Goal: Information Seeking & Learning: Learn about a topic

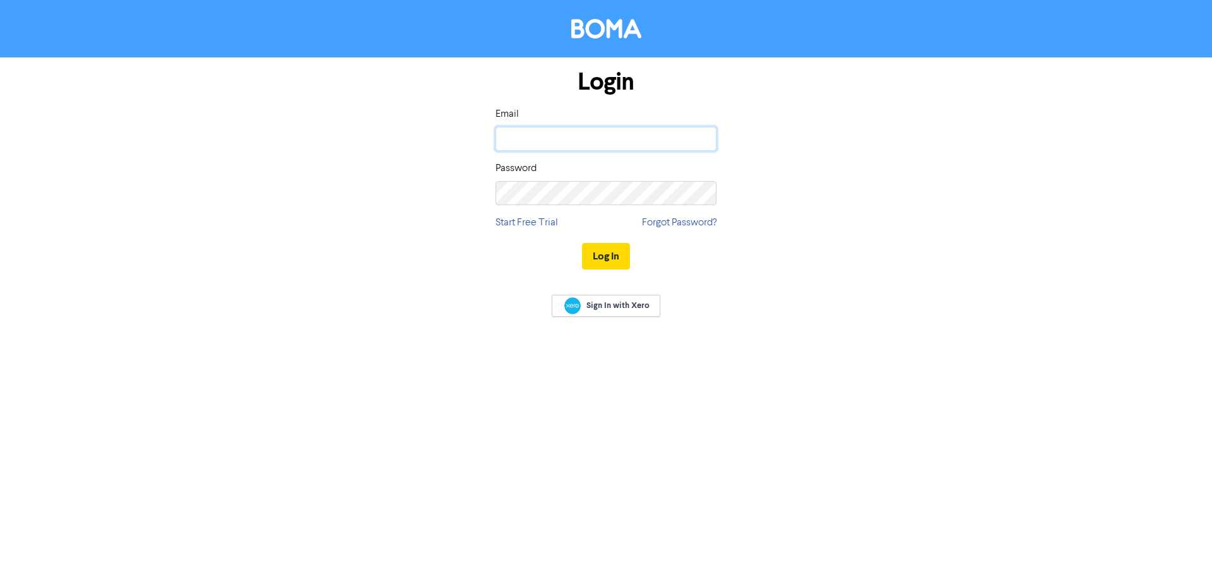
type input "[EMAIL_ADDRESS][DOMAIN_NAME]"
click at [585, 139] on input "aj@shuriken.com" at bounding box center [605, 139] width 221 height 24
click at [849, 293] on div "Sign In with Xero" at bounding box center [606, 307] width 1212 height 50
click at [610, 266] on button "Log In" at bounding box center [606, 256] width 48 height 27
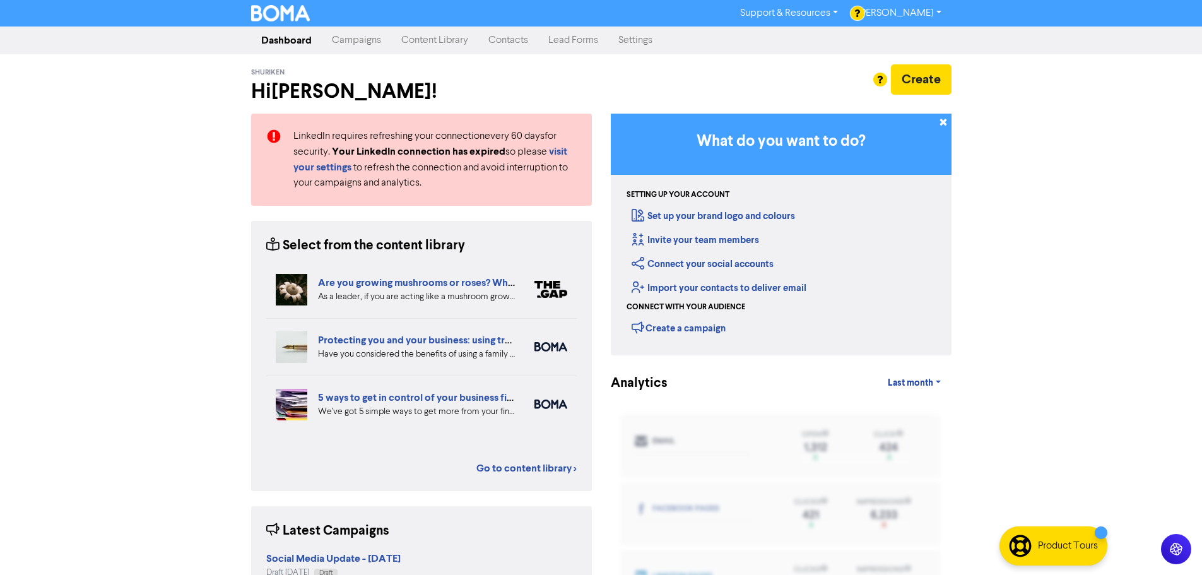
click at [432, 44] on link "Content Library" at bounding box center [434, 40] width 87 height 25
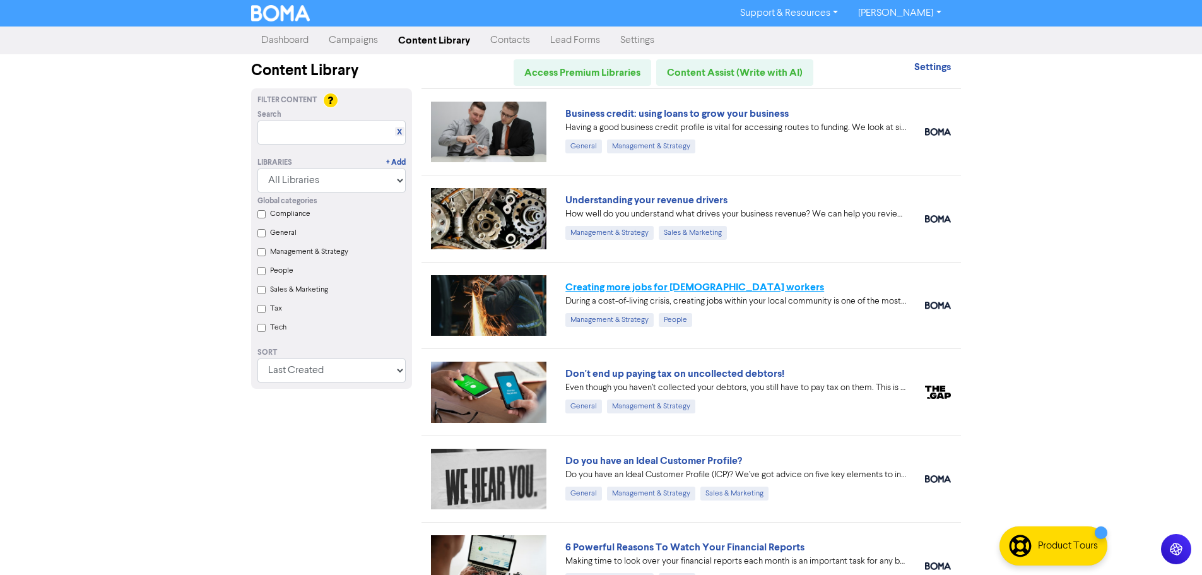
click at [670, 286] on link "Creating more jobs for Australian workers" at bounding box center [694, 287] width 259 height 13
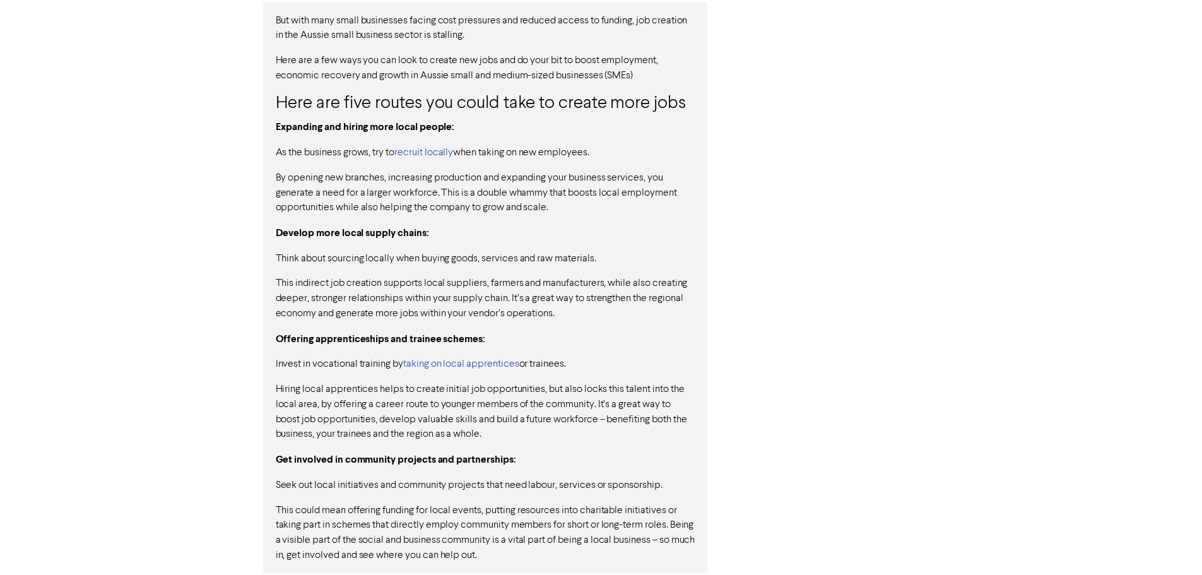
scroll to position [980, 0]
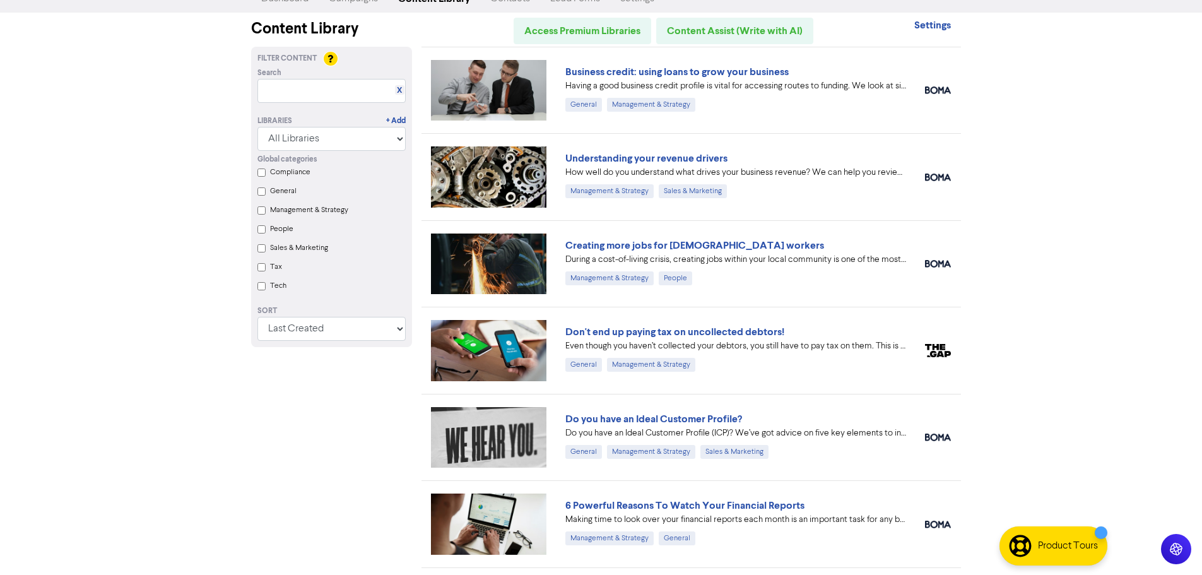
scroll to position [63, 0]
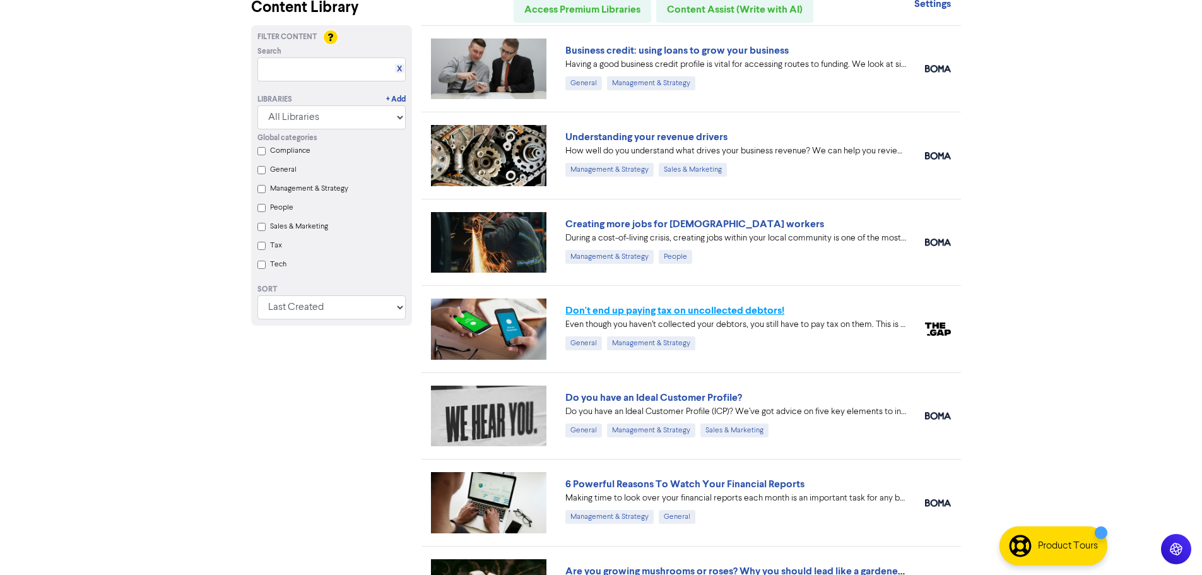
click at [634, 311] on link "Don't end up paying tax on uncollected debtors!" at bounding box center [674, 310] width 219 height 13
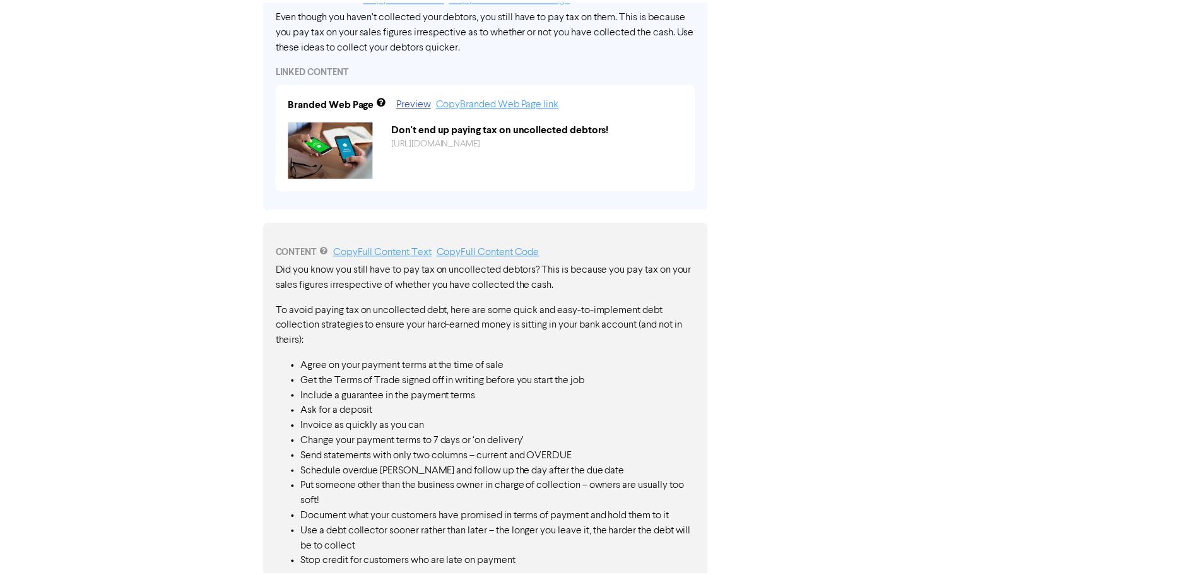
scroll to position [547, 0]
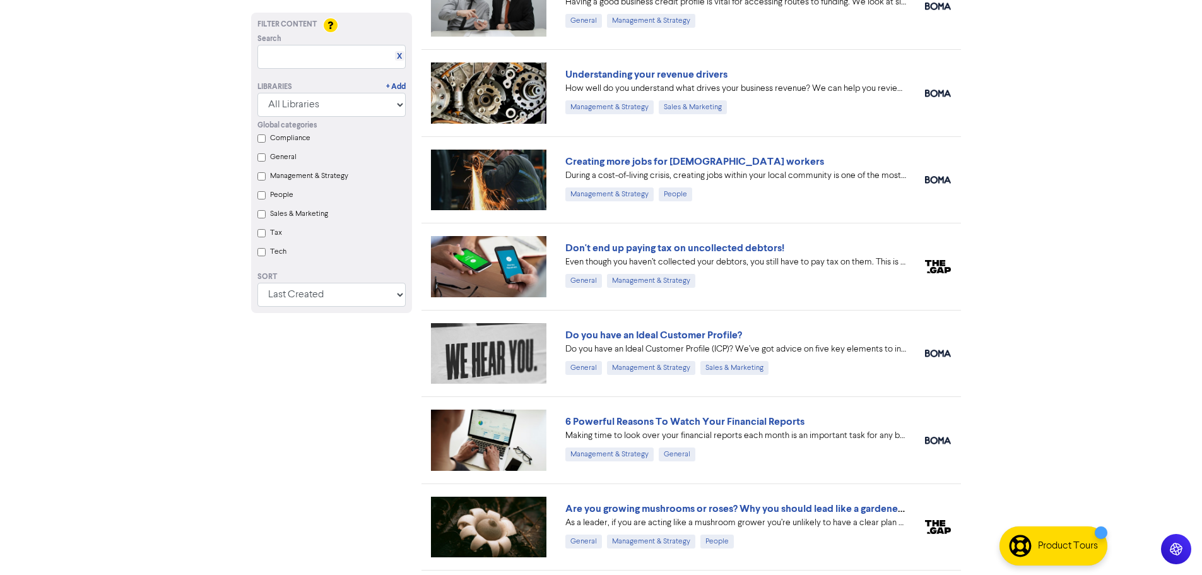
scroll to position [126, 0]
drag, startPoint x: 676, startPoint y: 336, endPoint x: 652, endPoint y: 334, distance: 24.1
click at [652, 335] on link "Do you have an Ideal Customer Profile?" at bounding box center [653, 334] width 177 height 13
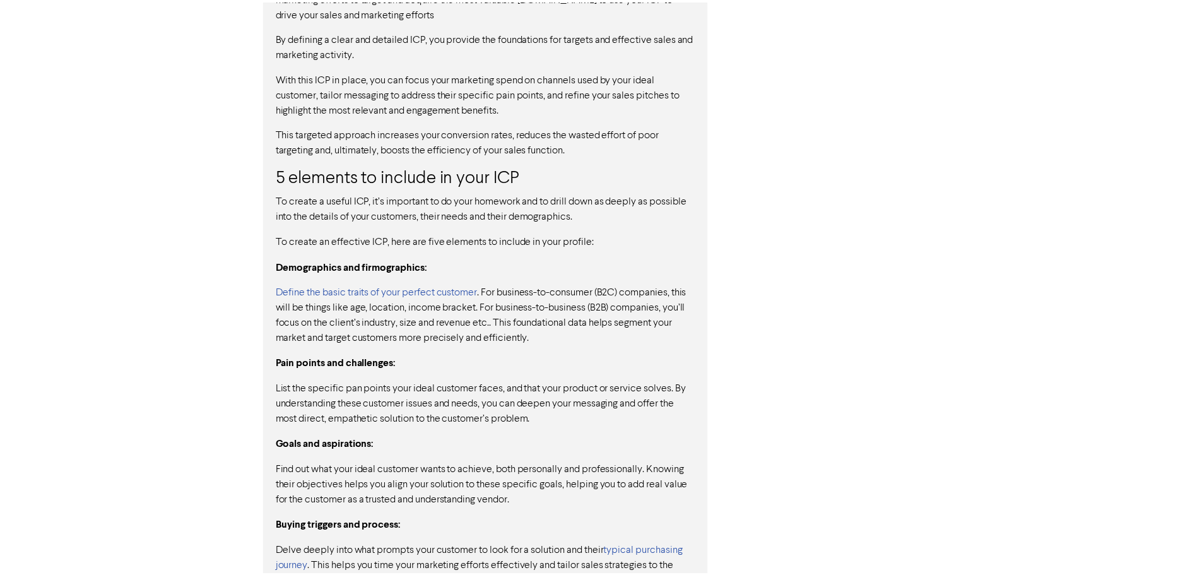
scroll to position [1101, 0]
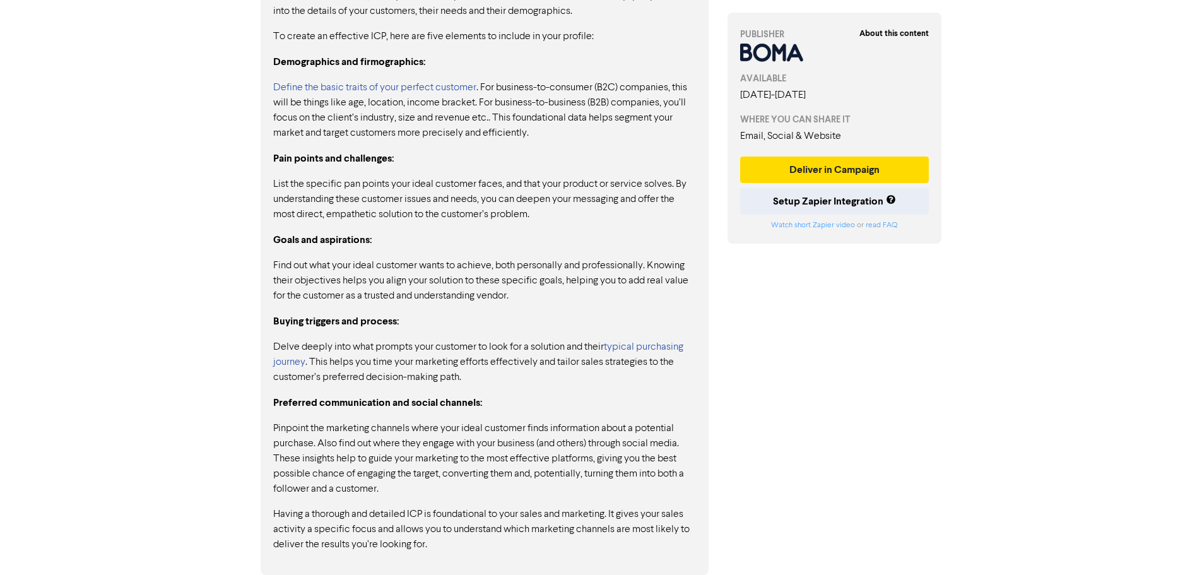
drag, startPoint x: 353, startPoint y: 241, endPoint x: 360, endPoint y: 245, distance: 7.9
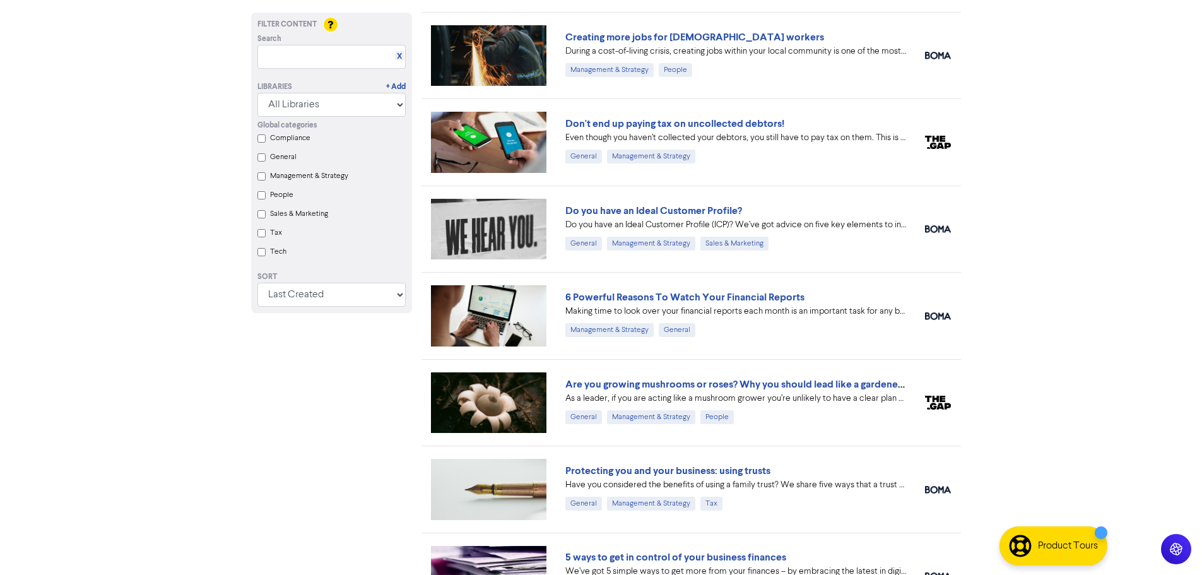
scroll to position [316, 0]
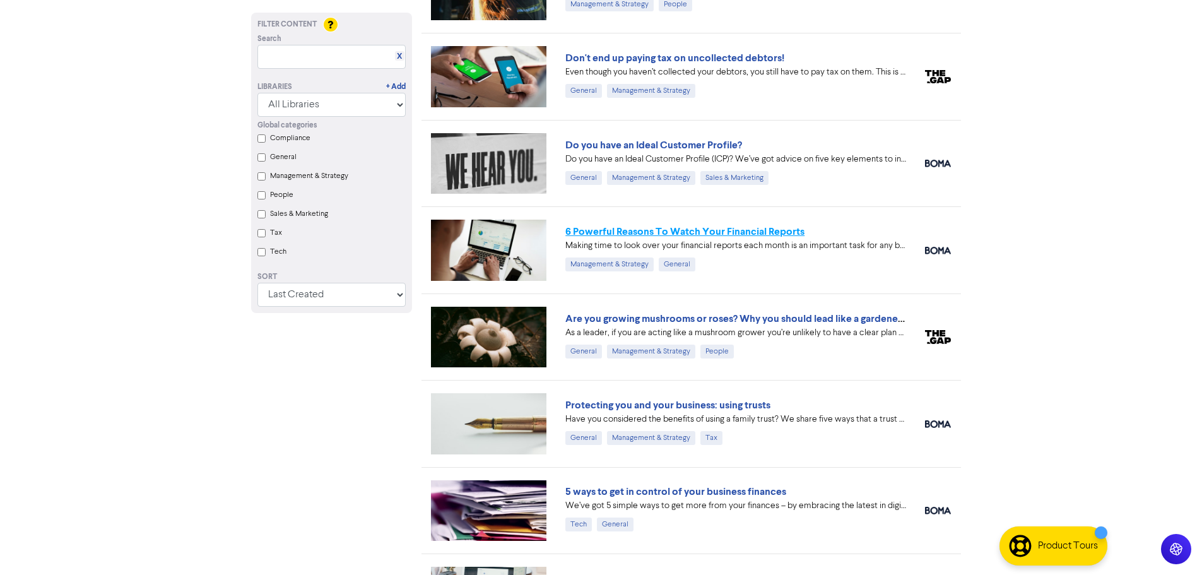
click at [730, 233] on link "6 Powerful Reasons To Watch Your Financial Reports" at bounding box center [684, 231] width 239 height 13
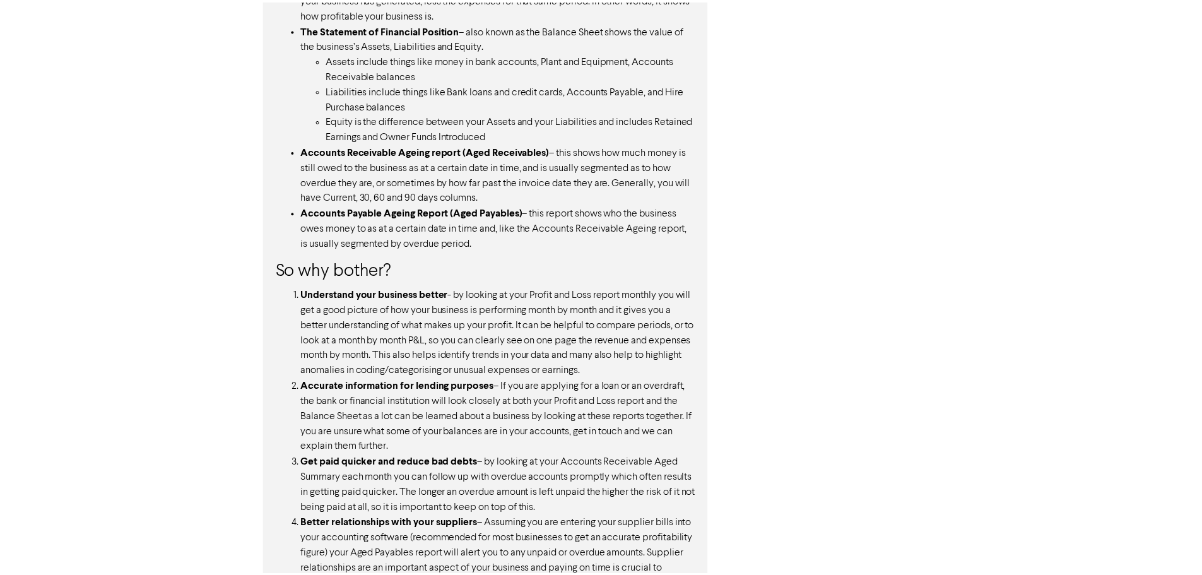
scroll to position [1170, 0]
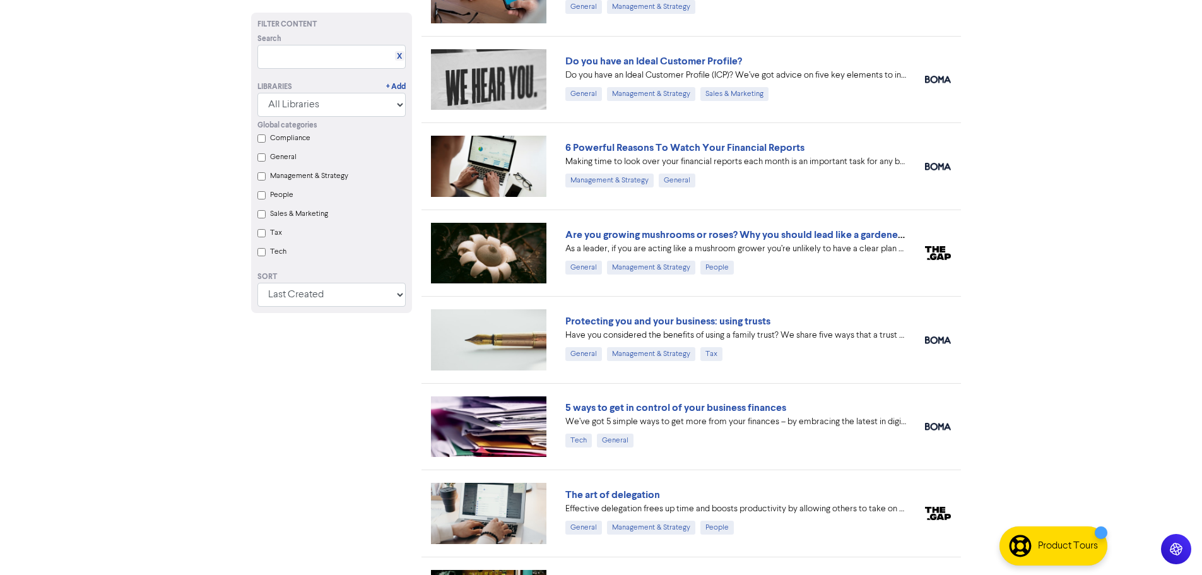
scroll to position [505, 0]
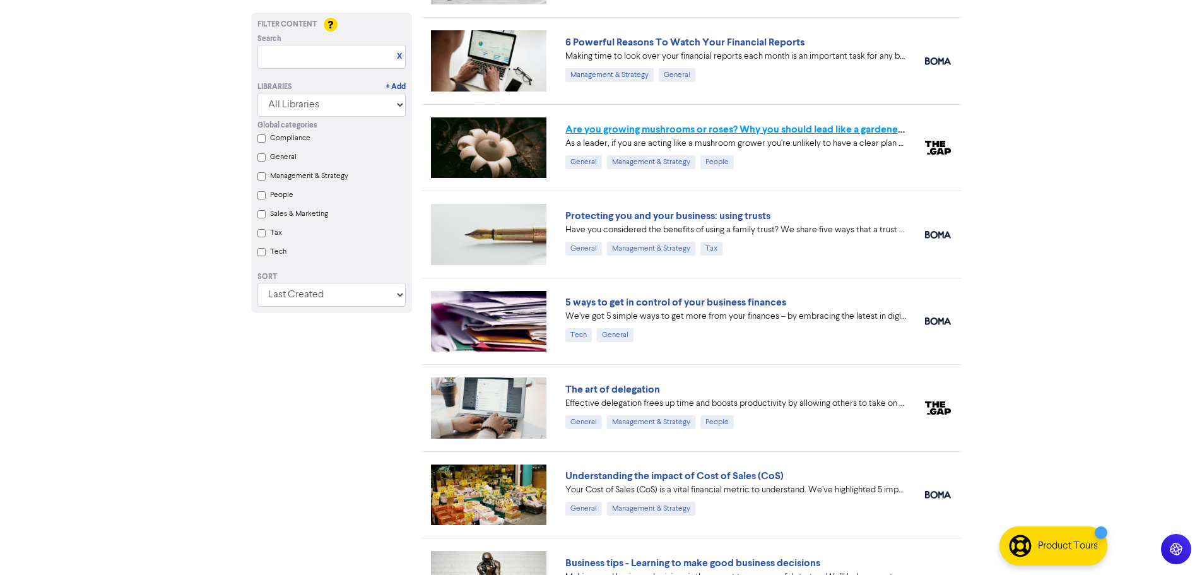
click at [677, 129] on link "Are you growing mushrooms or roses? Why you should lead like a gardener, not a …" at bounding box center [764, 129] width 398 height 13
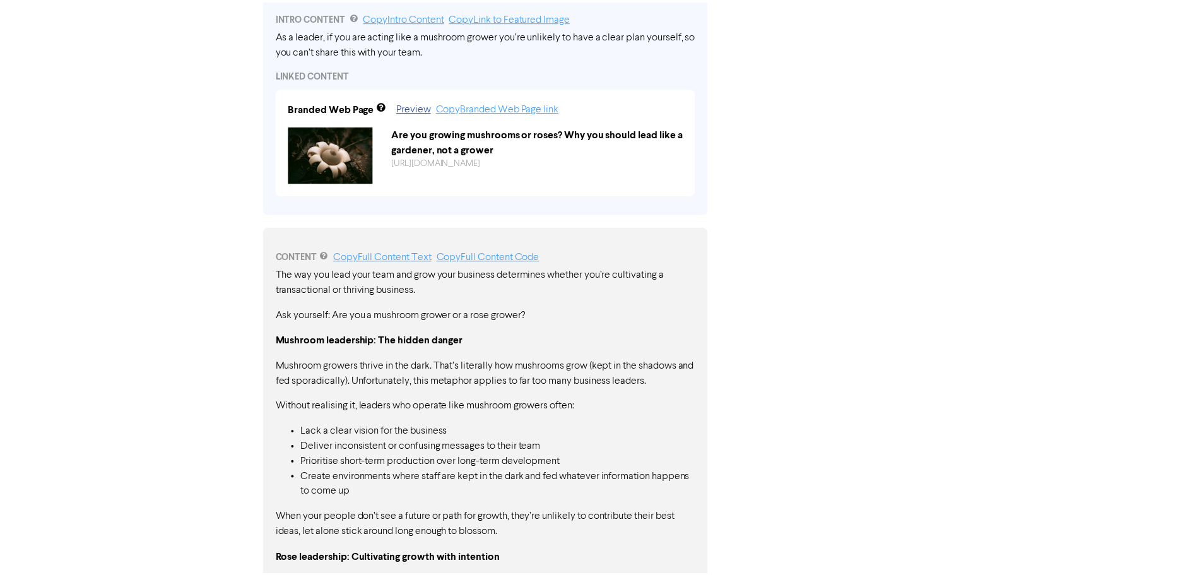
scroll to position [821, 0]
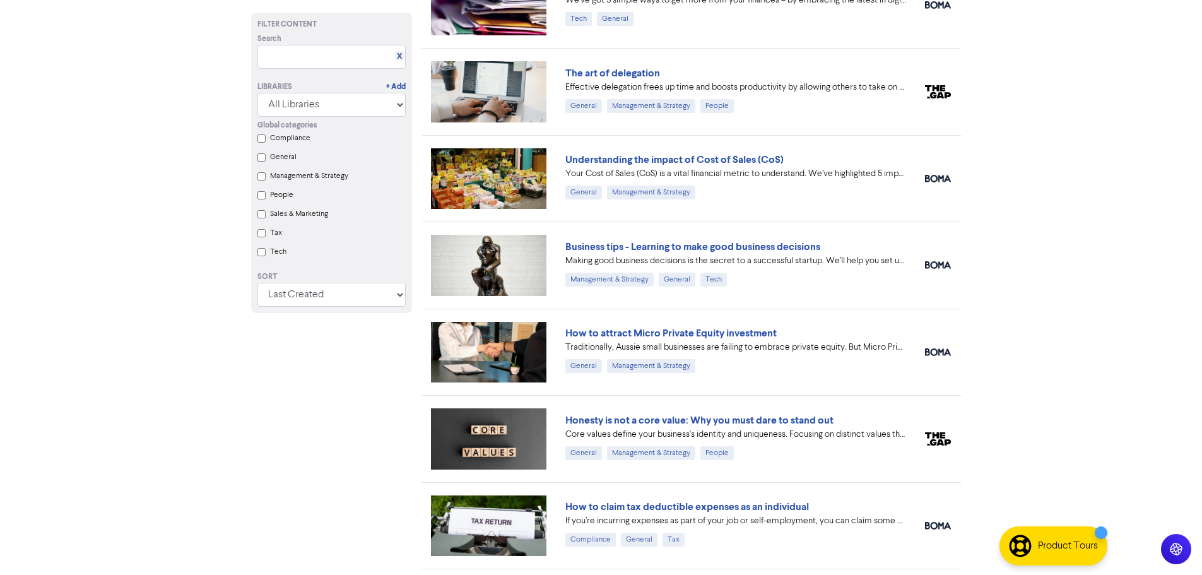
scroll to position [505, 0]
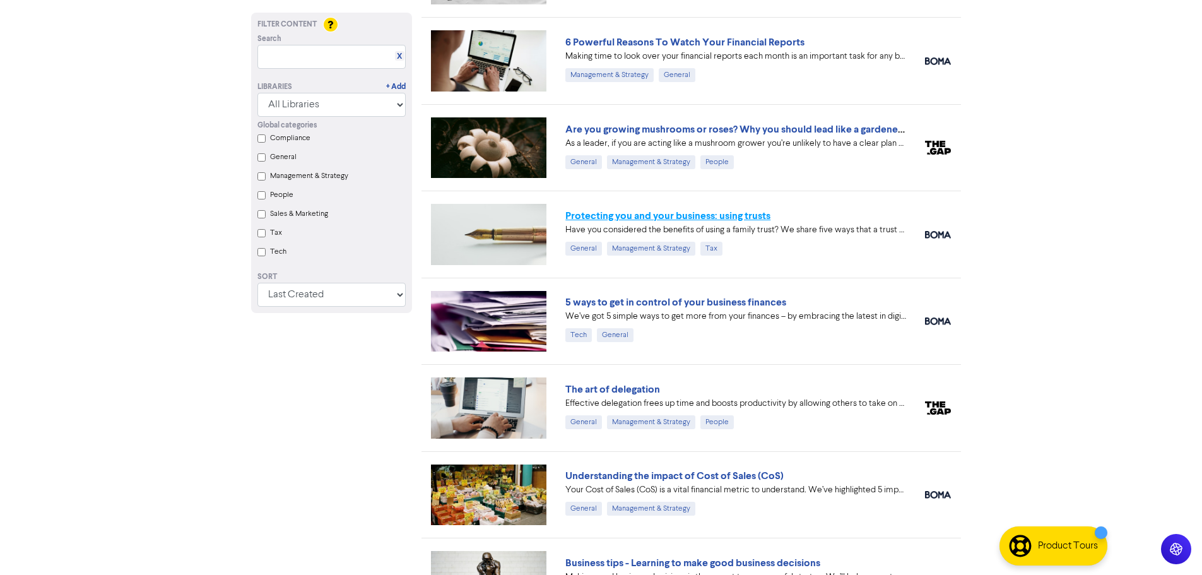
click at [587, 217] on link "Protecting you and your business: using trusts" at bounding box center [667, 216] width 205 height 13
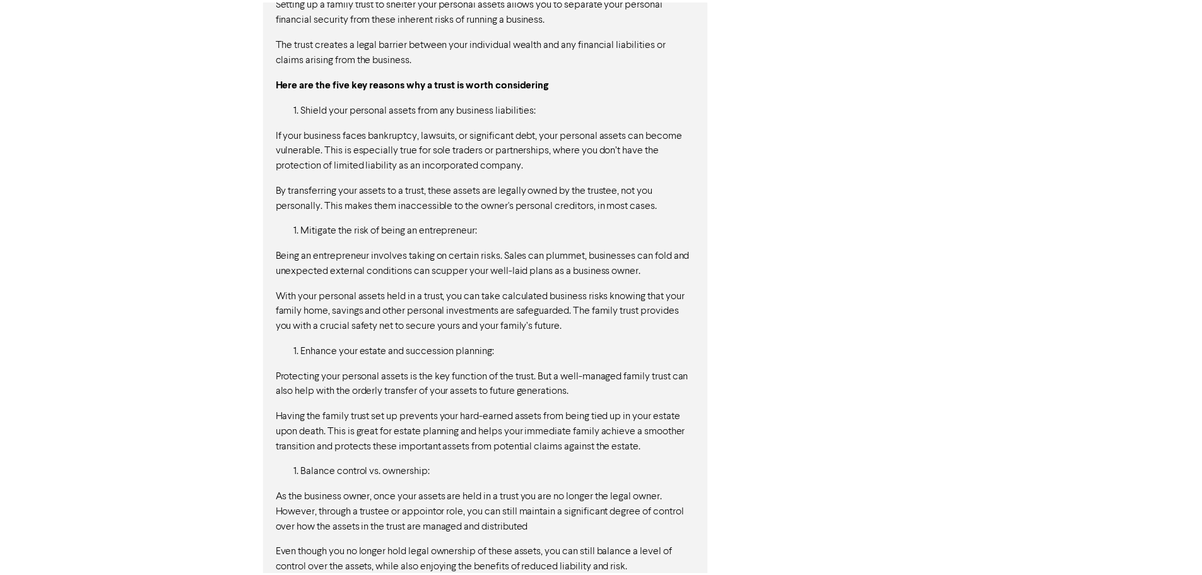
scroll to position [1596, 0]
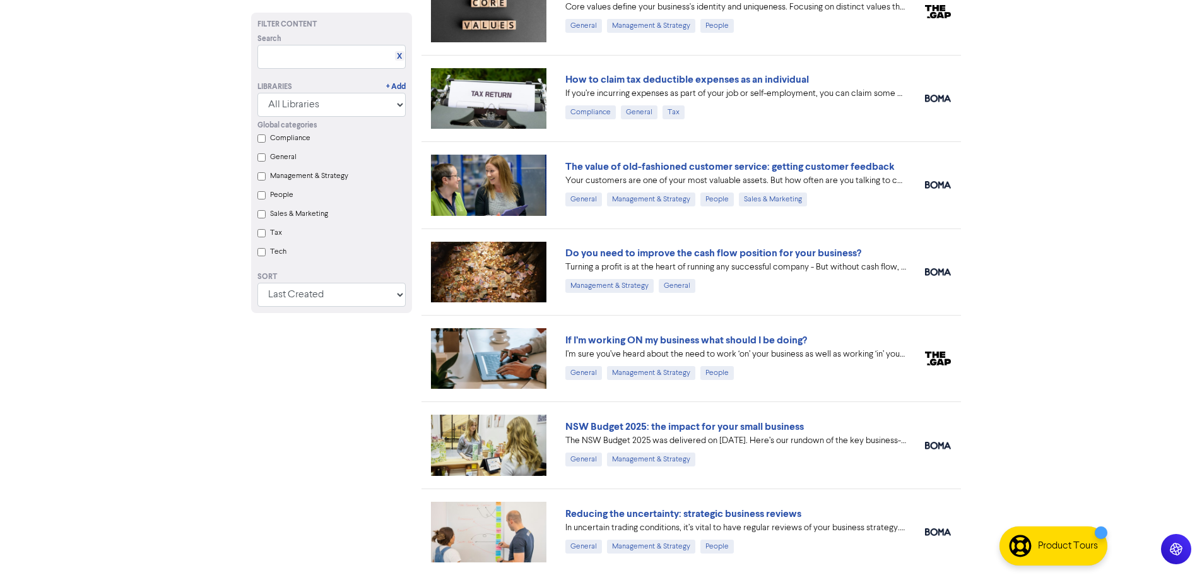
scroll to position [505, 0]
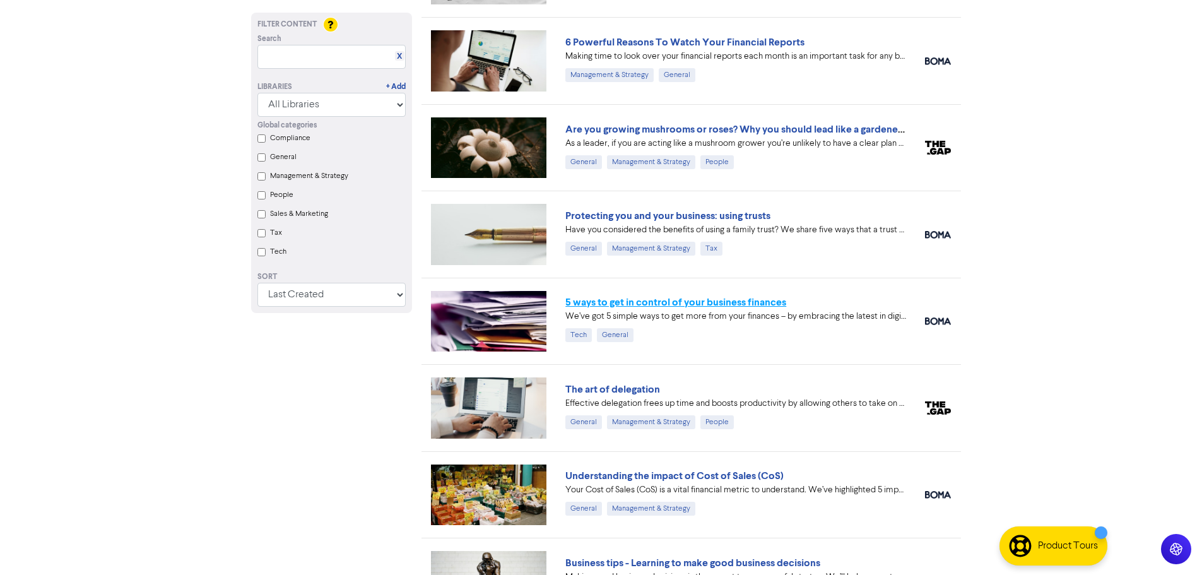
click at [636, 303] on link "5 ways to get in control of your business finances" at bounding box center [675, 302] width 221 height 13
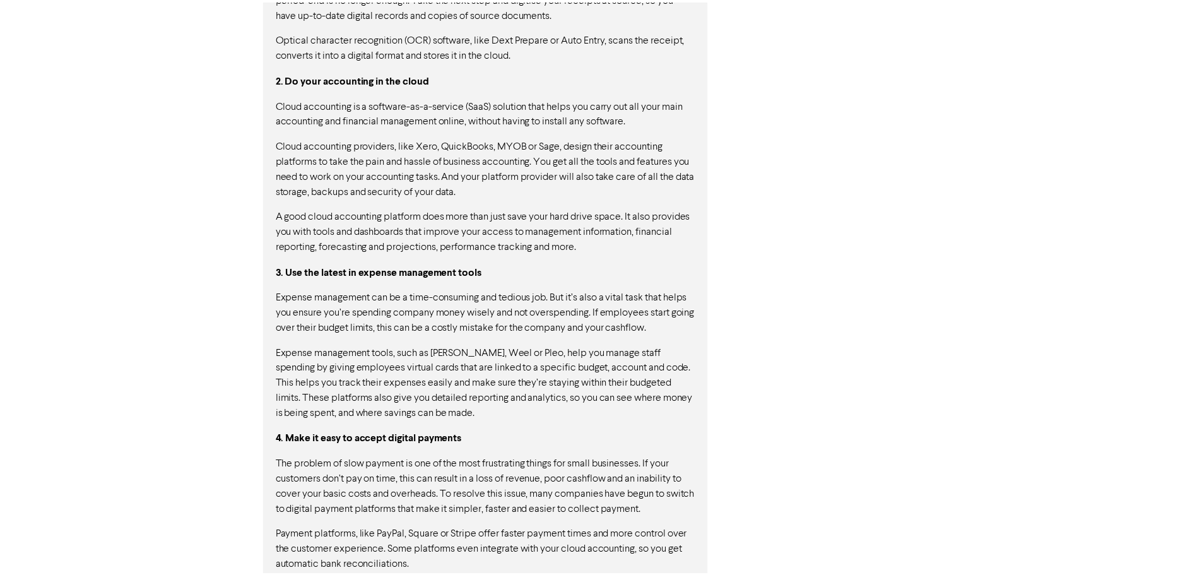
scroll to position [1212, 0]
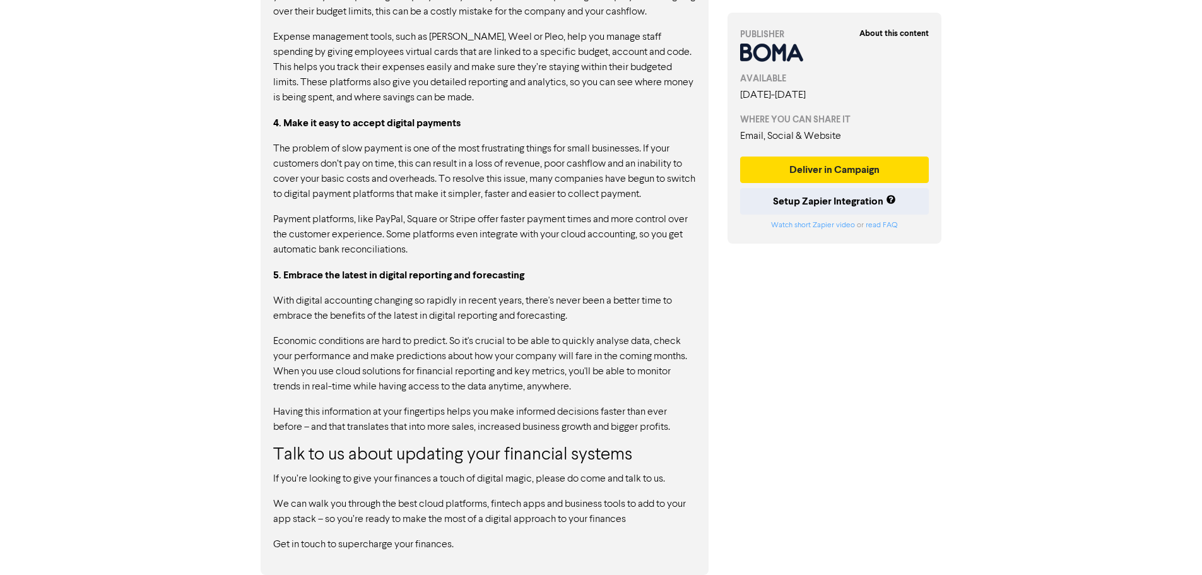
scroll to position [505, 0]
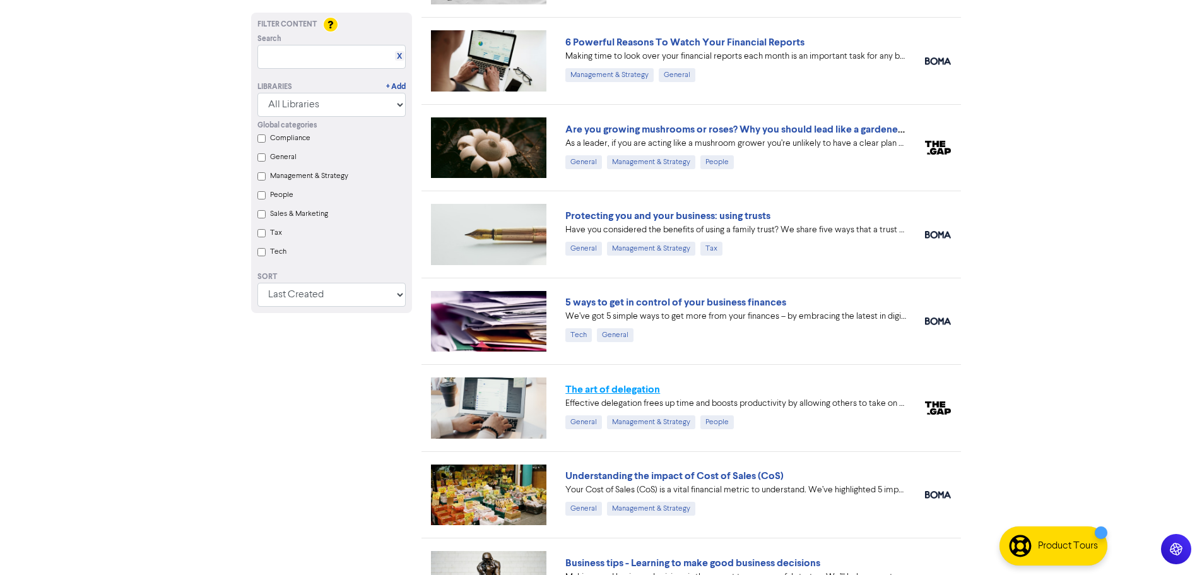
click at [611, 393] on link "The art of delegation" at bounding box center [612, 389] width 95 height 13
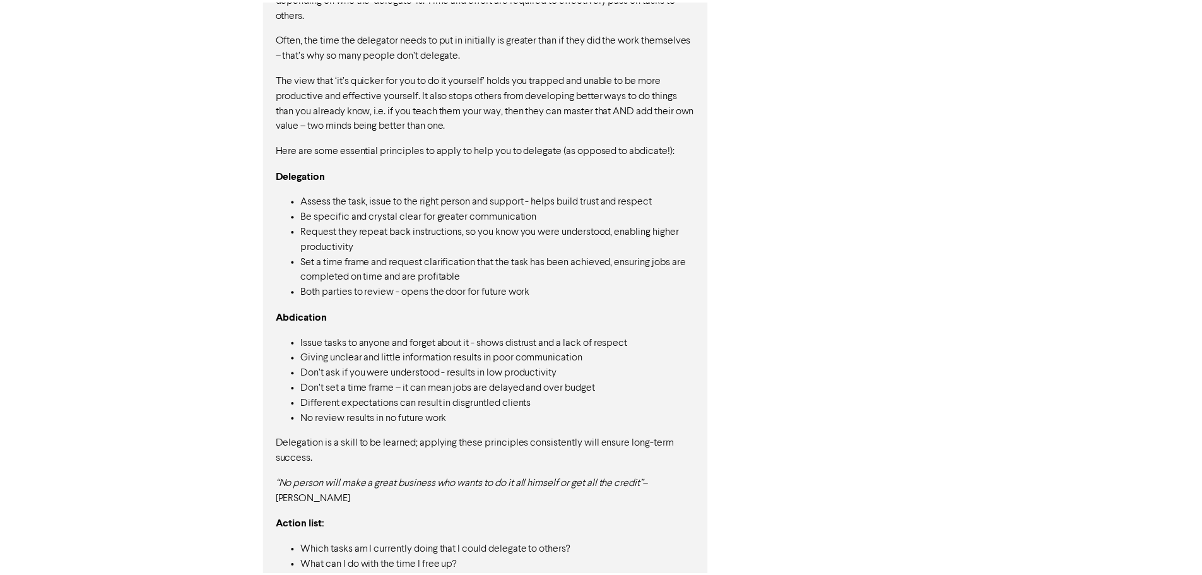
scroll to position [978, 0]
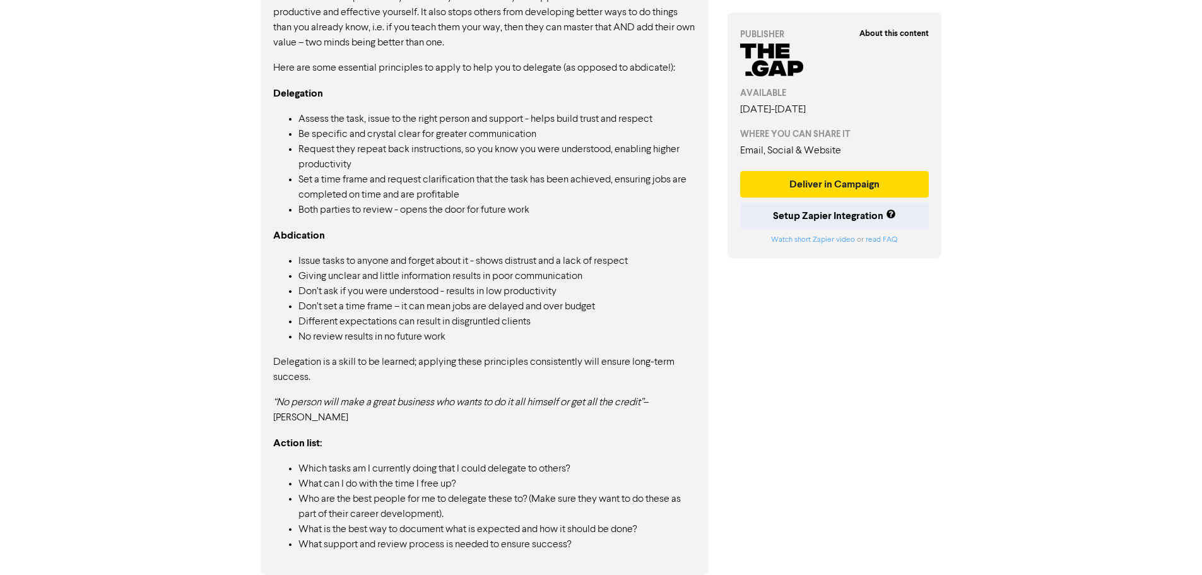
drag, startPoint x: 290, startPoint y: 231, endPoint x: 297, endPoint y: 223, distance: 10.3
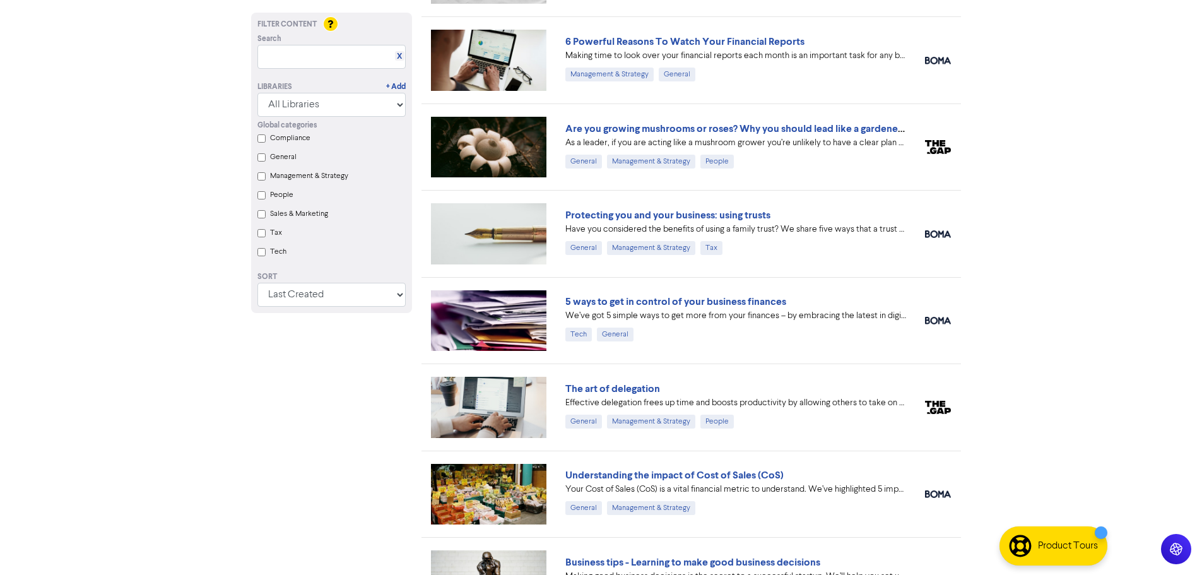
scroll to position [568, 0]
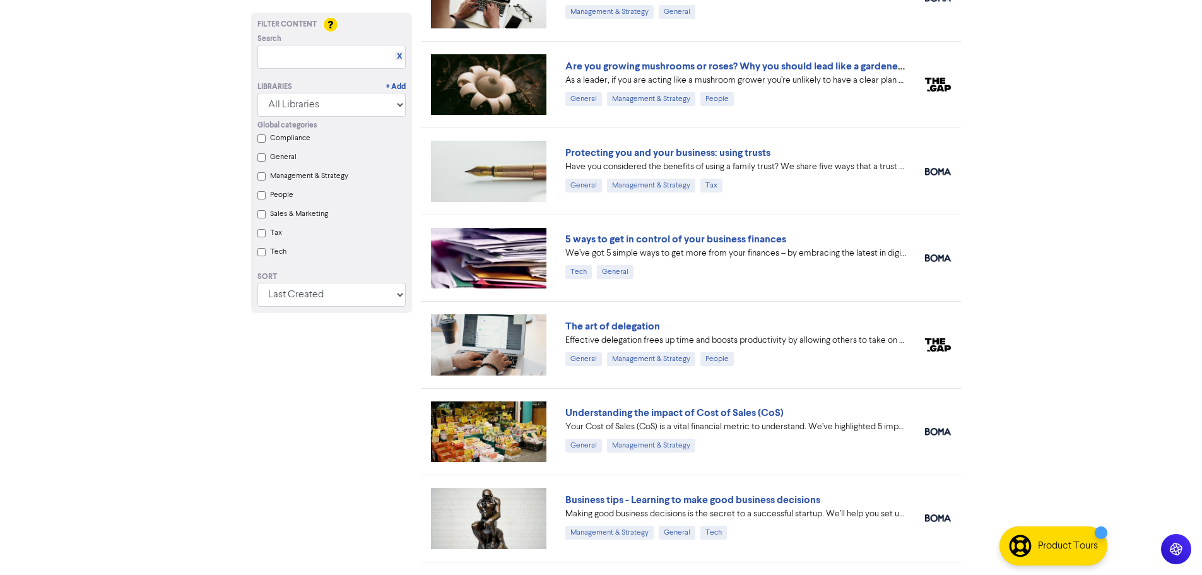
click at [650, 422] on div "Your Cost of Sales (CoS) is a vital financial metric to understand. We’ve highl…" at bounding box center [735, 426] width 341 height 13
click at [658, 415] on link "Understanding the impact of Cost of Sales (CoS)" at bounding box center [674, 412] width 218 height 13
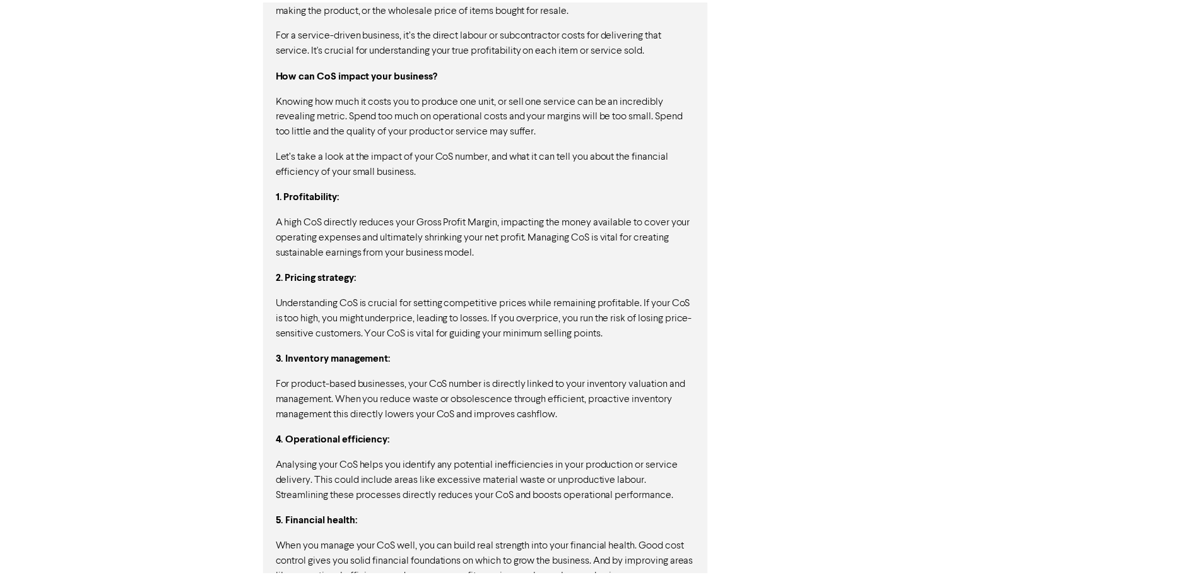
scroll to position [1037, 0]
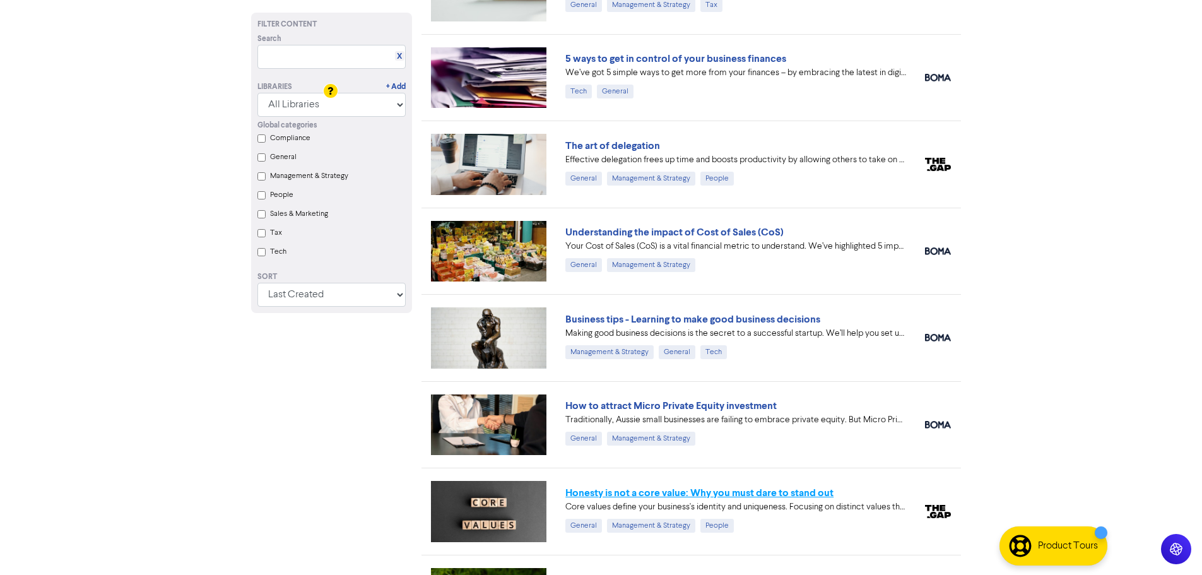
scroll to position [743, 0]
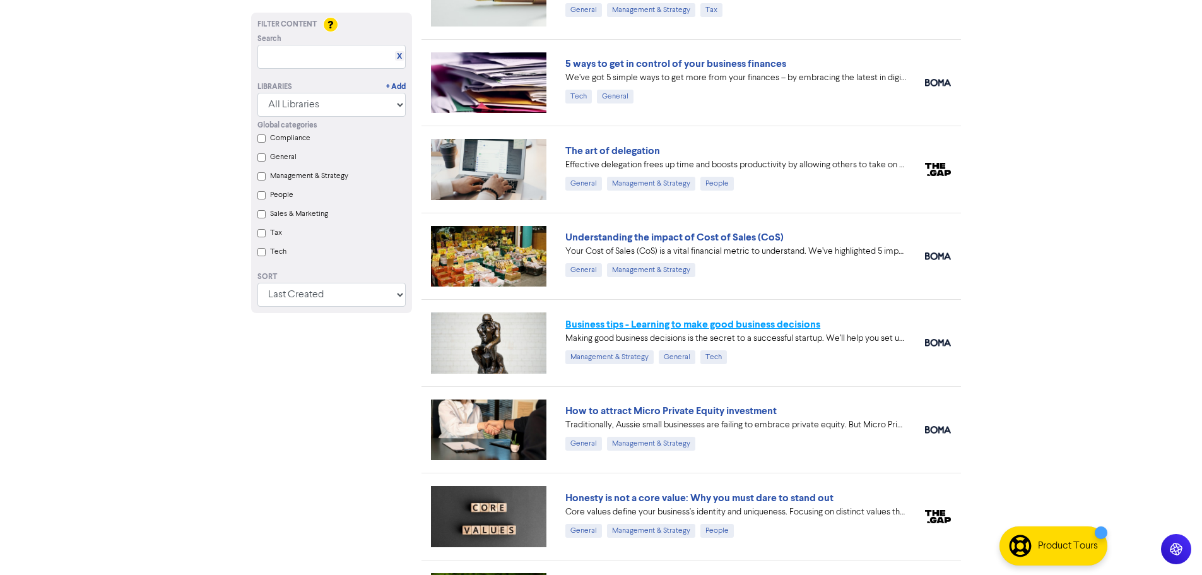
click at [637, 320] on link "Business tips - Learning to make good business decisions" at bounding box center [692, 324] width 255 height 13
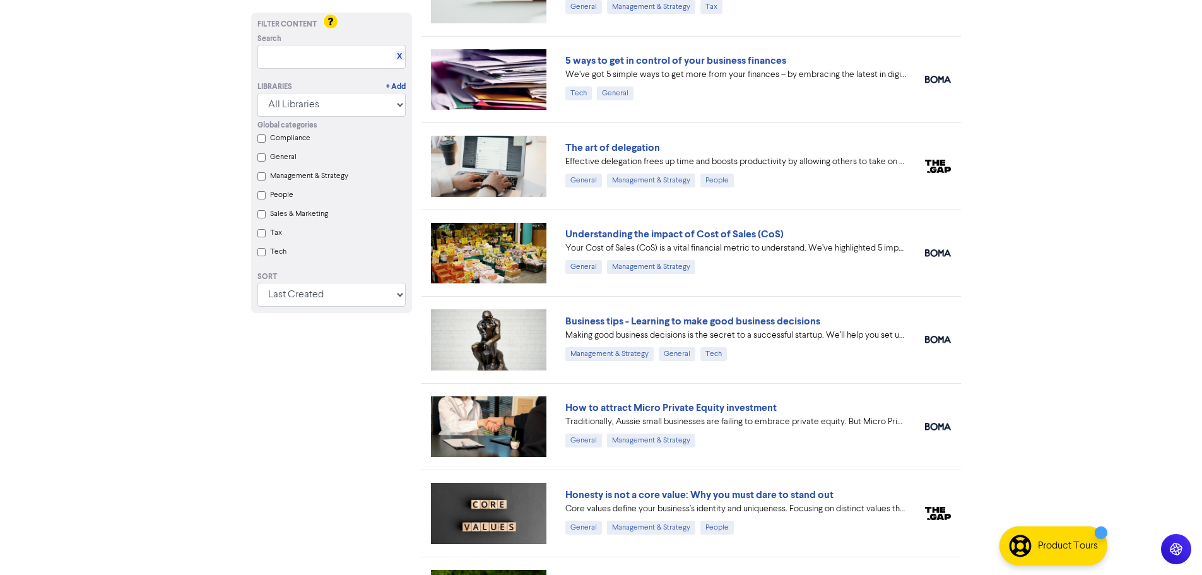
scroll to position [870, 0]
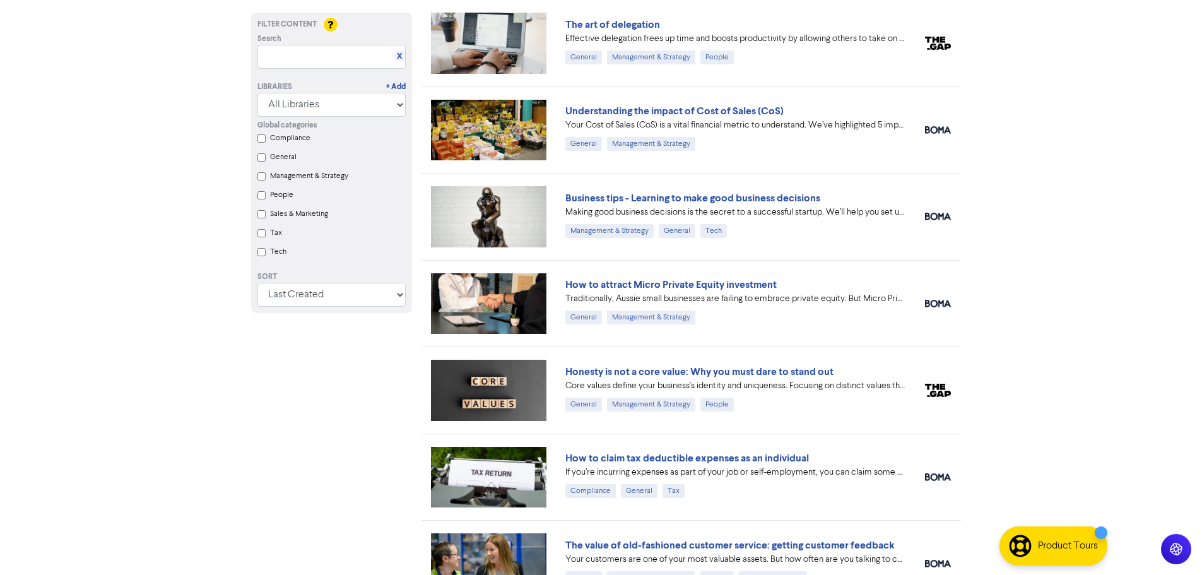
click at [669, 294] on div "Traditionally, Aussie small businesses are failing to embrace private equity. B…" at bounding box center [735, 298] width 341 height 13
click at [651, 370] on link "Honesty is not a core value: Why you must dare to stand out" at bounding box center [699, 371] width 268 height 13
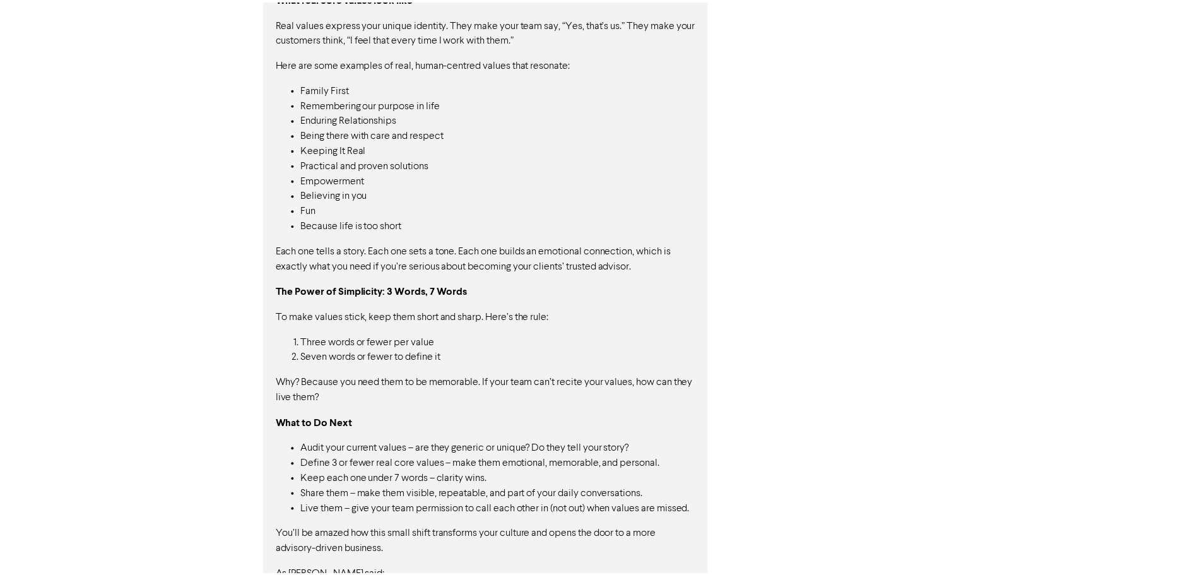
scroll to position [952, 0]
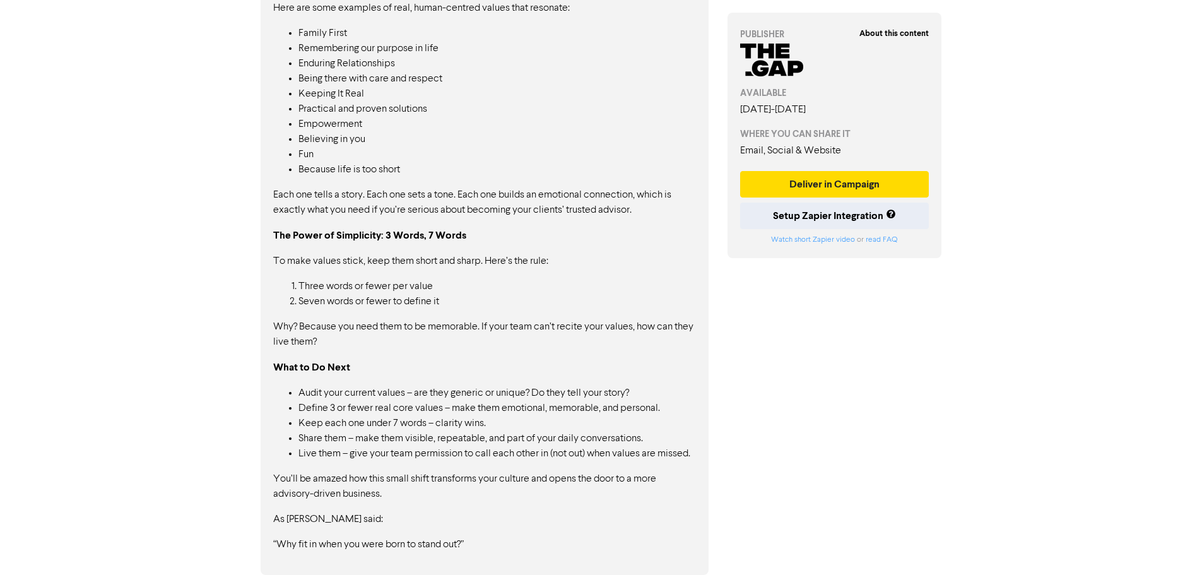
scroll to position [870, 0]
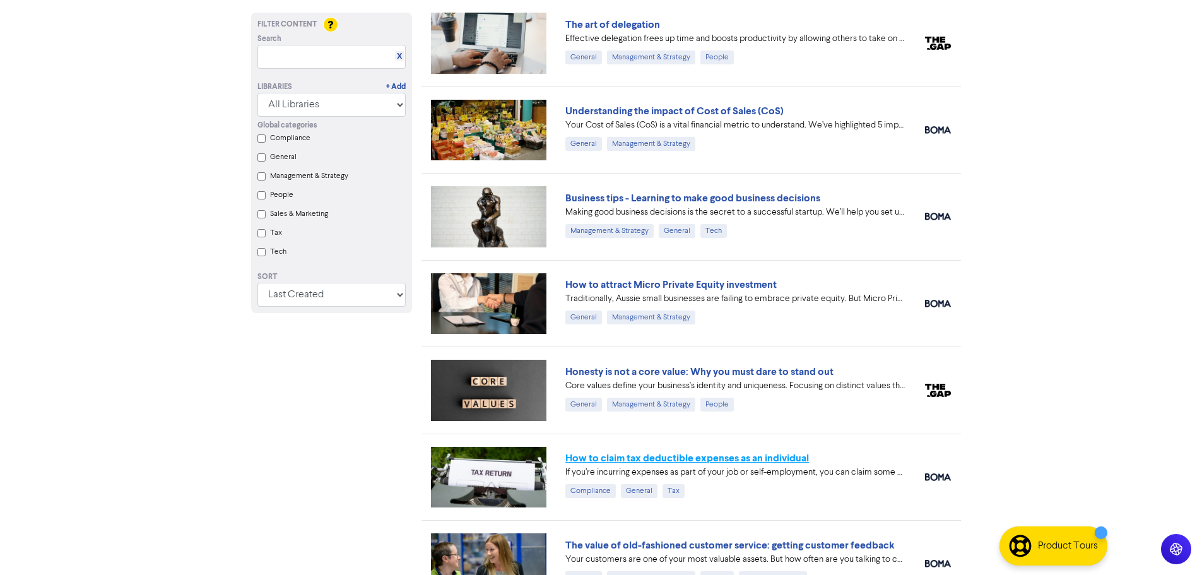
click at [694, 453] on link "How to claim tax deductible expenses as an individual" at bounding box center [687, 458] width 244 height 13
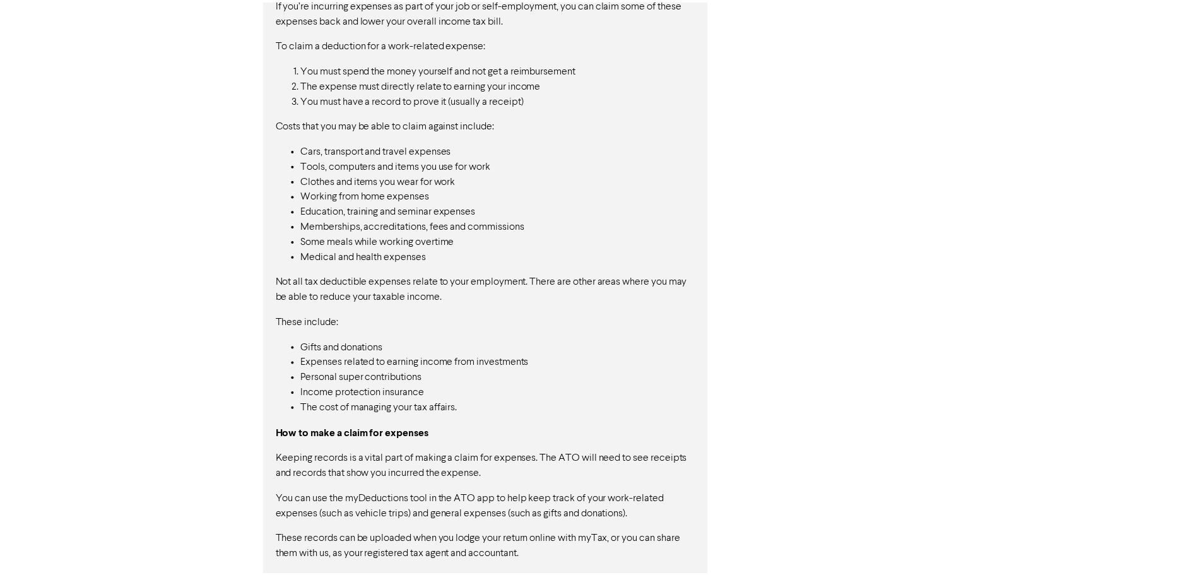
scroll to position [999, 0]
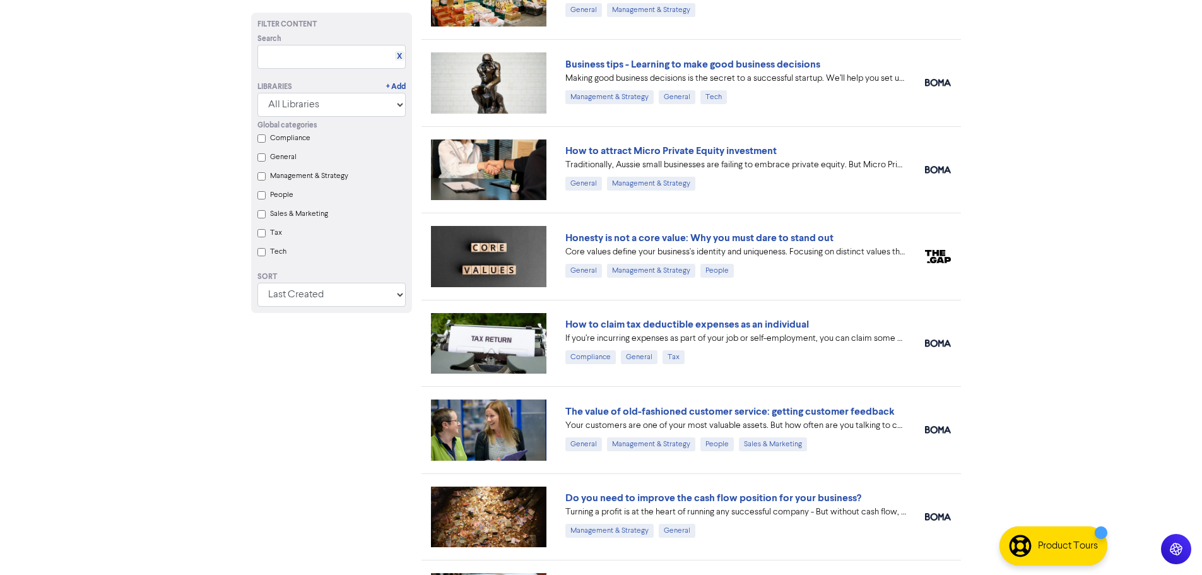
scroll to position [1059, 0]
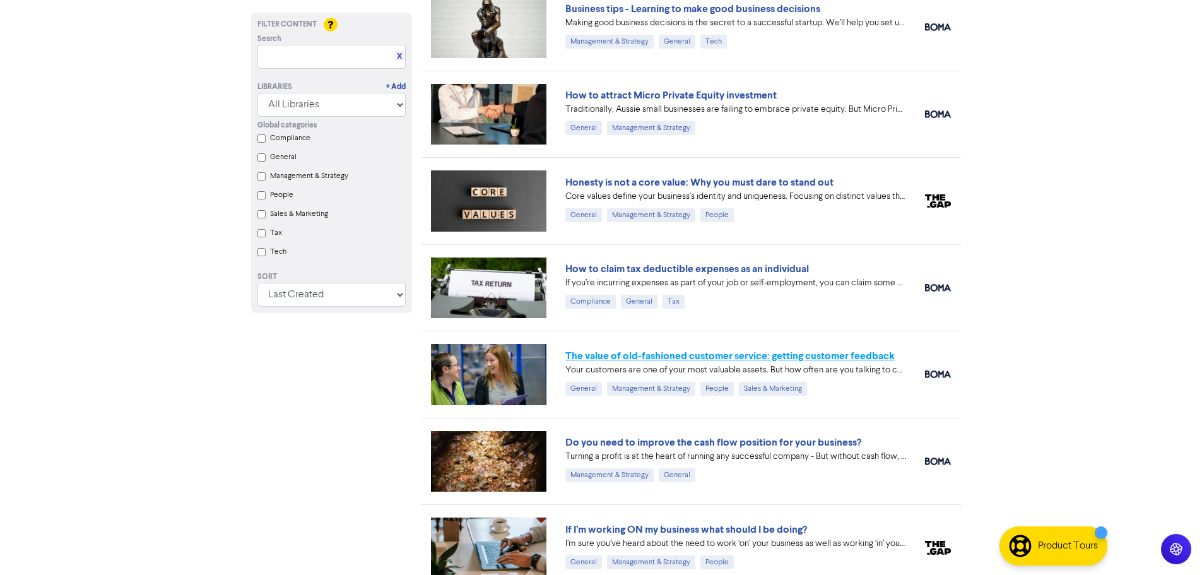
click at [624, 352] on link "The value of old-fashioned customer service: getting customer feedback" at bounding box center [729, 356] width 329 height 13
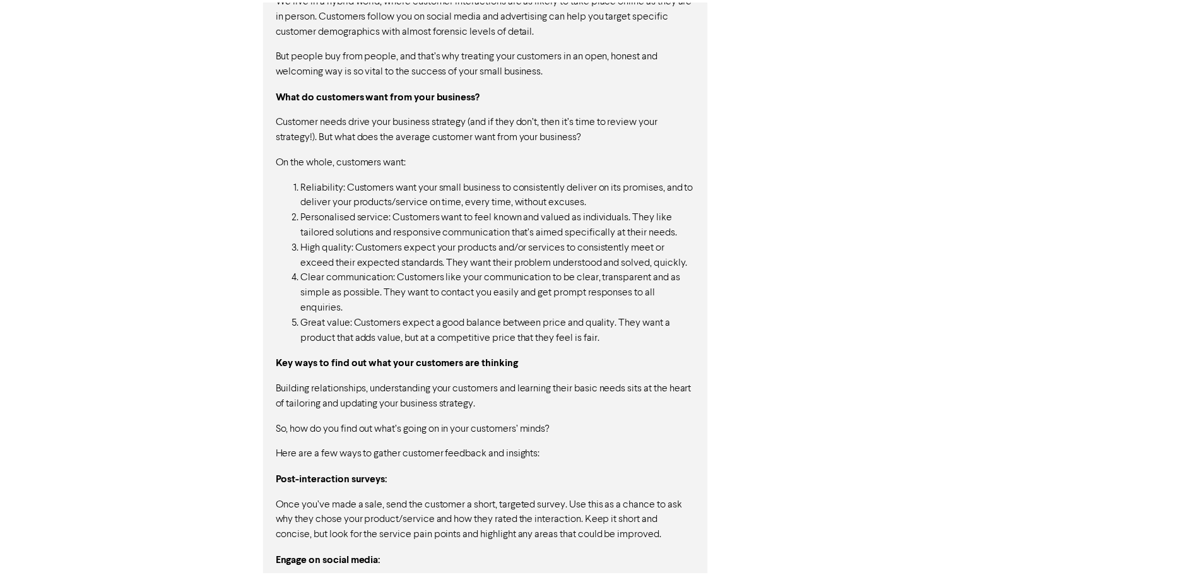
scroll to position [1335, 0]
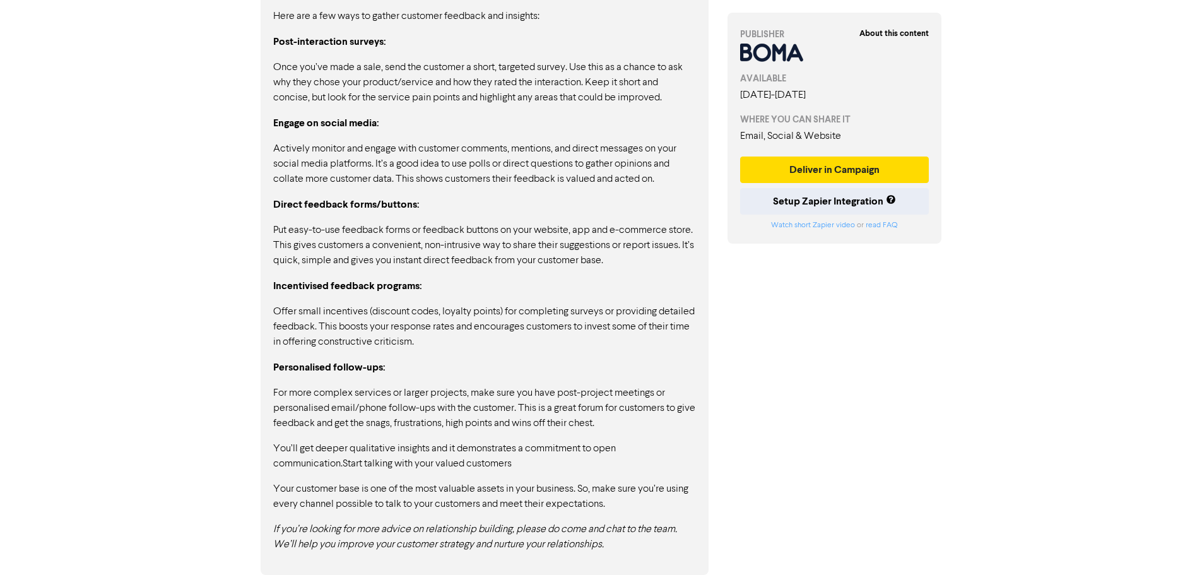
drag, startPoint x: 557, startPoint y: 174, endPoint x: 551, endPoint y: 170, distance: 7.4
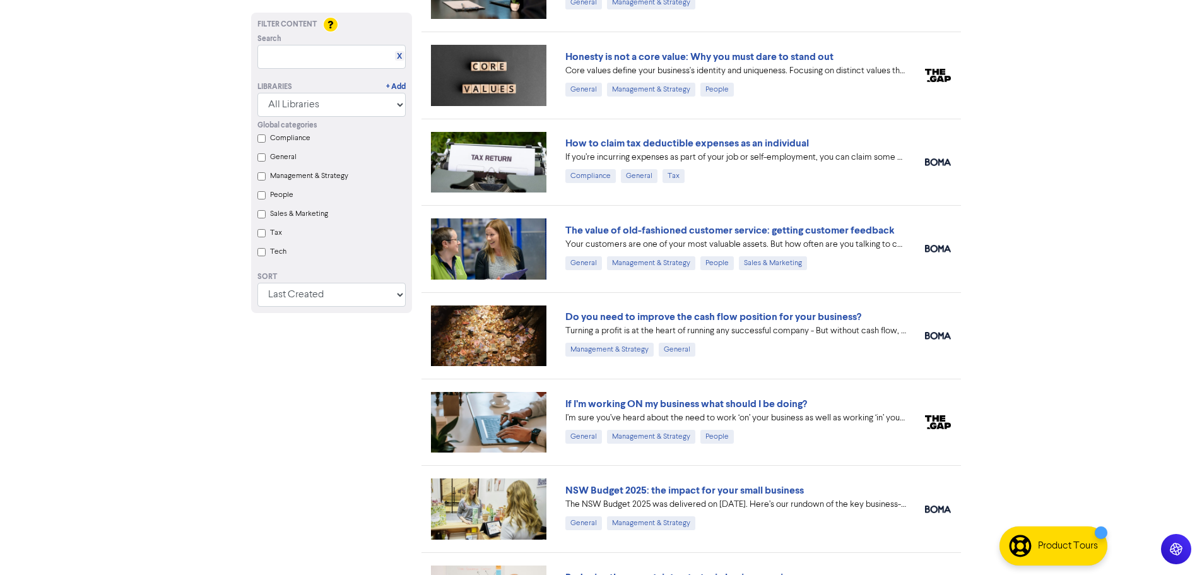
scroll to position [1185, 0]
click at [709, 317] on link "Do you need to improve the cash flow position for your business?" at bounding box center [713, 316] width 296 height 13
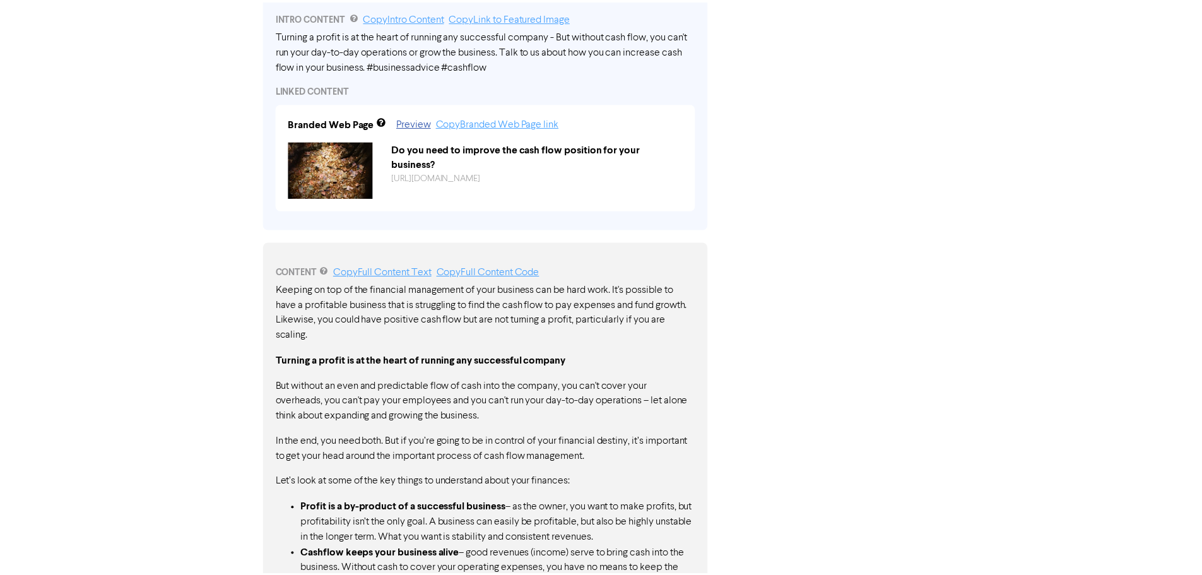
scroll to position [809, 0]
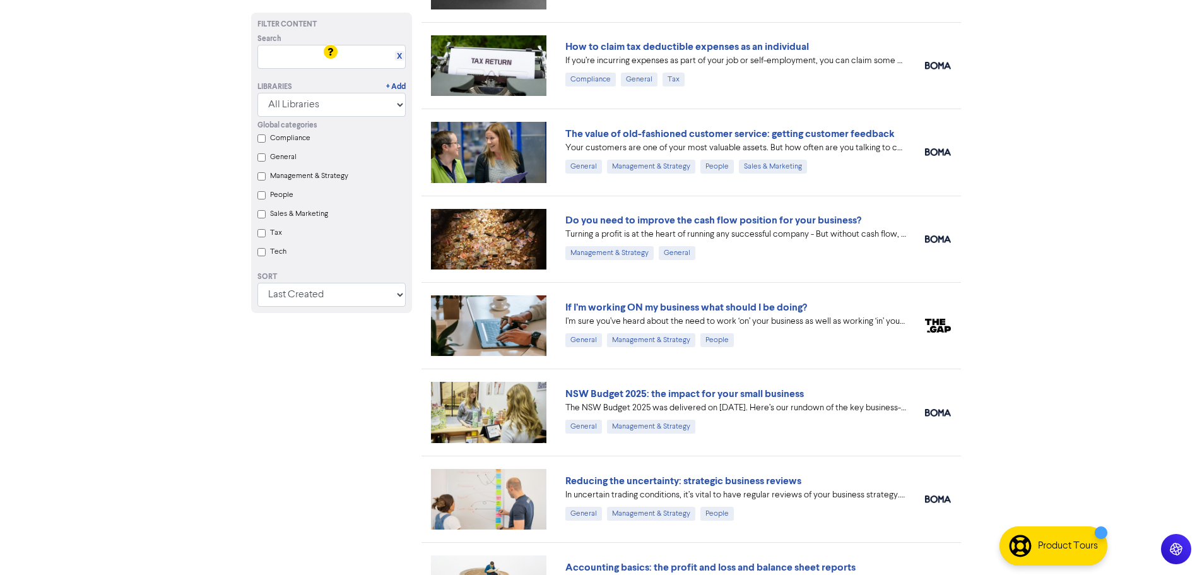
scroll to position [1311, 0]
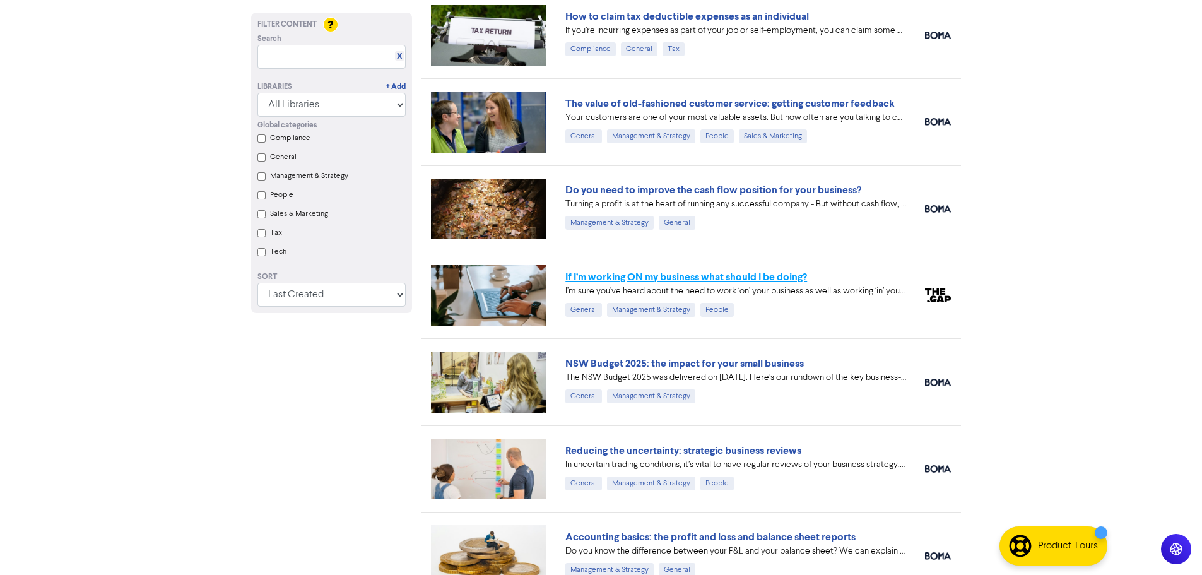
click at [603, 275] on link "If I’m working ON my business what should I be doing?" at bounding box center [686, 277] width 242 height 13
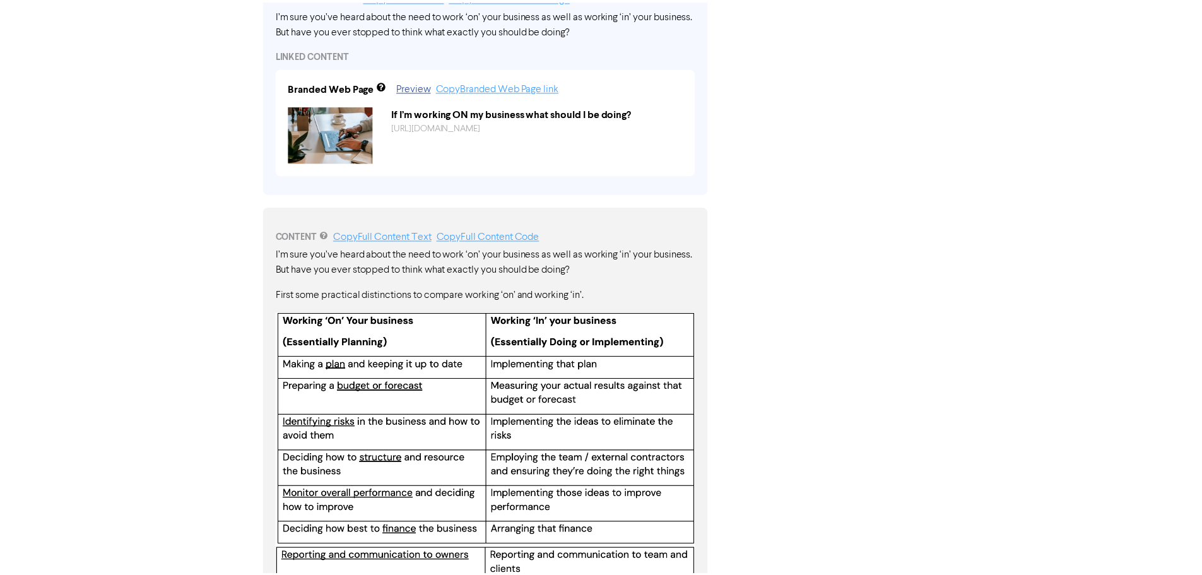
scroll to position [817, 0]
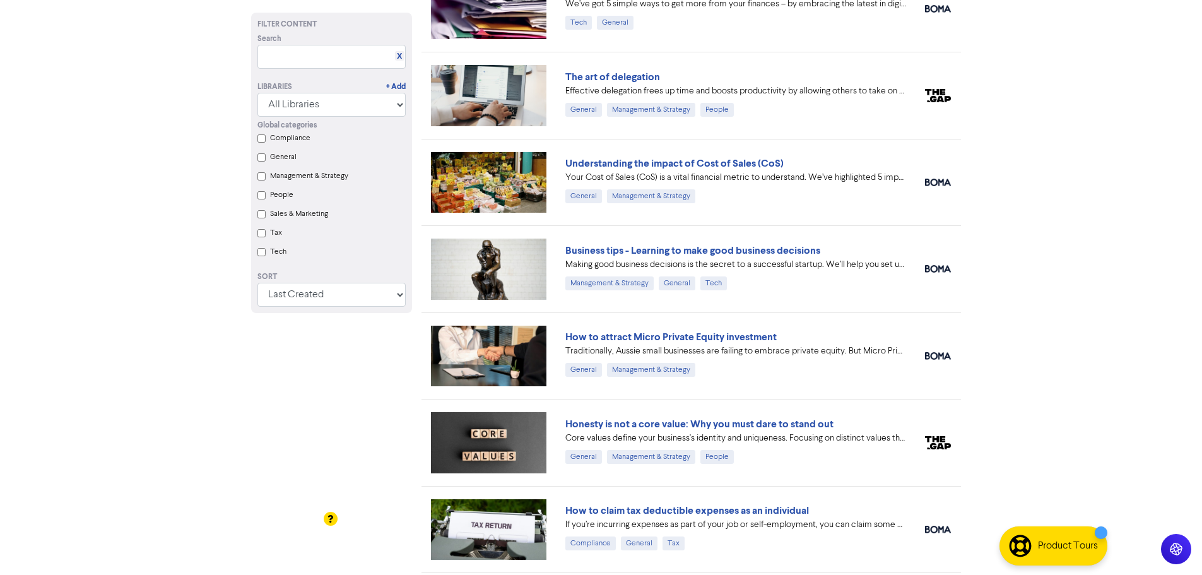
scroll to position [1311, 0]
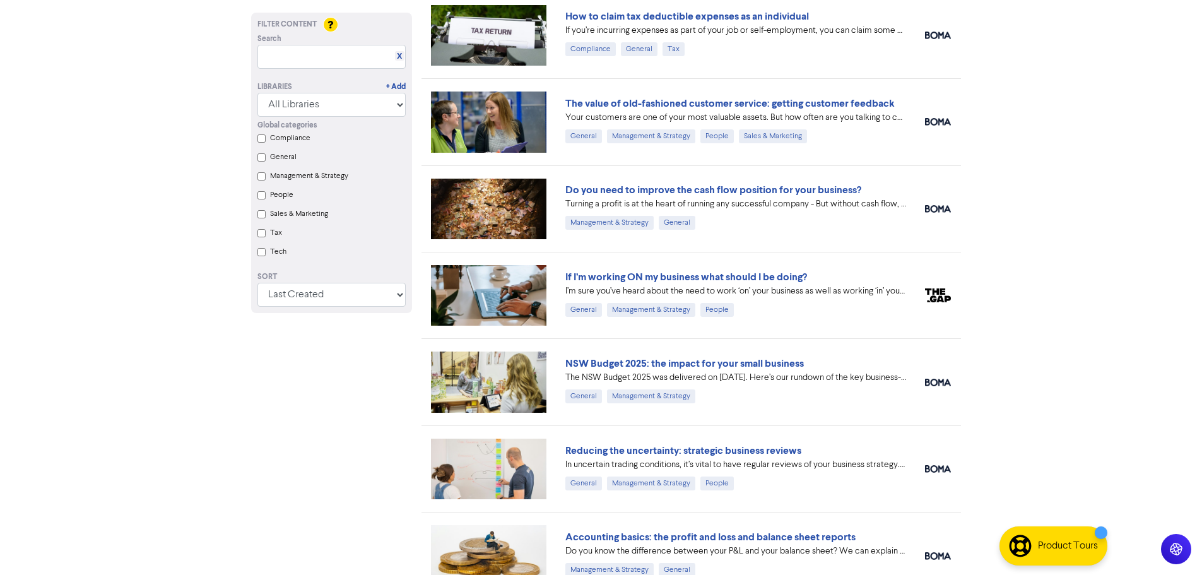
click at [644, 364] on link "NSW Budget 2025: the impact for your small business" at bounding box center [684, 363] width 239 height 13
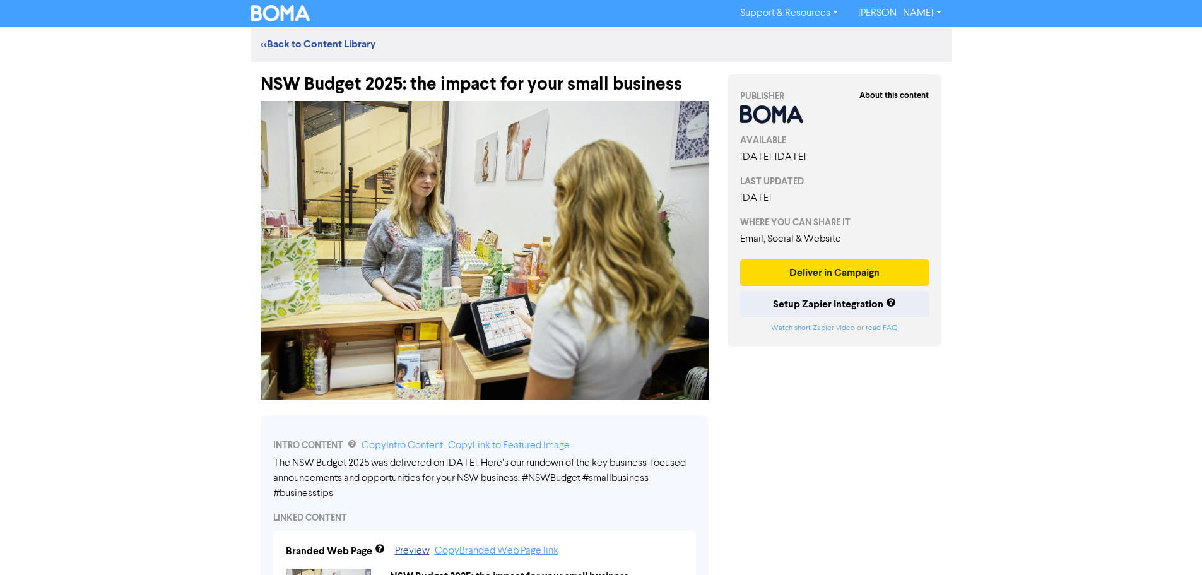
click at [1099, 127] on div "Support & Resources Video Tutorials FAQ & Guides Marketing Education Andrew Jef…" at bounding box center [601, 287] width 1202 height 575
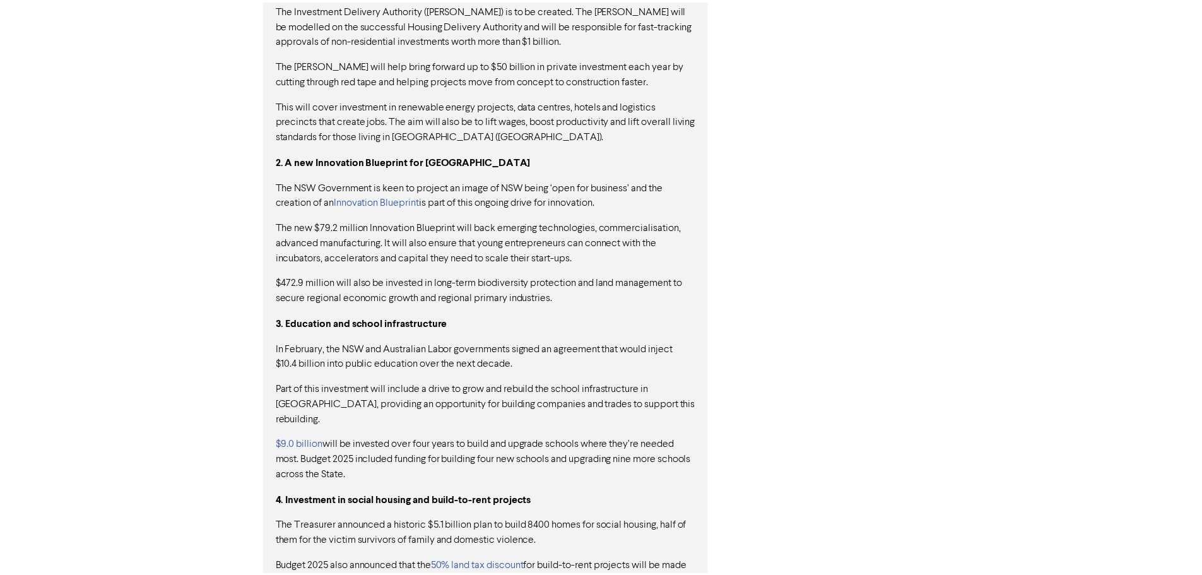
scroll to position [1284, 0]
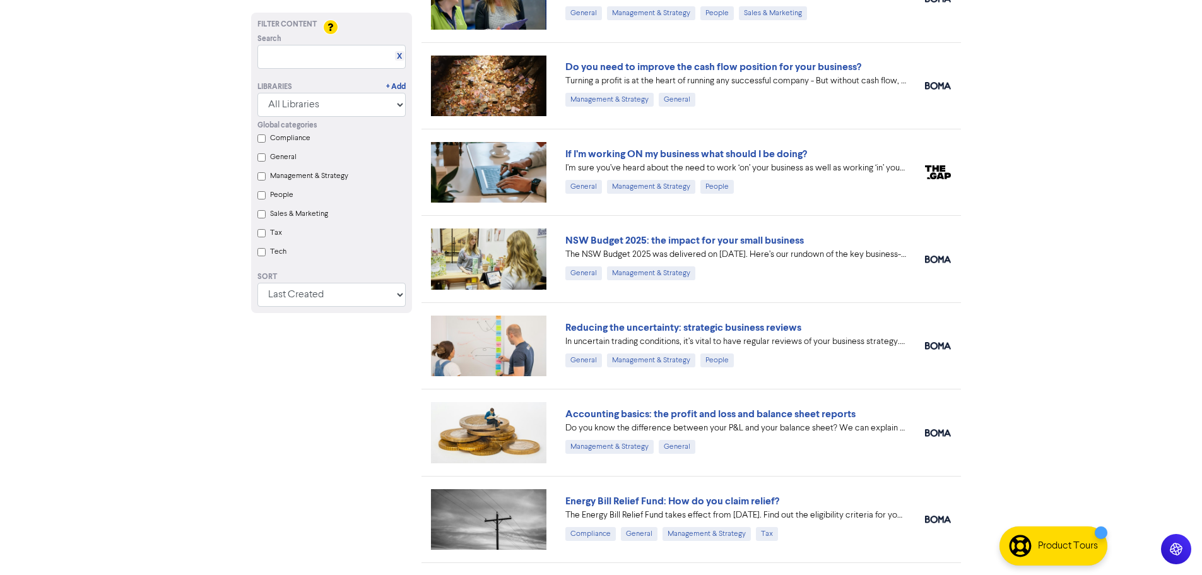
scroll to position [1438, 0]
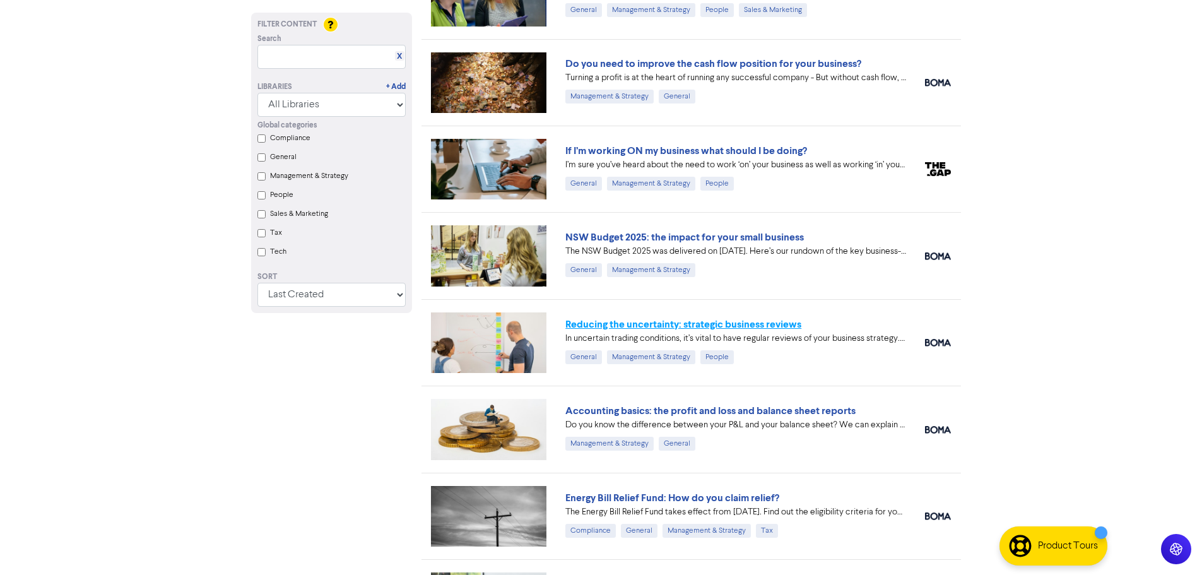
click at [672, 327] on link "Reducing the uncertainty: strategic business reviews" at bounding box center [683, 324] width 236 height 13
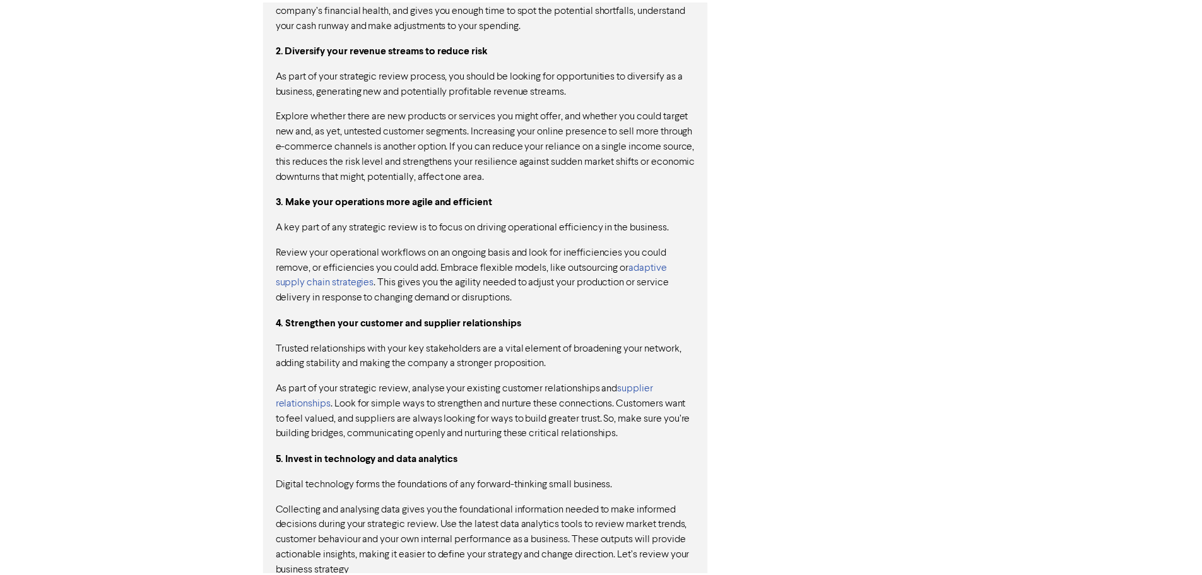
scroll to position [1004, 0]
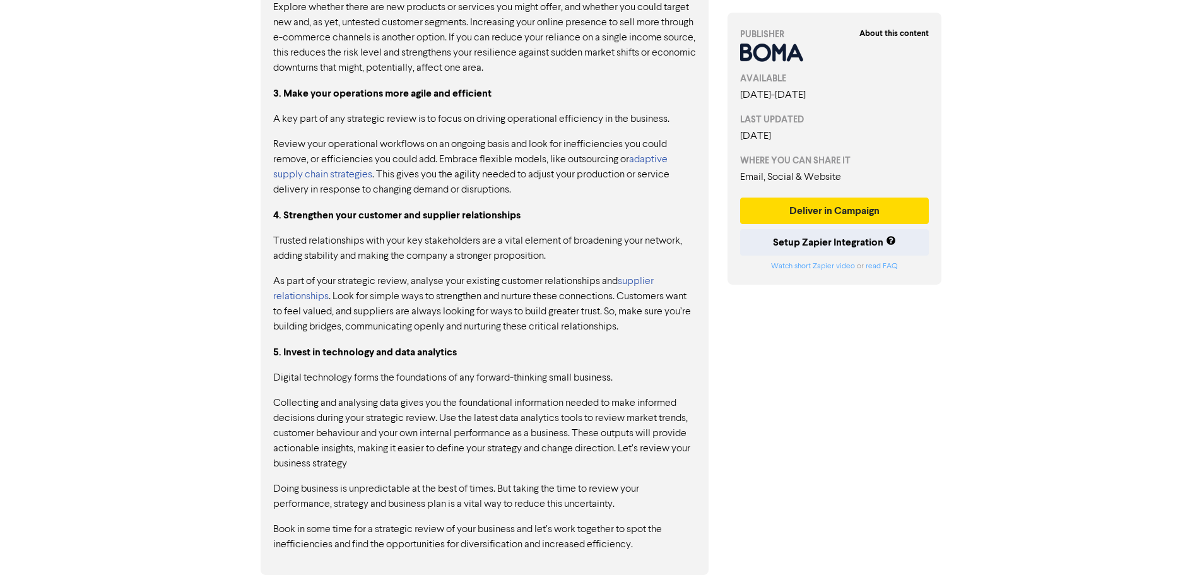
drag, startPoint x: 469, startPoint y: 259, endPoint x: 462, endPoint y: 253, distance: 9.0
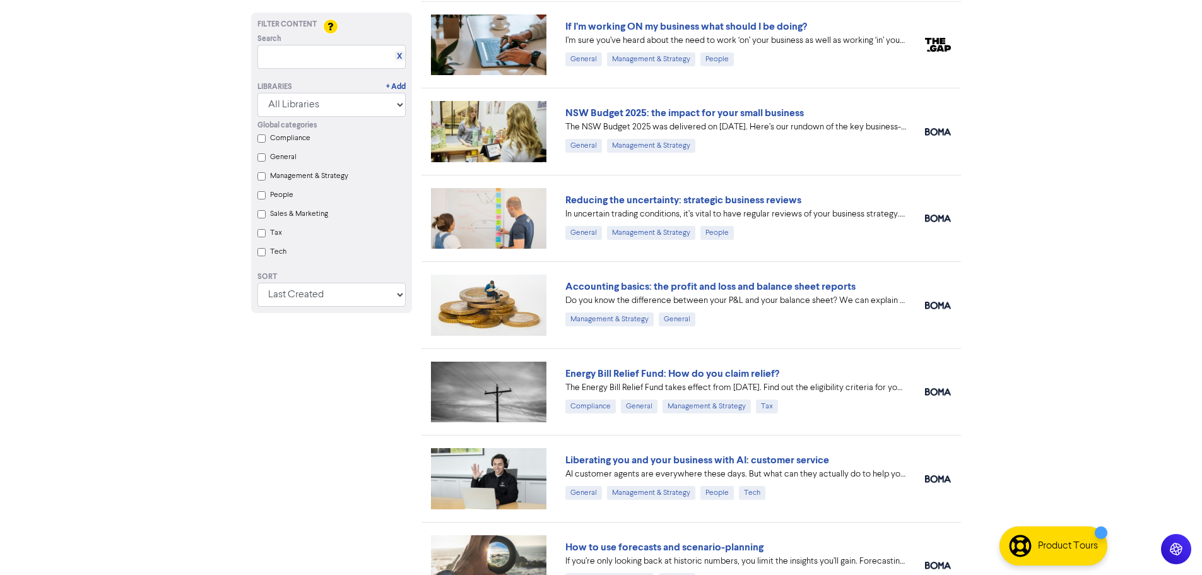
scroll to position [1564, 0]
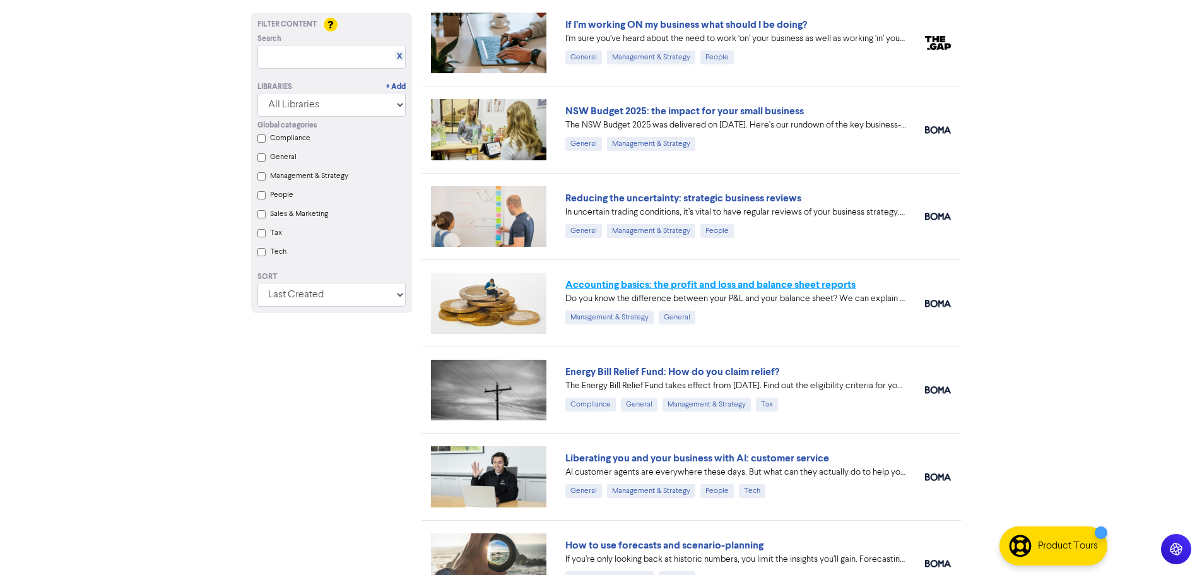
click at [646, 281] on link "Accounting basics: the profit and loss and balance sheet reports" at bounding box center [710, 284] width 290 height 13
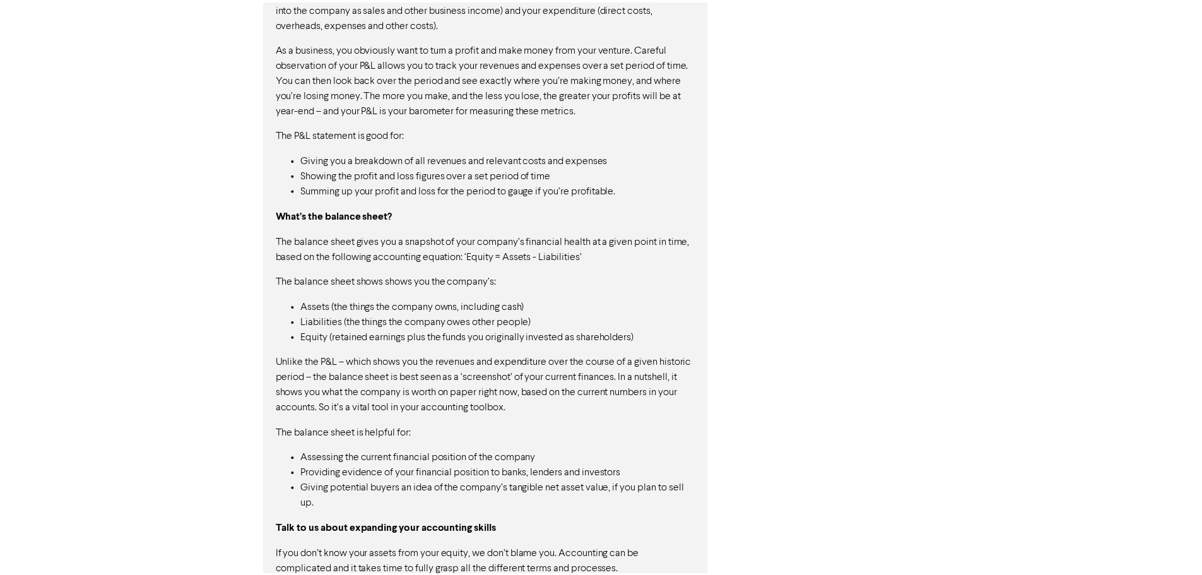
scroll to position [1003, 0]
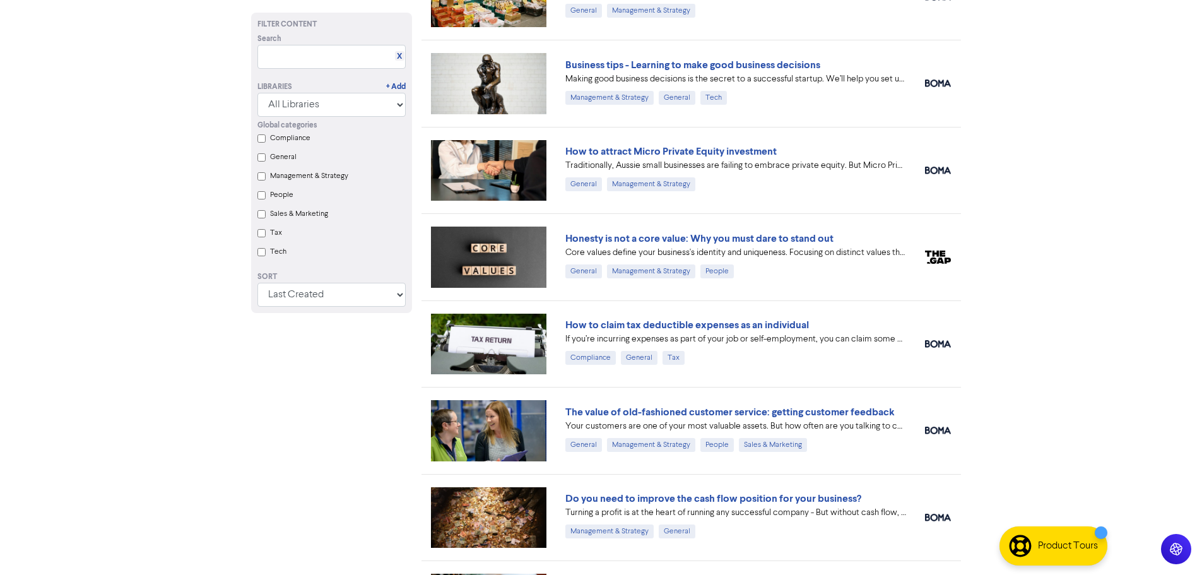
scroll to position [1564, 0]
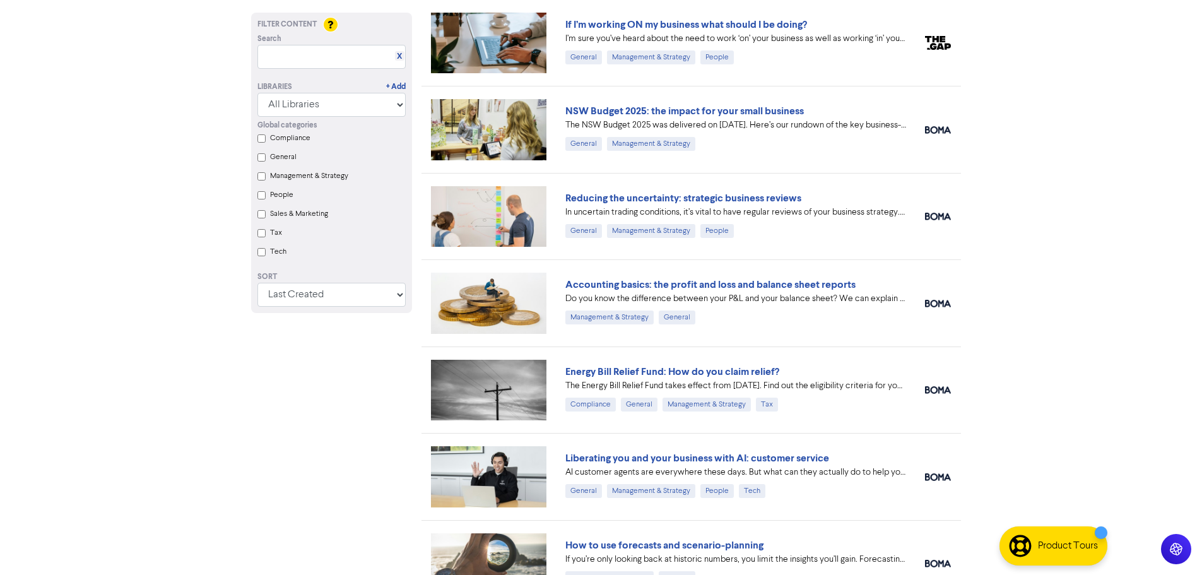
click at [646, 370] on link "Energy Bill Relief Fund: How do you claim relief?" at bounding box center [672, 371] width 214 height 13
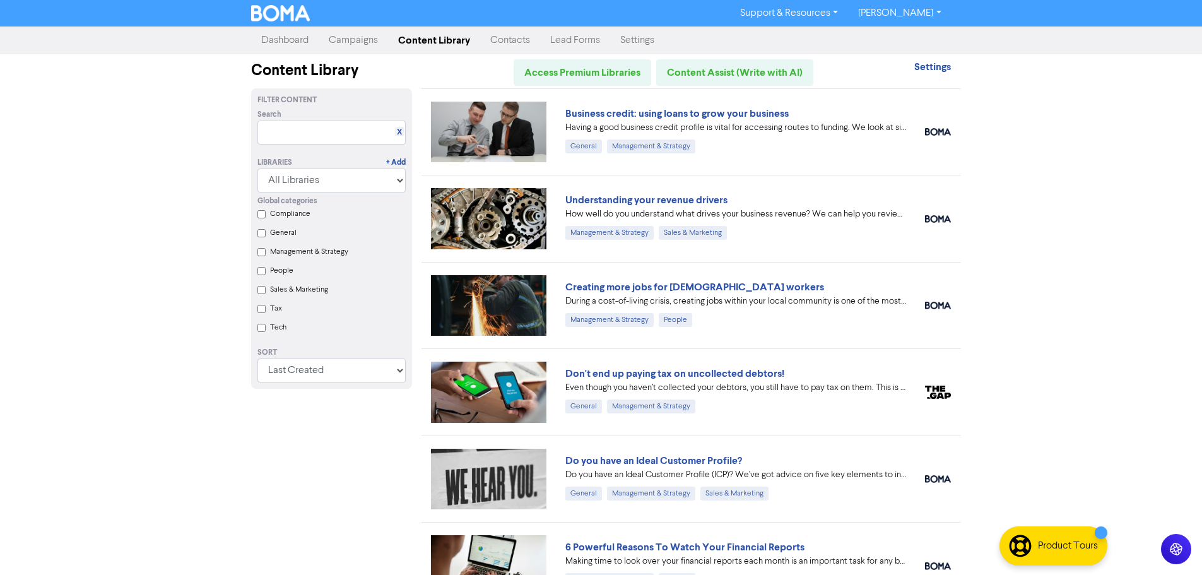
scroll to position [1564, 0]
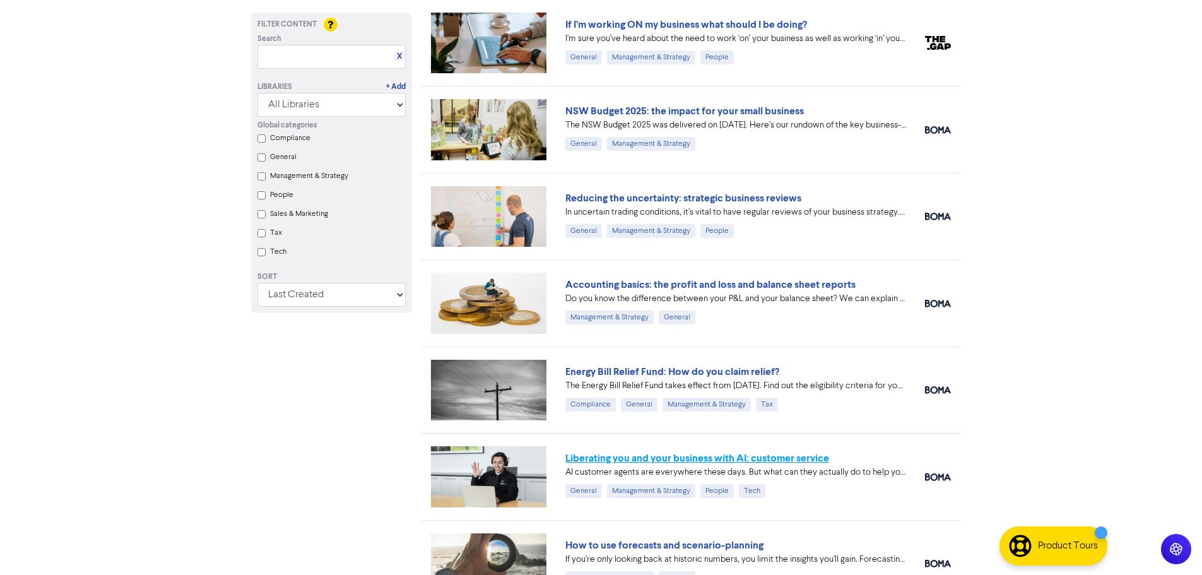
click at [630, 458] on link "Liberating you and your business with AI: customer service" at bounding box center [697, 458] width 264 height 13
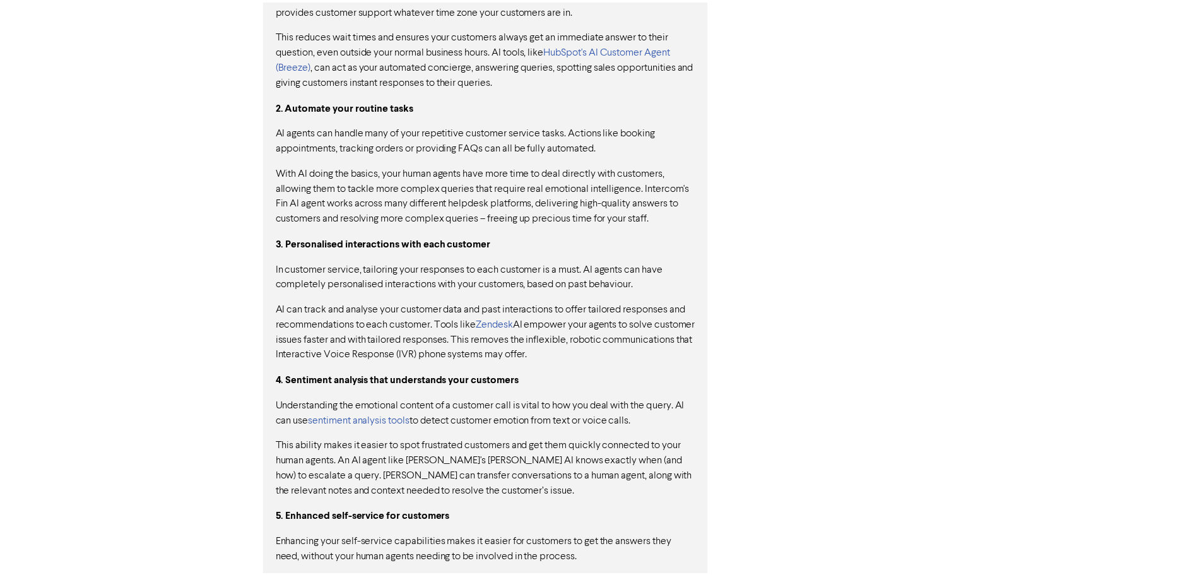
scroll to position [1103, 0]
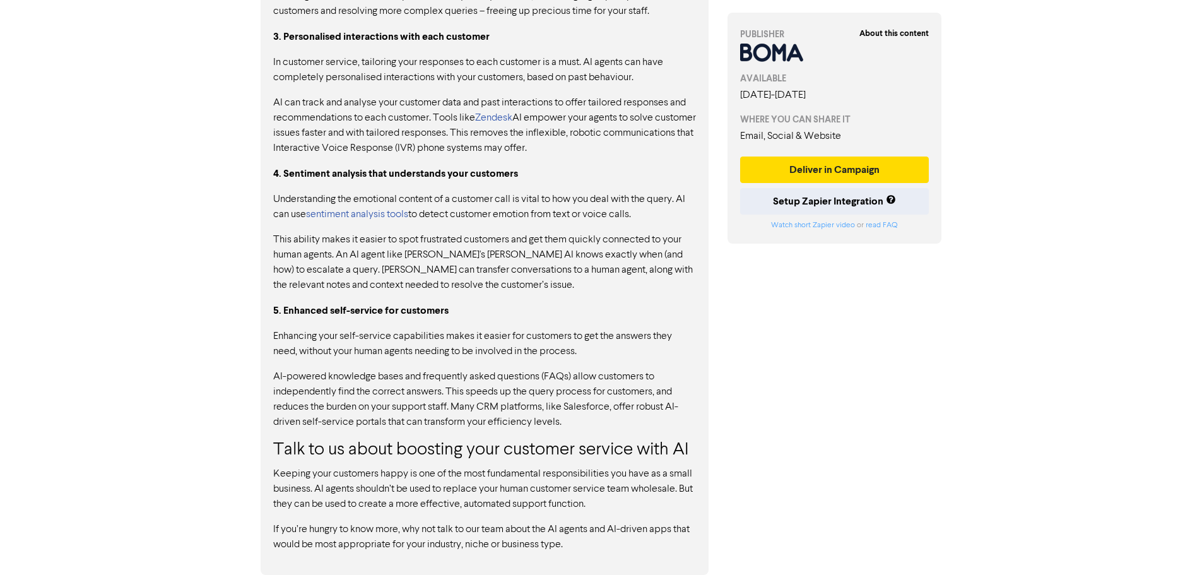
drag, startPoint x: 499, startPoint y: 230, endPoint x: 512, endPoint y: 234, distance: 13.8
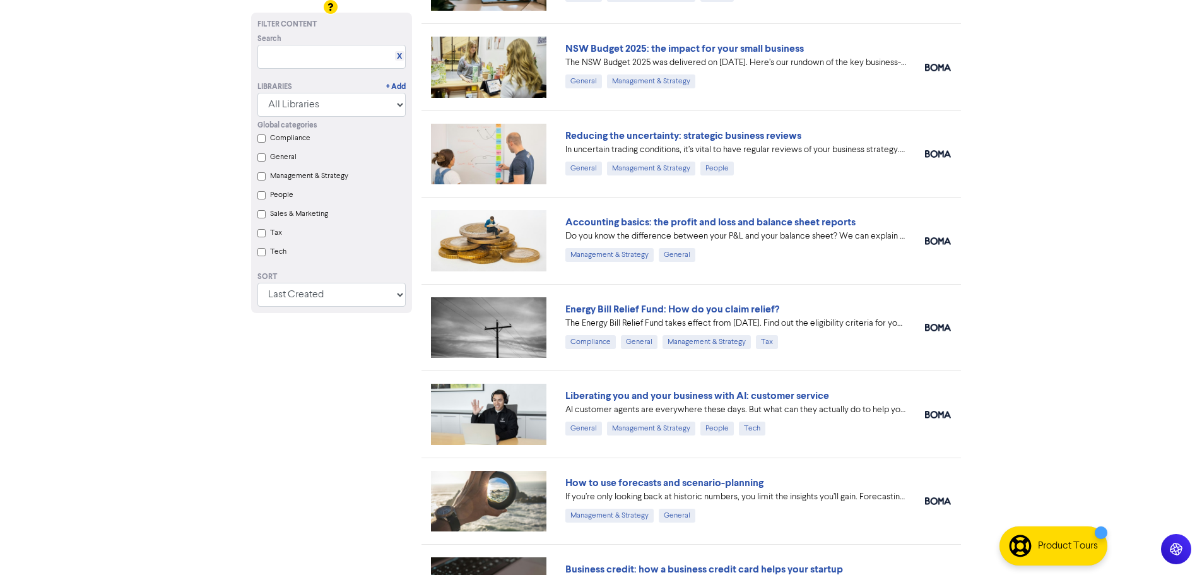
scroll to position [1690, 0]
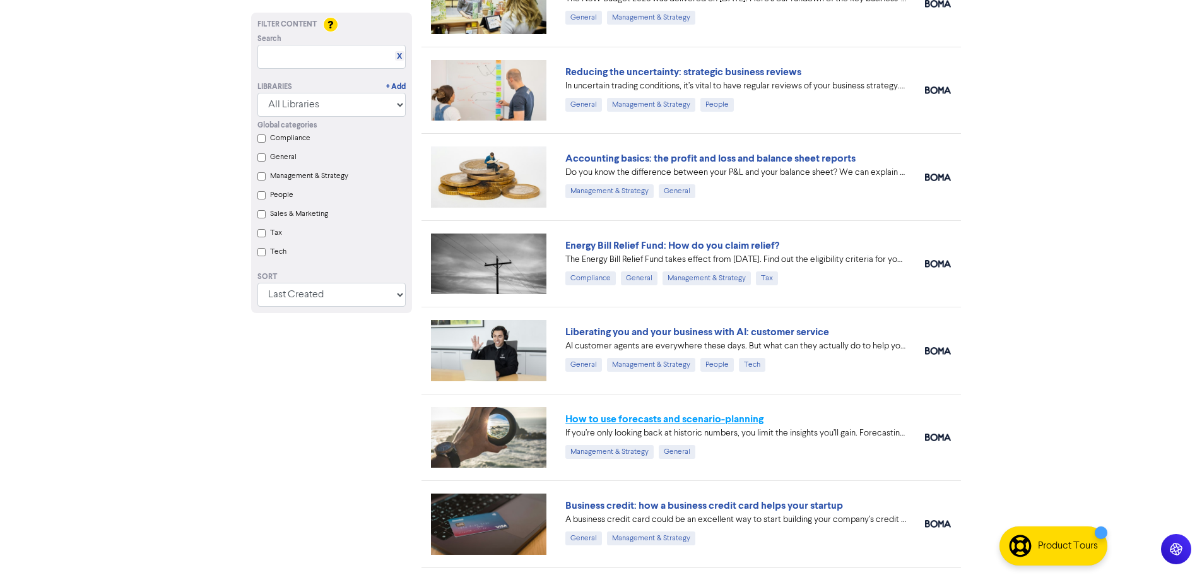
click at [629, 418] on link "How to use forecasts and scenario-planning" at bounding box center [664, 419] width 198 height 13
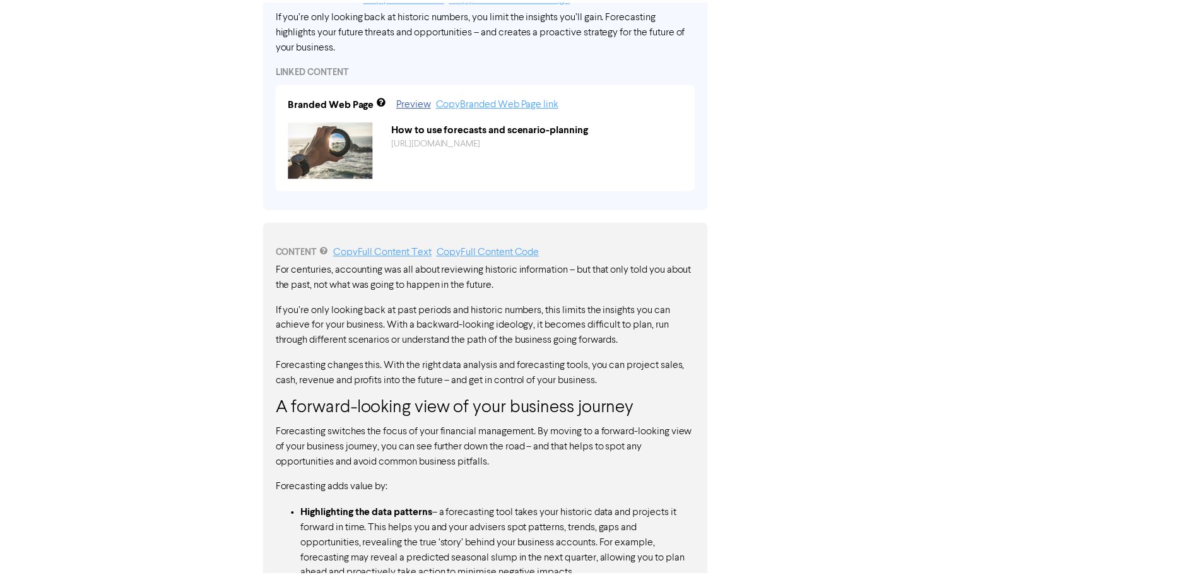
scroll to position [849, 0]
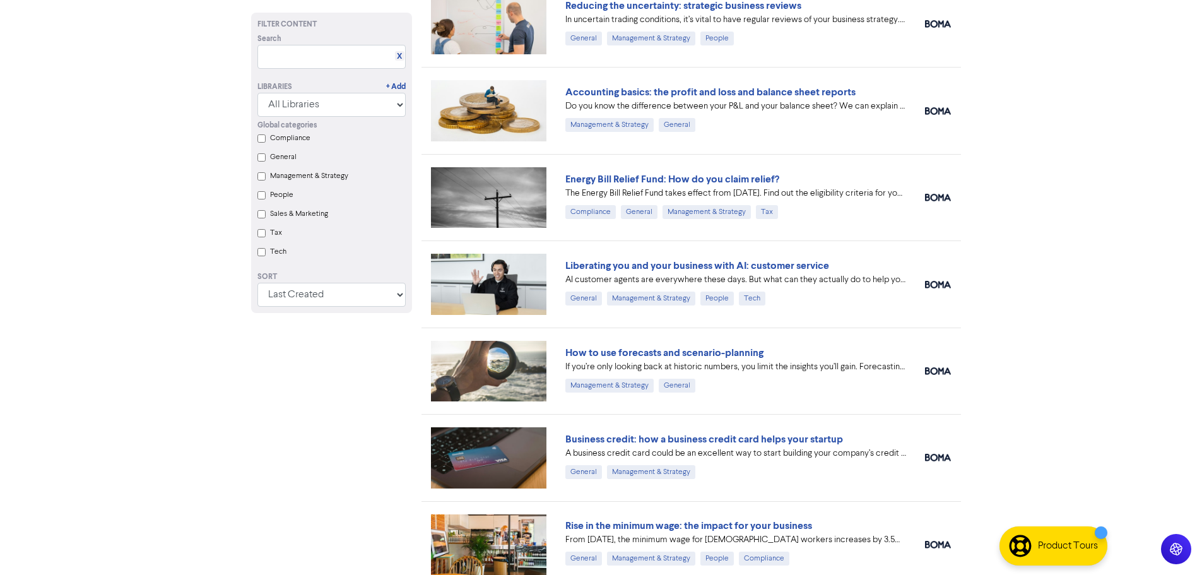
scroll to position [1879, 0]
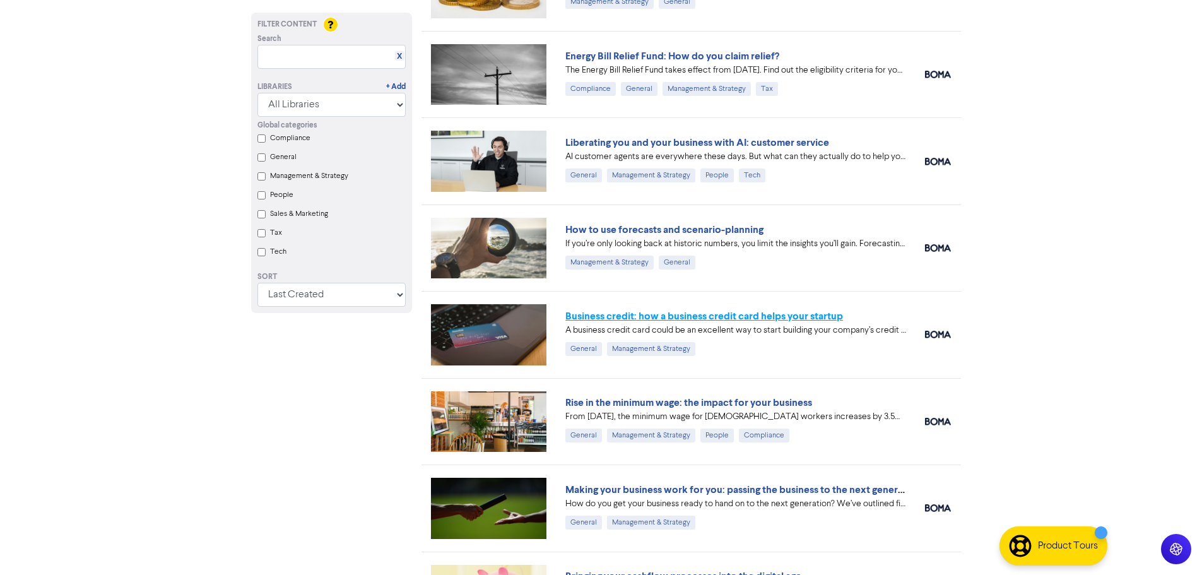
click at [711, 313] on link "Business credit: how a business credit card helps your startup" at bounding box center [704, 316] width 278 height 13
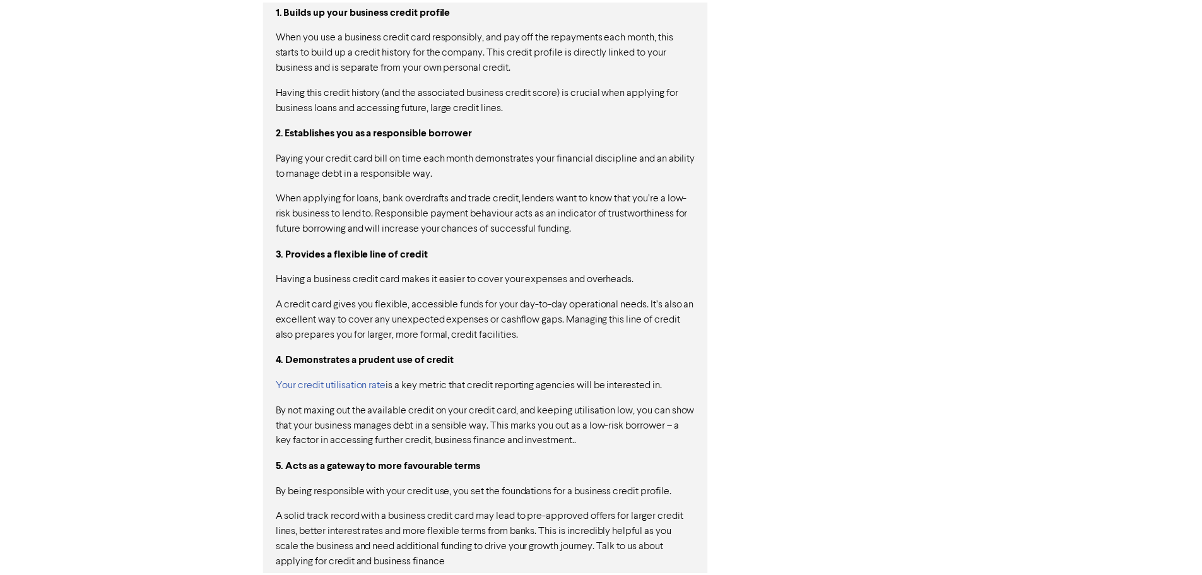
scroll to position [981, 0]
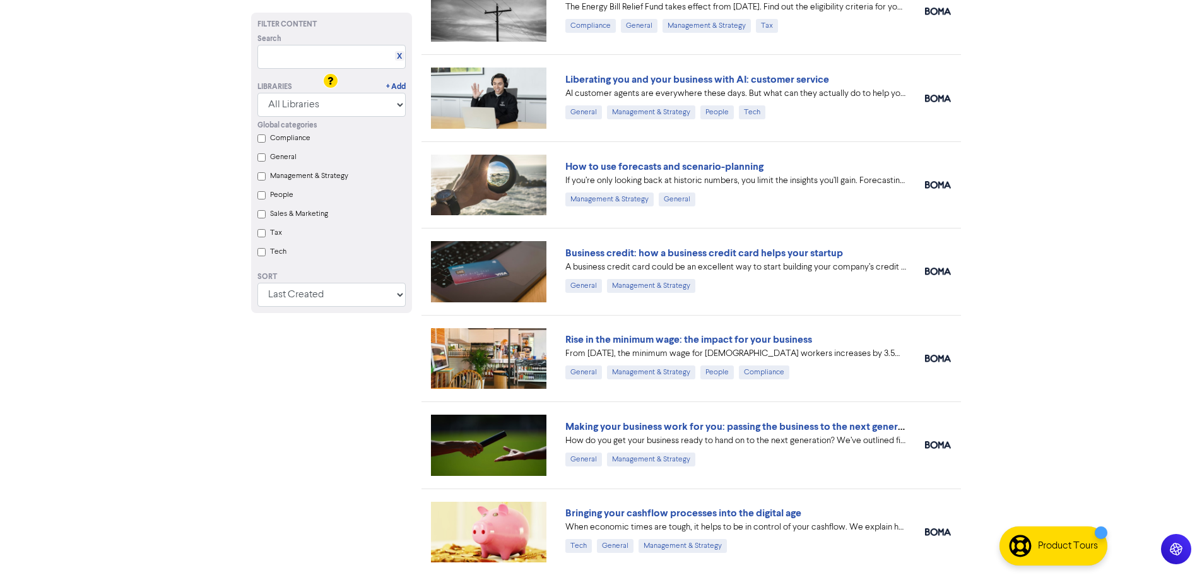
scroll to position [2006, 0]
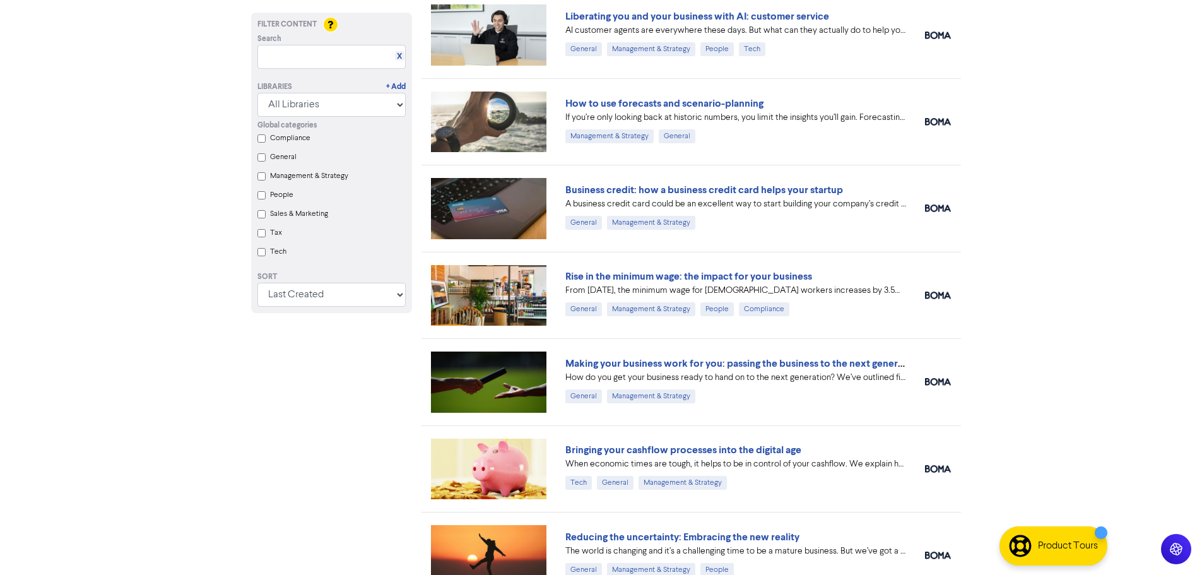
click at [630, 283] on div "Rise in the minimum wage: the impact for your business" at bounding box center [735, 276] width 341 height 15
click at [632, 278] on link "Rise in the minimum wage: the impact for your business" at bounding box center [688, 276] width 247 height 13
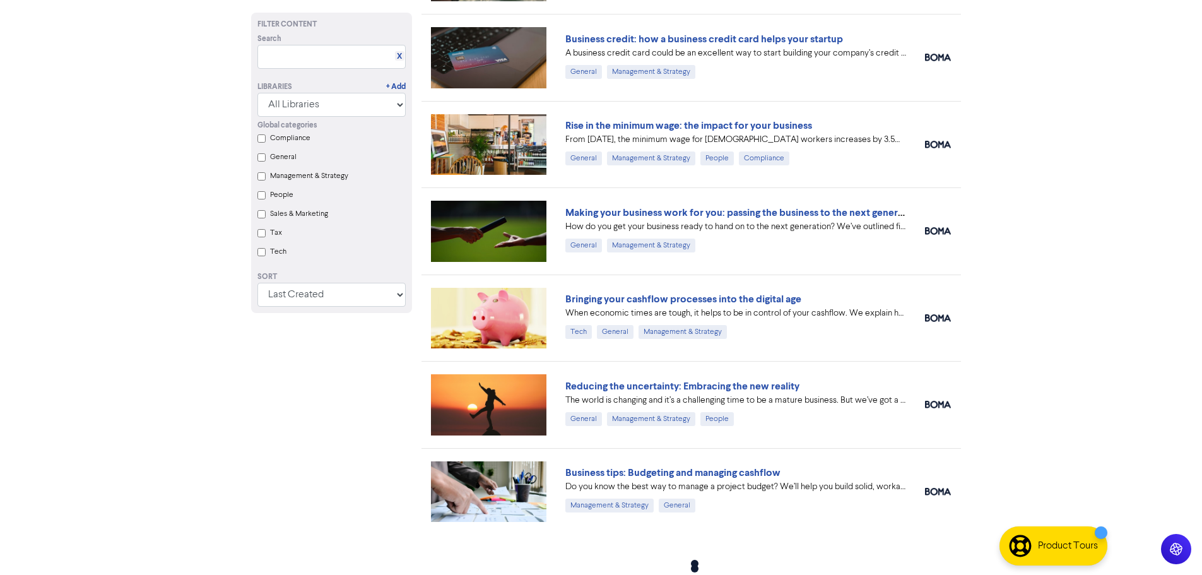
scroll to position [2179, 0]
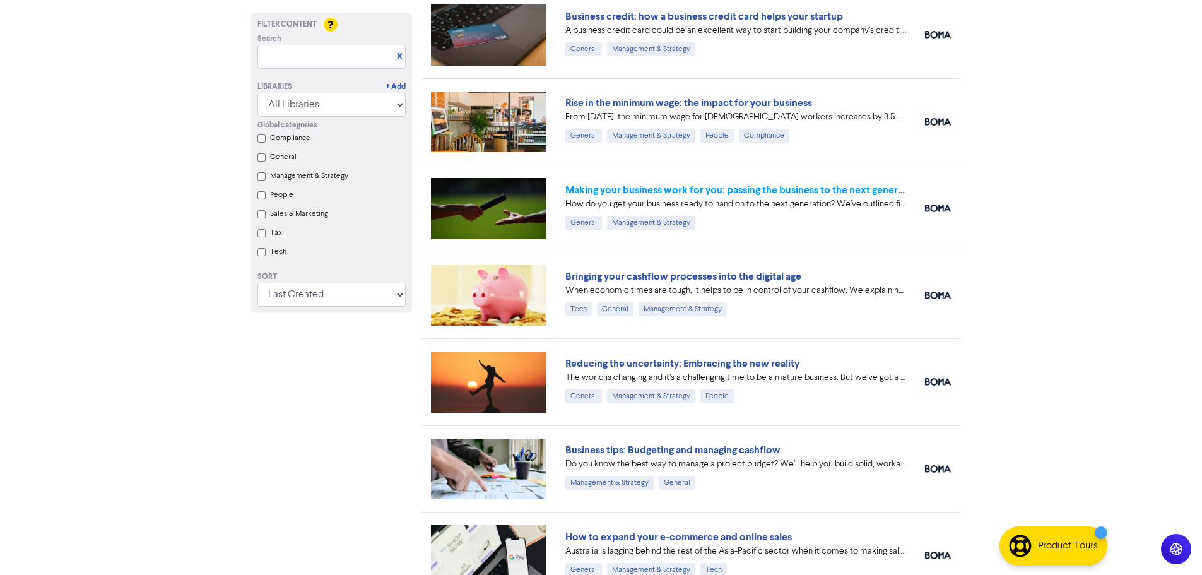
click at [651, 189] on link "Making your business work for you: passing the business to the next generation" at bounding box center [743, 190] width 356 height 13
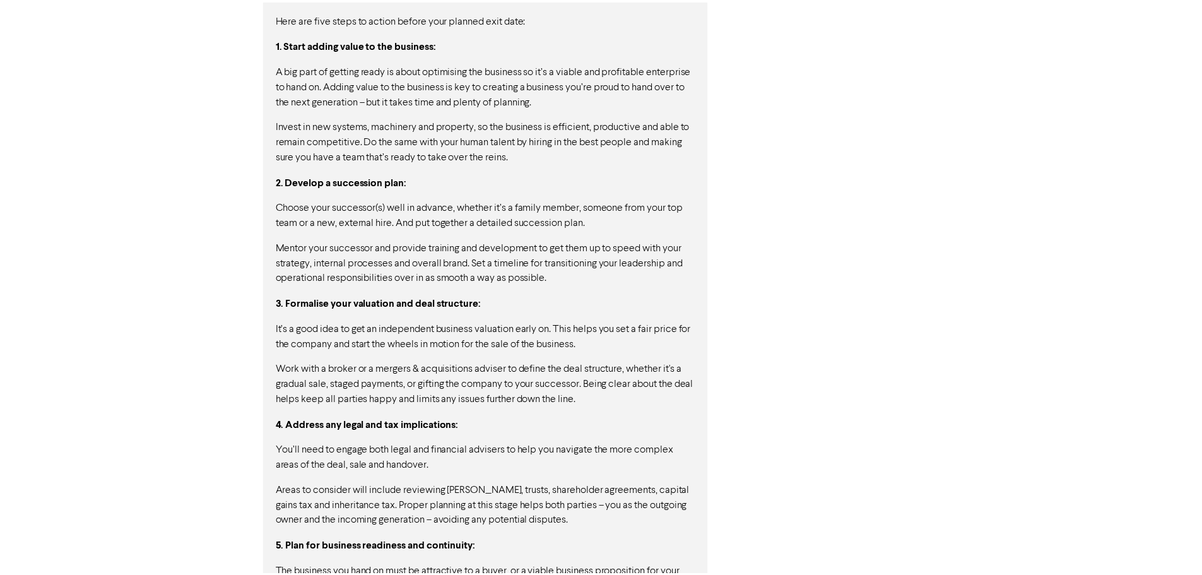
scroll to position [1102, 0]
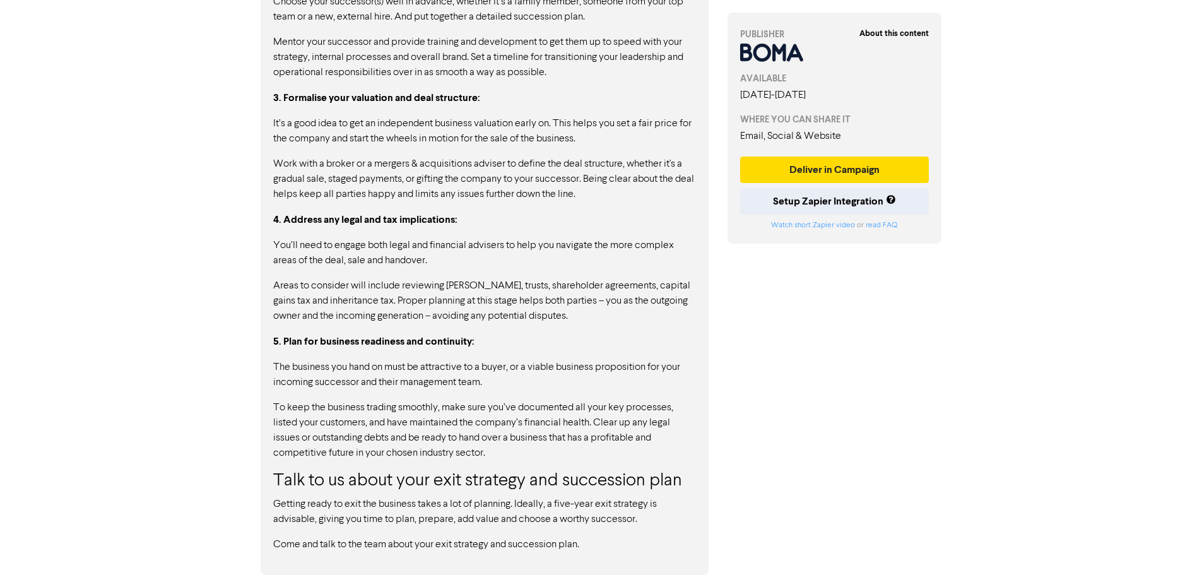
scroll to position [2179, 0]
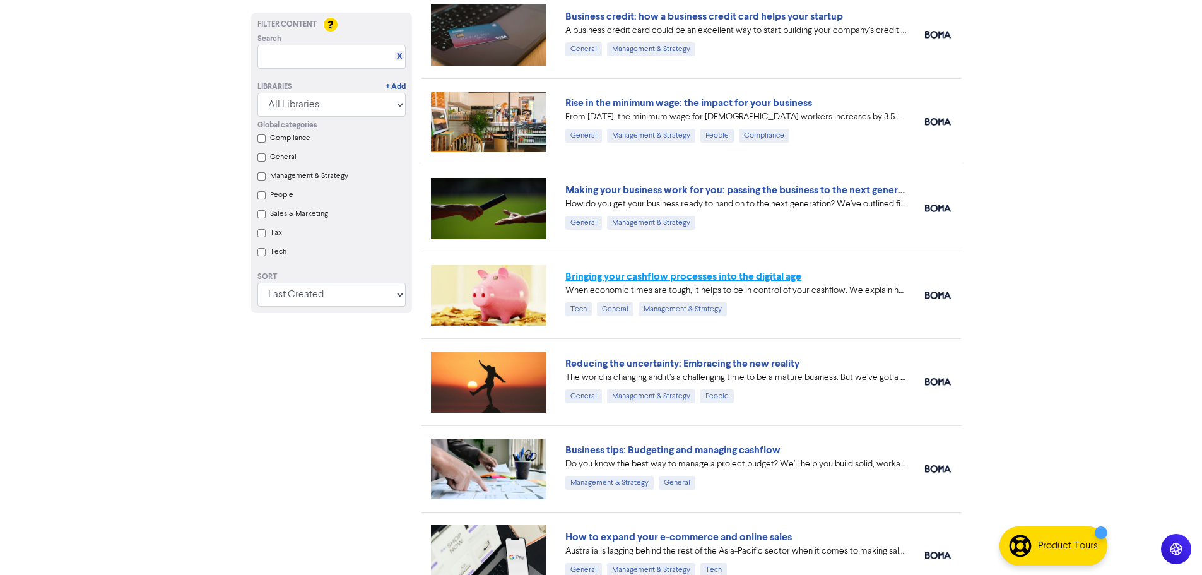
click at [653, 276] on link "Bringing your cashflow processes into the digital age" at bounding box center [683, 276] width 236 height 13
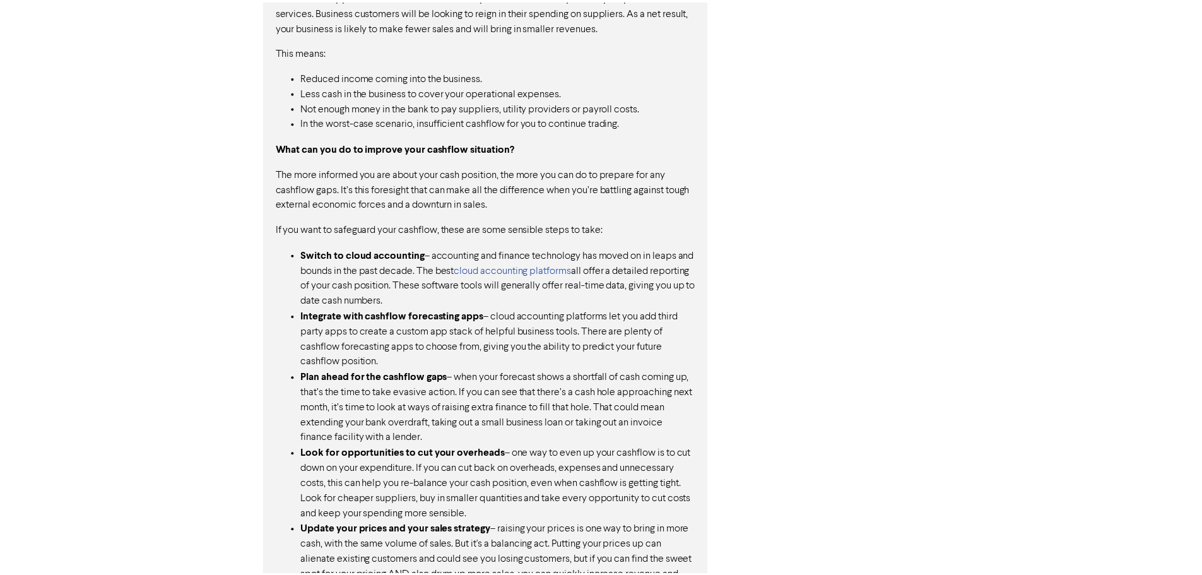
scroll to position [1111, 0]
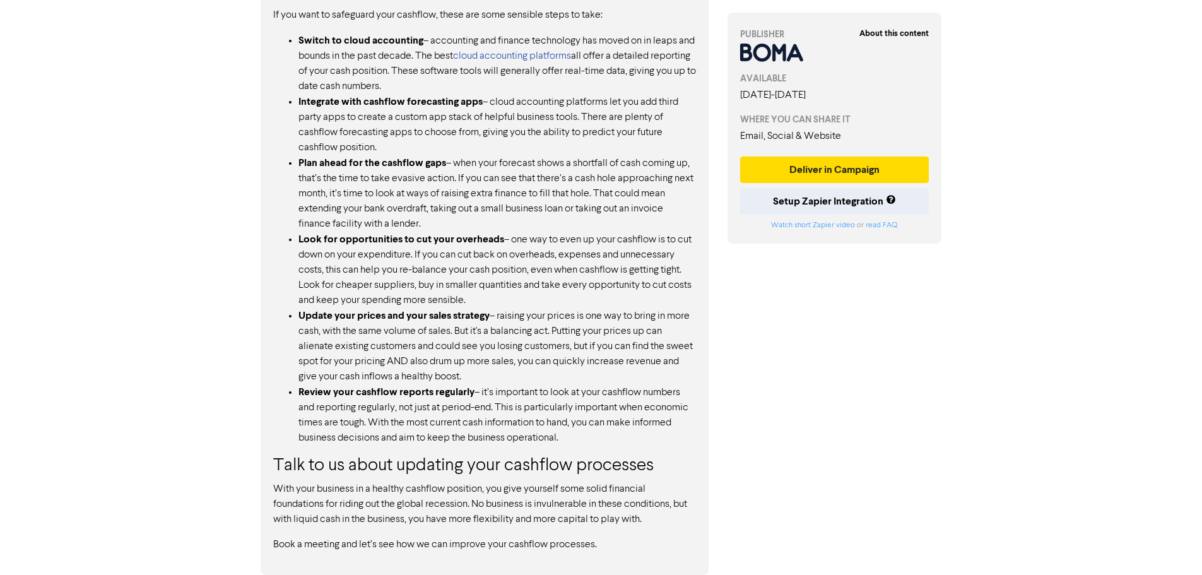
drag, startPoint x: 553, startPoint y: 251, endPoint x: 565, endPoint y: 252, distance: 12.1
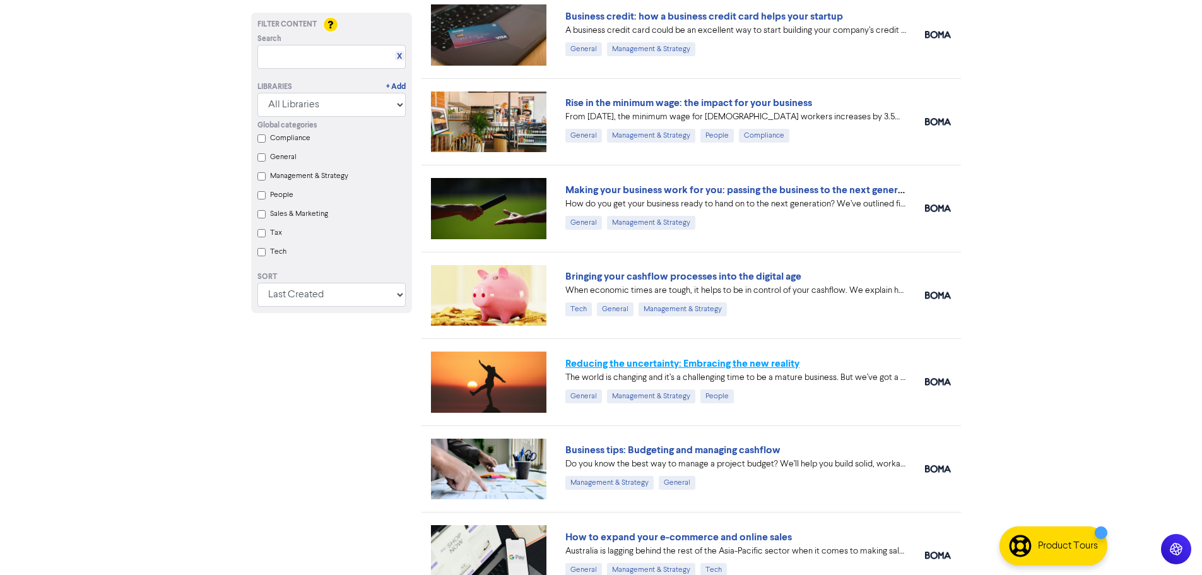
click at [665, 361] on link "Reducing the uncertainty: Embracing the new reality" at bounding box center [682, 363] width 234 height 13
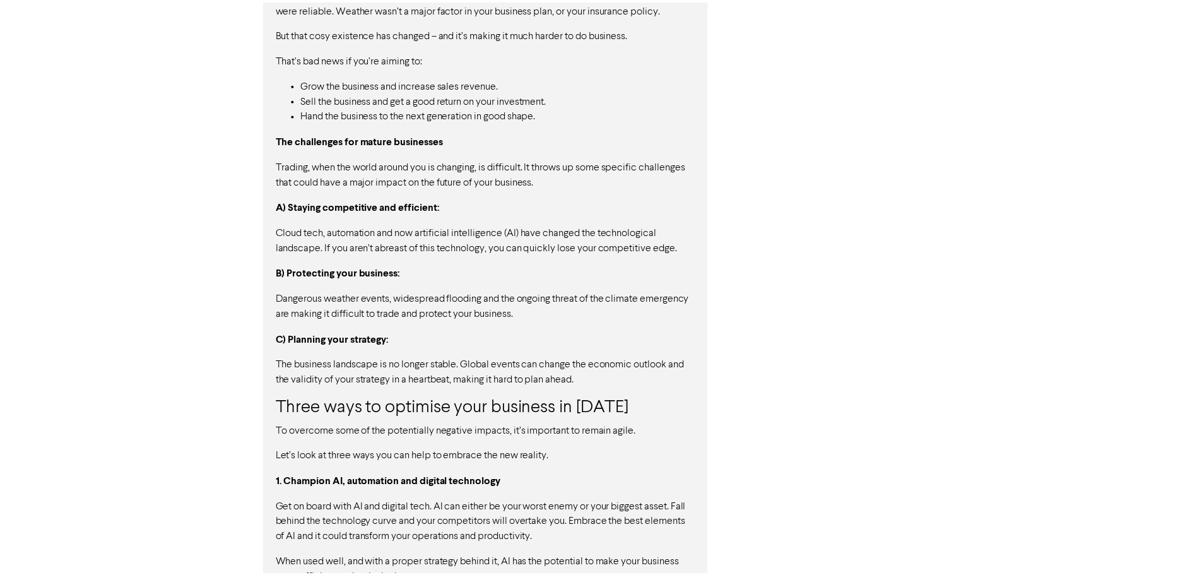
scroll to position [1306, 0]
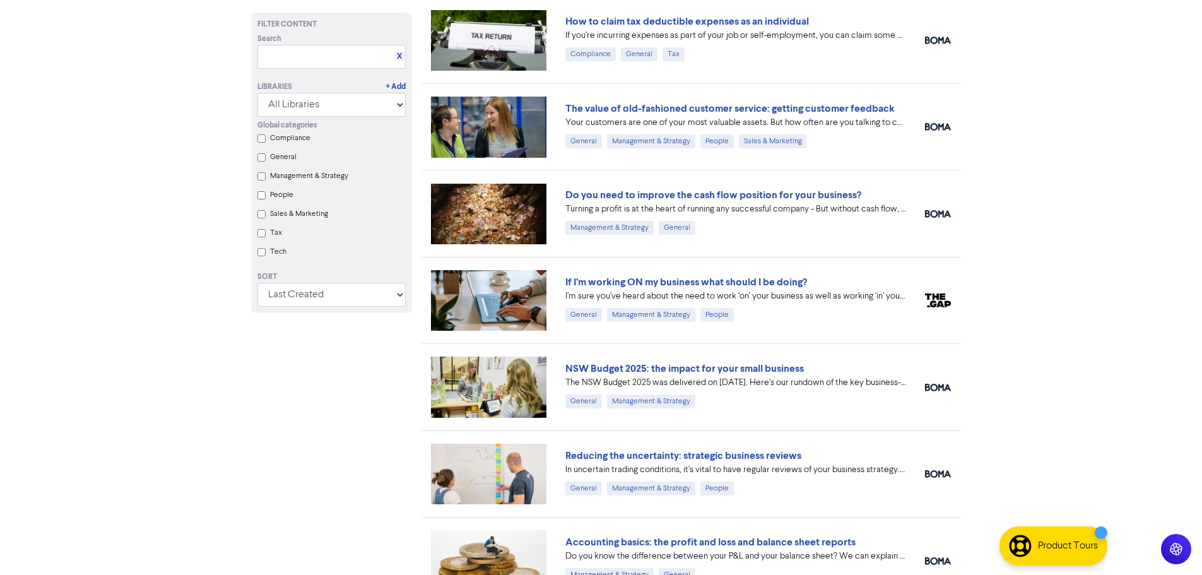
scroll to position [2179, 0]
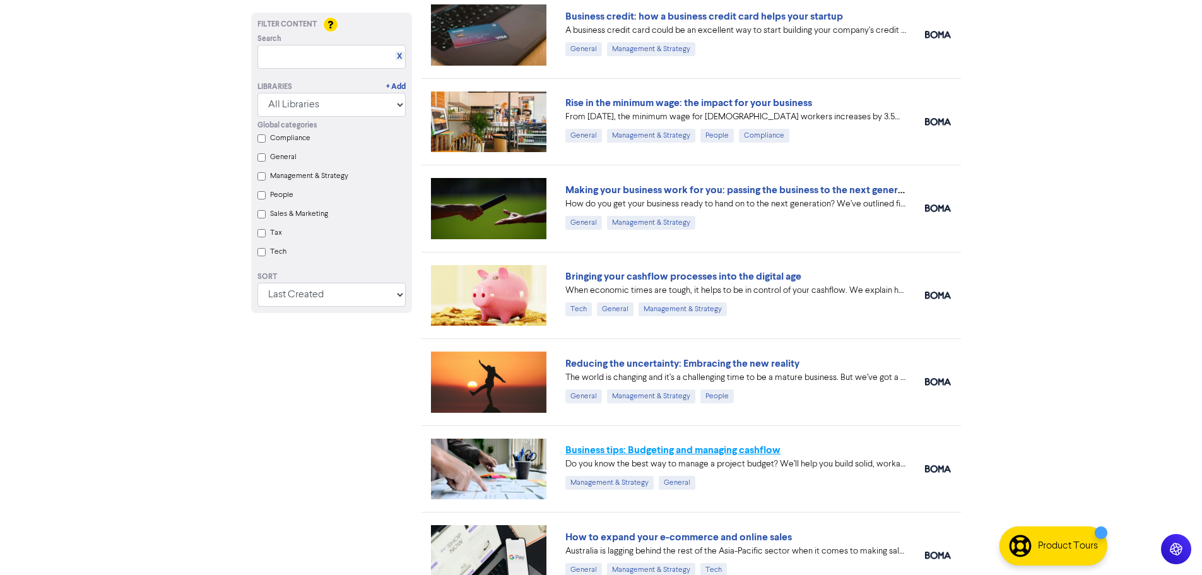
click at [603, 451] on link "Business tips: Budgeting and managing cashflow" at bounding box center [672, 450] width 215 height 13
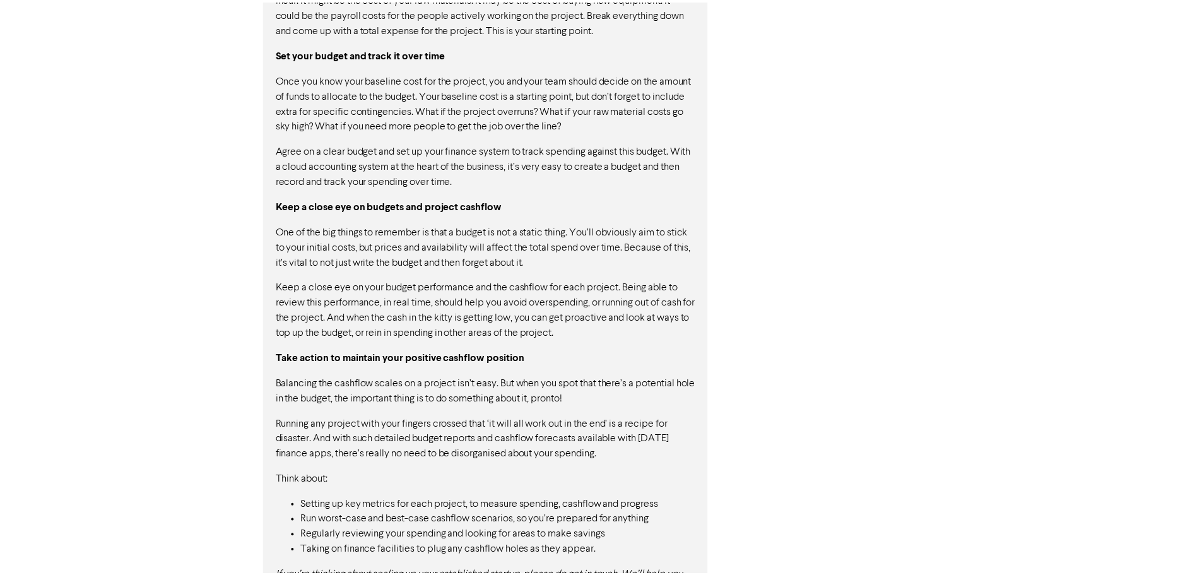
scroll to position [943, 0]
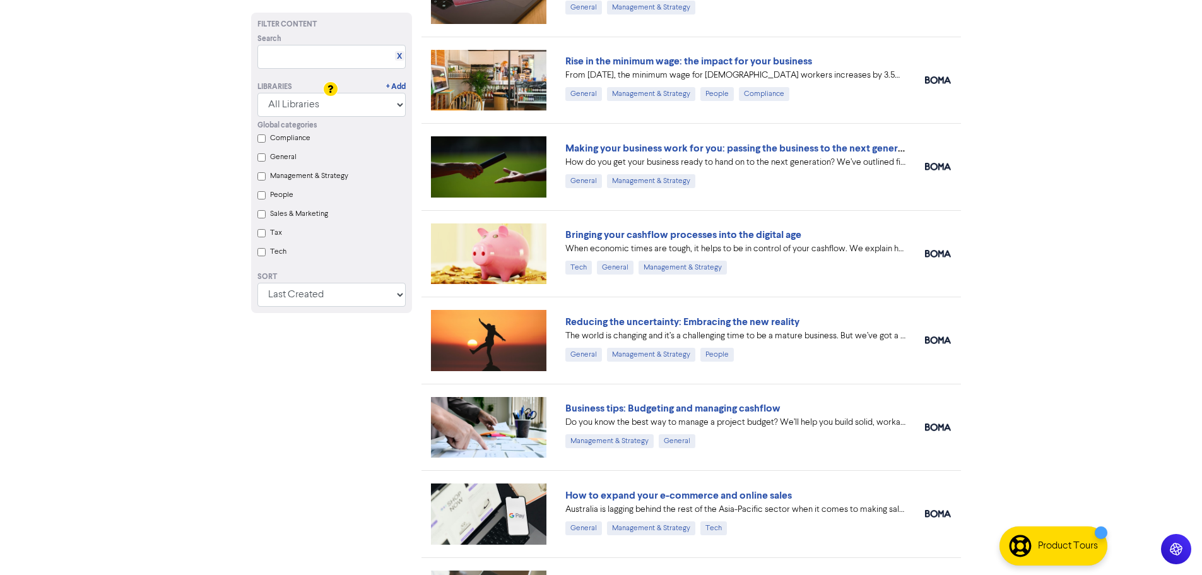
scroll to position [2305, 0]
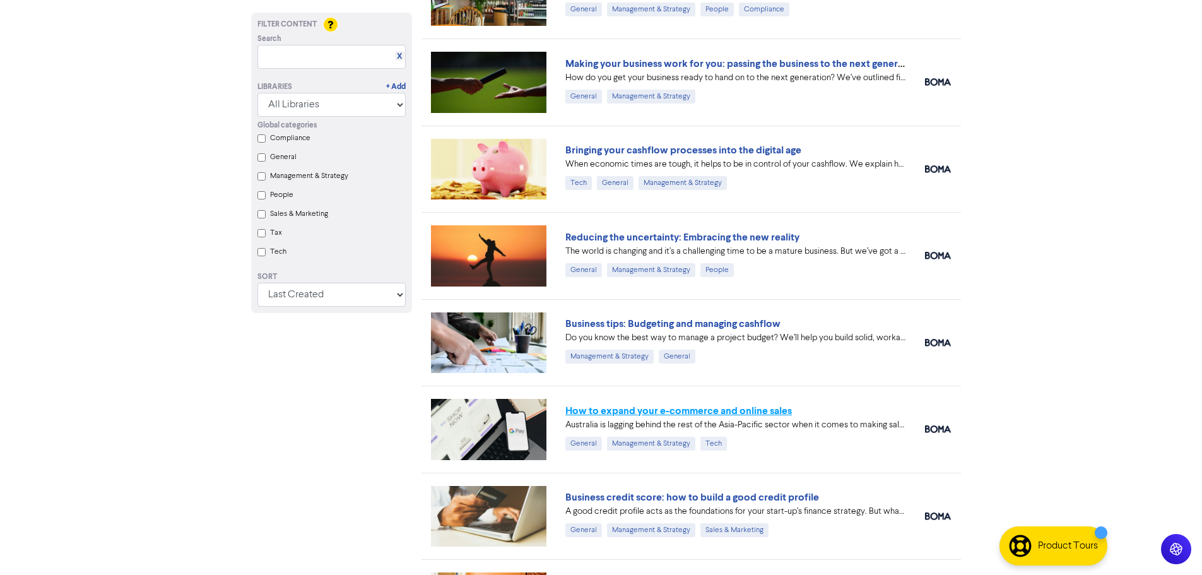
click at [643, 409] on link "How to expand your e-commerce and online sales" at bounding box center [678, 411] width 227 height 13
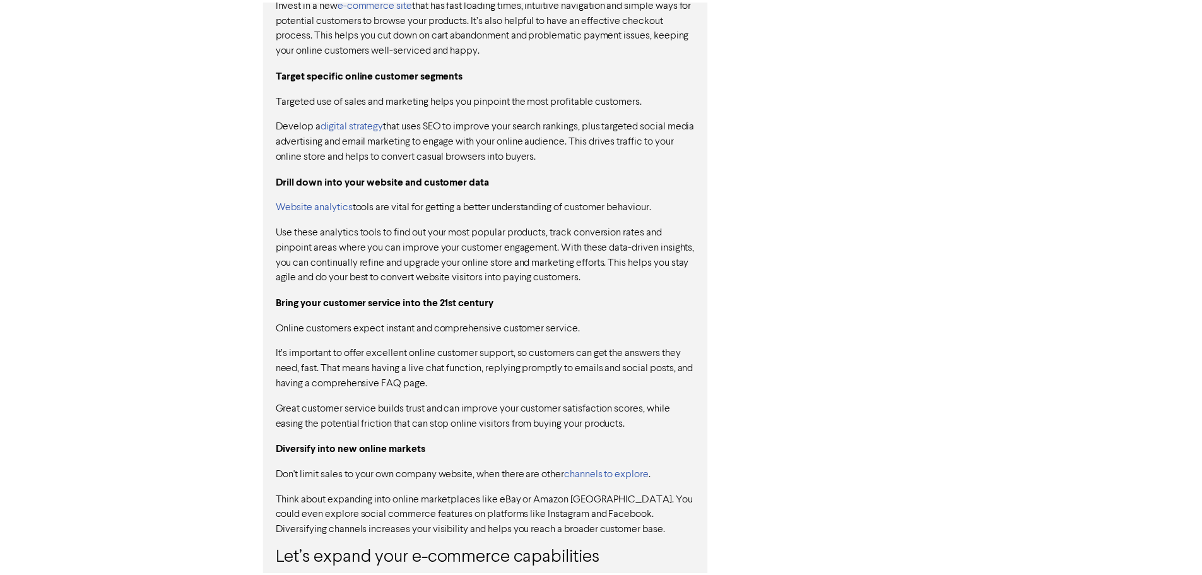
scroll to position [990, 0]
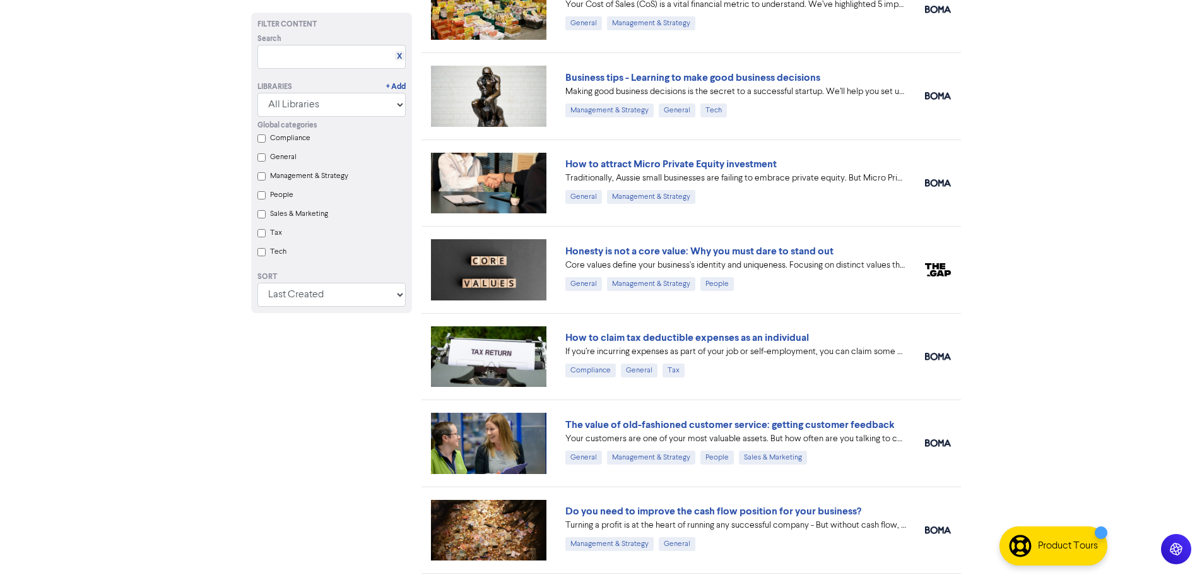
scroll to position [2305, 0]
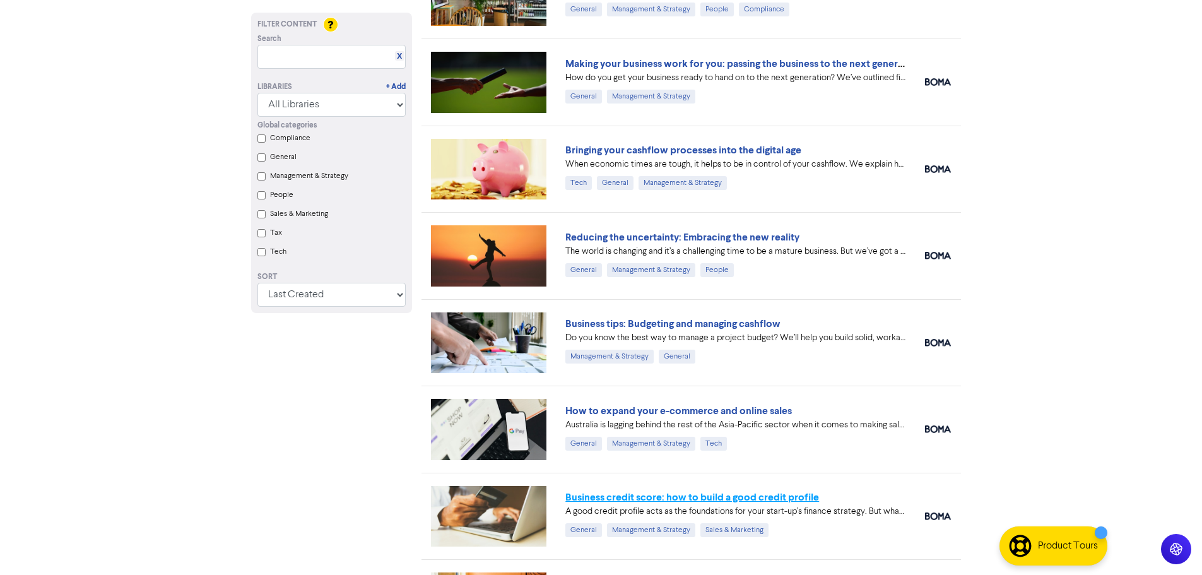
click at [702, 495] on link "Business credit score: how to build a good credit profile" at bounding box center [692, 497] width 254 height 13
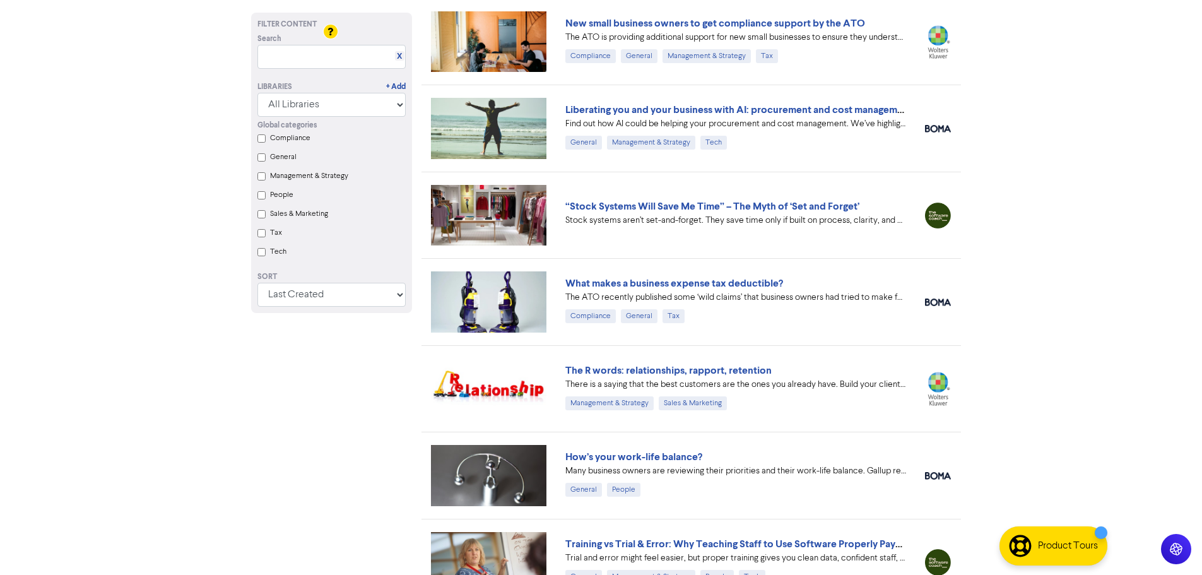
scroll to position [2873, 0]
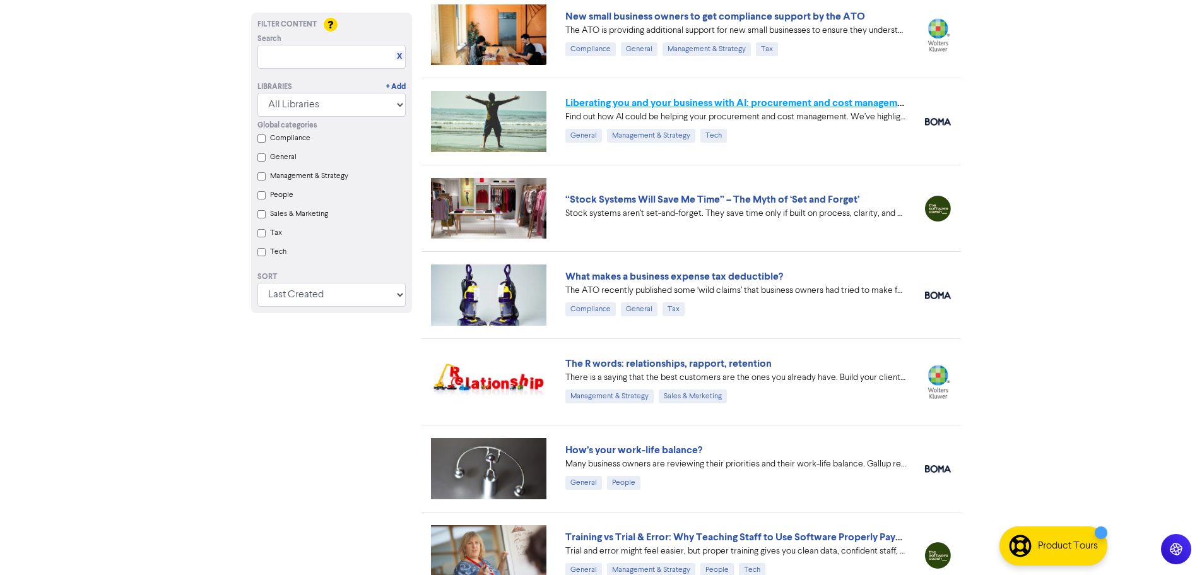
click at [692, 105] on link "Liberating you and your business with AI: procurement and cost management" at bounding box center [738, 103] width 347 height 13
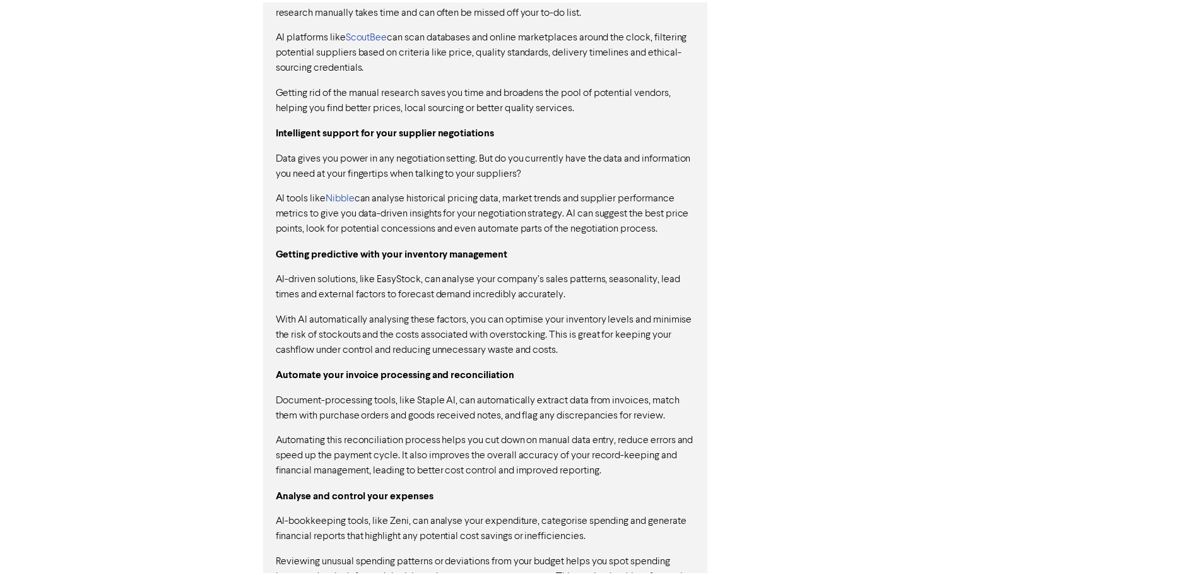
scroll to position [945, 0]
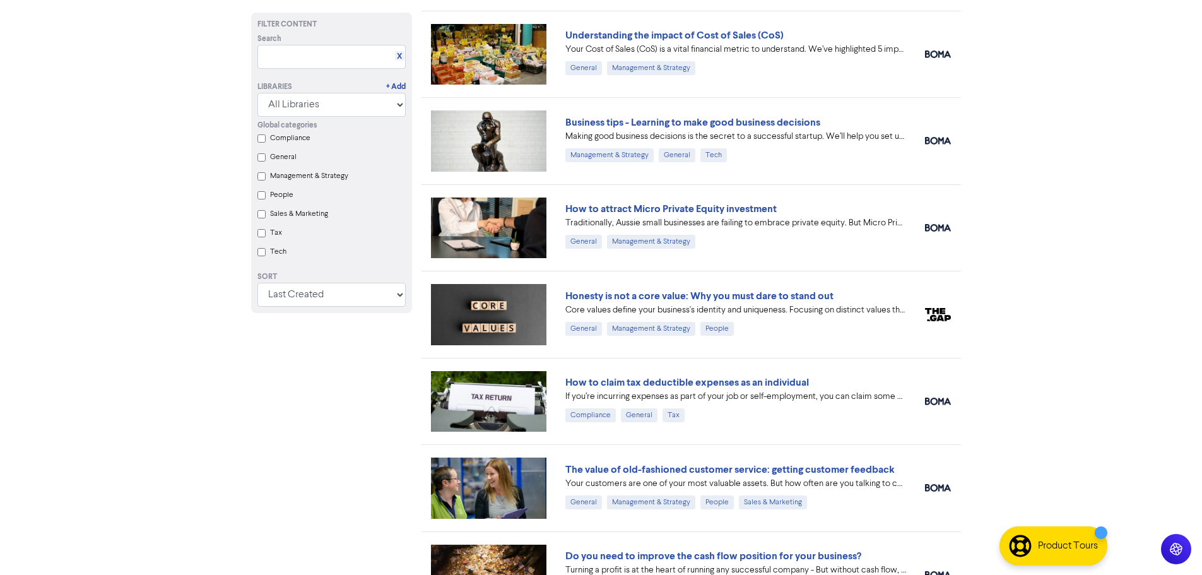
scroll to position [2873, 0]
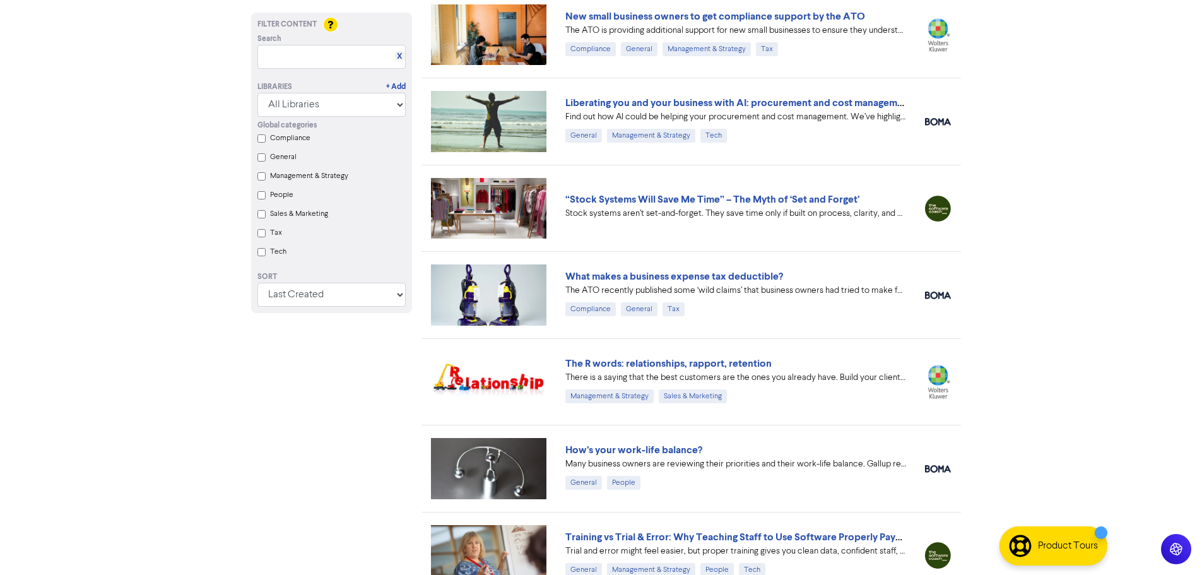
click at [605, 207] on div "Stock systems aren’t set-and-forget. They save time only if built on process, c…" at bounding box center [735, 213] width 341 height 13
click at [609, 203] on link "“Stock Systems Will Save Me Time” – The Myth of ‘Set and Forget’" at bounding box center [712, 199] width 294 height 13
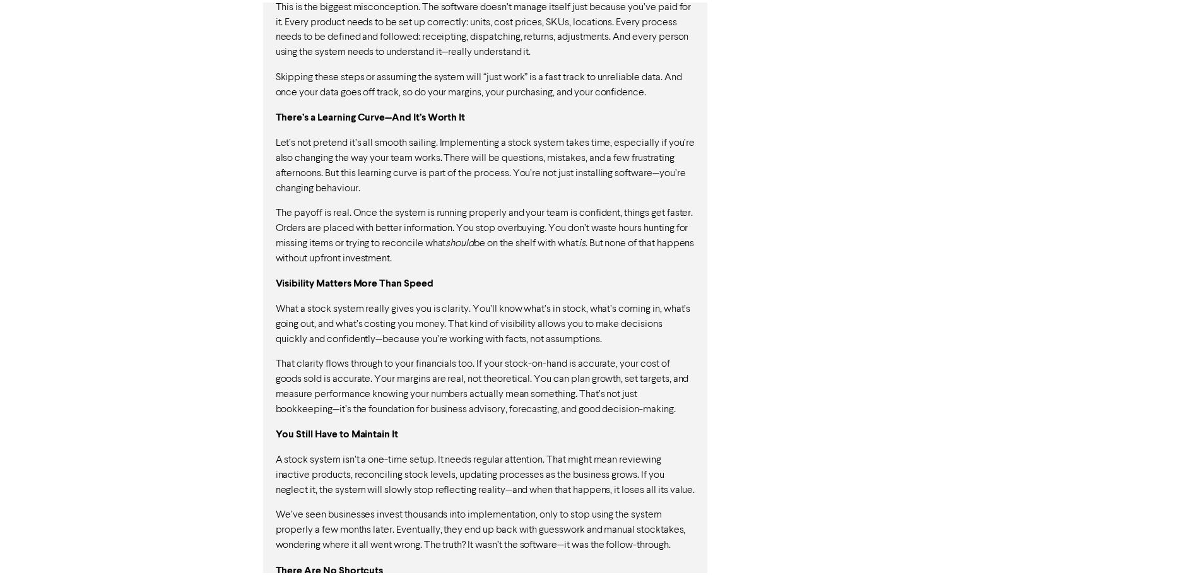
scroll to position [1066, 0]
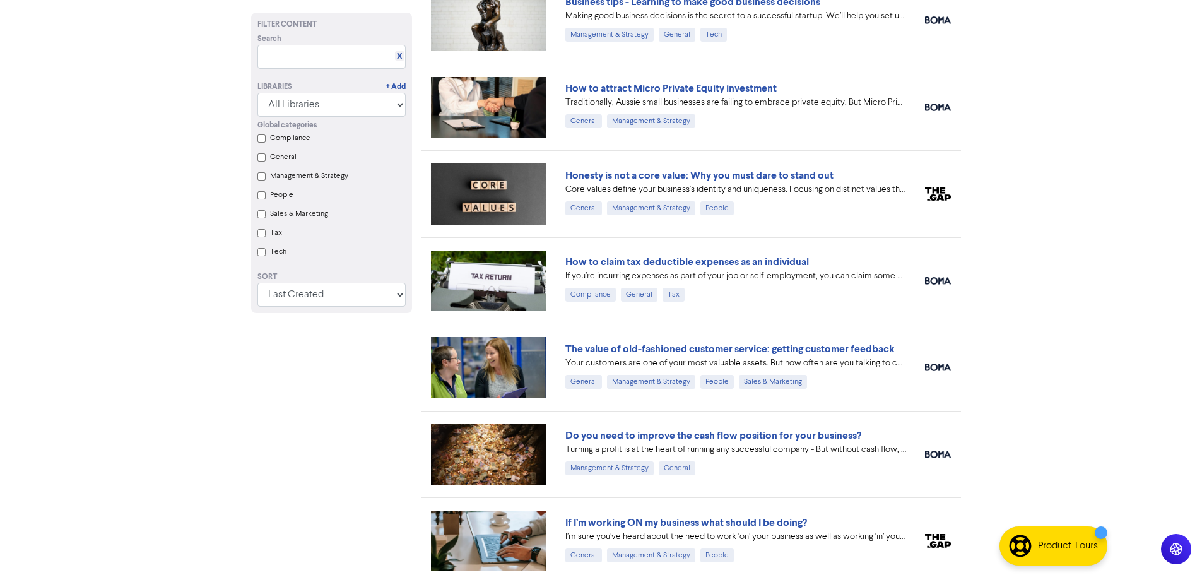
scroll to position [2873, 0]
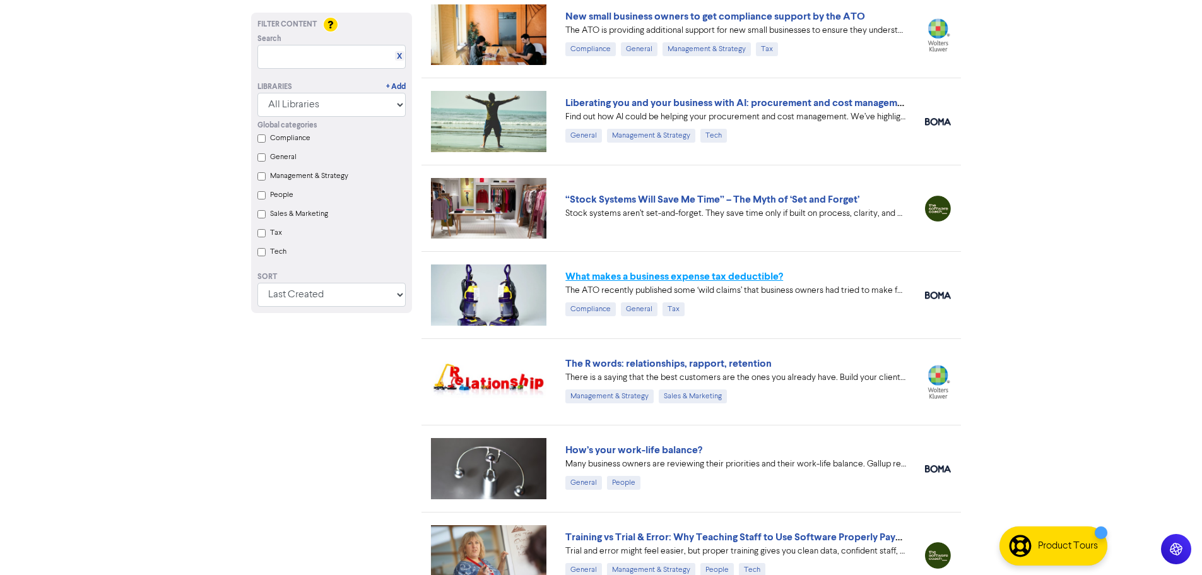
click at [624, 275] on link "What makes a business expense tax deductible?" at bounding box center [674, 276] width 218 height 13
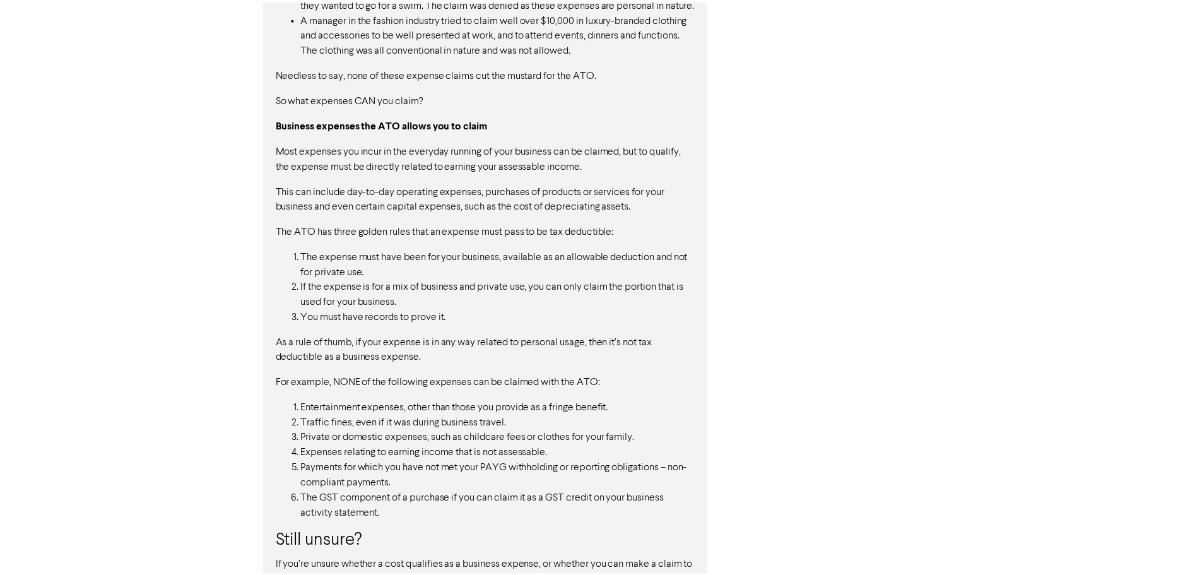
scroll to position [988, 0]
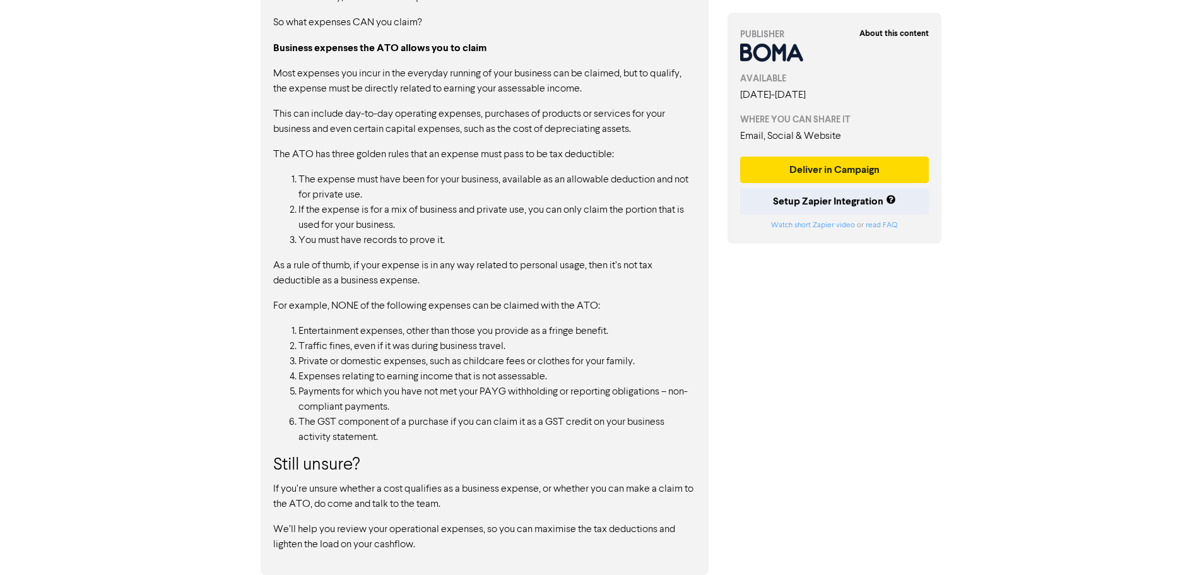
scroll to position [2873, 0]
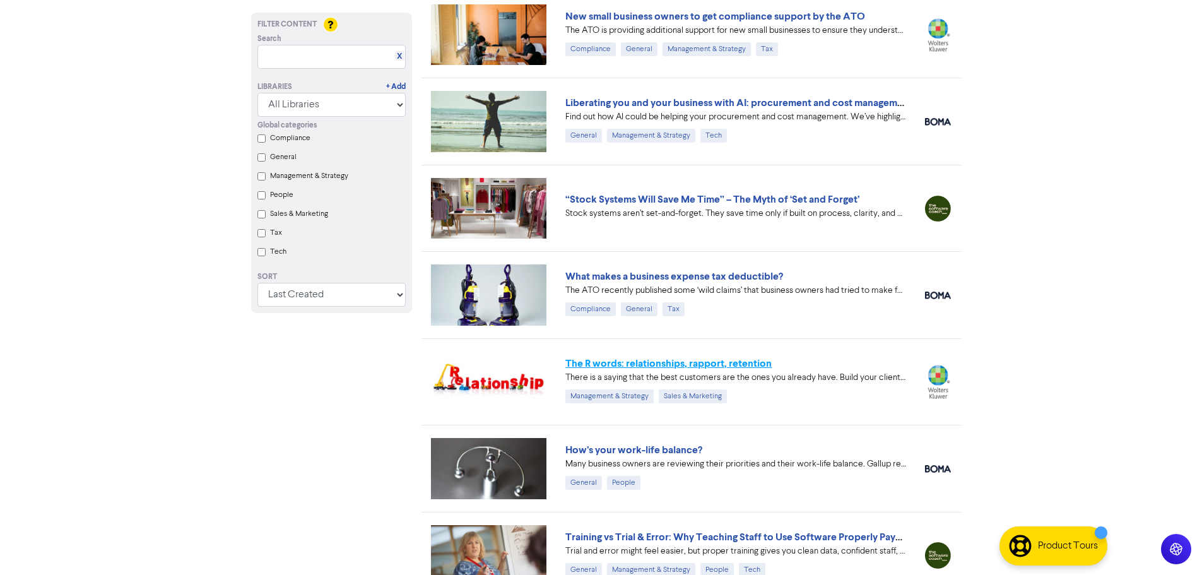
click at [704, 357] on link "The R words: relationships, rapport, retention" at bounding box center [668, 363] width 206 height 13
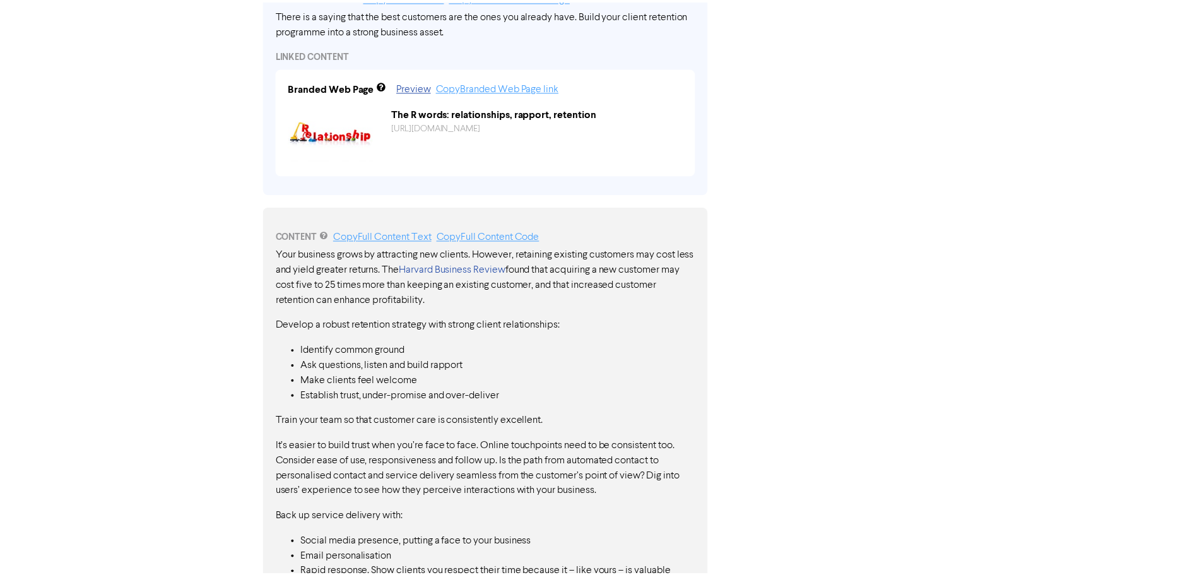
scroll to position [577, 0]
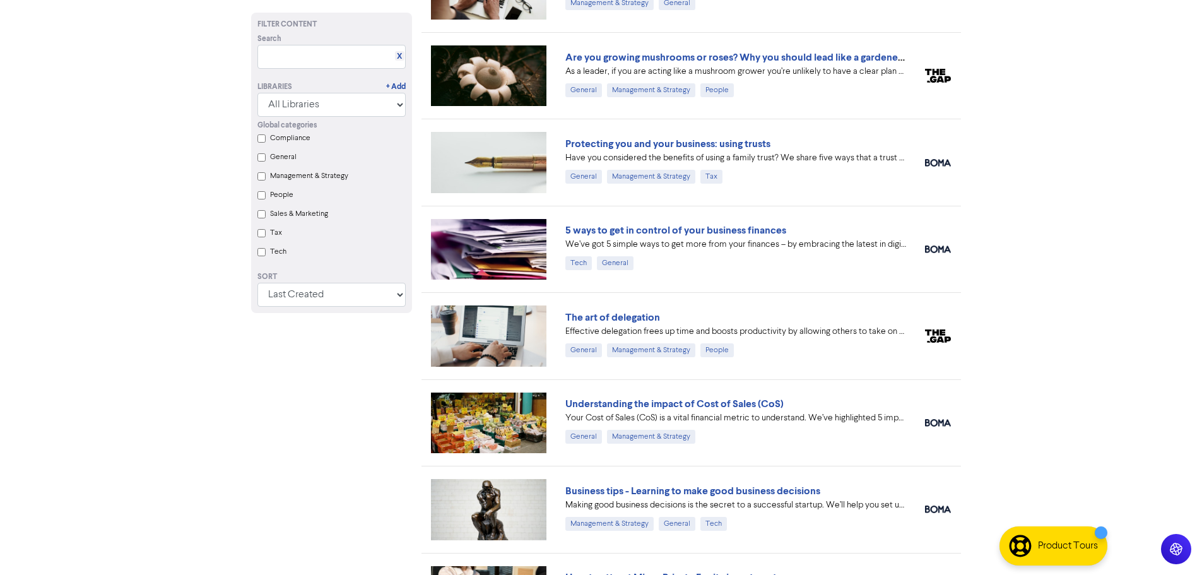
scroll to position [2873, 0]
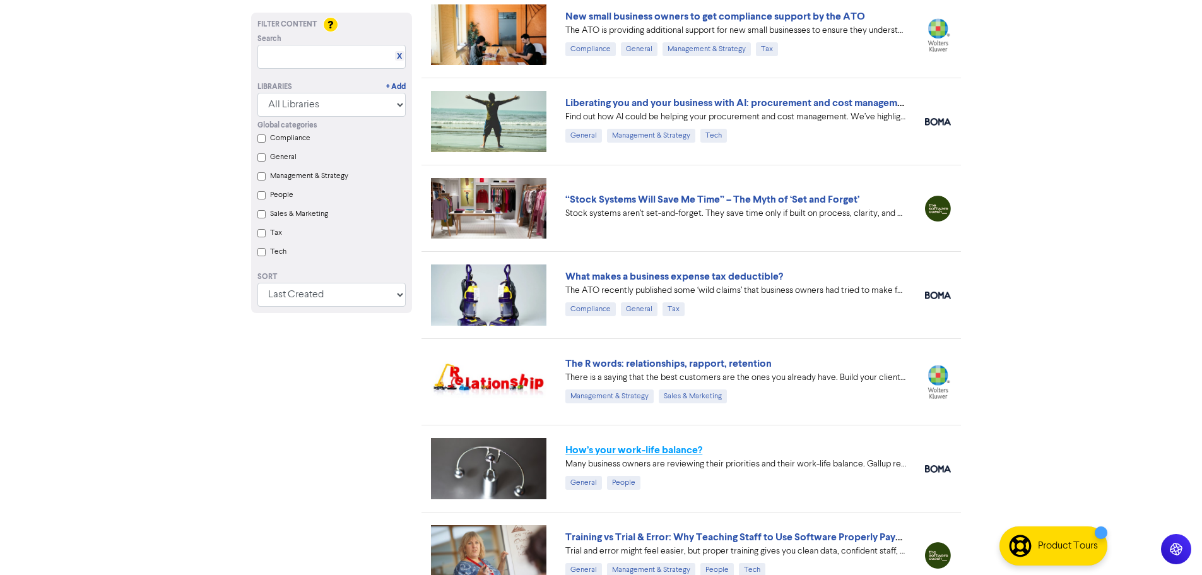
click at [638, 446] on link "How’s your work-life balance?" at bounding box center [633, 450] width 137 height 13
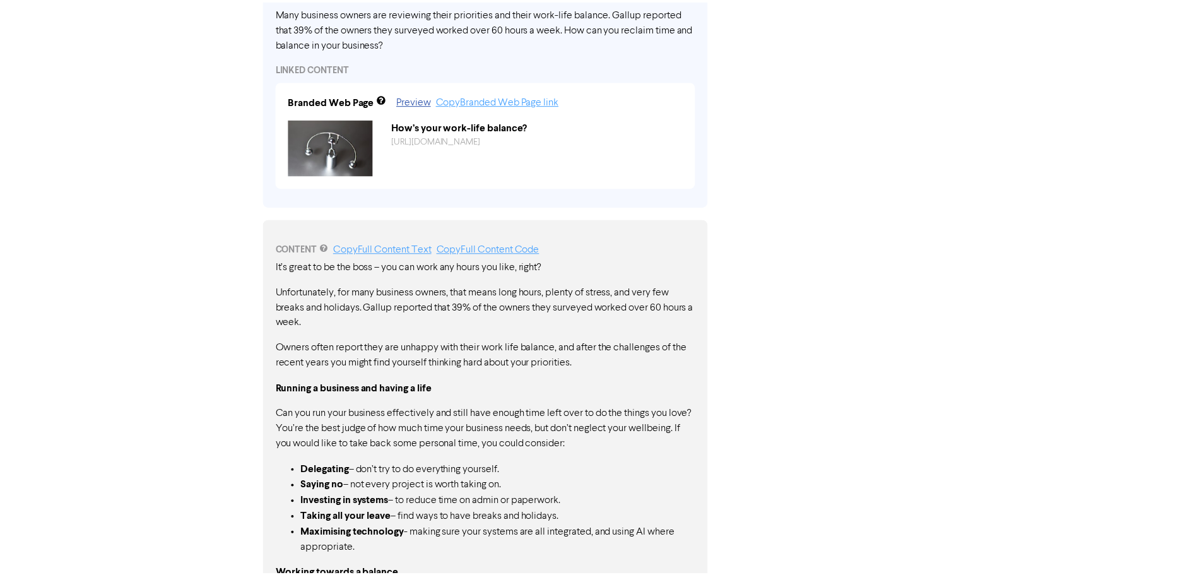
scroll to position [696, 0]
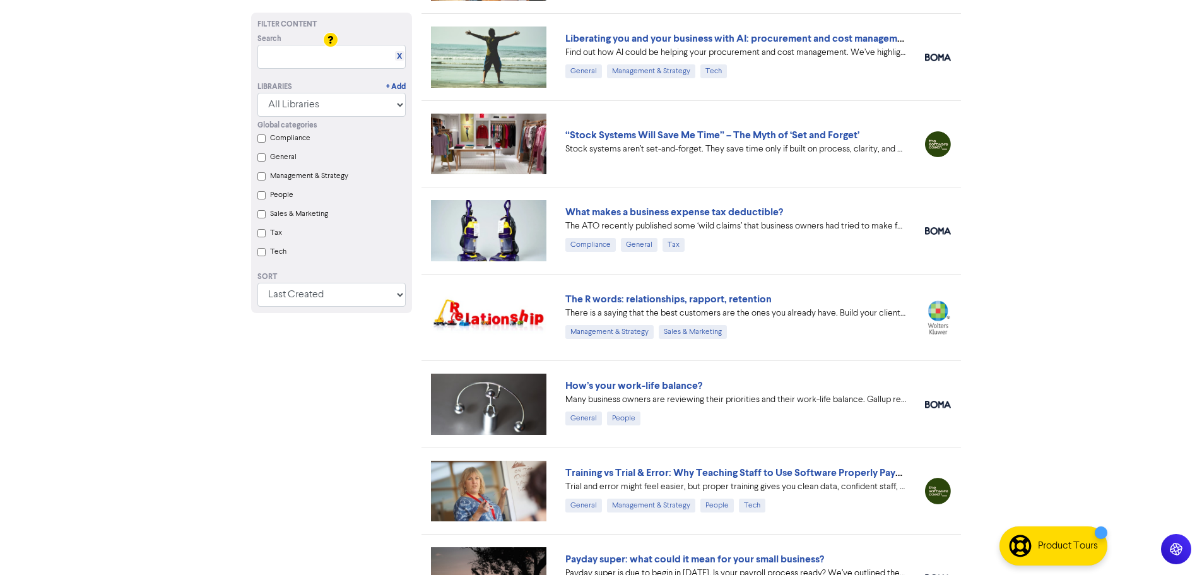
scroll to position [2984, 0]
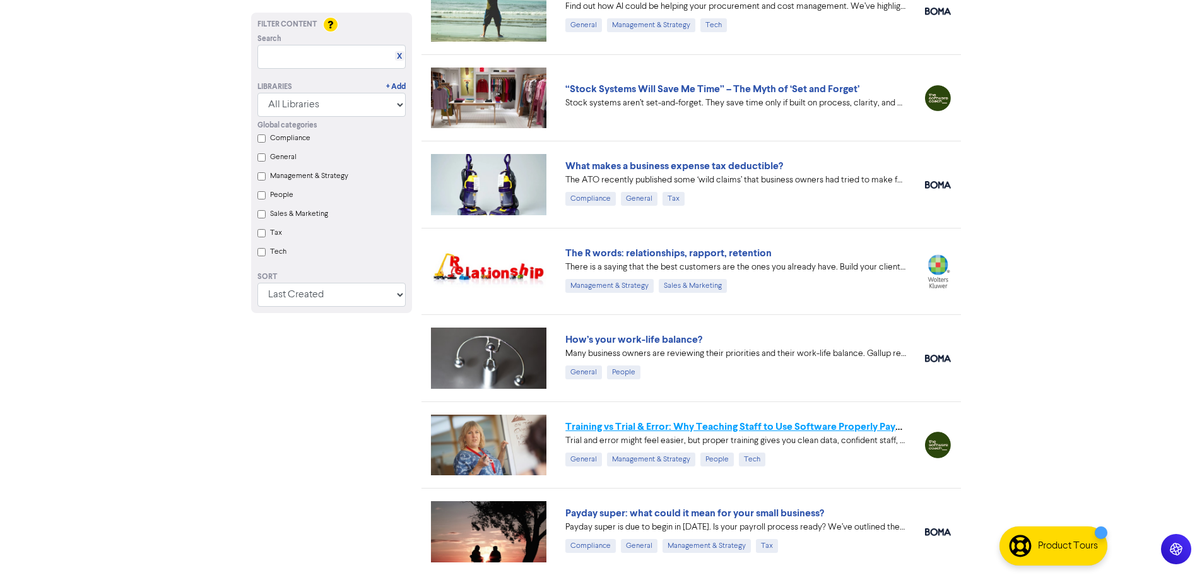
click at [634, 423] on link "Training vs Trial & Error: Why Teaching Staff to Use Software Properly Pays Off" at bounding box center [741, 426] width 352 height 13
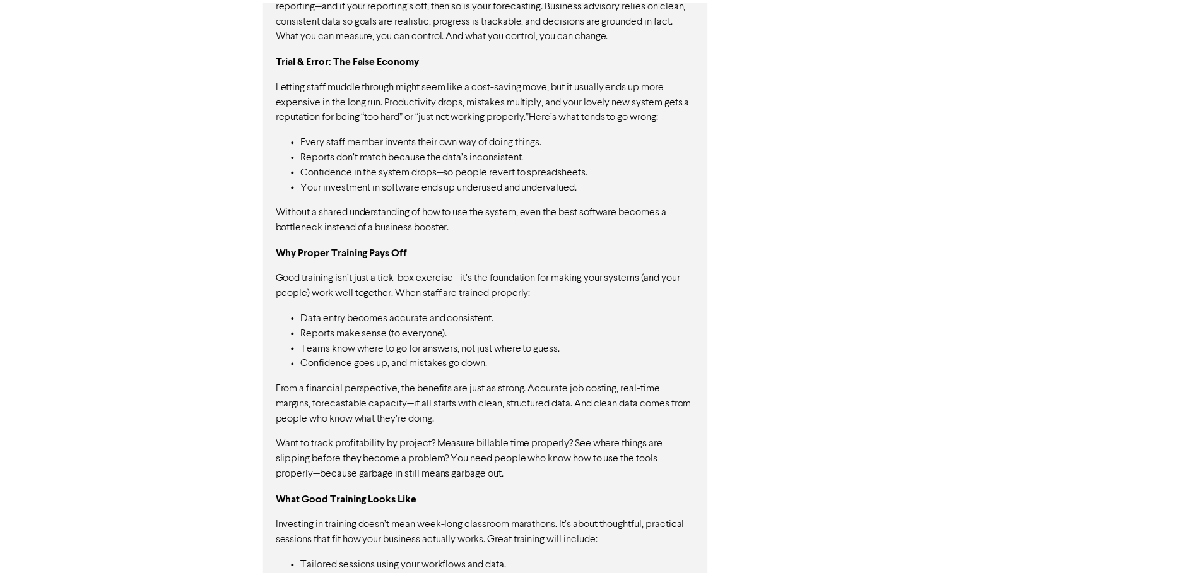
scroll to position [1142, 0]
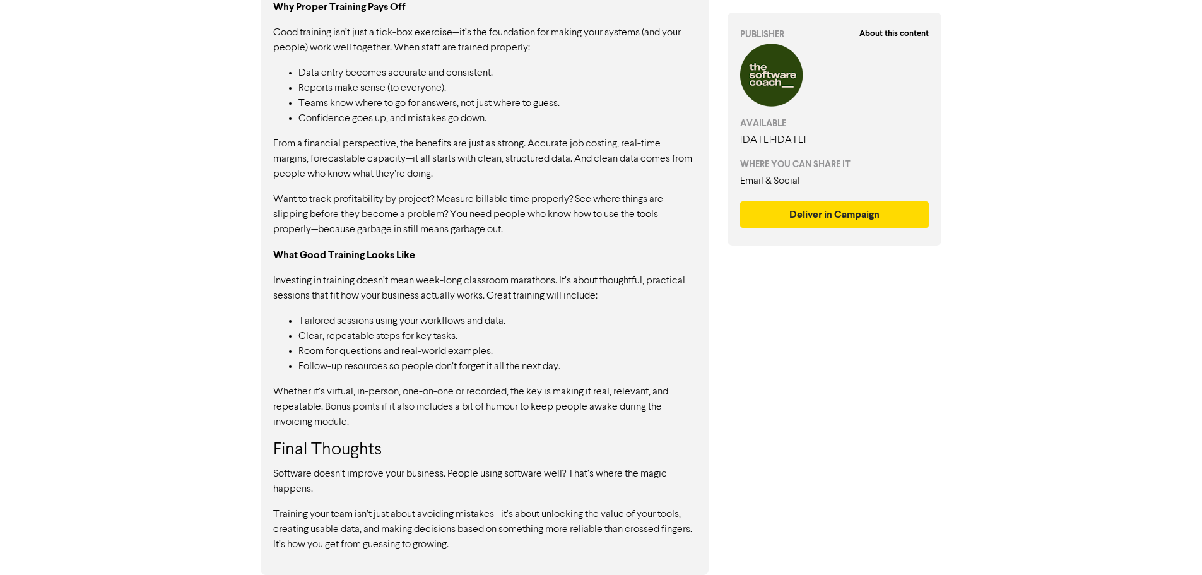
drag, startPoint x: 511, startPoint y: 193, endPoint x: 516, endPoint y: 197, distance: 6.8
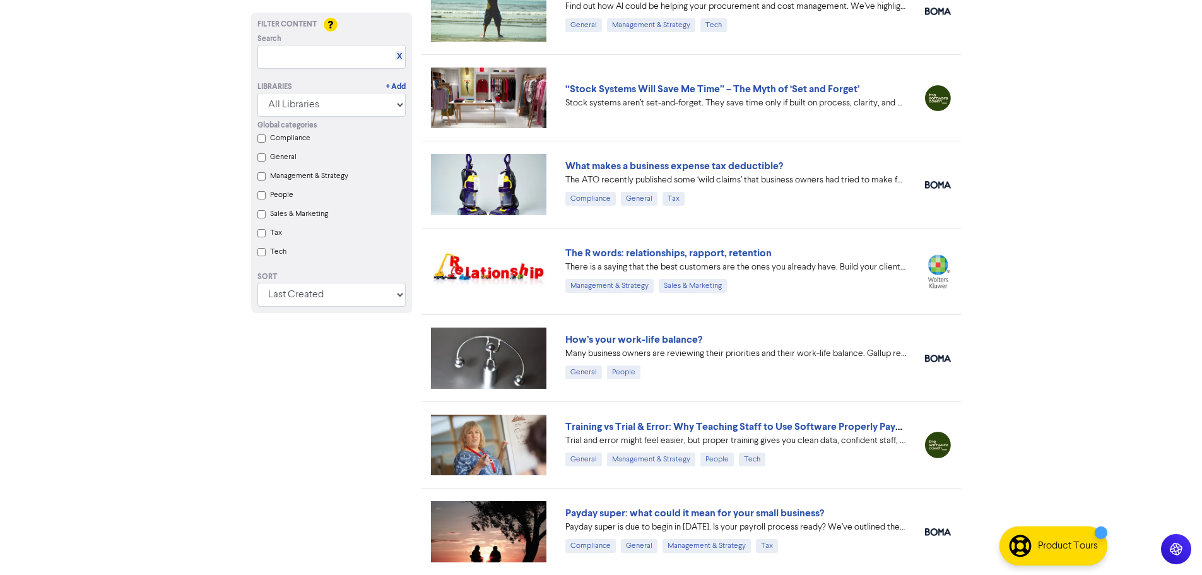
click at [685, 506] on div "Payday super: what could it mean for your small business?" at bounding box center [735, 513] width 341 height 15
click at [687, 513] on link "Payday super: what could it mean for your small business?" at bounding box center [694, 513] width 259 height 13
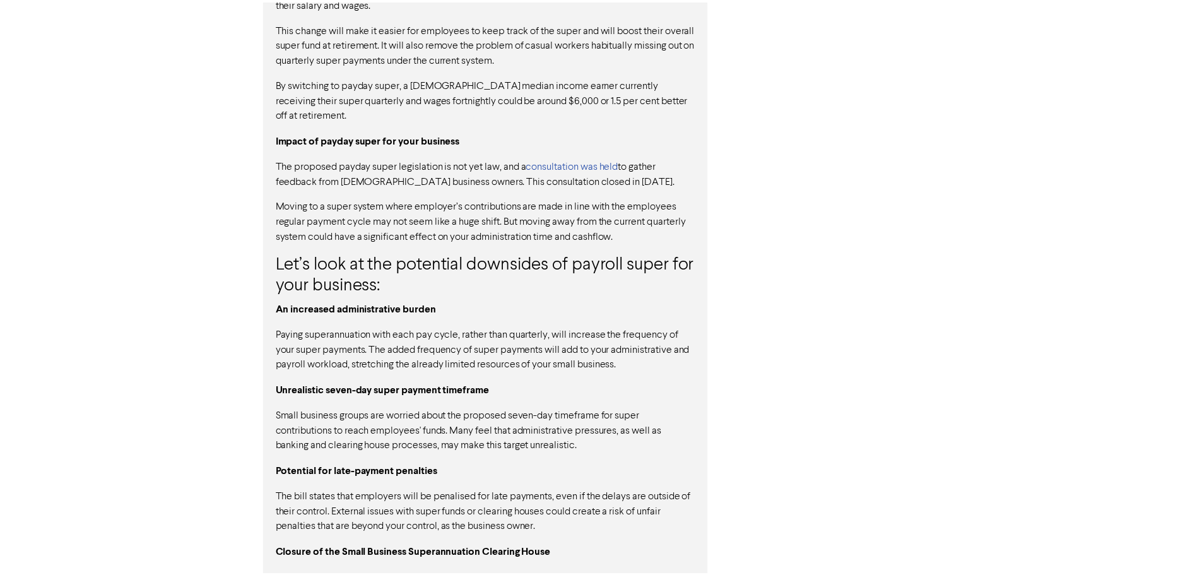
scroll to position [1089, 0]
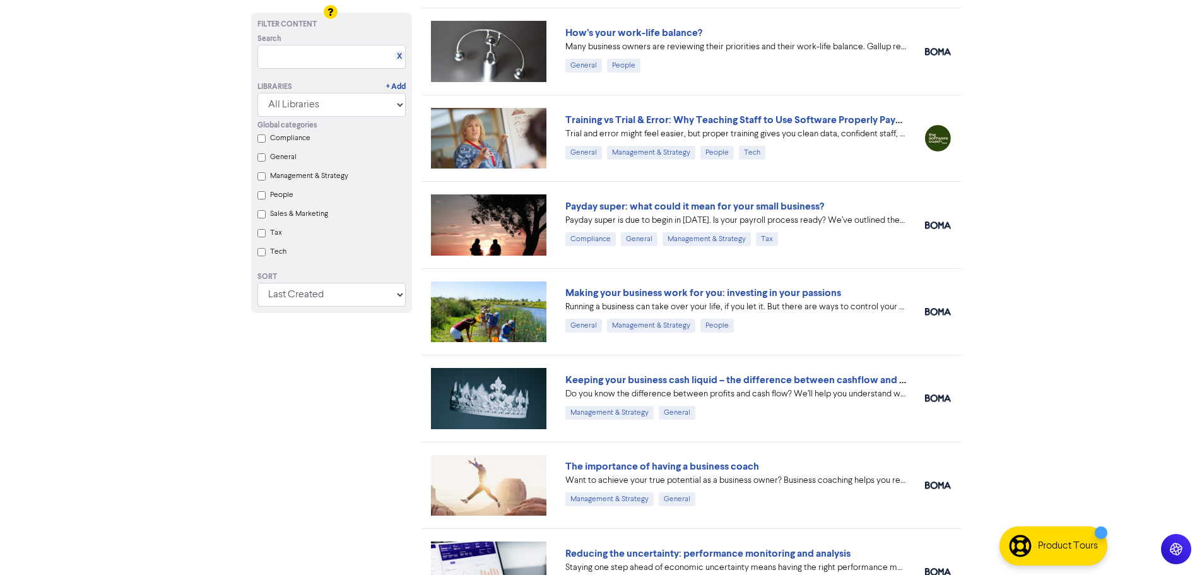
scroll to position [3299, 0]
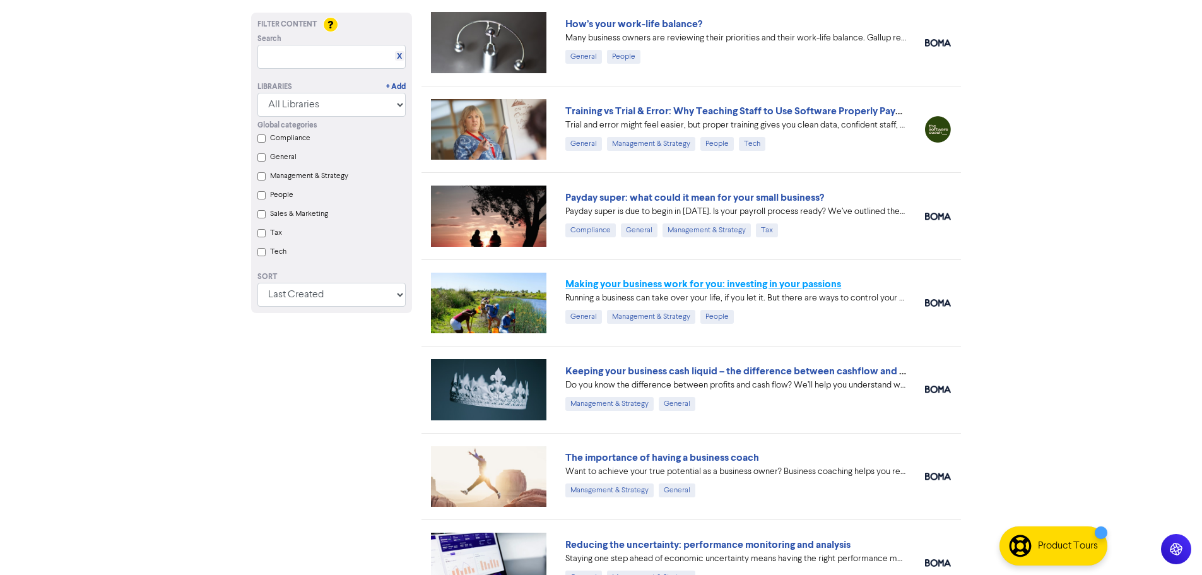
click at [639, 281] on link "Making your business work for you: investing in your passions" at bounding box center [703, 284] width 276 height 13
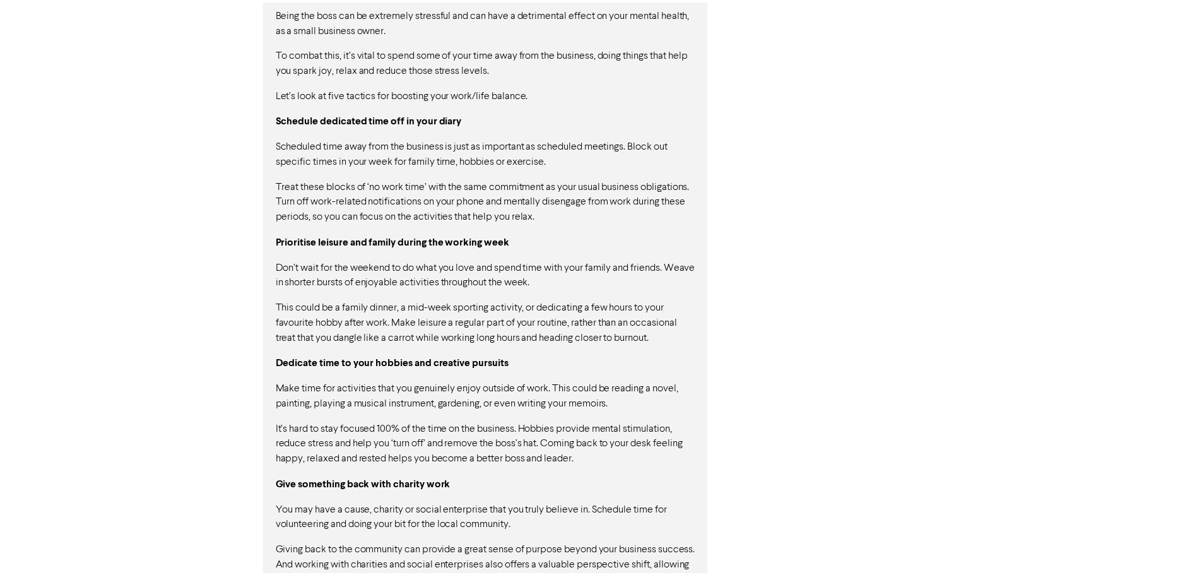
scroll to position [1163, 0]
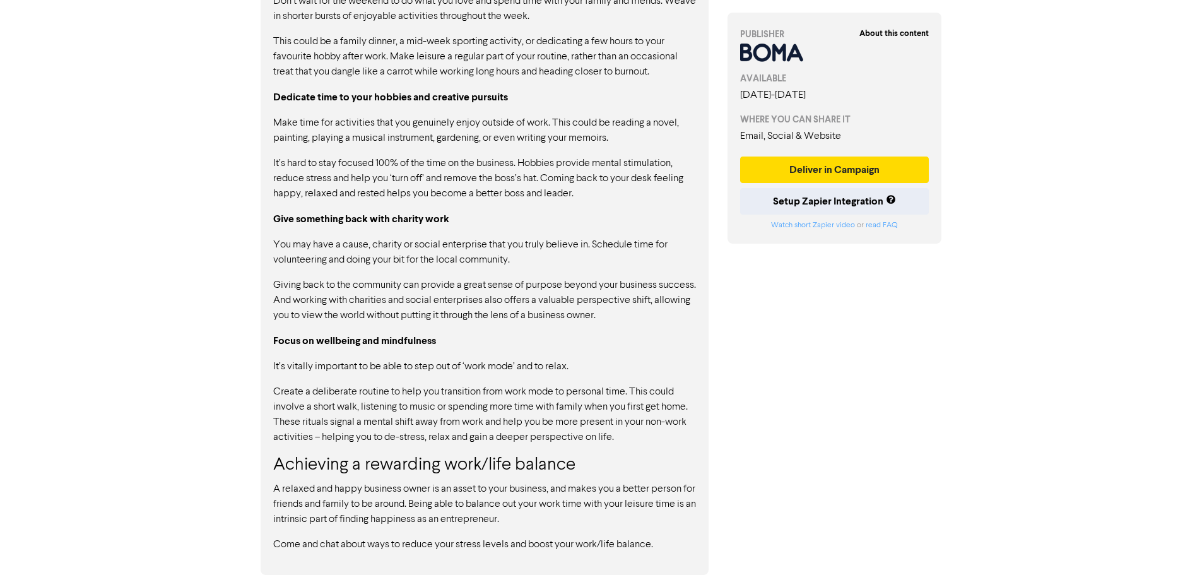
scroll to position [3299, 0]
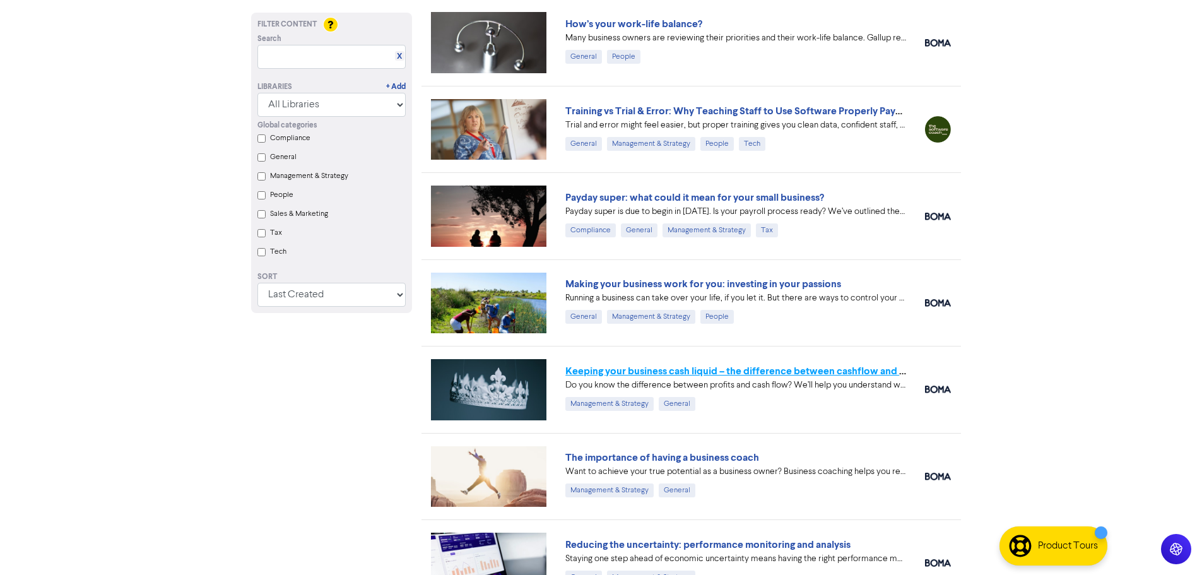
click at [614, 368] on link "Keeping your business cash liquid – the difference between cashflow and profit" at bounding box center [745, 371] width 360 height 13
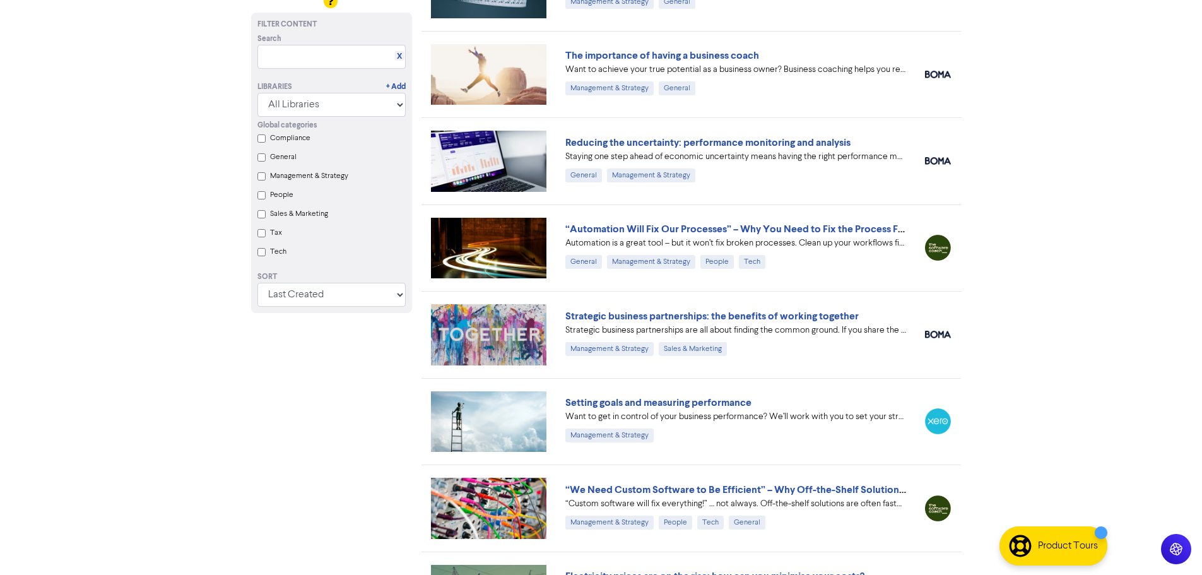
scroll to position [3678, 0]
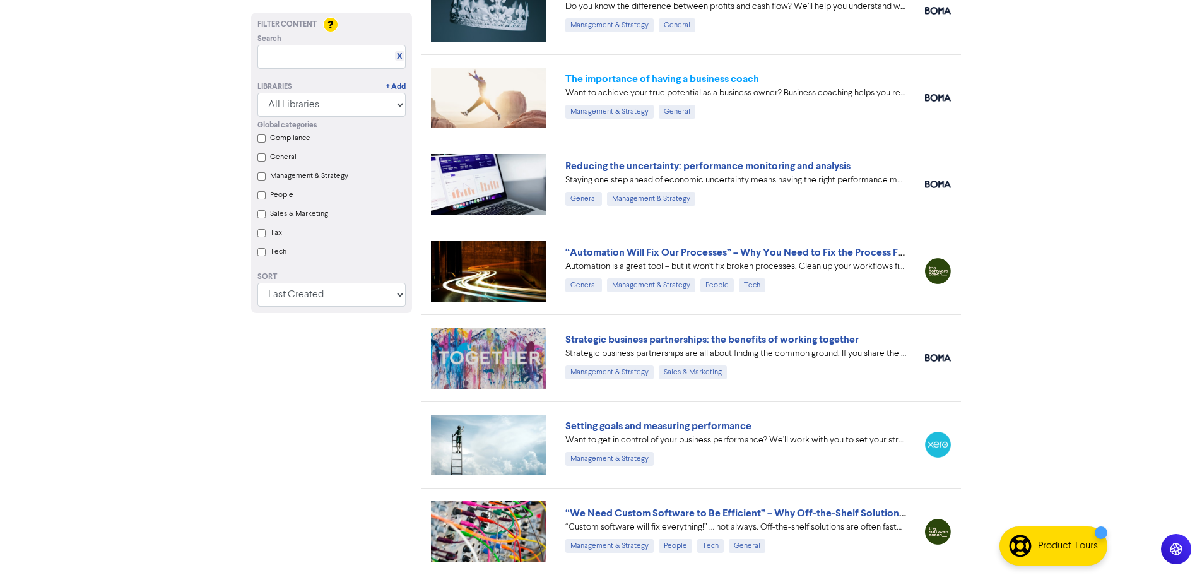
click at [662, 81] on link "The importance of having a business coach" at bounding box center [662, 79] width 194 height 13
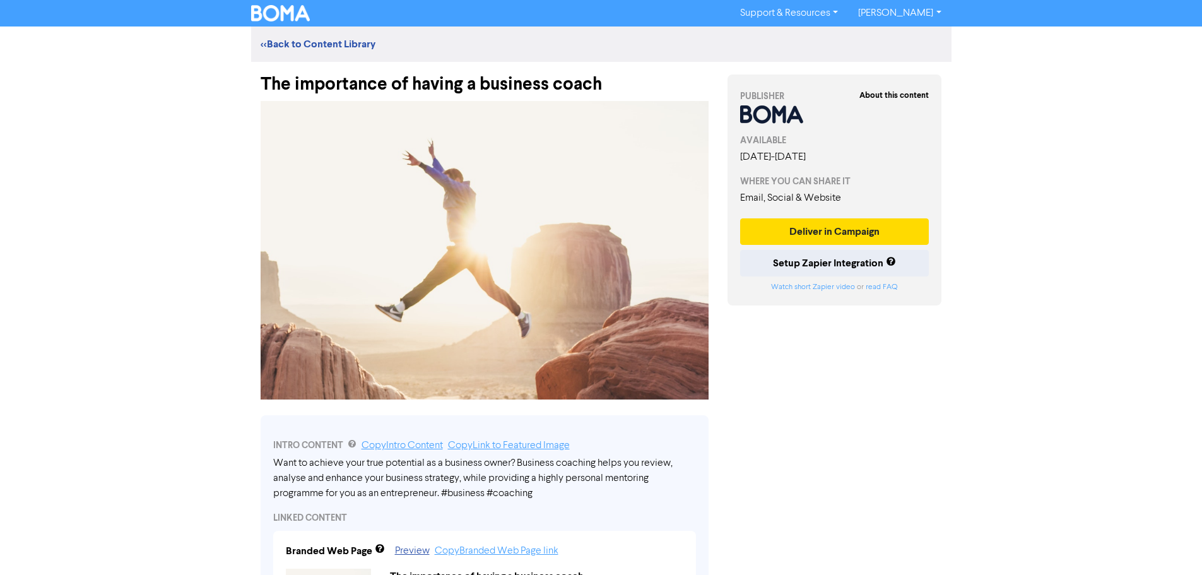
click at [1149, 464] on div "Support & Resources Video Tutorials FAQ & Guides Marketing Education Andrew Jef…" at bounding box center [601, 287] width 1202 height 575
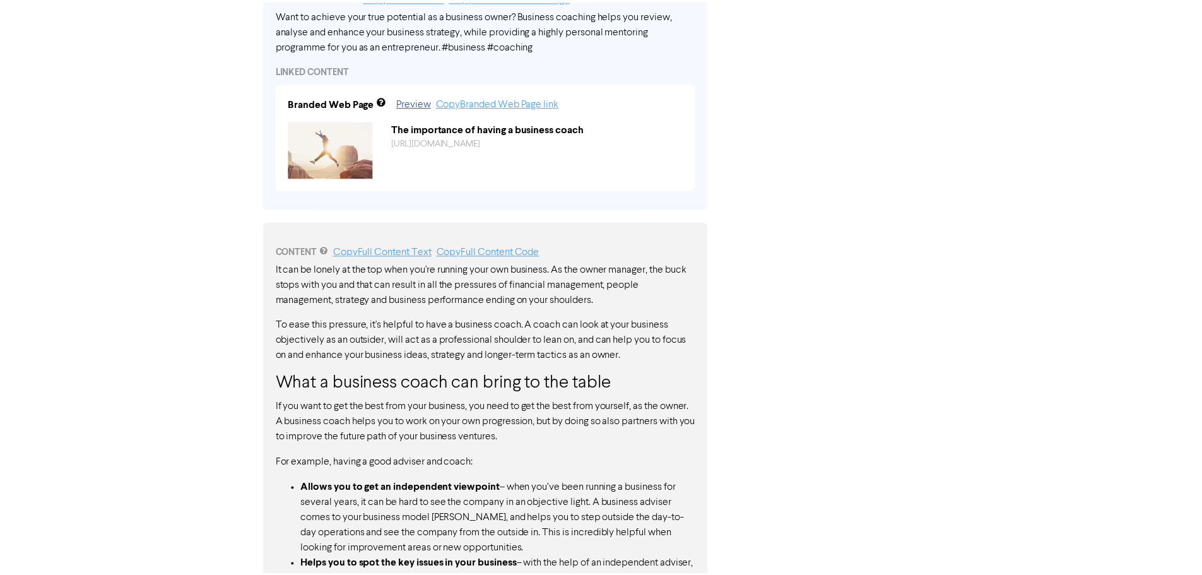
scroll to position [865, 0]
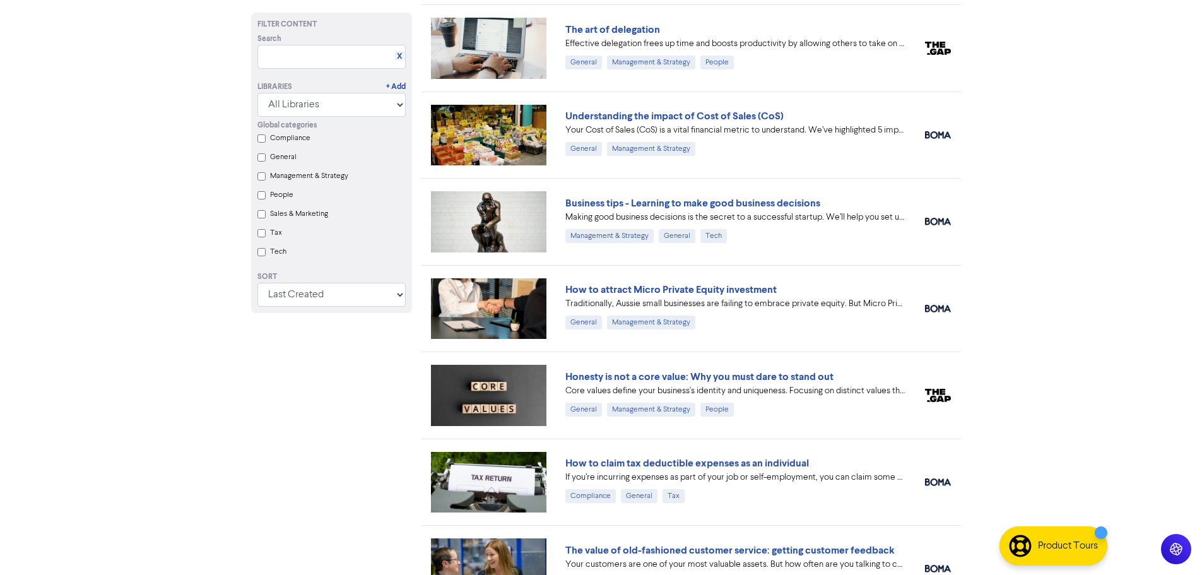
scroll to position [3678, 0]
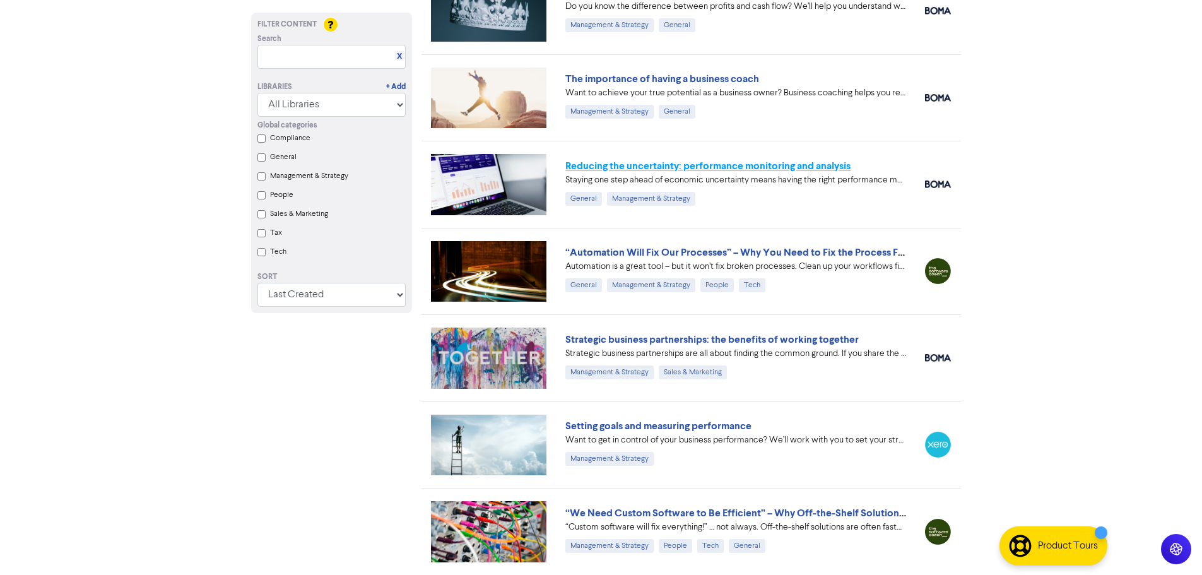
click at [669, 162] on link "Reducing the uncertainty: performance monitoring and analysis" at bounding box center [707, 166] width 285 height 13
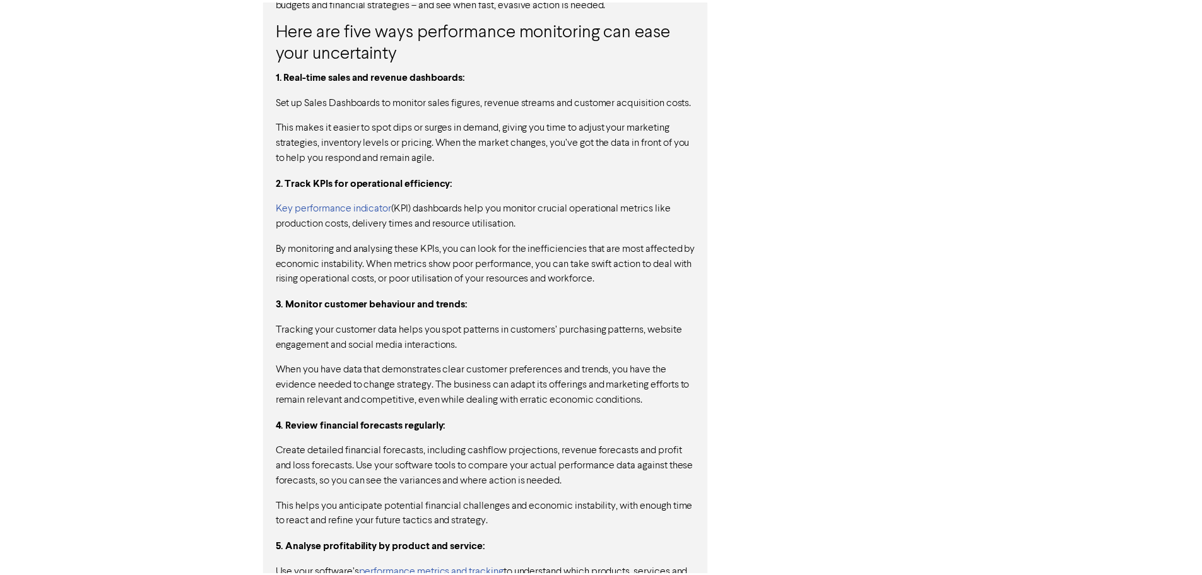
scroll to position [1154, 0]
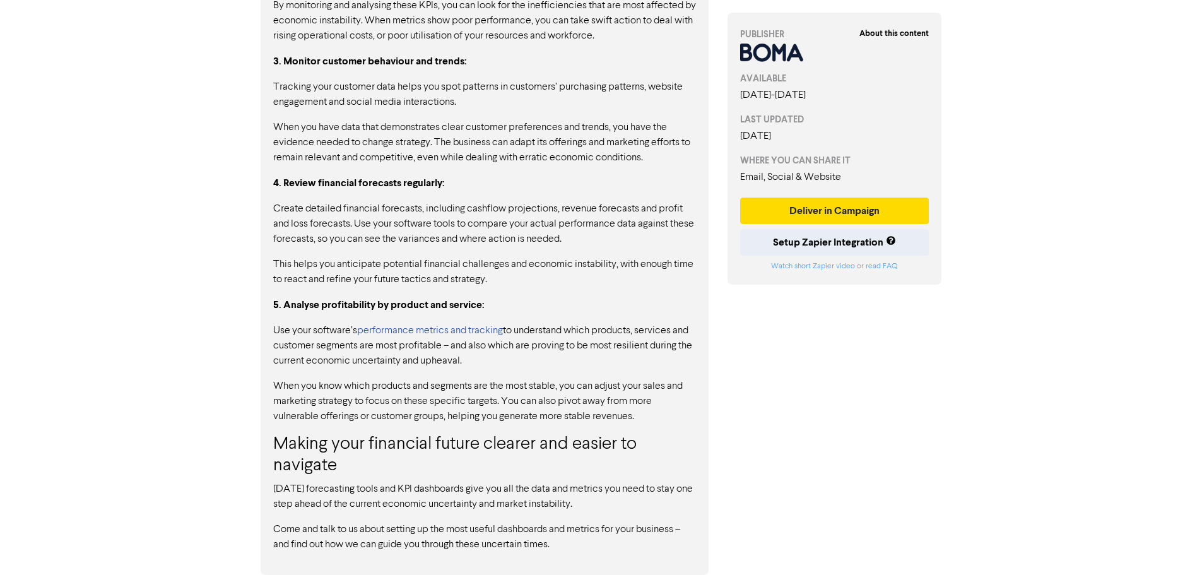
drag, startPoint x: 376, startPoint y: 251, endPoint x: 383, endPoint y: 252, distance: 7.1
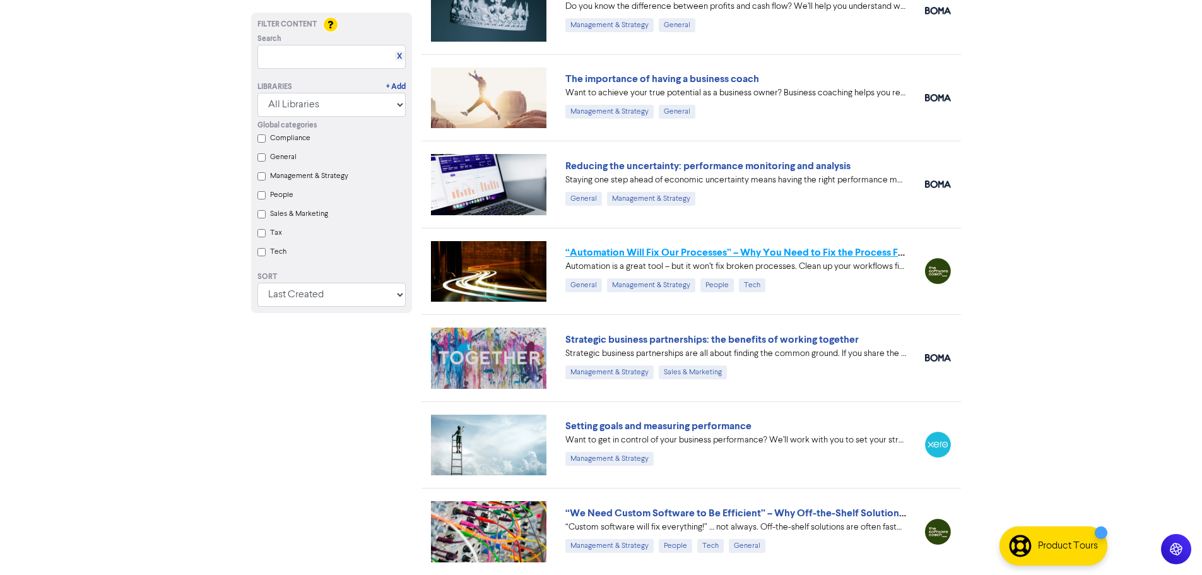
click at [654, 254] on link "“Automation Will Fix Our Processes” – Why You Need to Fix the Process First" at bounding box center [738, 252] width 347 height 13
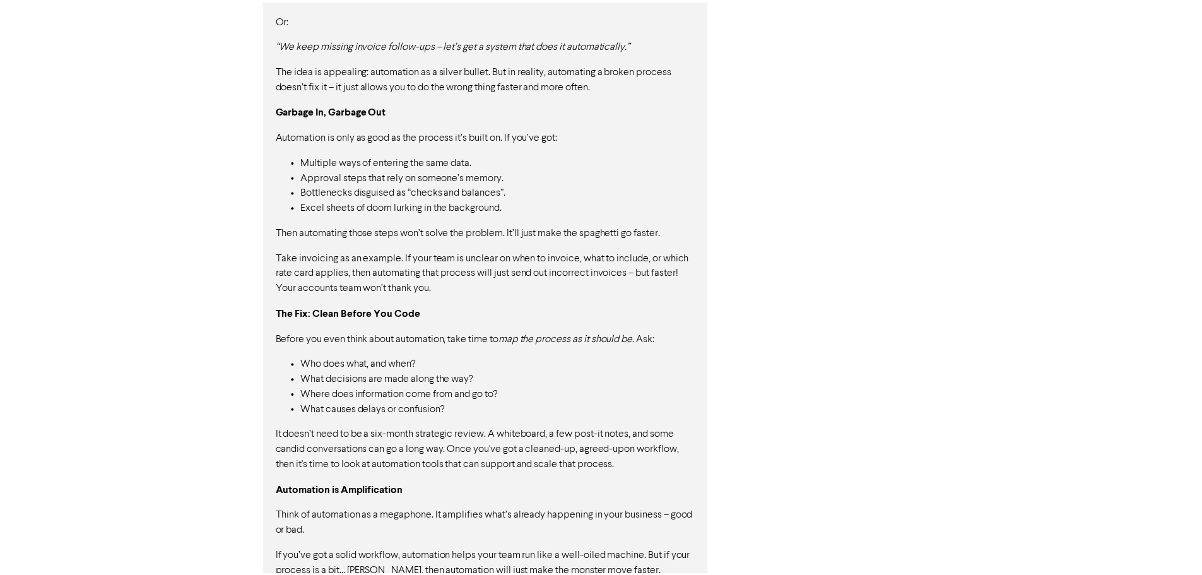
scroll to position [1062, 0]
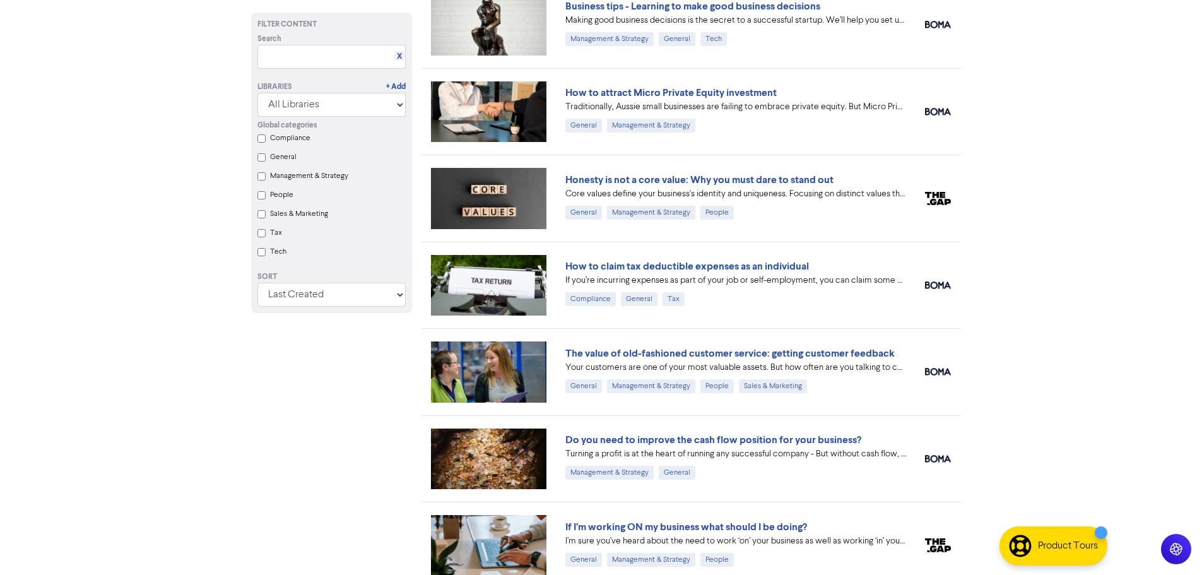
scroll to position [3678, 0]
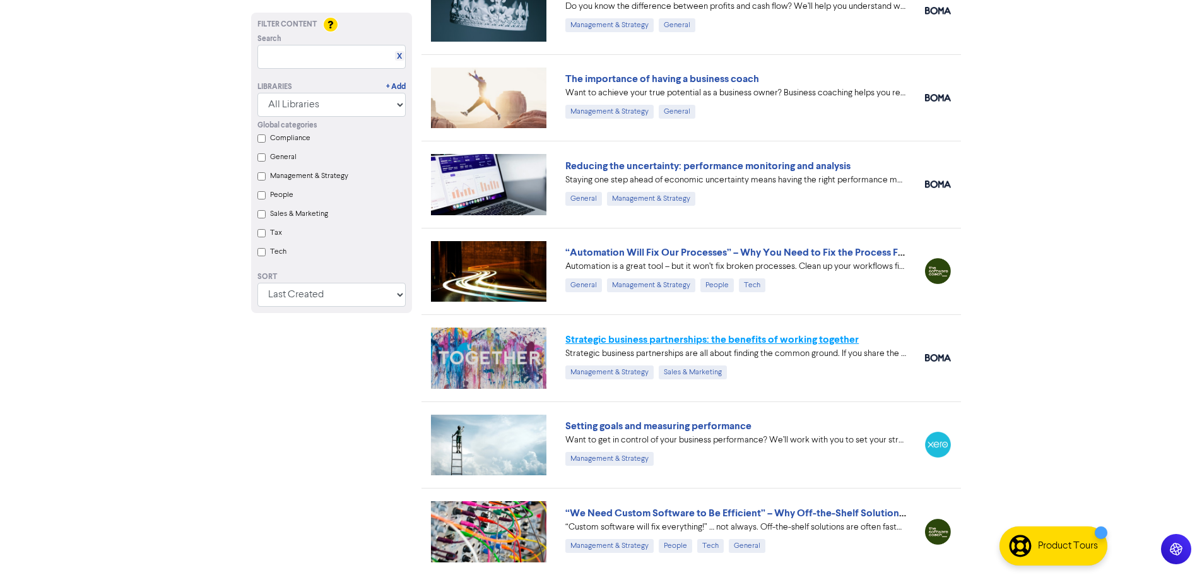
click at [666, 338] on link "Strategic business partnerships: the benefits of working together" at bounding box center [711, 339] width 293 height 13
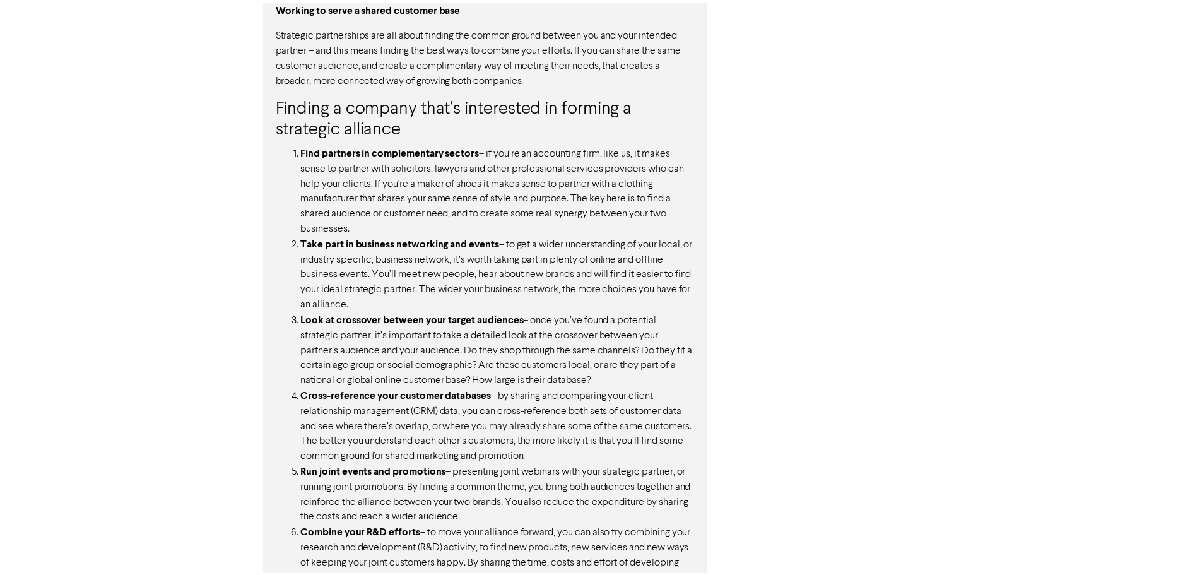
scroll to position [1023, 0]
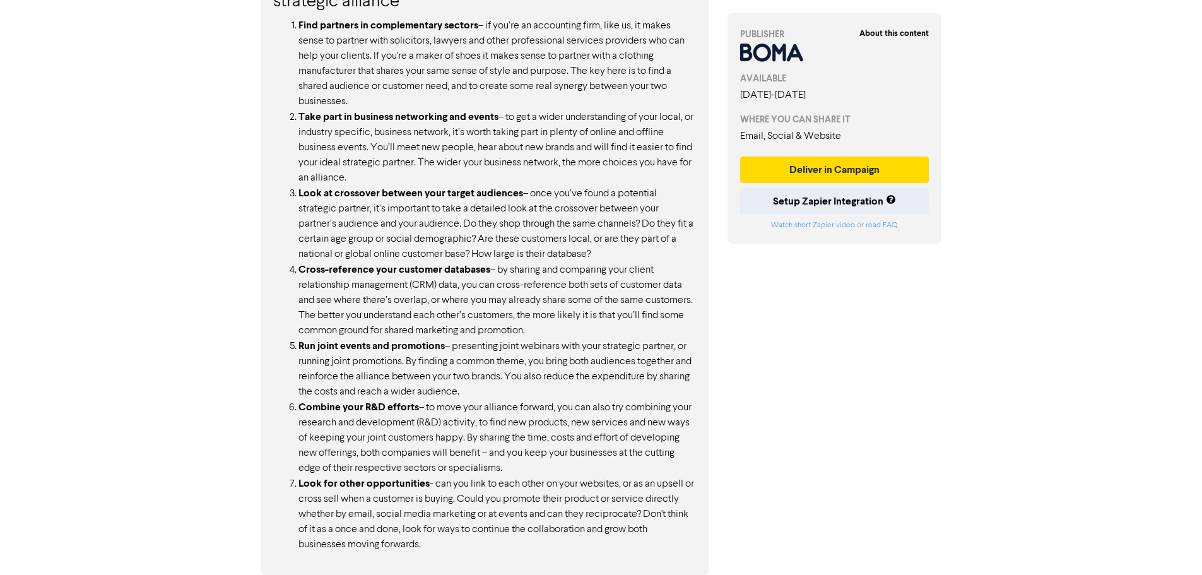
scroll to position [3678, 0]
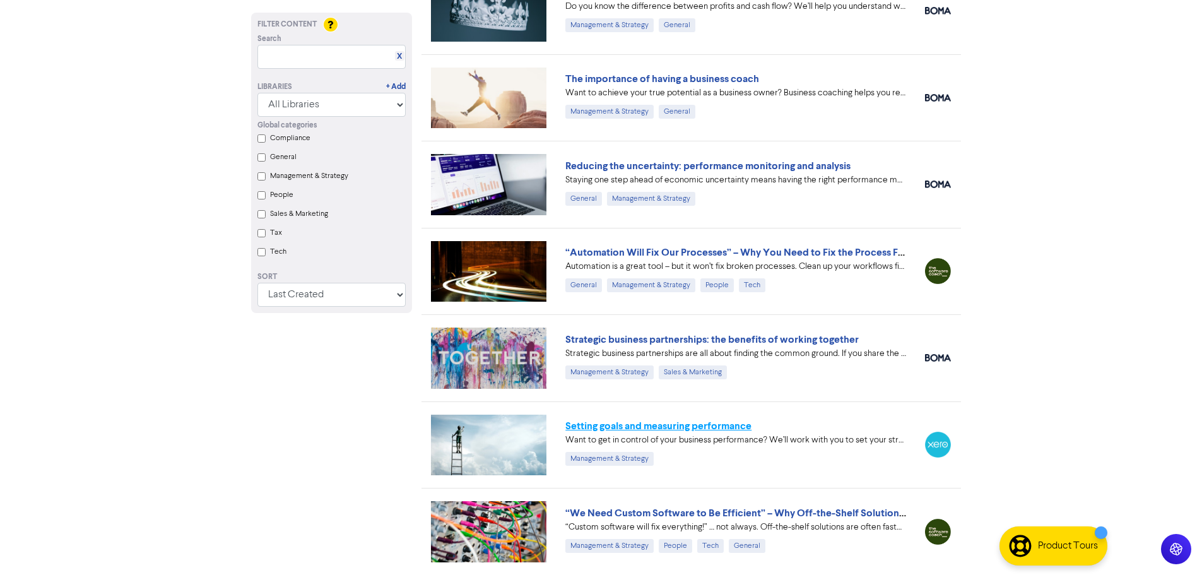
click at [622, 424] on link "Setting goals and measuring performance" at bounding box center [658, 426] width 186 height 13
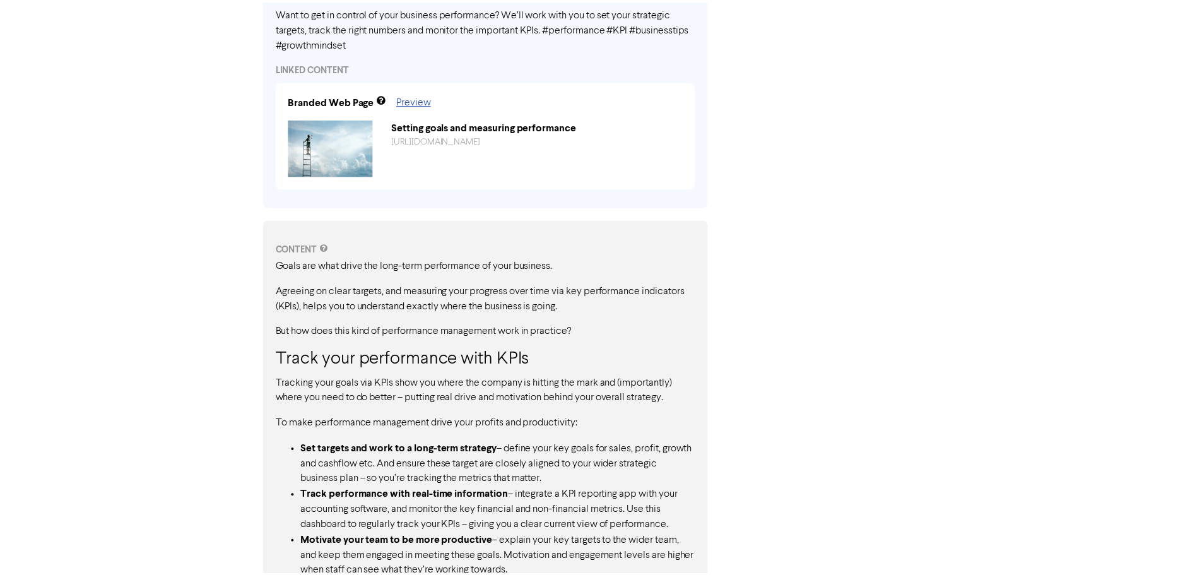
scroll to position [567, 0]
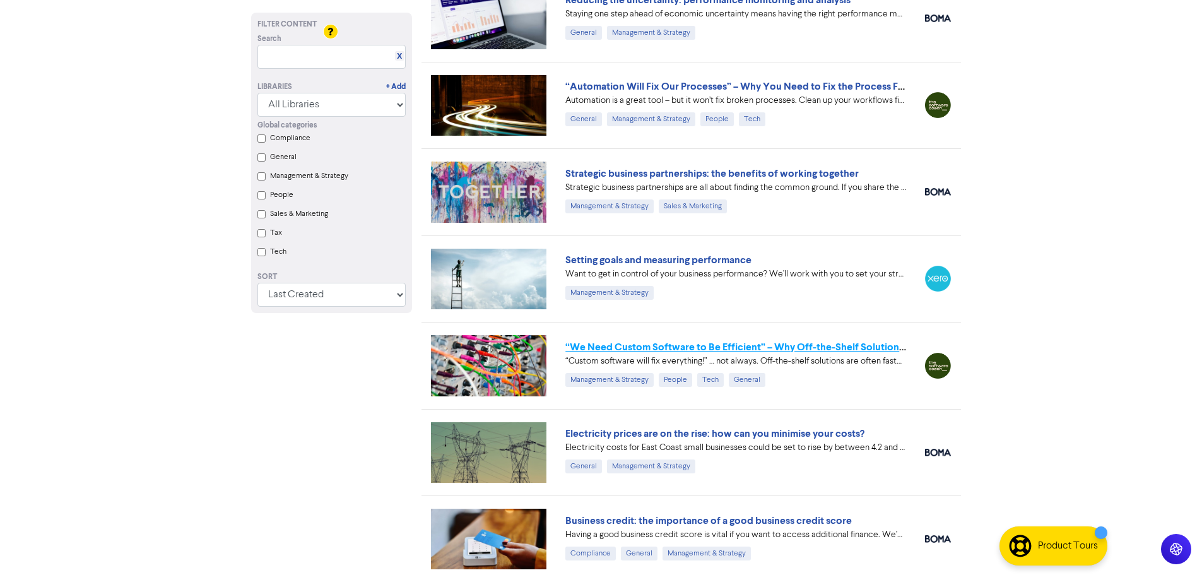
scroll to position [3851, 0]
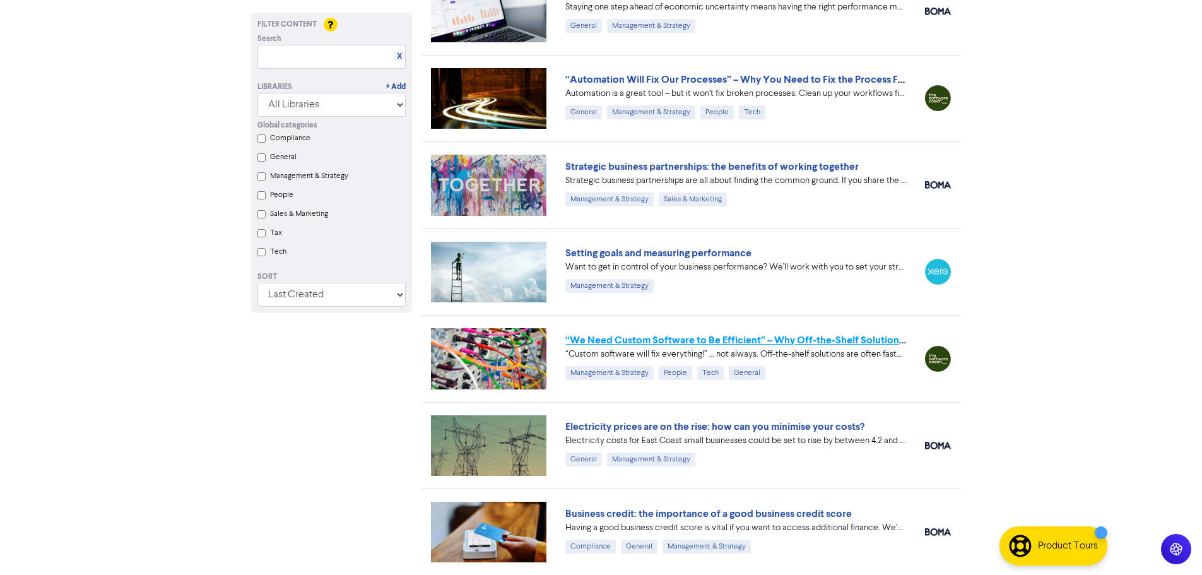
click at [738, 342] on link "“We Need Custom Software to Be Efficient” – Why Off-the-Shelf Solutions Are Oft…" at bounding box center [773, 340] width 417 height 13
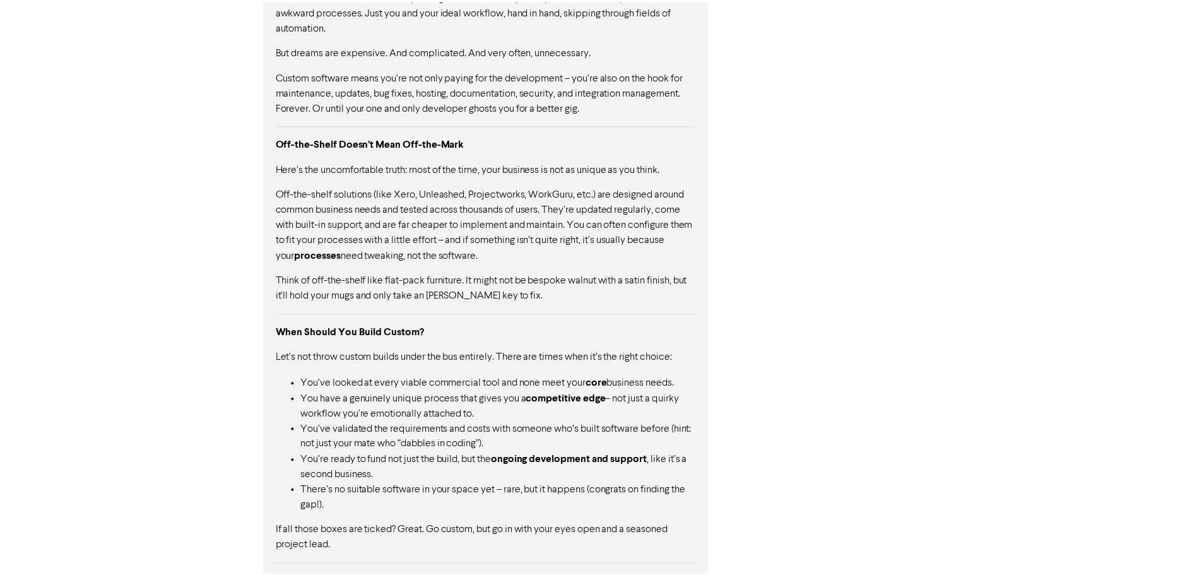
scroll to position [1168, 0]
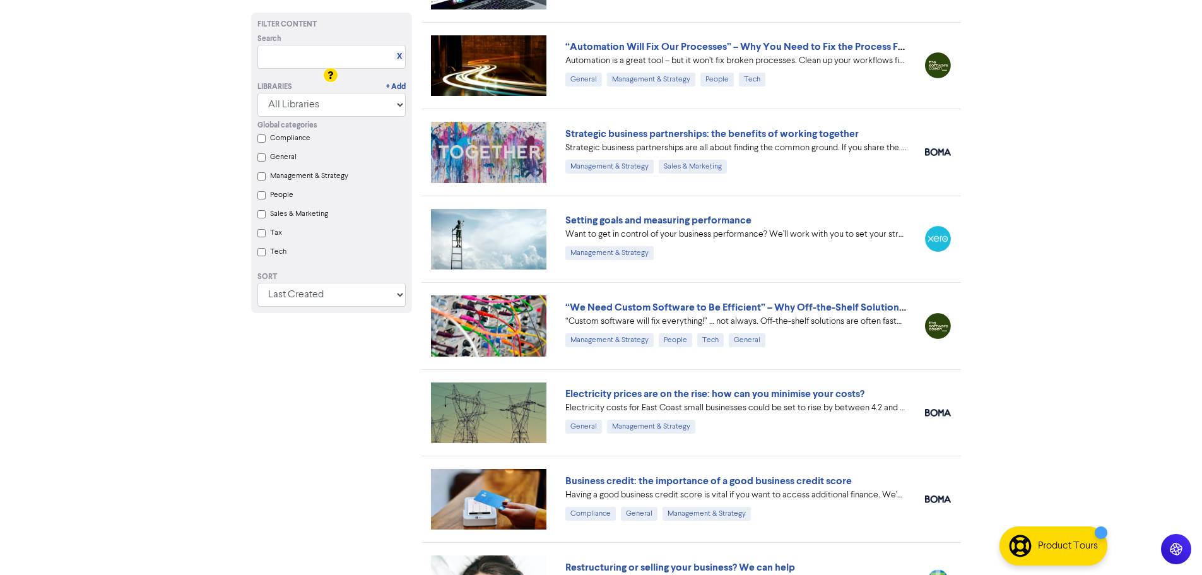
scroll to position [3977, 0]
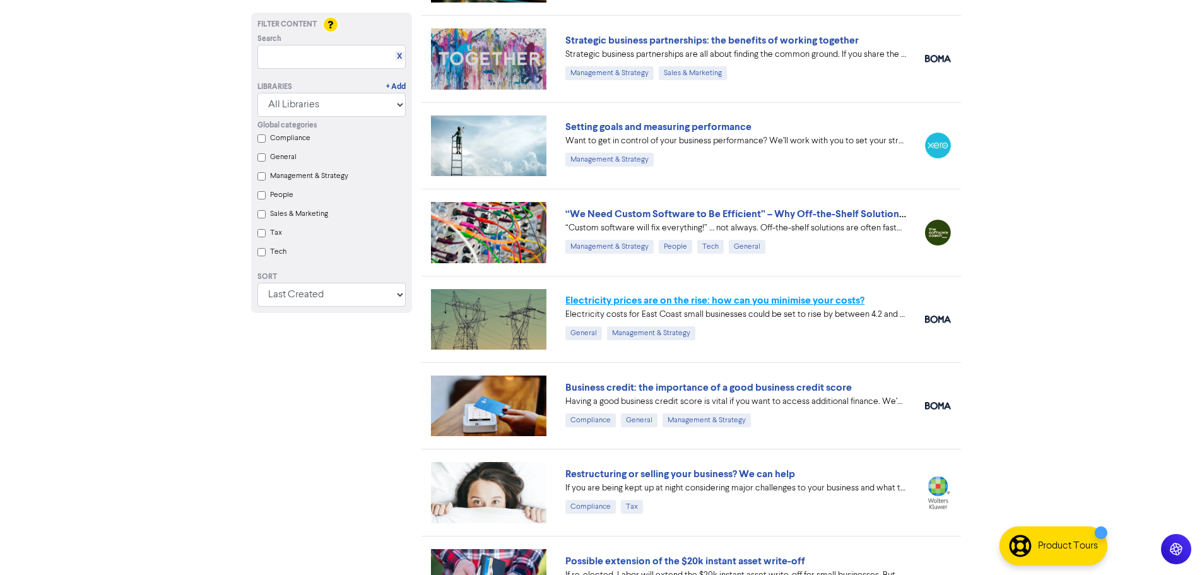
click at [612, 297] on link "Electricity prices are on the rise: how can you minimise your costs?" at bounding box center [714, 300] width 299 height 13
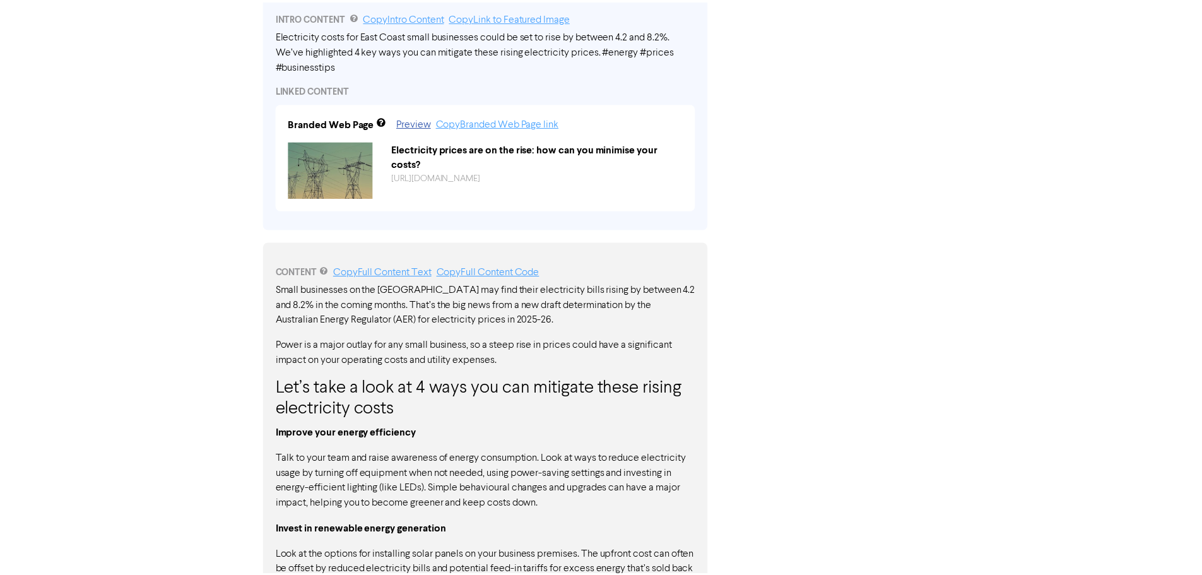
scroll to position [795, 0]
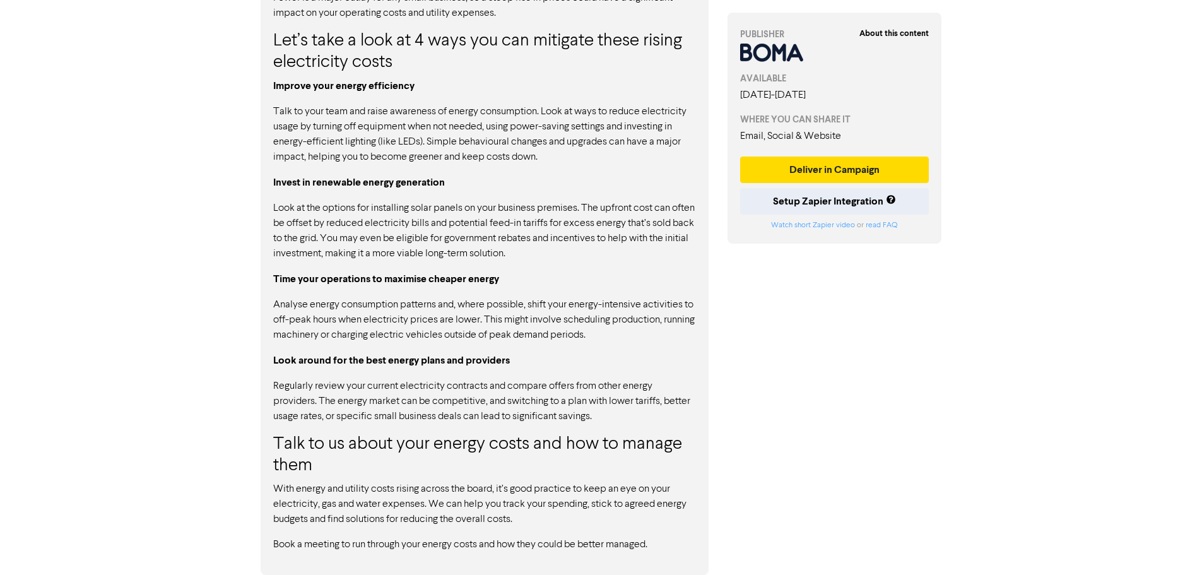
scroll to position [3977, 0]
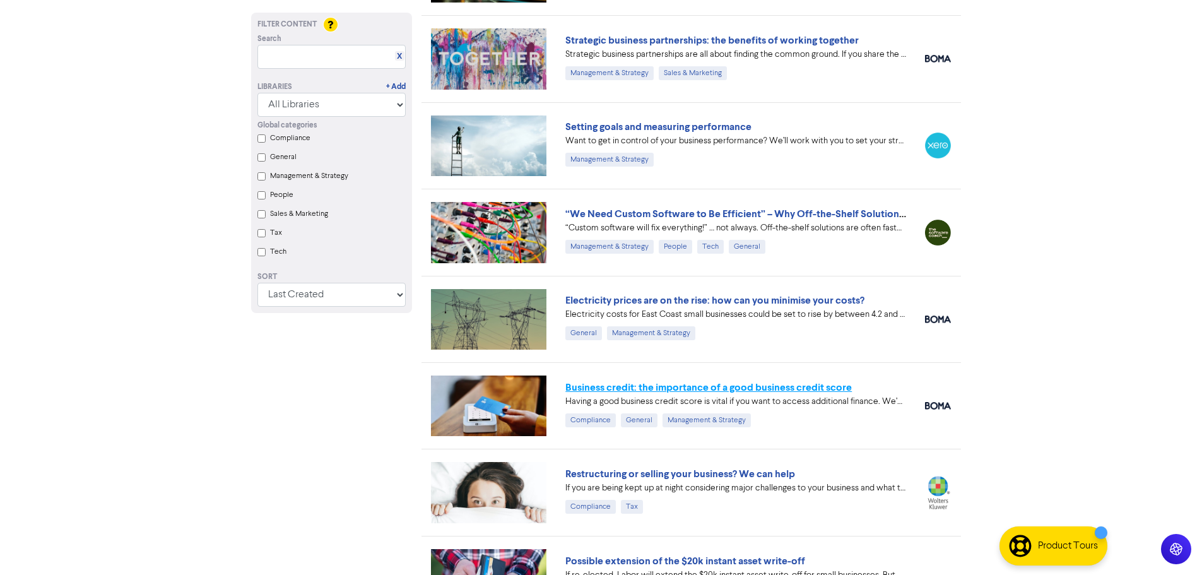
click at [781, 391] on link "Business credit: the importance of a good business credit score" at bounding box center [708, 387] width 287 height 13
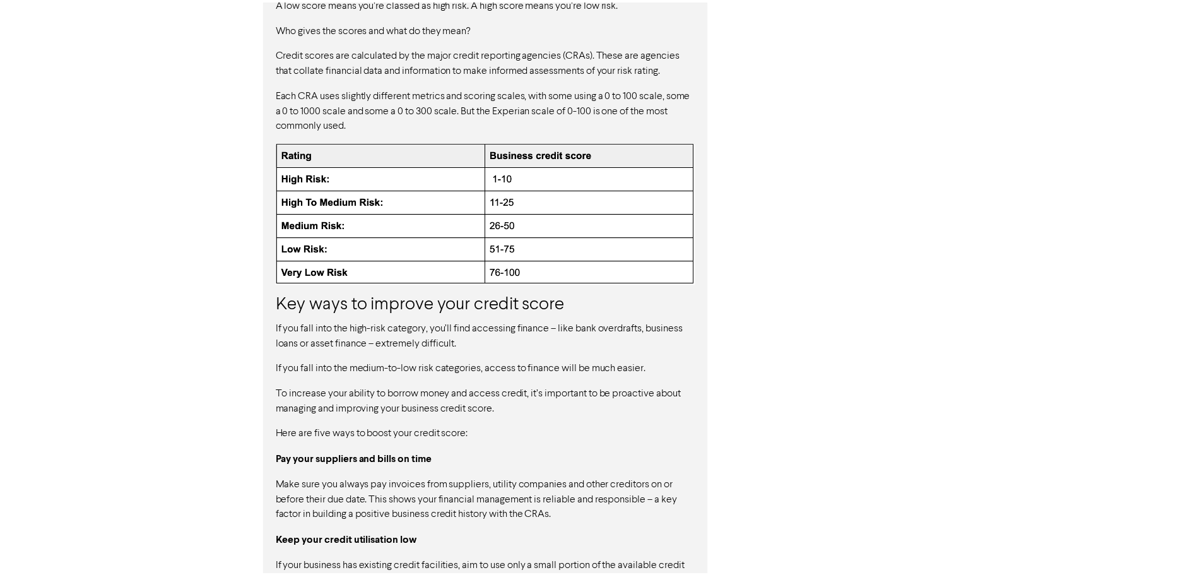
scroll to position [1300, 0]
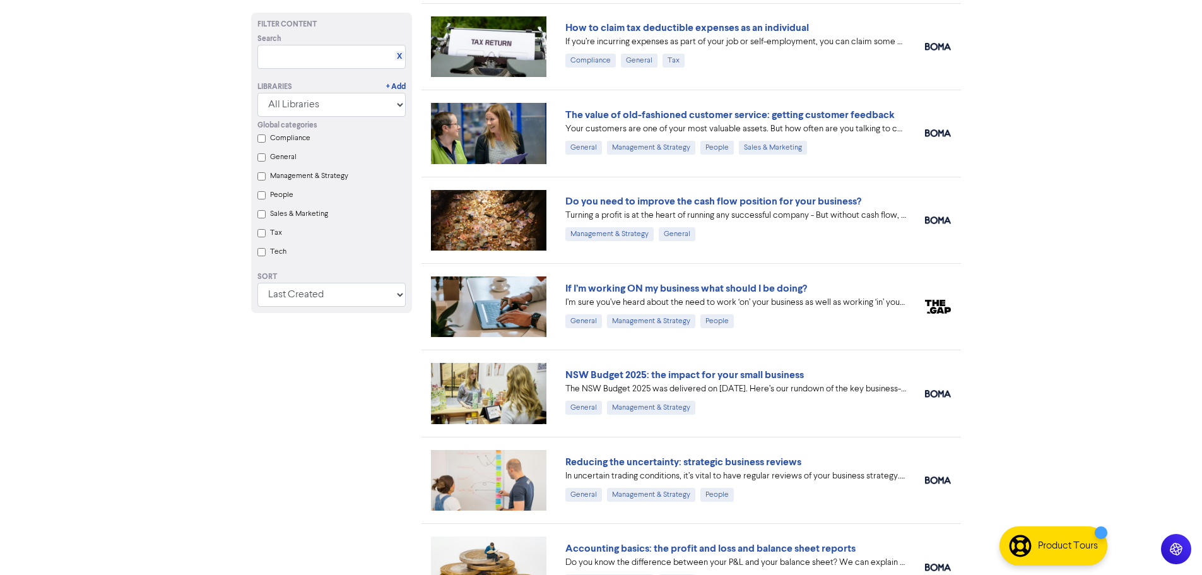
scroll to position [3977, 0]
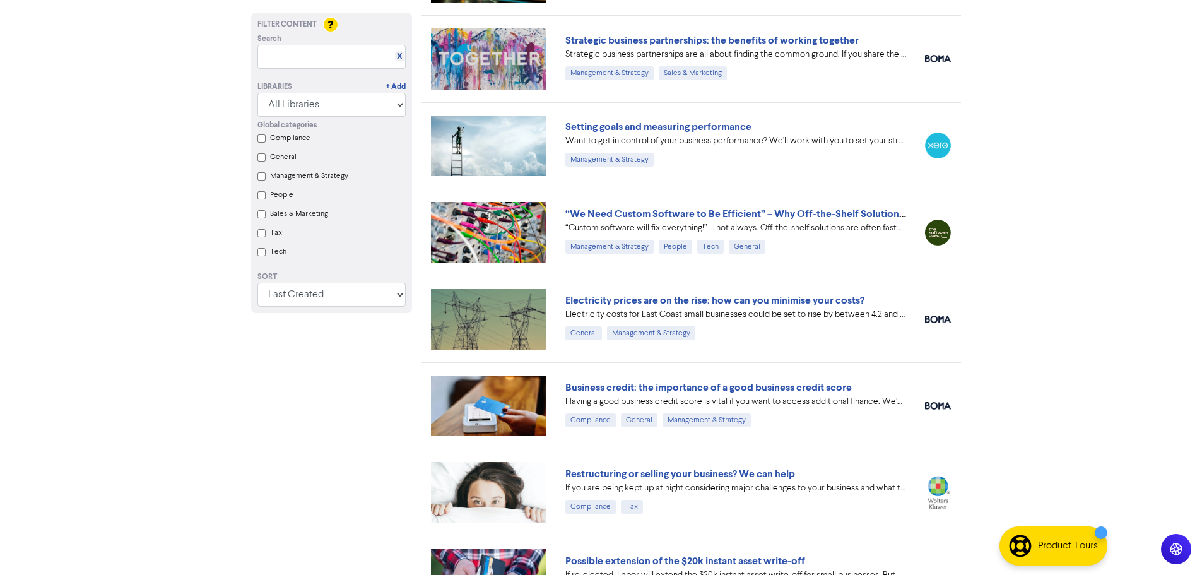
click at [630, 474] on link "Restructuring or selling your business? We can help" at bounding box center [680, 474] width 230 height 13
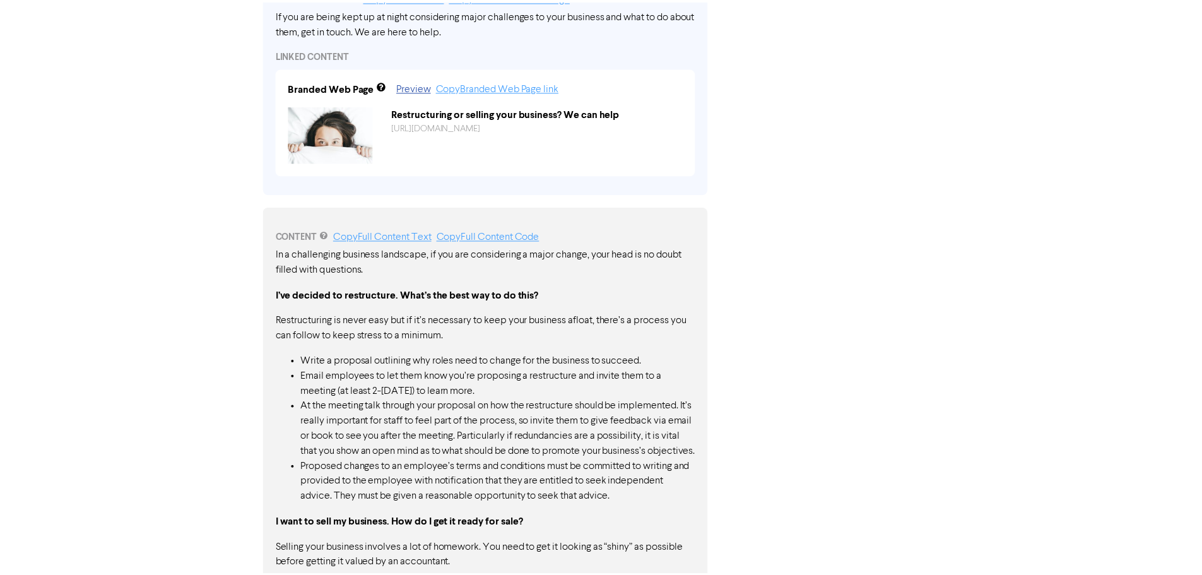
scroll to position [669, 0]
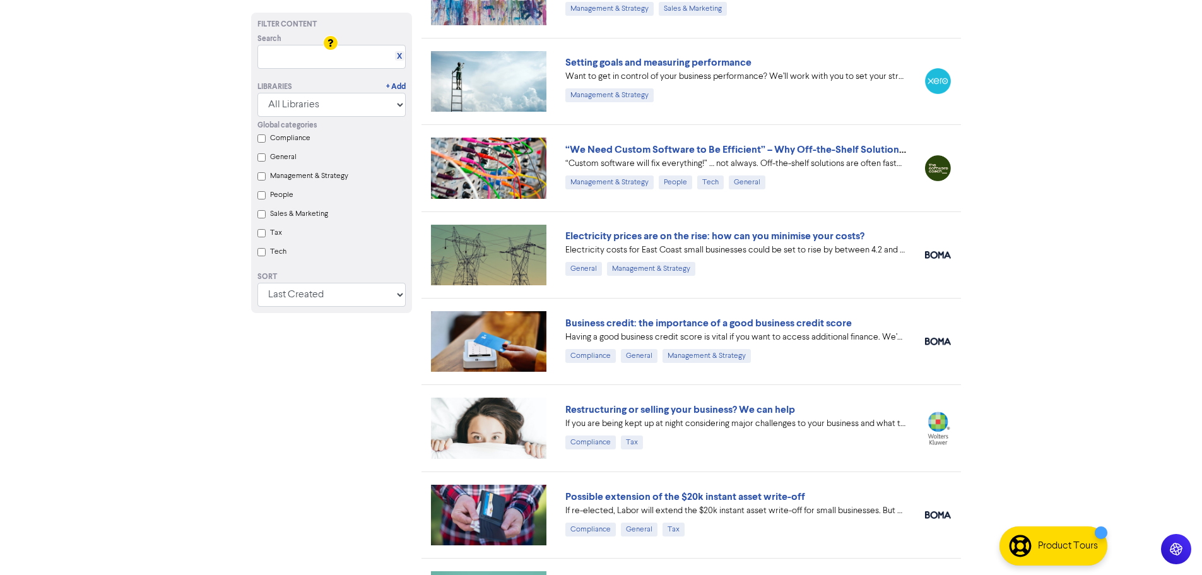
scroll to position [4103, 0]
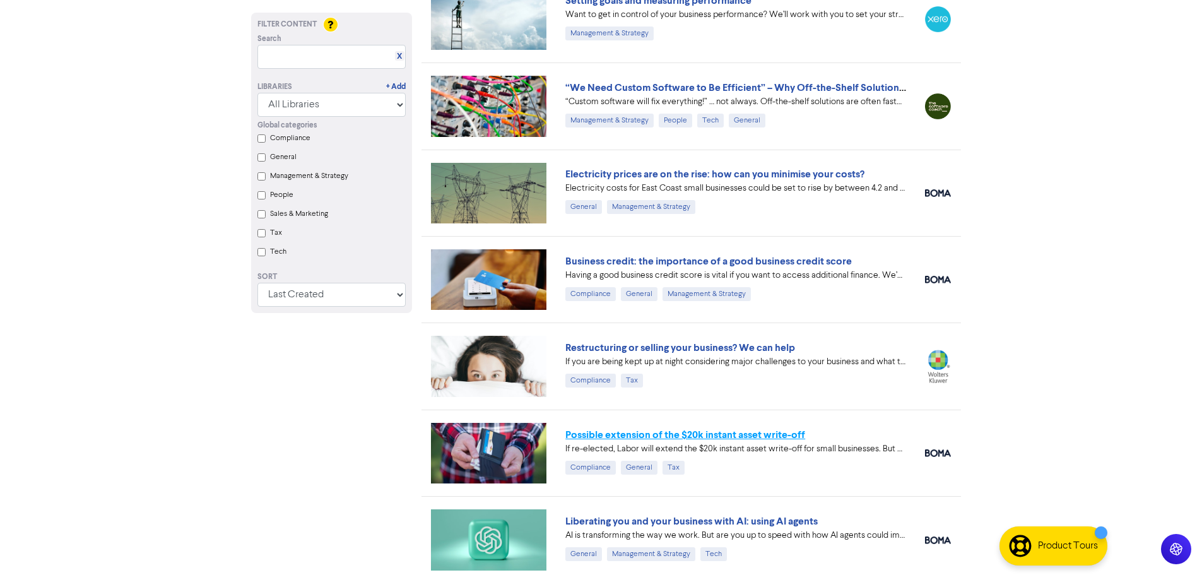
click at [630, 430] on link "Possible extension of the $20k instant asset write-off" at bounding box center [685, 435] width 240 height 13
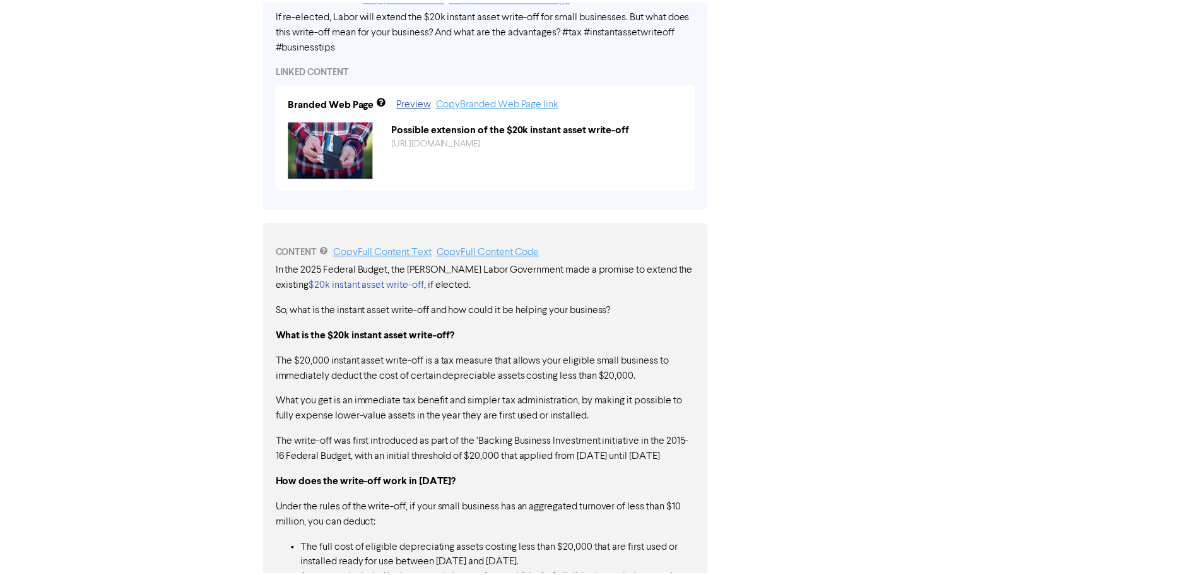
scroll to position [720, 0]
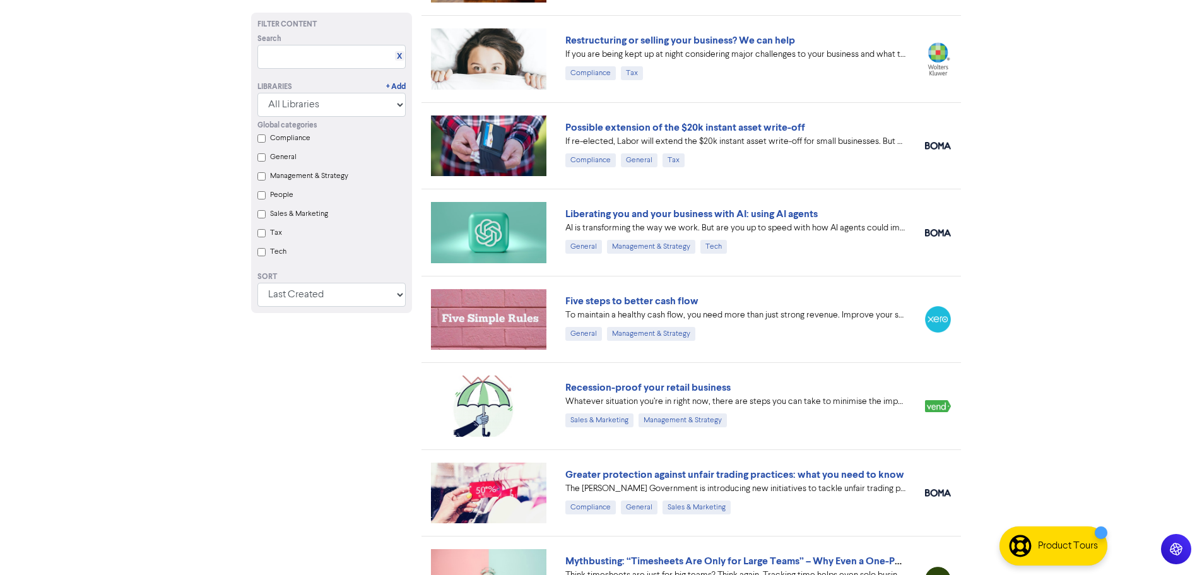
scroll to position [4419, 0]
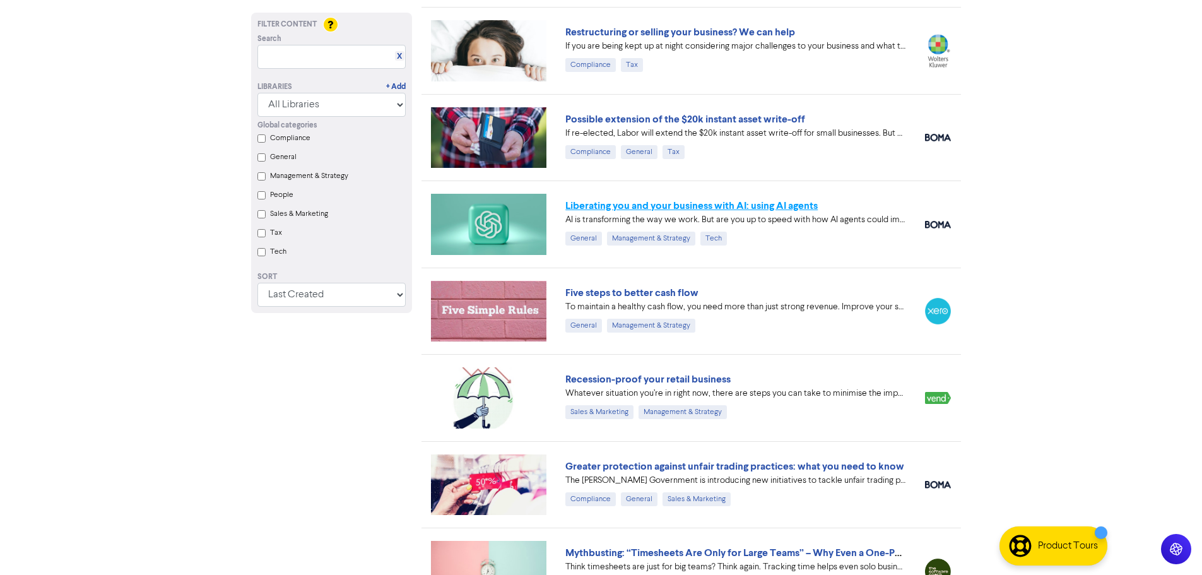
click at [649, 208] on link "Liberating you and your business with AI: using AI agents" at bounding box center [691, 205] width 252 height 13
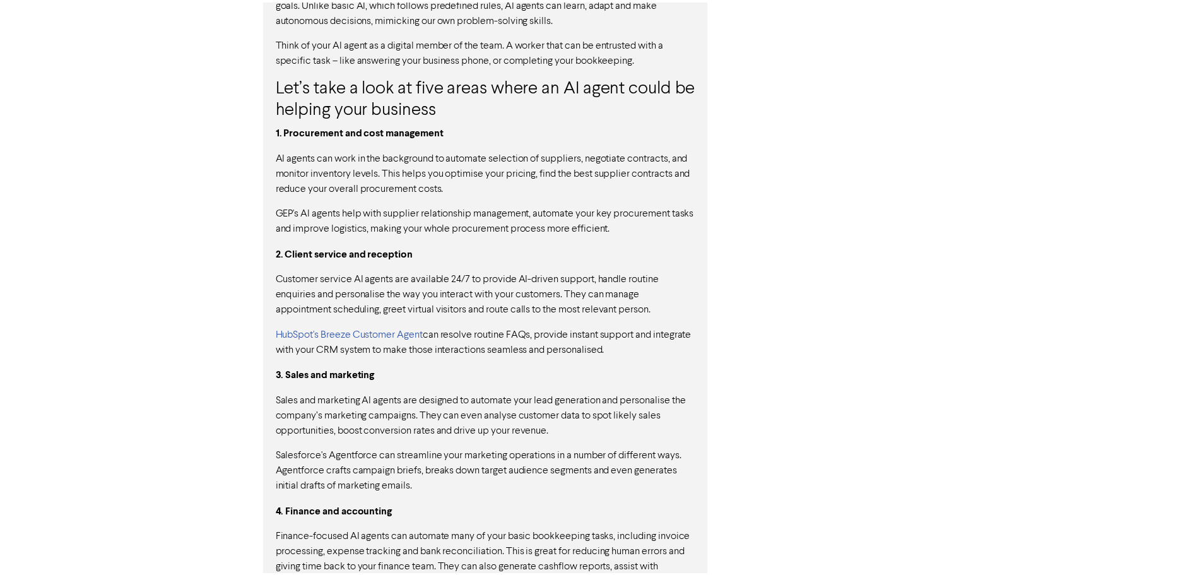
scroll to position [1200, 0]
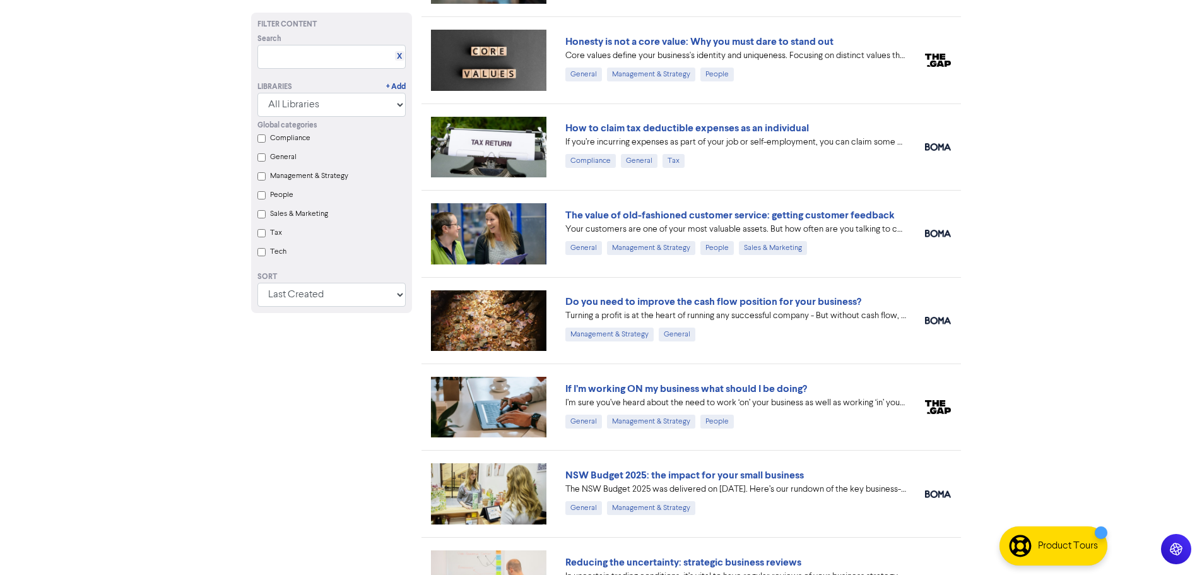
scroll to position [4419, 0]
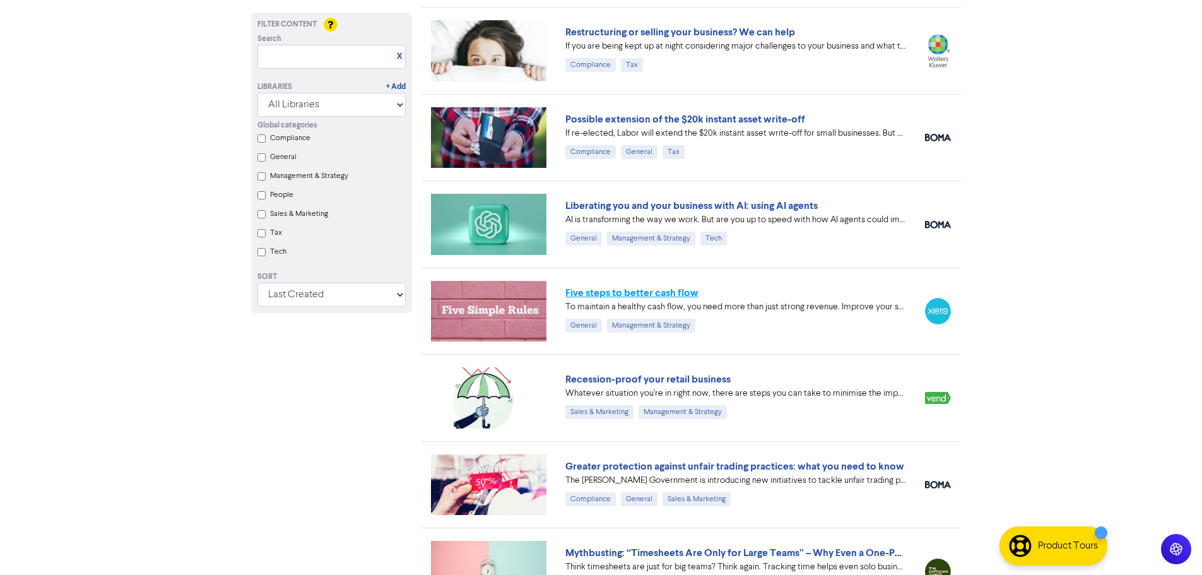
click at [629, 293] on link "Five steps to better cash flow" at bounding box center [631, 293] width 133 height 13
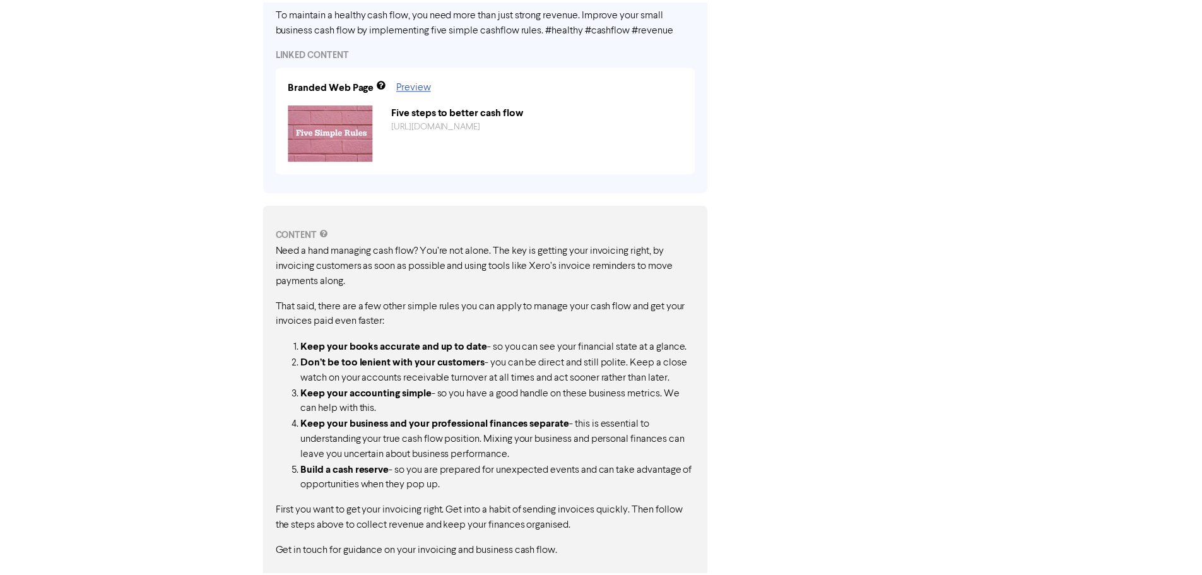
scroll to position [455, 0]
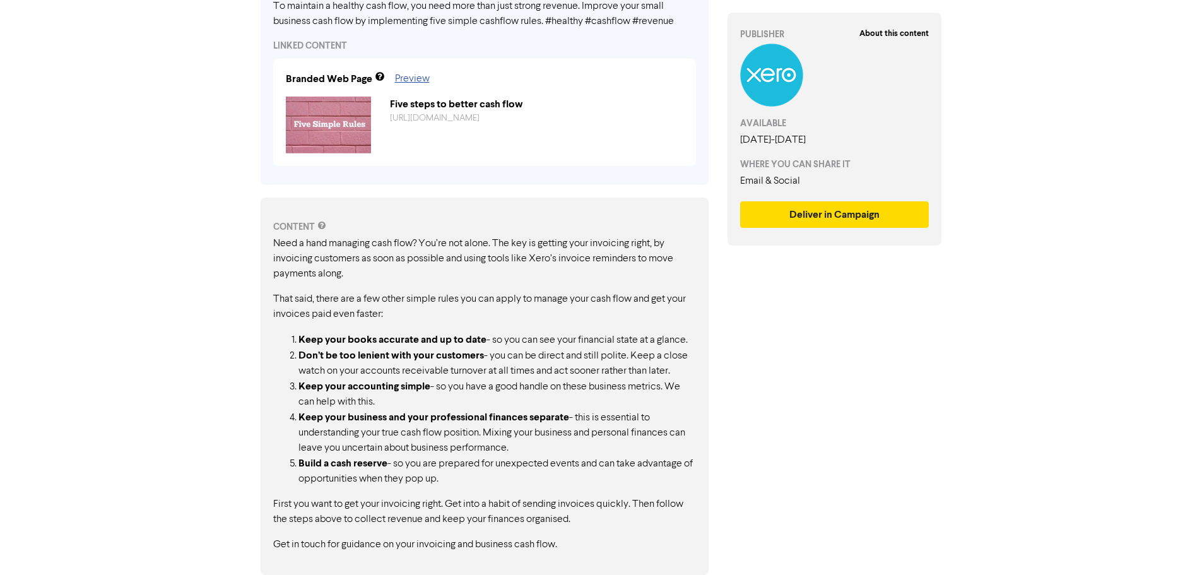
scroll to position [4419, 0]
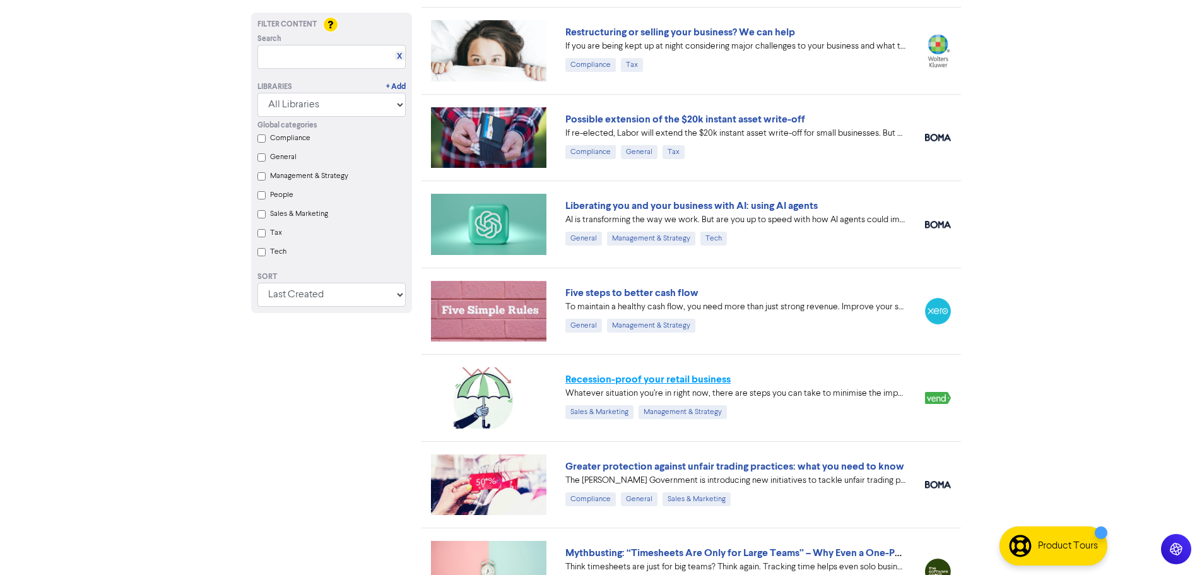
click at [642, 384] on link "Recession-proof your retail business" at bounding box center [647, 379] width 165 height 13
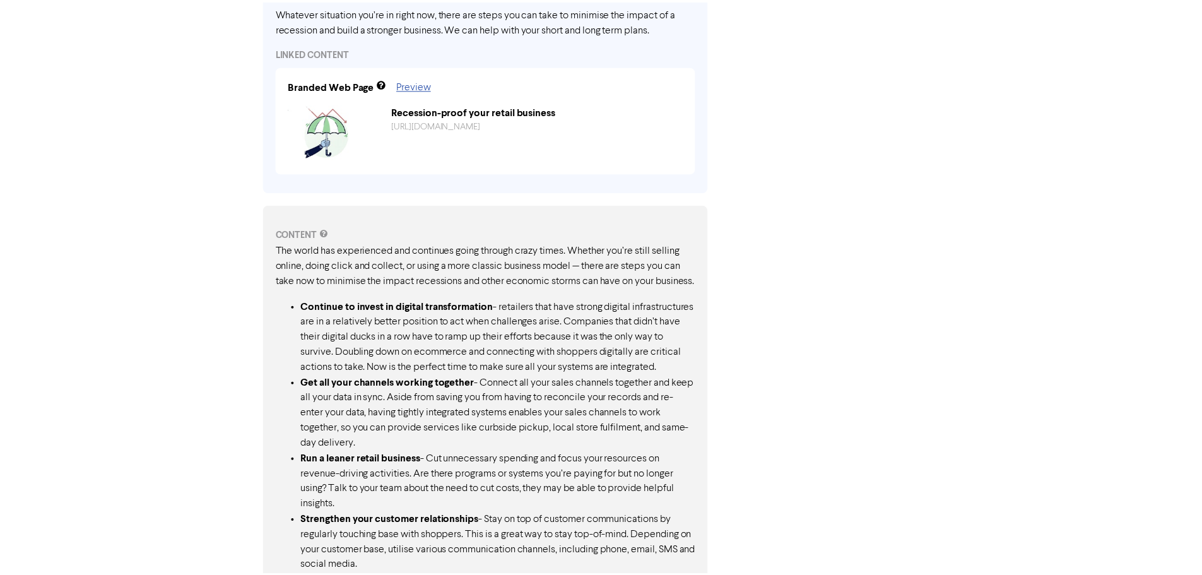
scroll to position [718, 0]
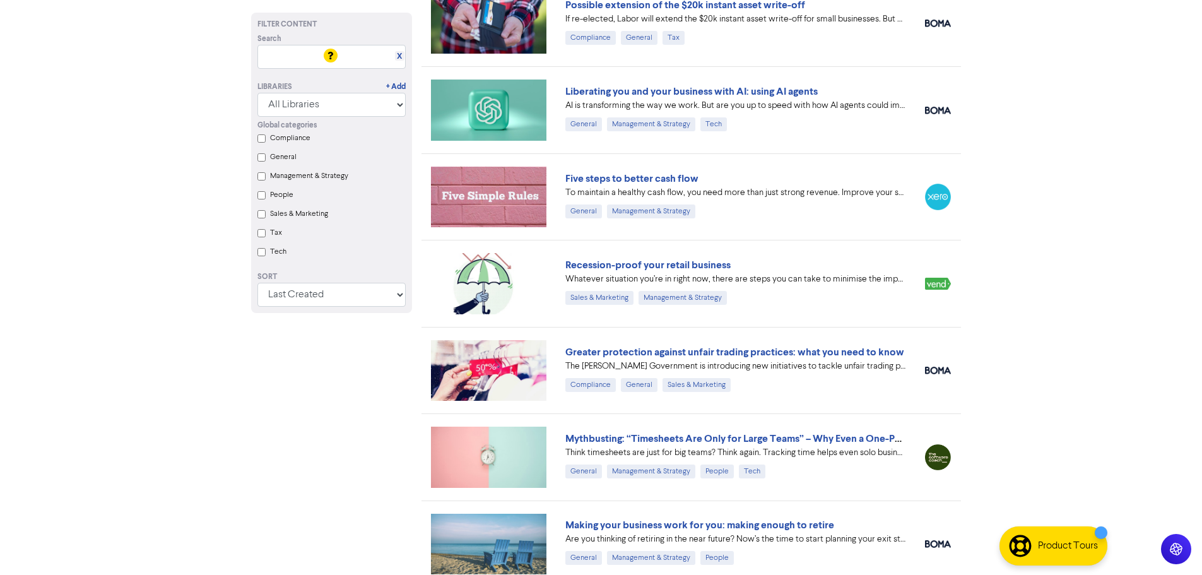
scroll to position [4671, 0]
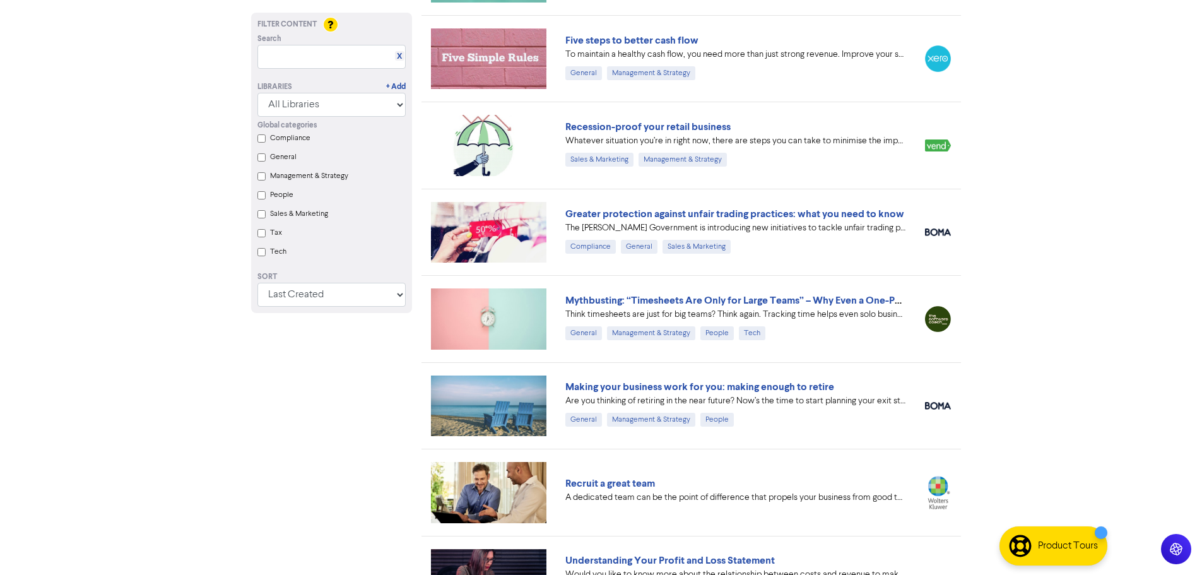
click at [649, 217] on link "Greater protection against unfair trading practices: what you need to know" at bounding box center [734, 214] width 339 height 13
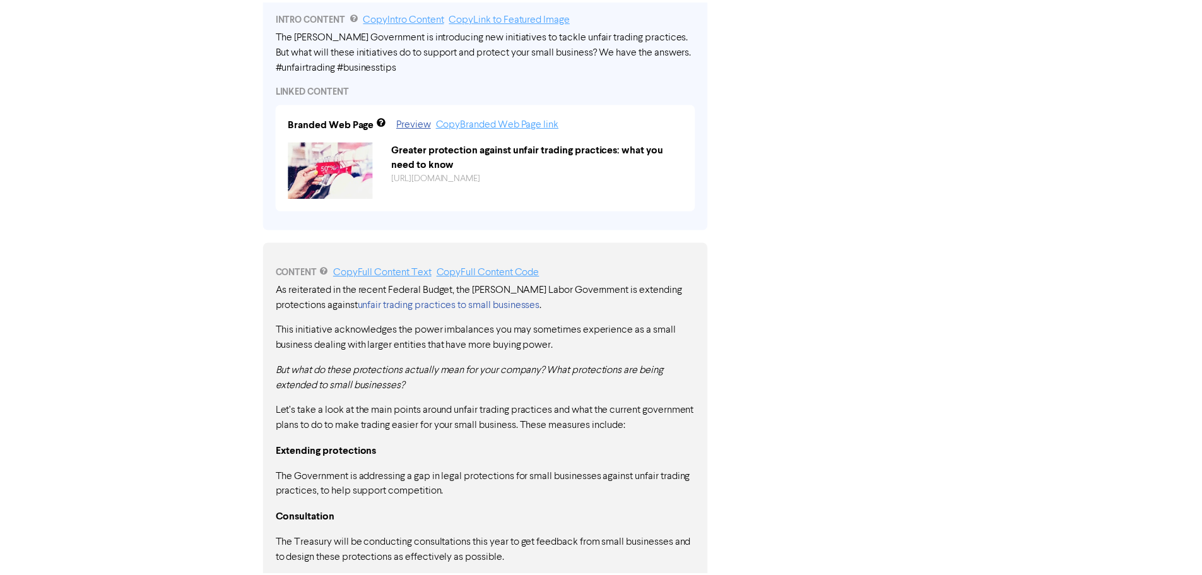
scroll to position [834, 0]
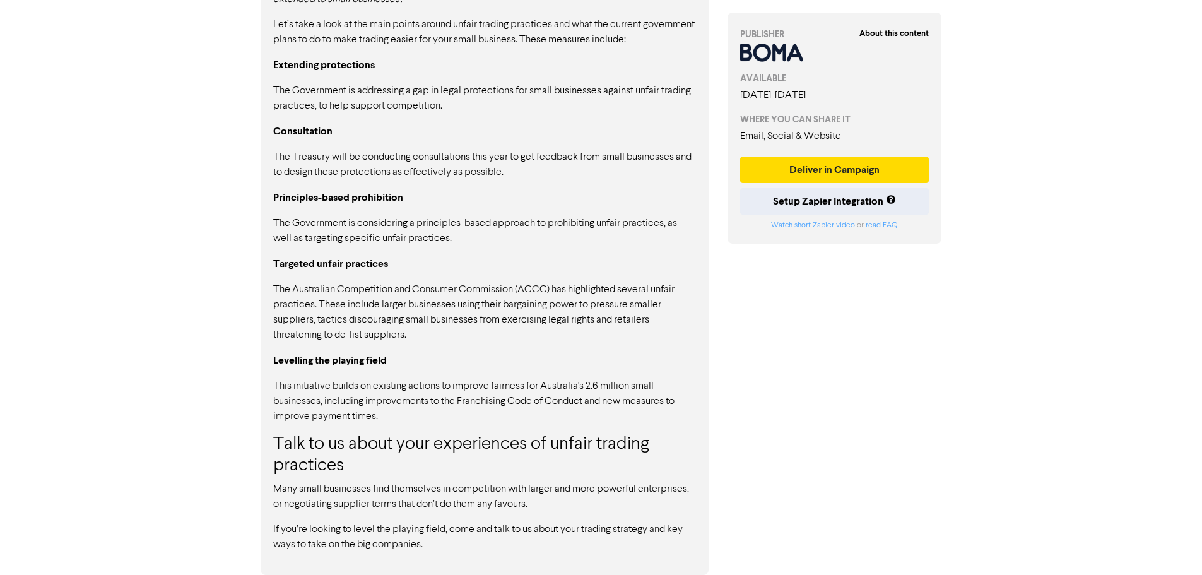
scroll to position [4671, 0]
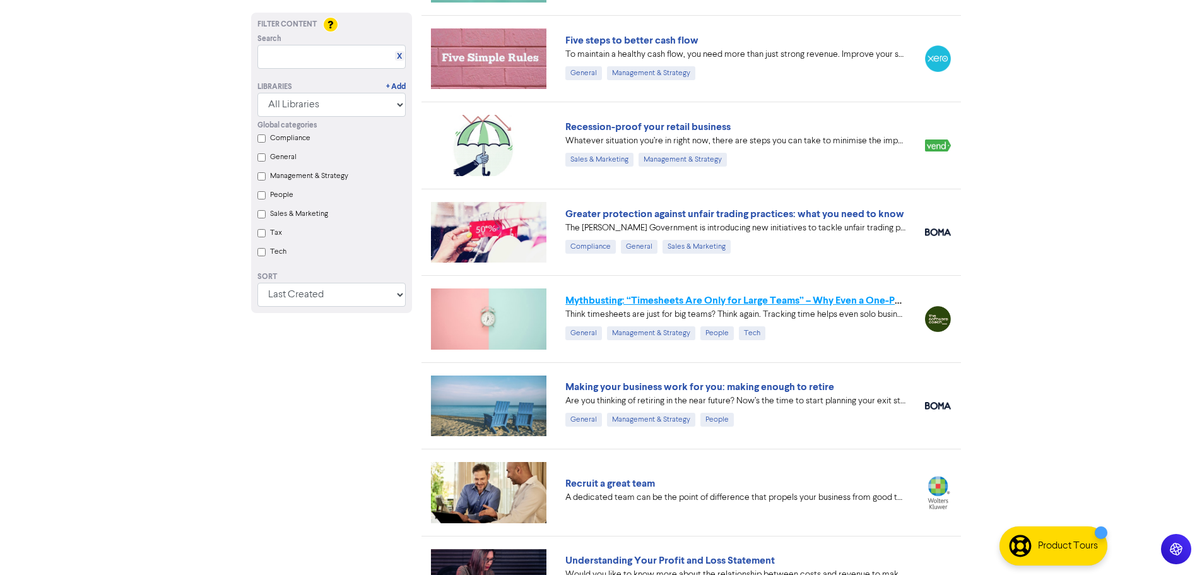
click at [624, 300] on link "Mythbusting: “Timesheets Are Only for Large Teams” – Why Even a One-Person Busi…" at bounding box center [806, 300] width 483 height 13
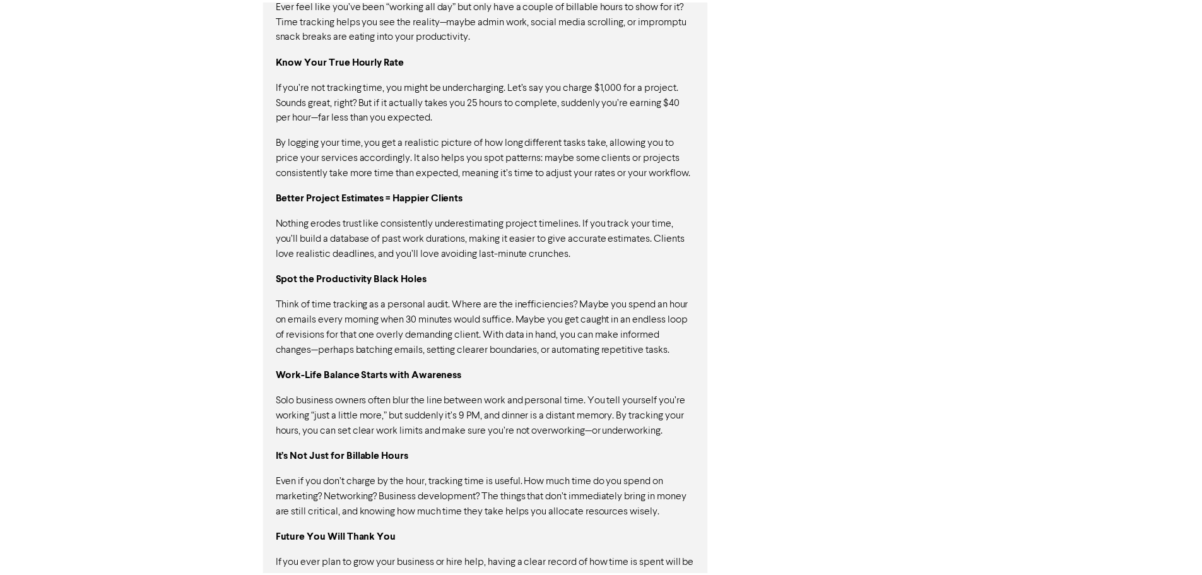
scroll to position [1058, 0]
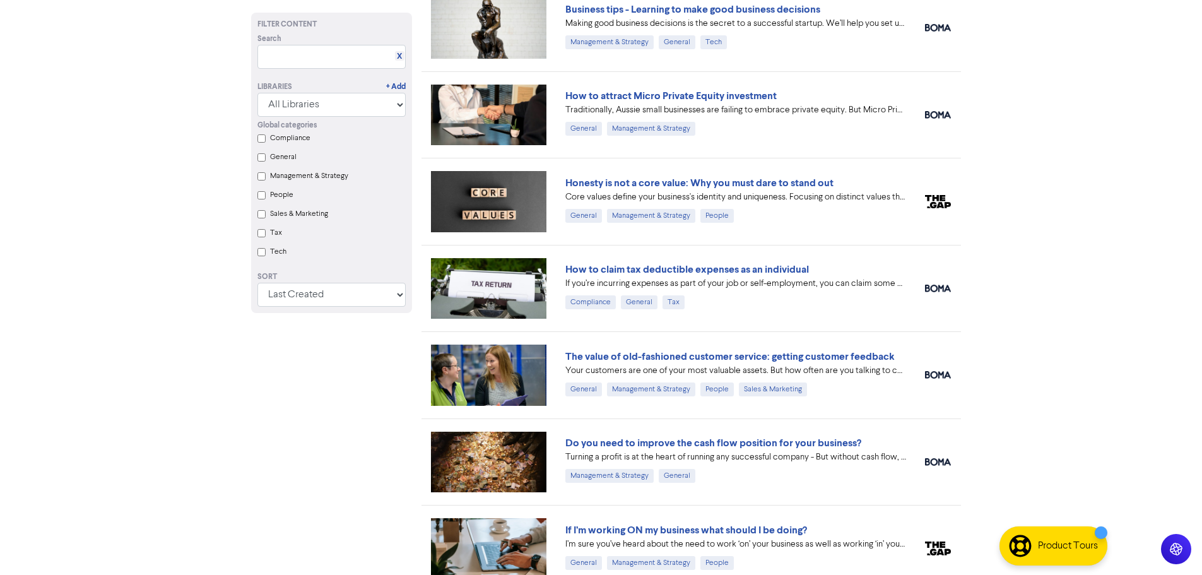
scroll to position [4671, 0]
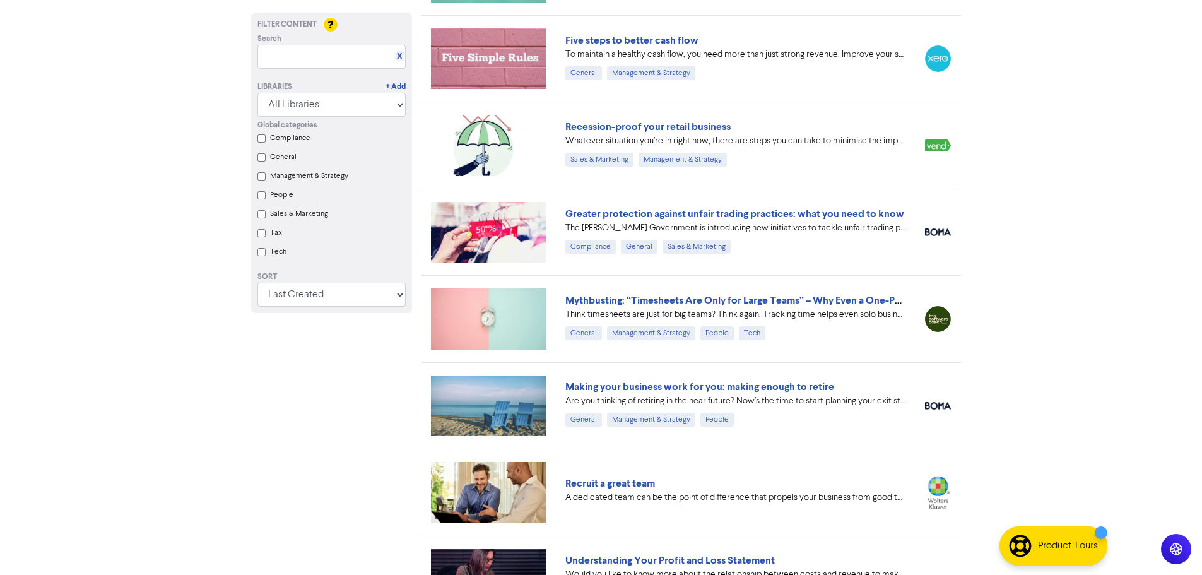
click at [759, 393] on link "Making your business work for you: making enough to retire" at bounding box center [699, 387] width 269 height 13
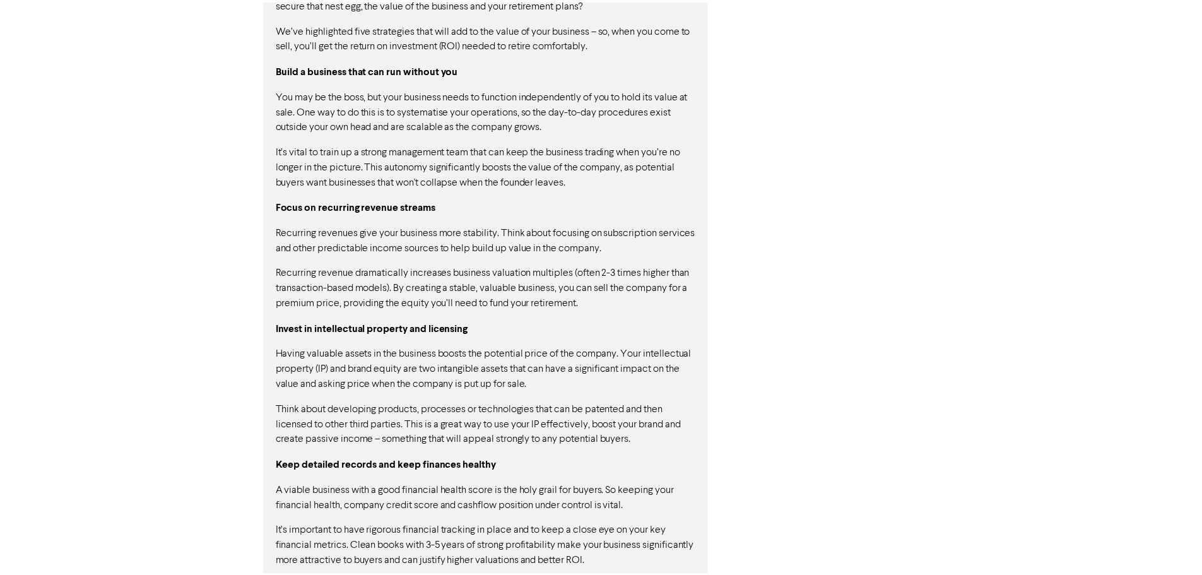
scroll to position [1157, 0]
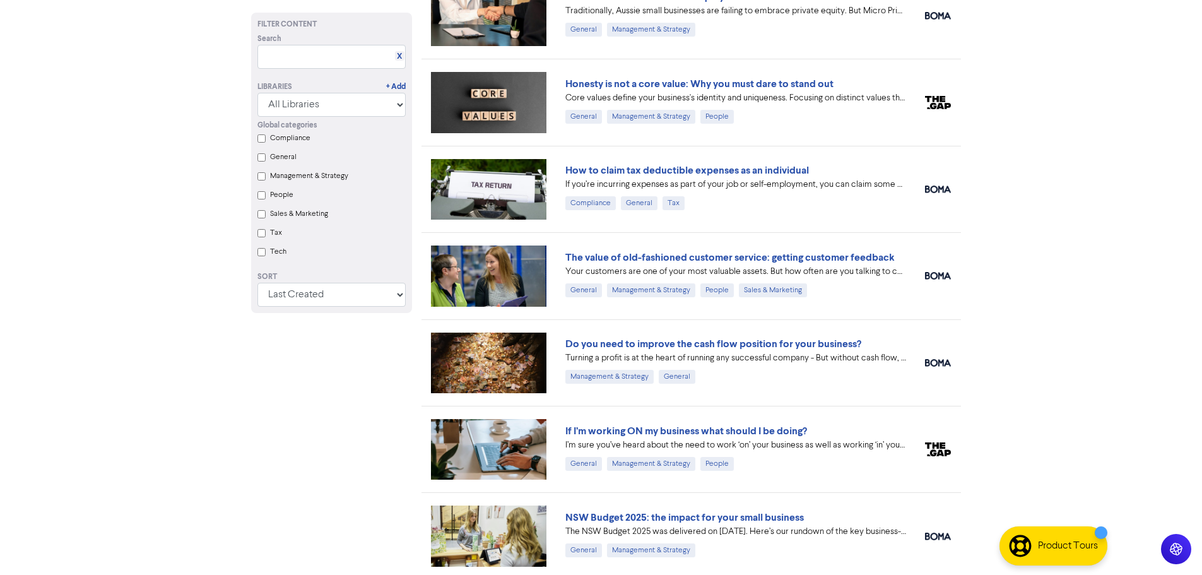
scroll to position [4671, 0]
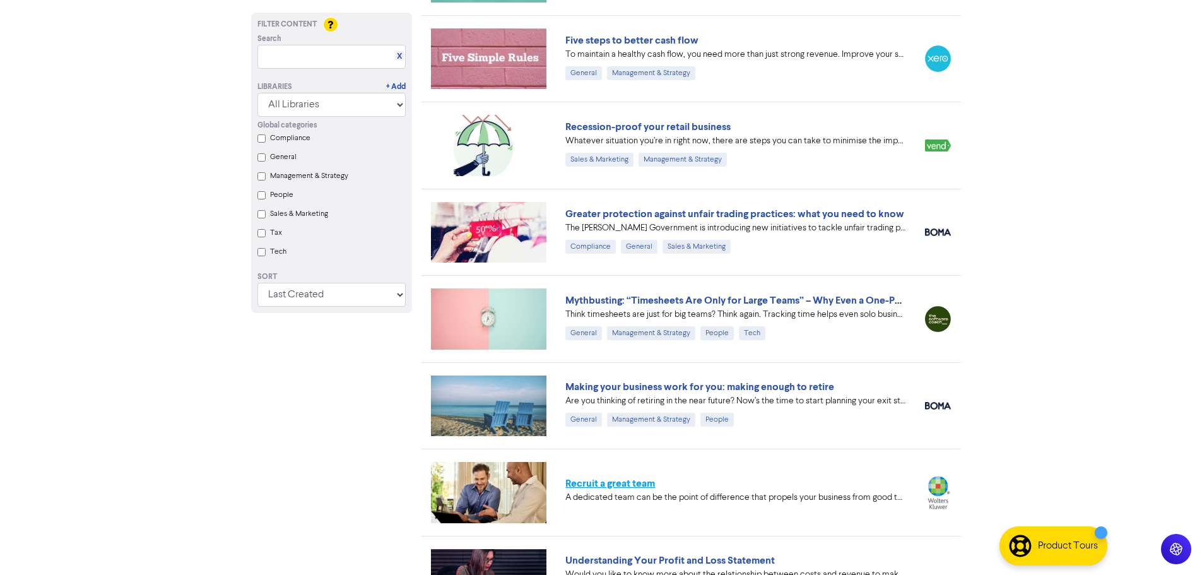
click at [612, 480] on link "Recruit a great team" at bounding box center [610, 483] width 90 height 13
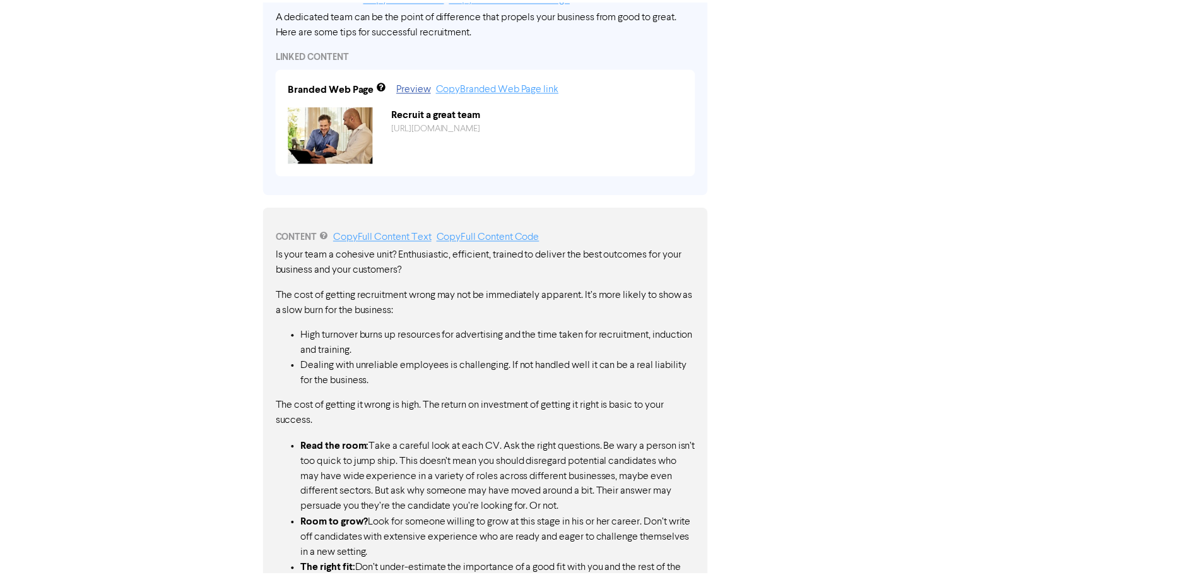
scroll to position [503, 0]
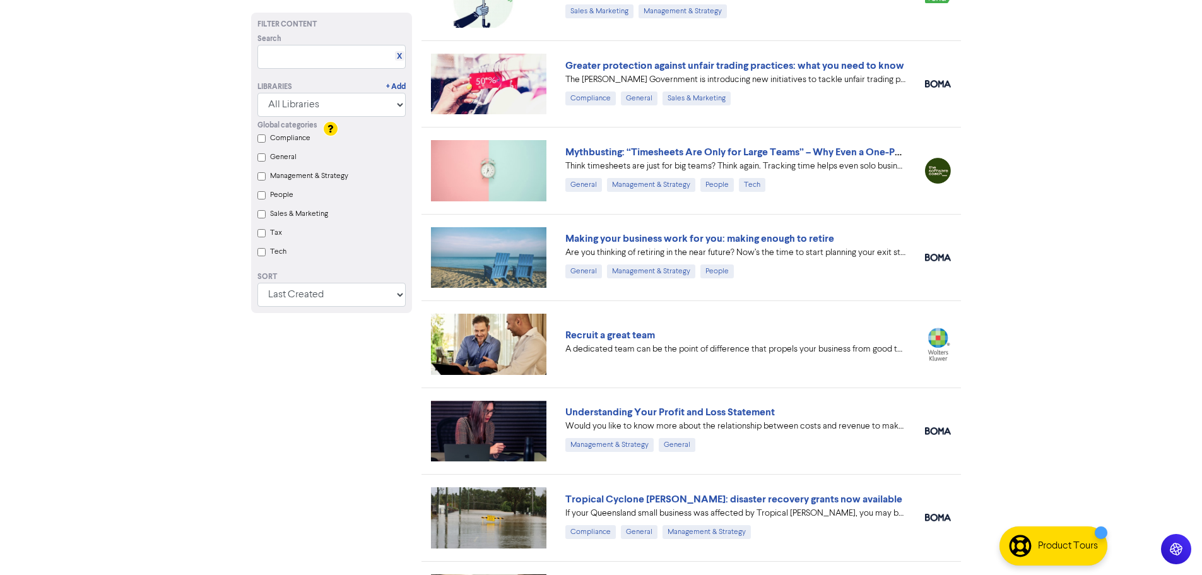
scroll to position [4924, 0]
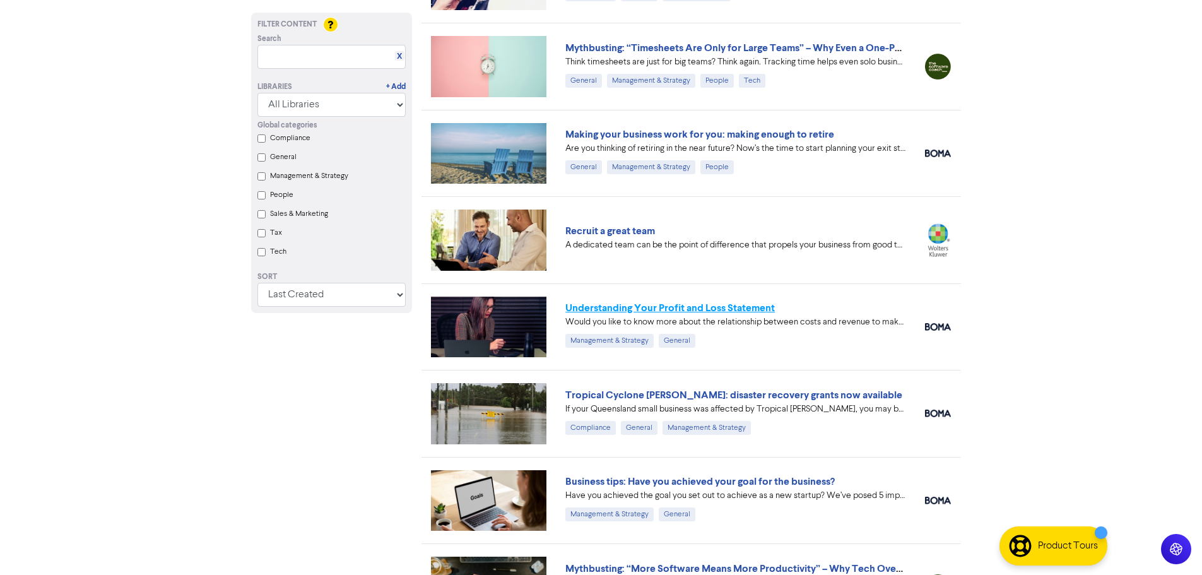
click at [644, 312] on link "Understanding Your Profit and Loss Statement" at bounding box center [670, 308] width 210 height 13
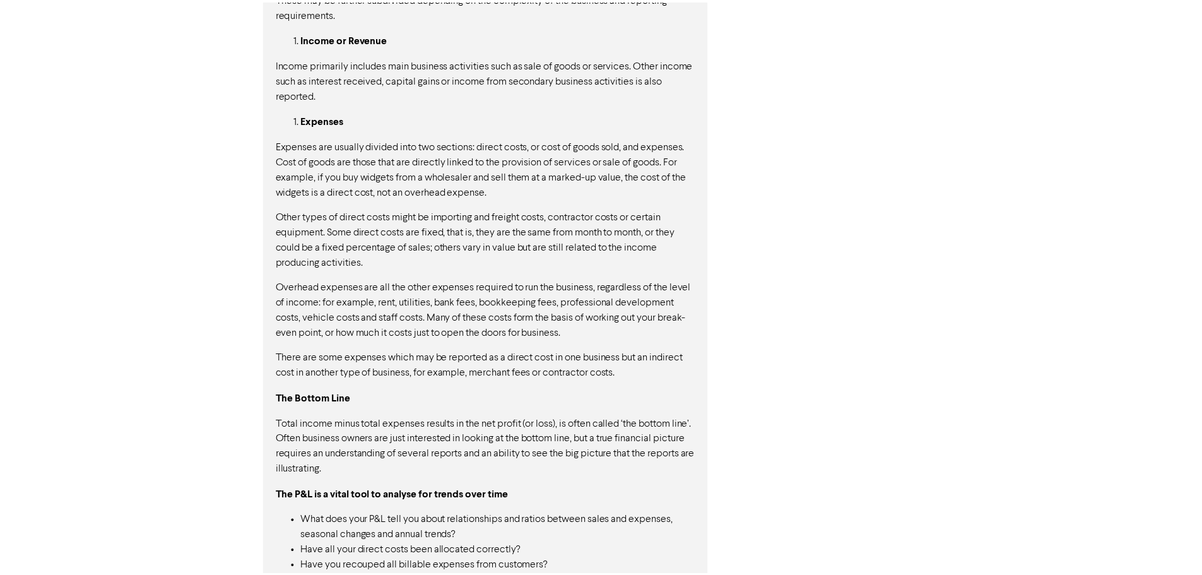
scroll to position [999, 0]
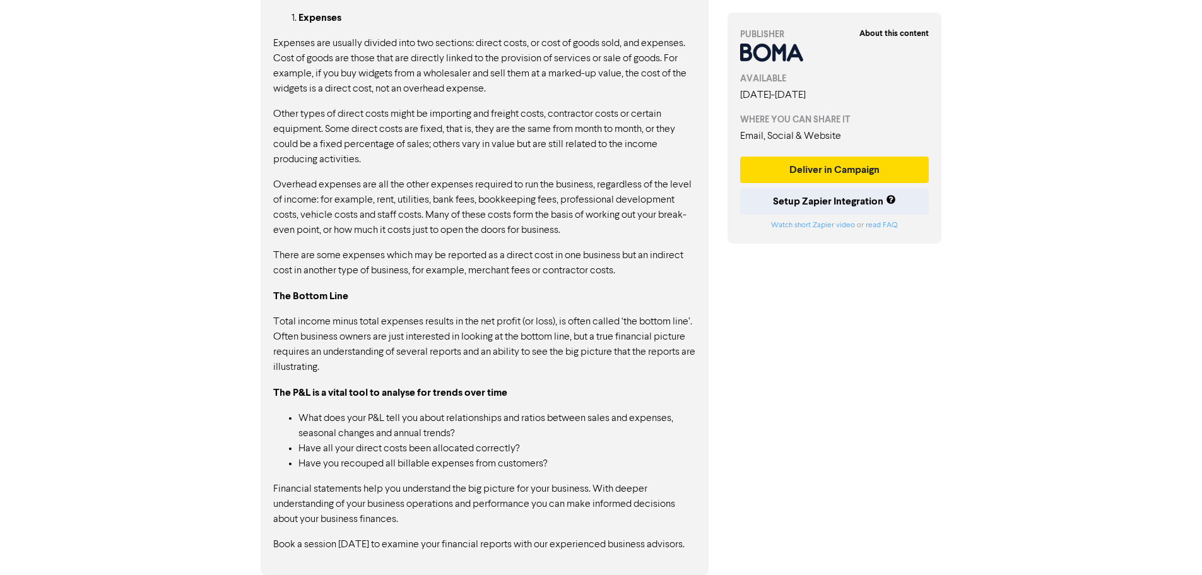
drag, startPoint x: 420, startPoint y: 261, endPoint x: 417, endPoint y: 251, distance: 10.6
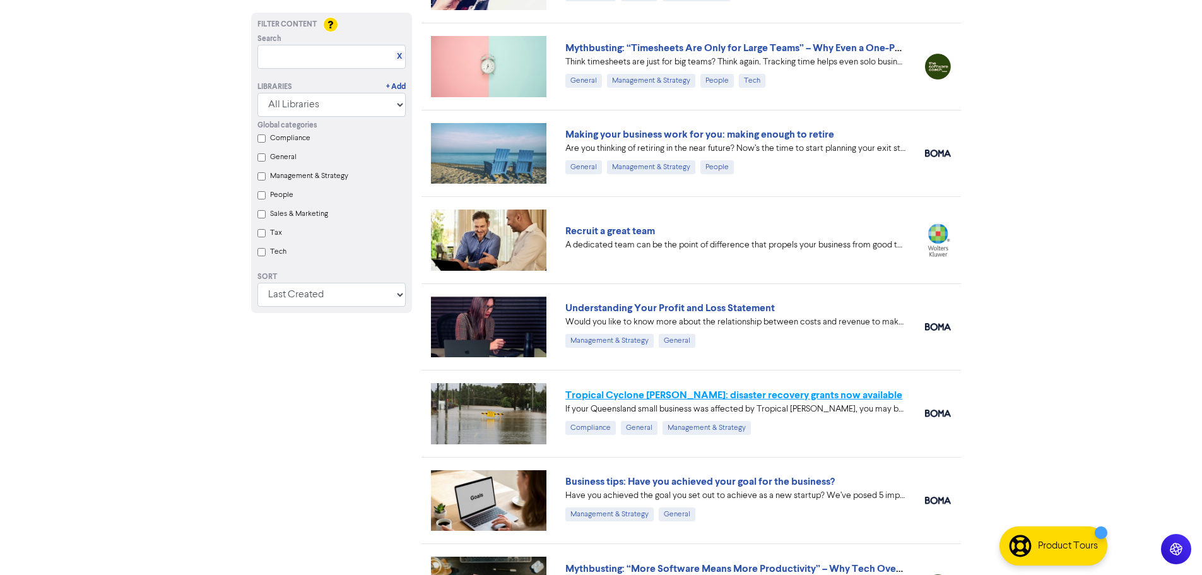
click at [636, 395] on link "Tropical Cyclone Arthur: disaster recovery grants now available" at bounding box center [733, 395] width 337 height 13
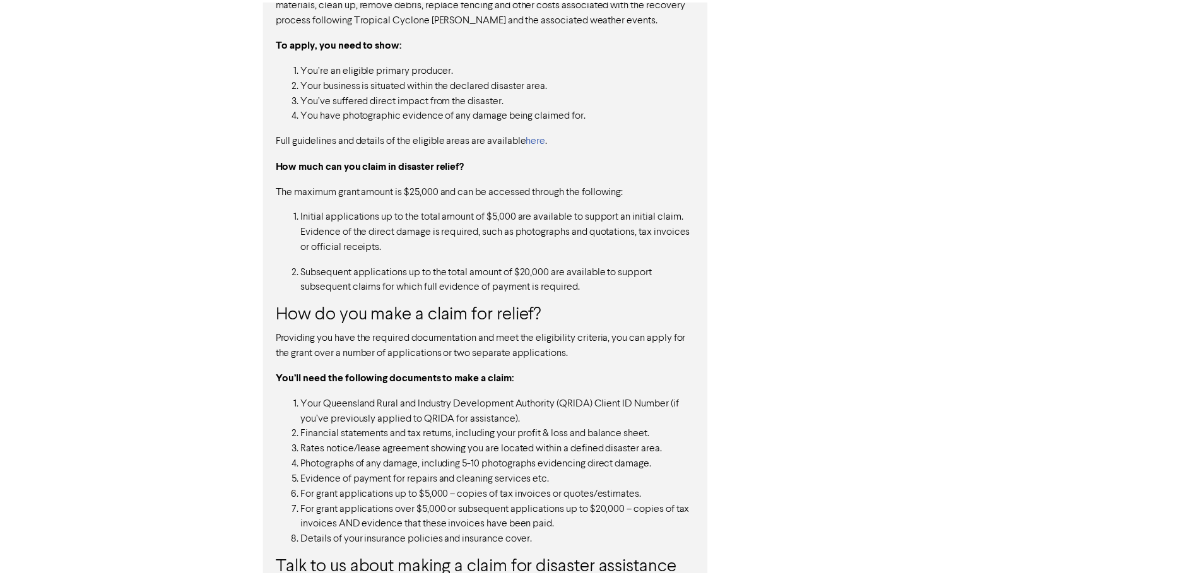
scroll to position [985, 0]
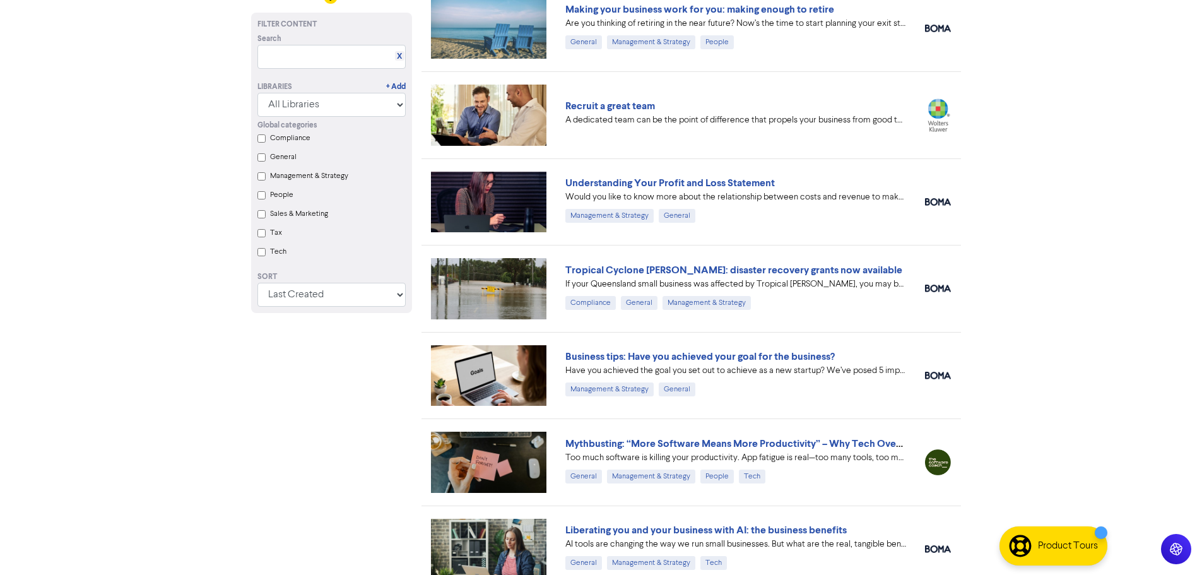
scroll to position [5050, 0]
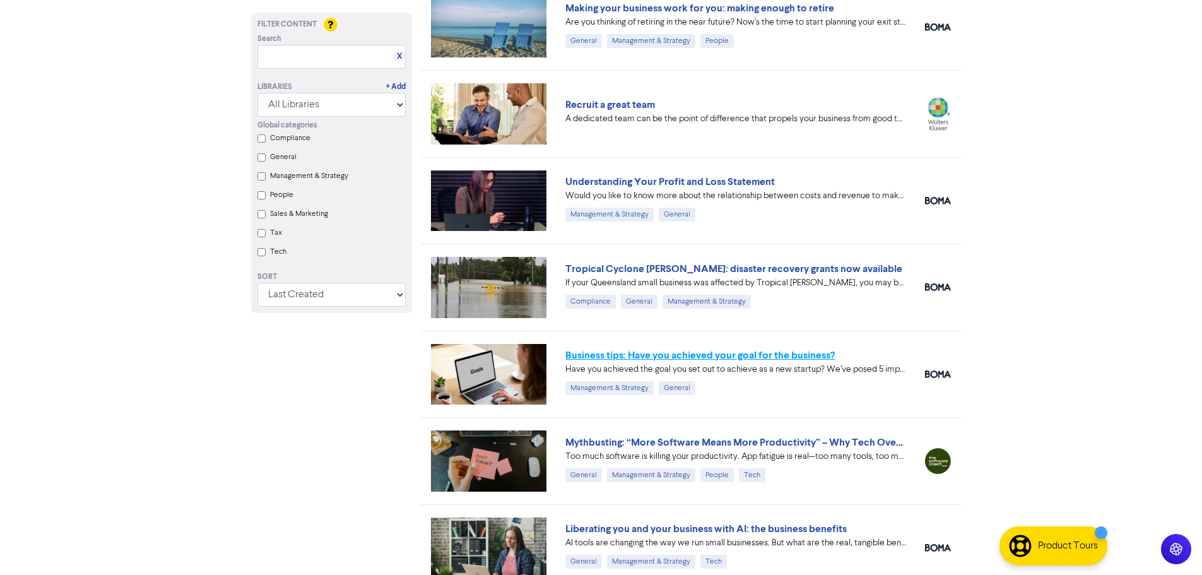
click at [657, 357] on link "Business tips: Have you achieved your goal for the business?" at bounding box center [699, 355] width 269 height 13
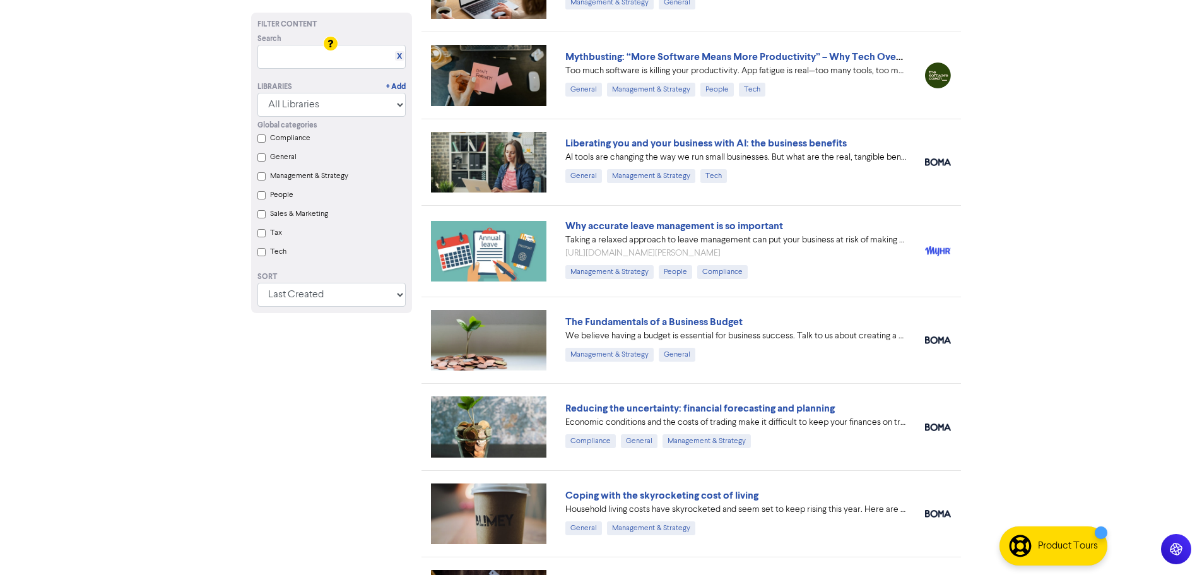
scroll to position [5457, 0]
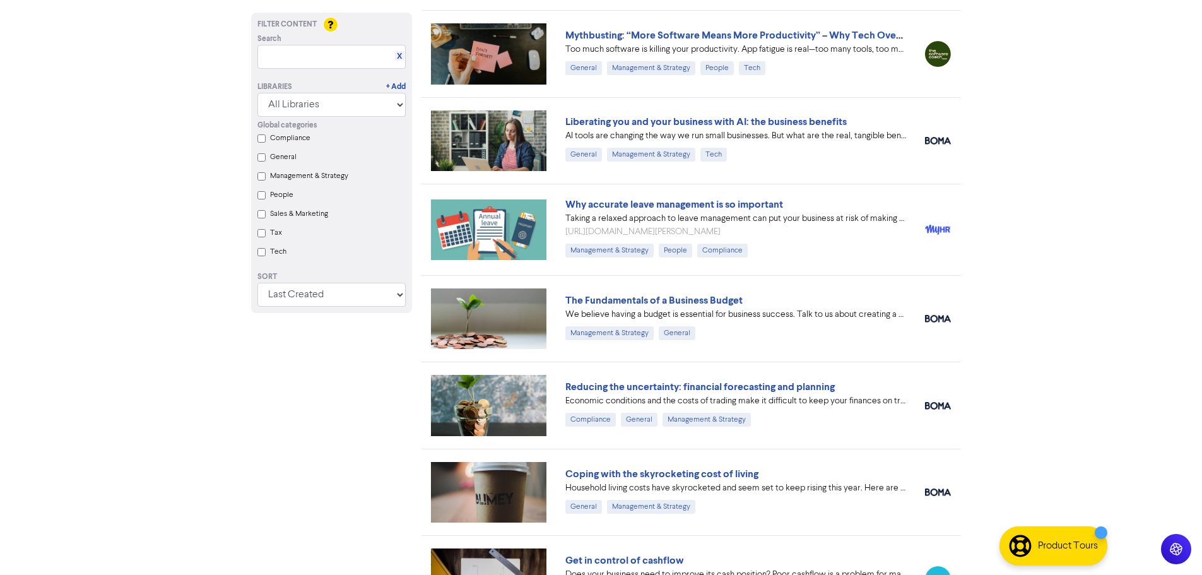
click at [685, 32] on link "Mythbusting: “More Software Means More Productivity” – Why Tech Overload Is Kil…" at bounding box center [798, 35] width 466 height 13
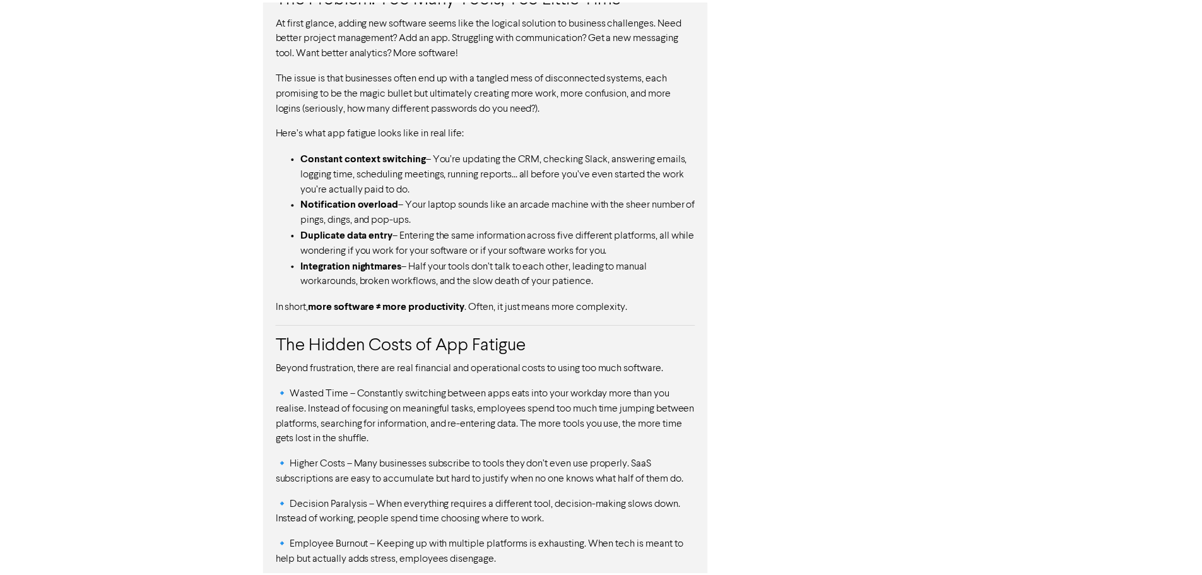
scroll to position [1213, 0]
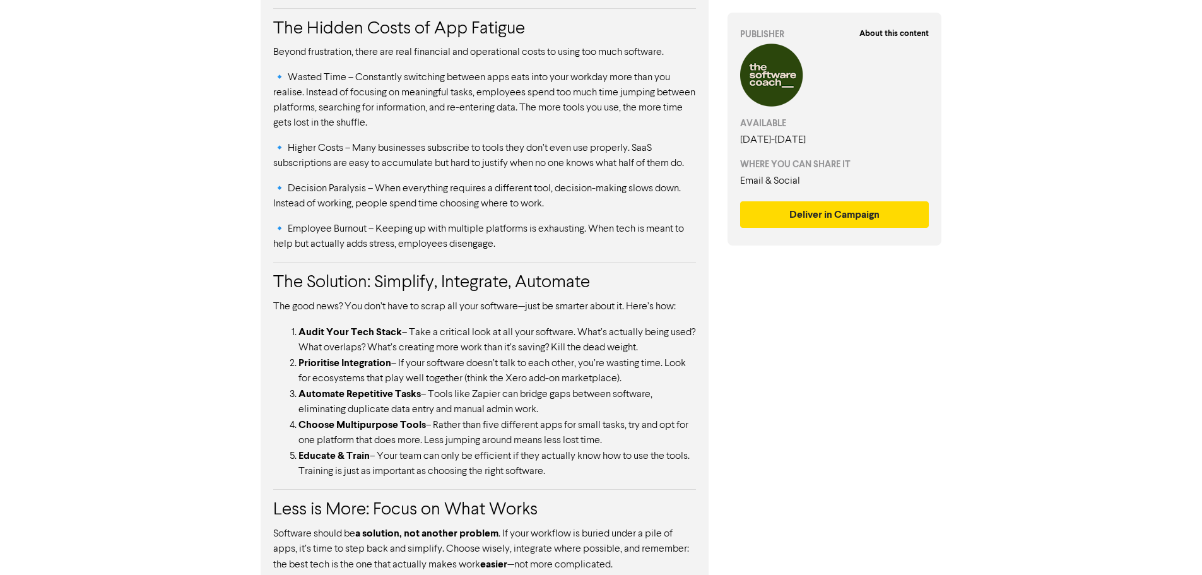
scroll to position [5457, 0]
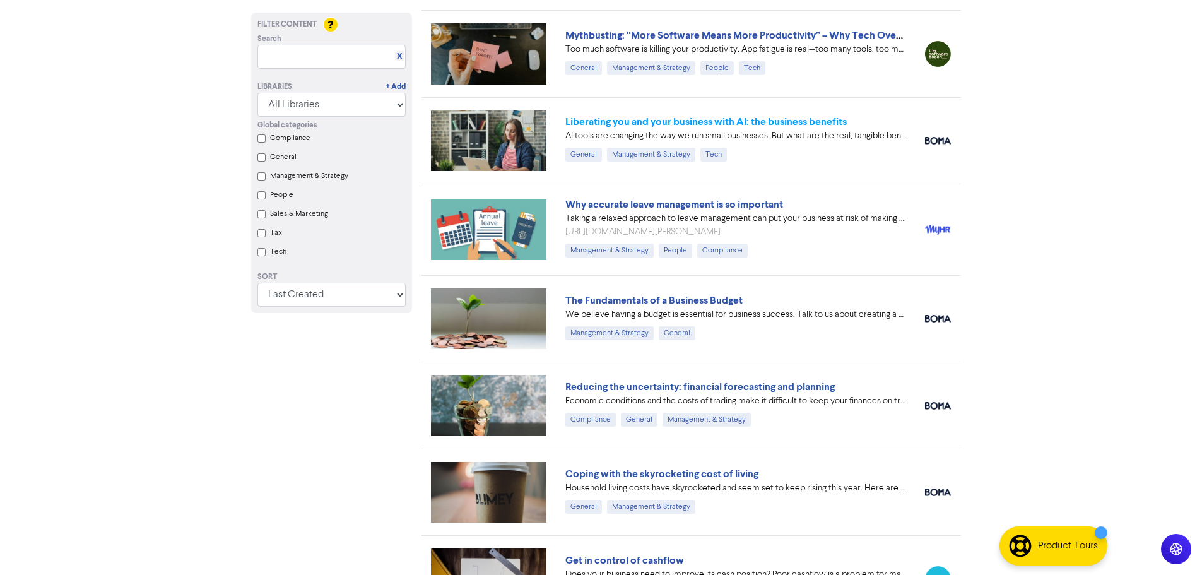
click at [674, 122] on link "Liberating you and your business with AI: the business benefits" at bounding box center [705, 121] width 281 height 13
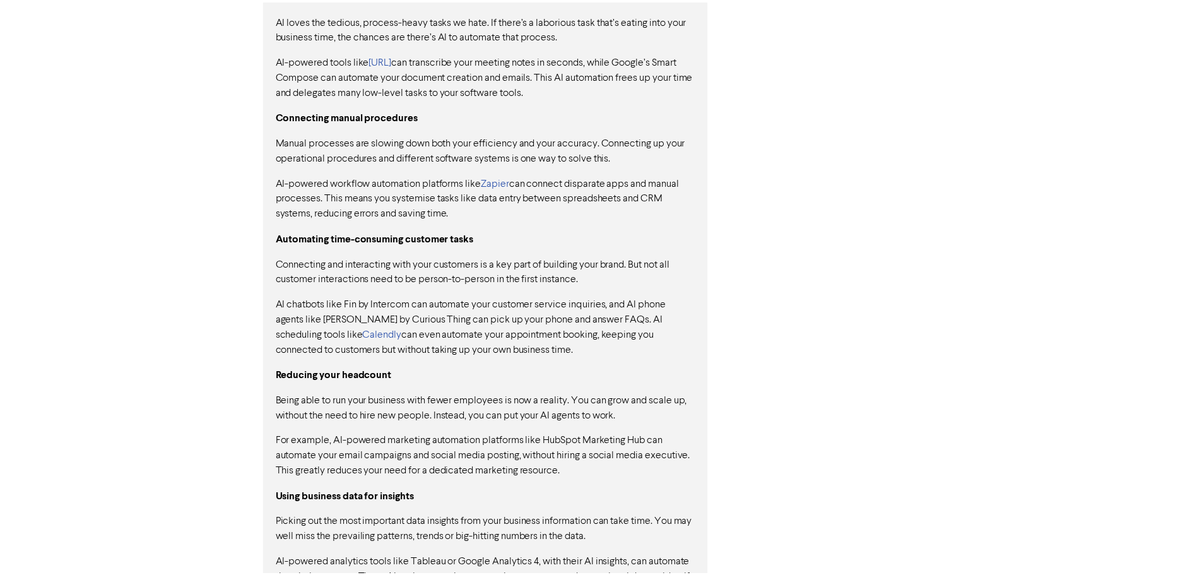
scroll to position [1164, 0]
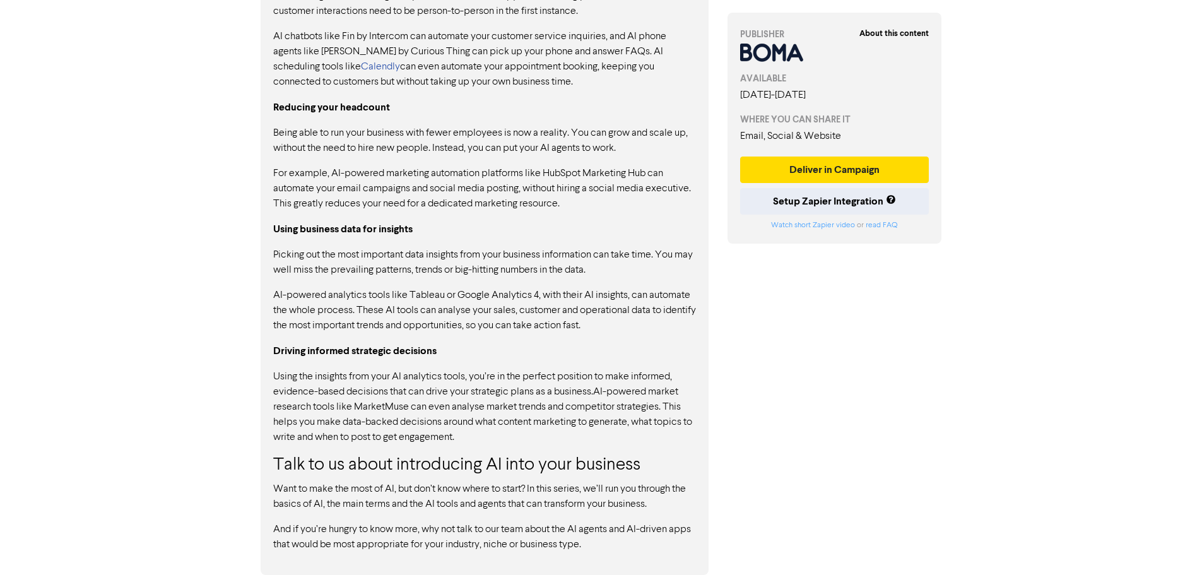
scroll to position [5457, 0]
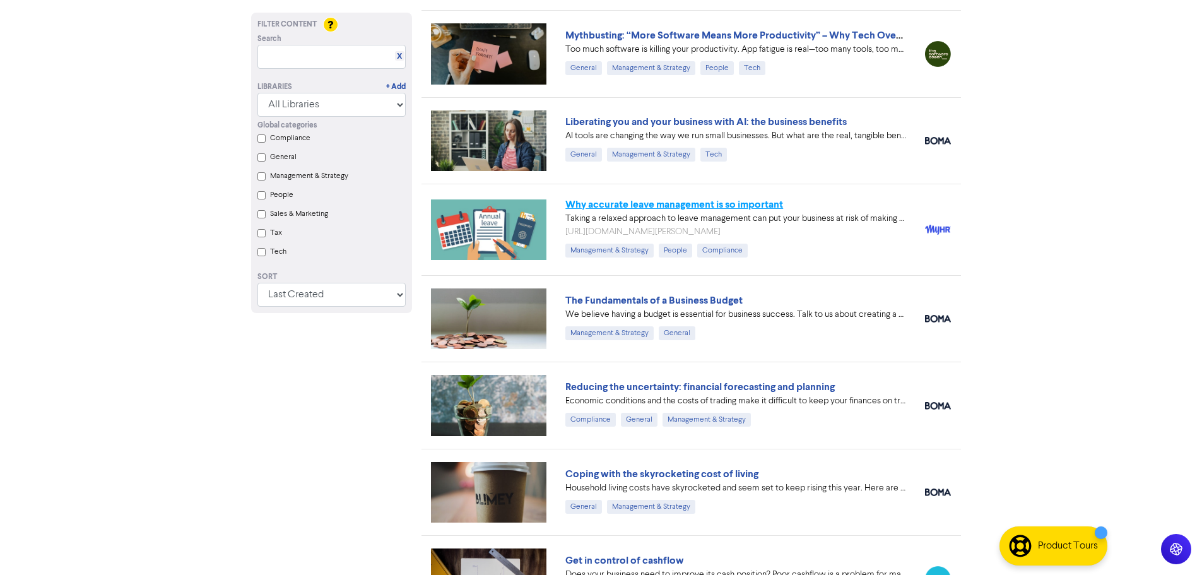
click at [622, 203] on link "Why accurate leave management is so important" at bounding box center [674, 204] width 218 height 13
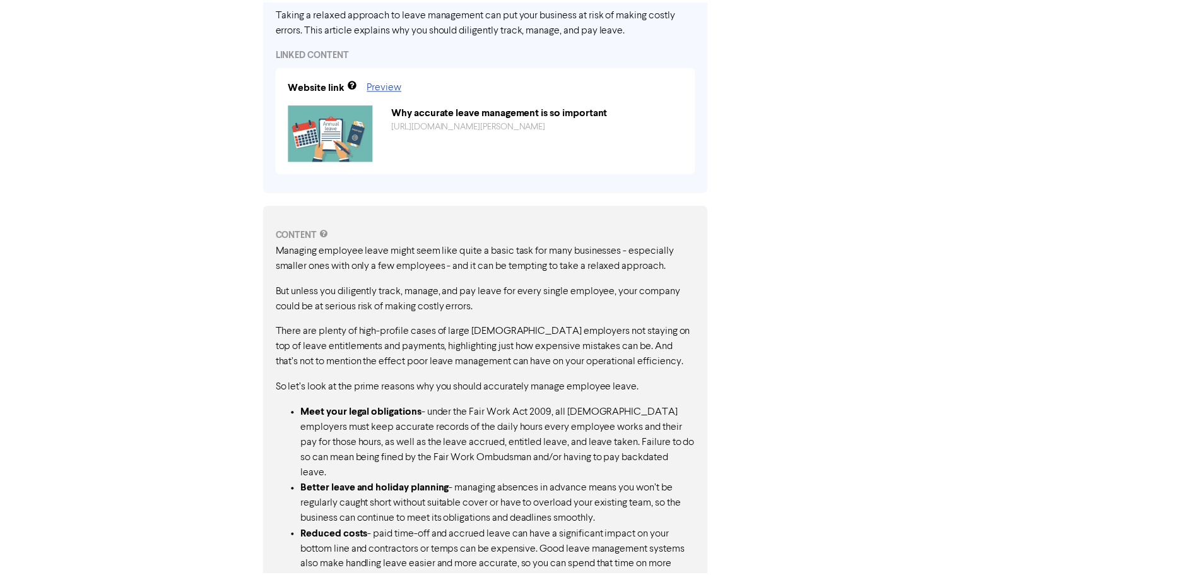
scroll to position [586, 0]
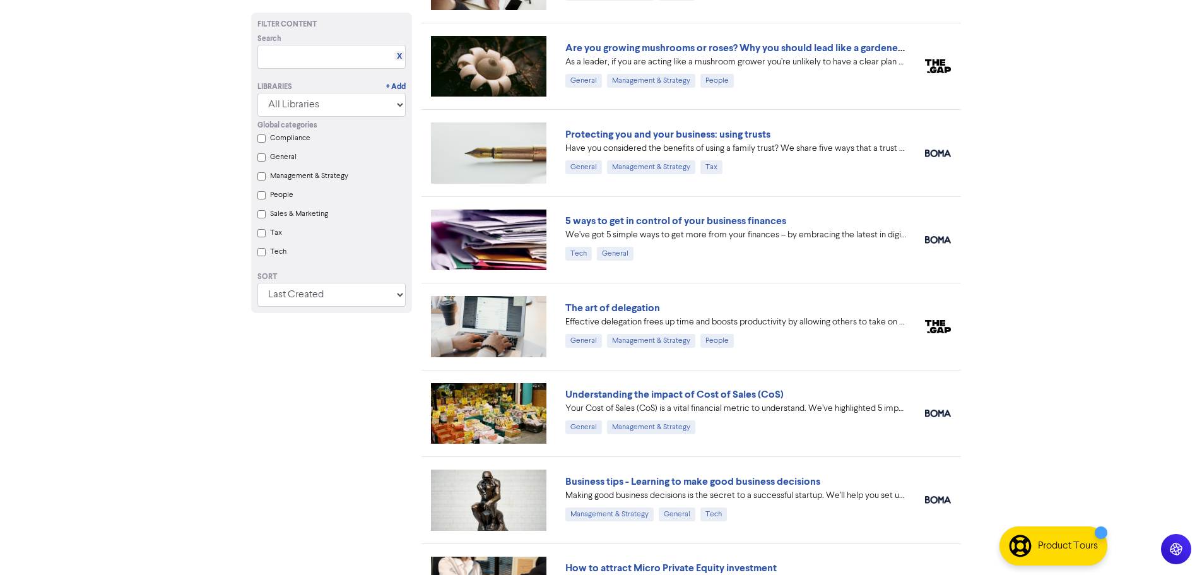
scroll to position [5457, 0]
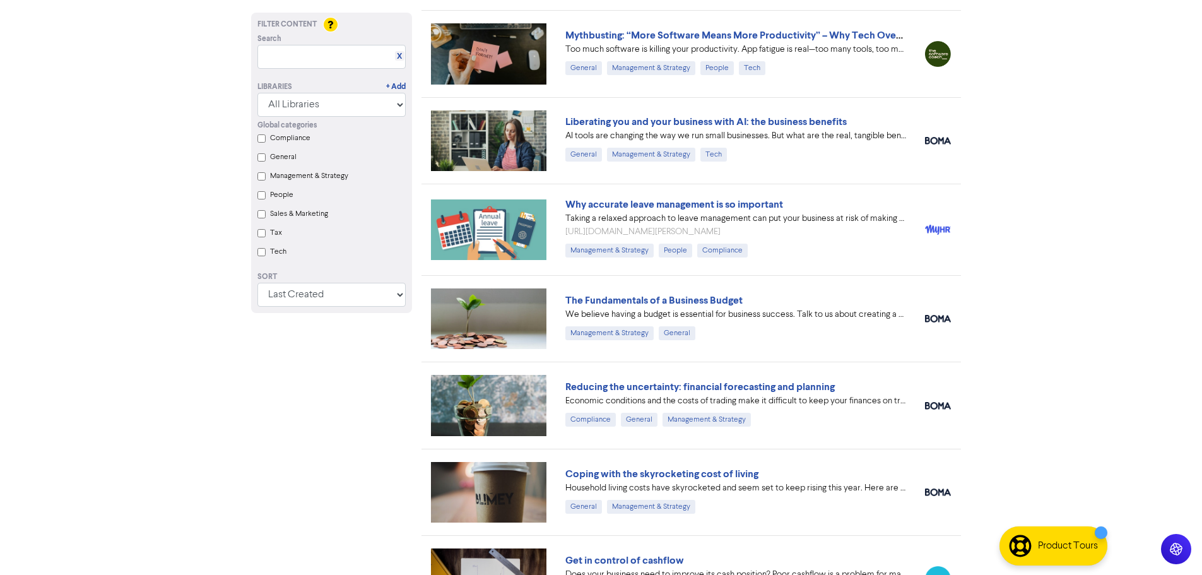
drag, startPoint x: 434, startPoint y: 358, endPoint x: 439, endPoint y: 364, distance: 7.6
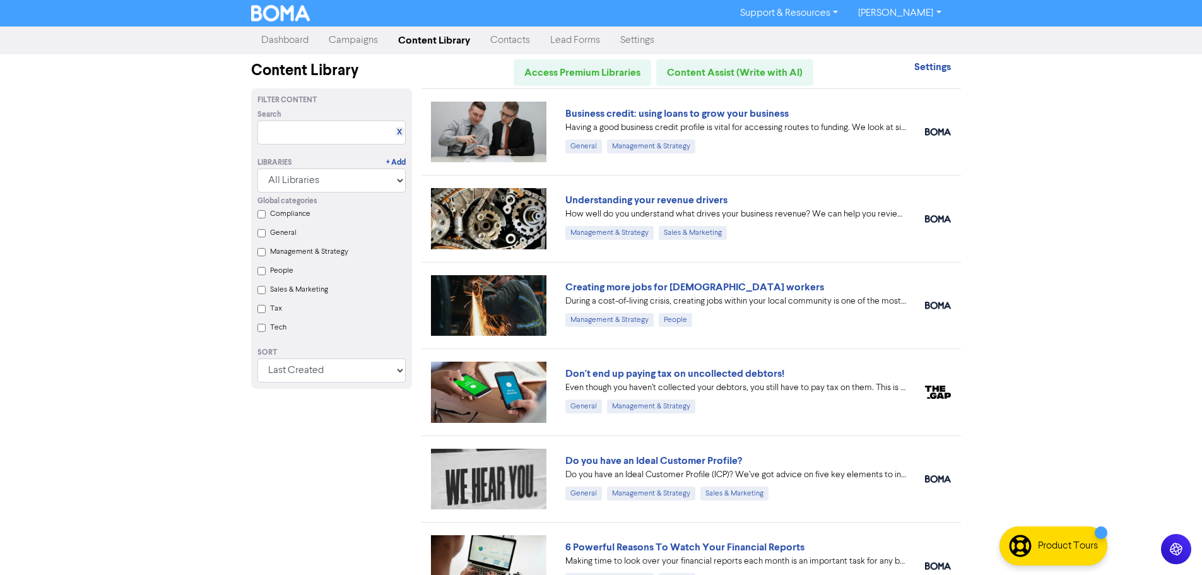
scroll to position [5457, 0]
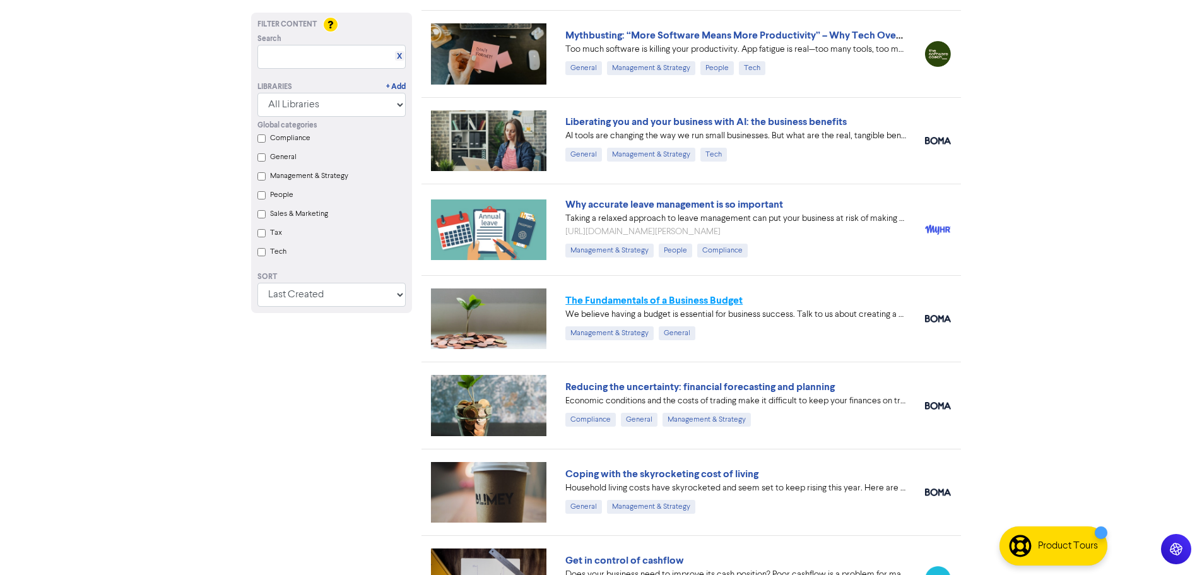
click at [610, 297] on link "The Fundamentals of a Business Budget" at bounding box center [653, 300] width 177 height 13
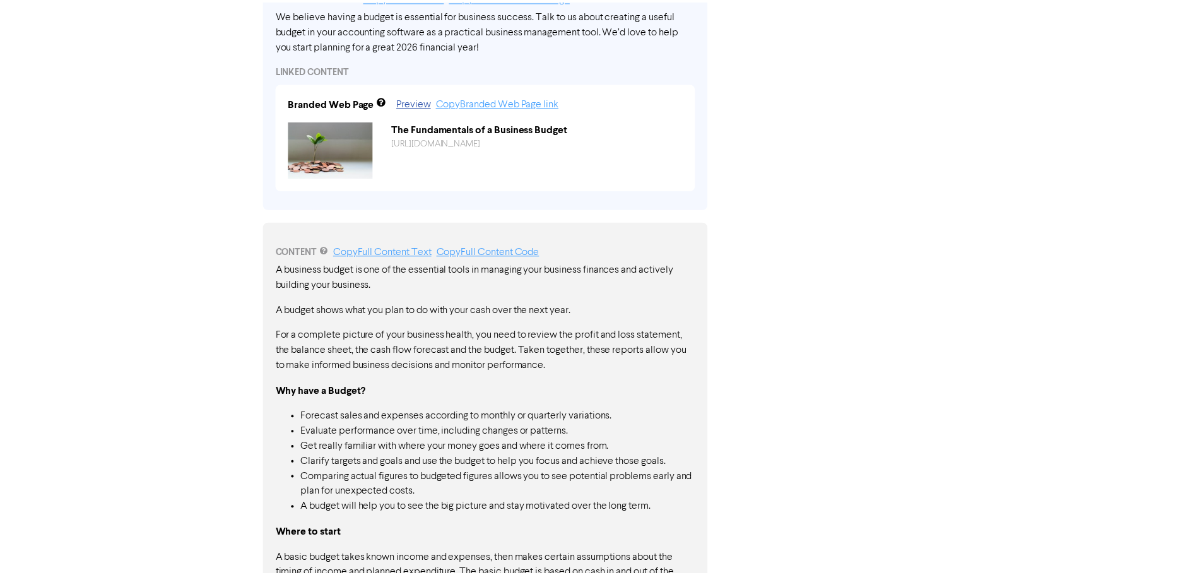
scroll to position [818, 0]
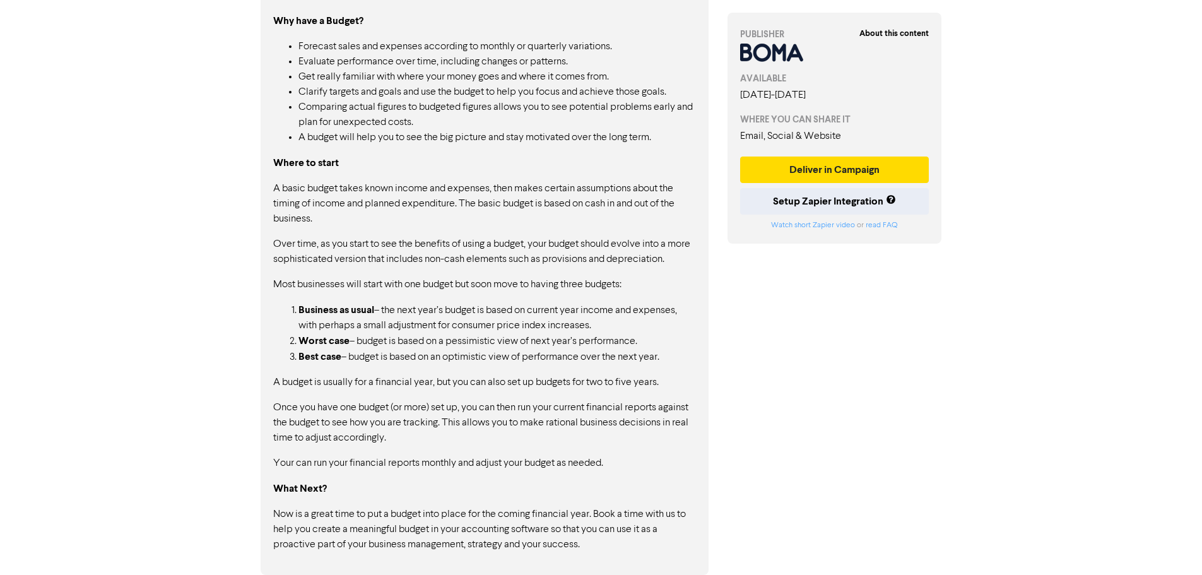
scroll to position [5457, 0]
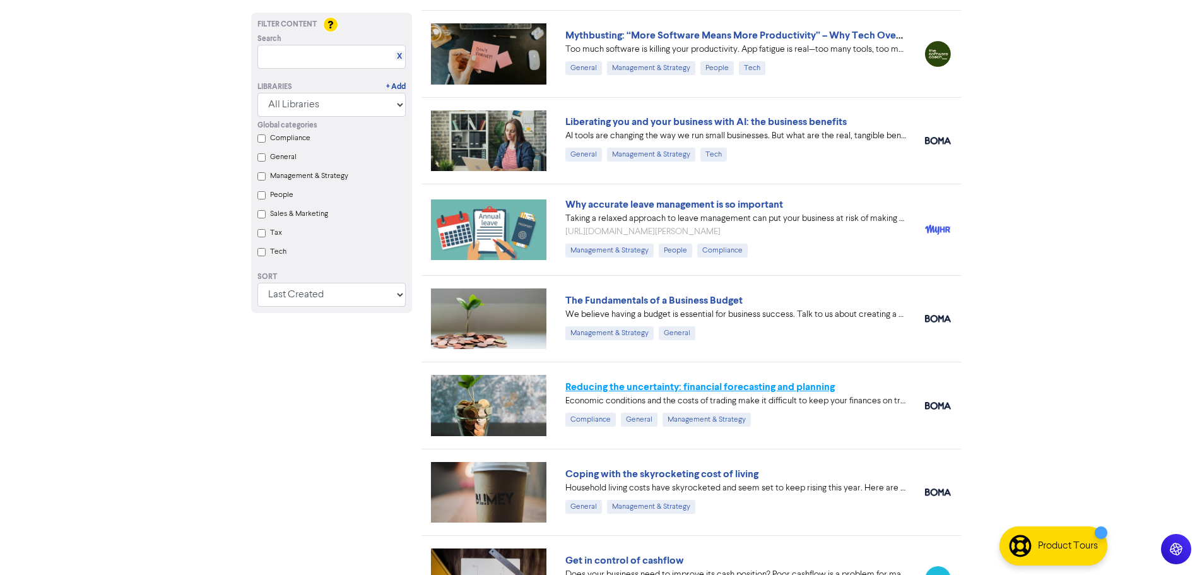
click at [613, 391] on link "Reducing the uncertainty: financial forecasting and planning" at bounding box center [699, 387] width 269 height 13
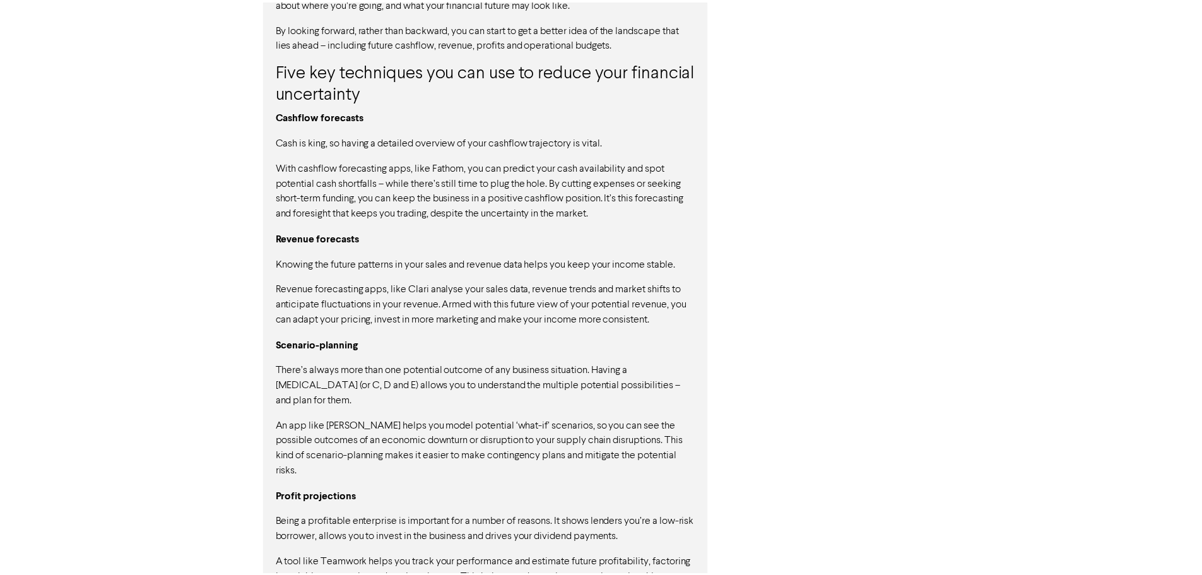
scroll to position [1150, 0]
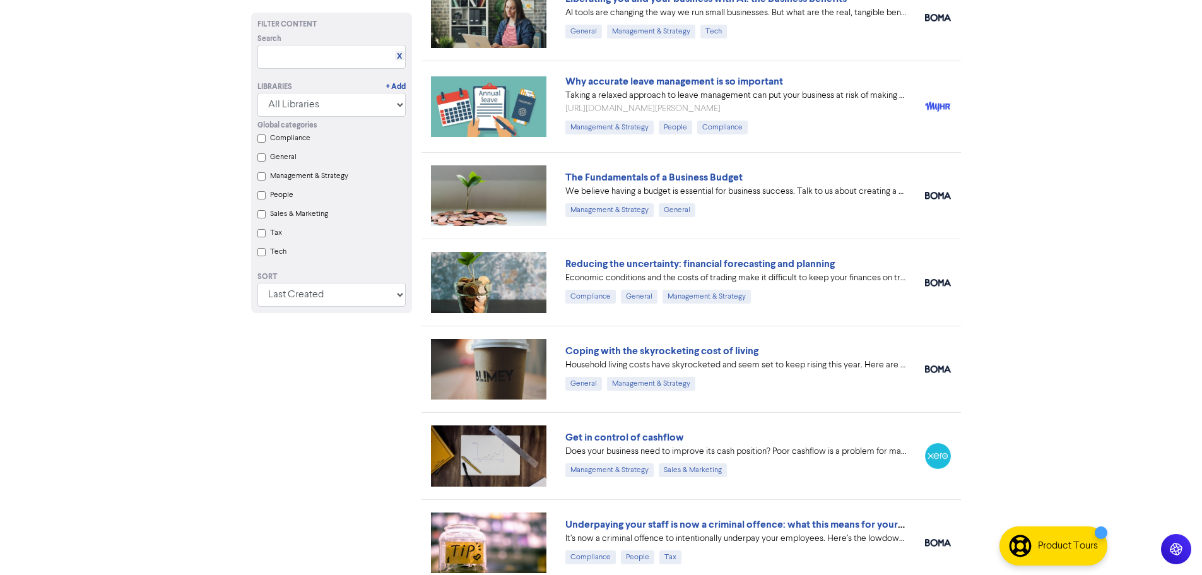
scroll to position [5583, 0]
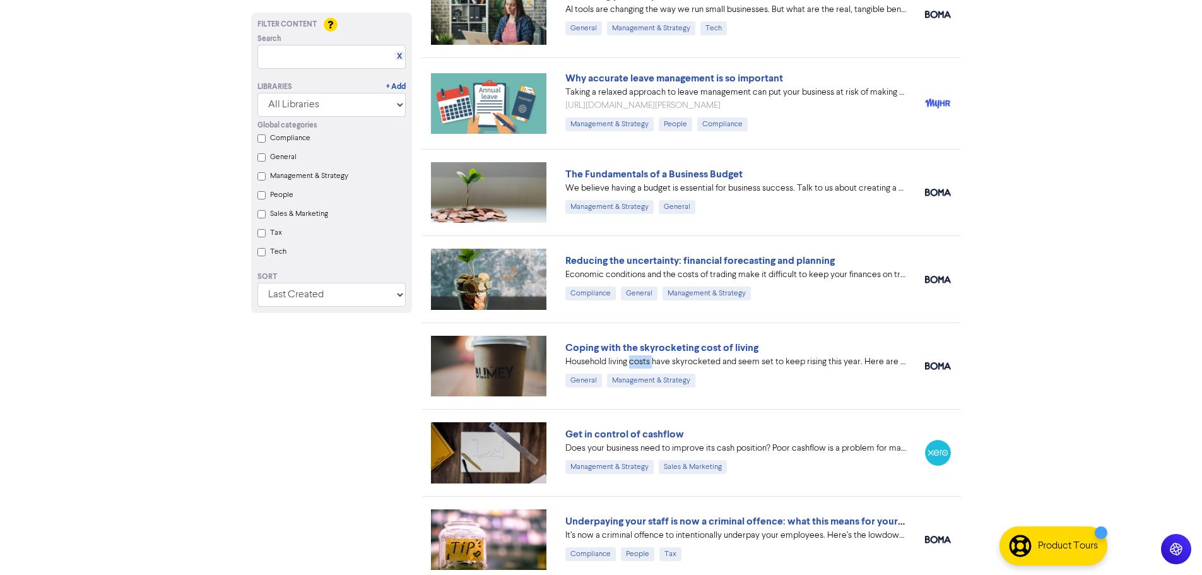
click at [637, 355] on div "Household living costs have skyrocketed and seem set to keep rising this year. …" at bounding box center [735, 361] width 341 height 13
click at [638, 343] on link "Coping with the skyrocketing cost of living" at bounding box center [661, 347] width 193 height 13
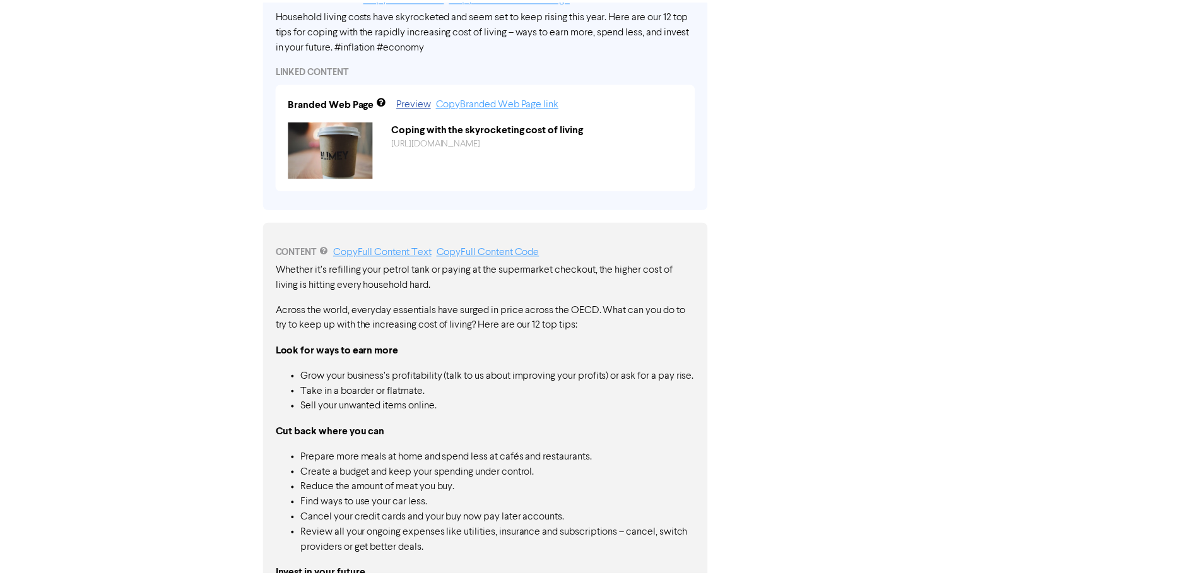
scroll to position [675, 0]
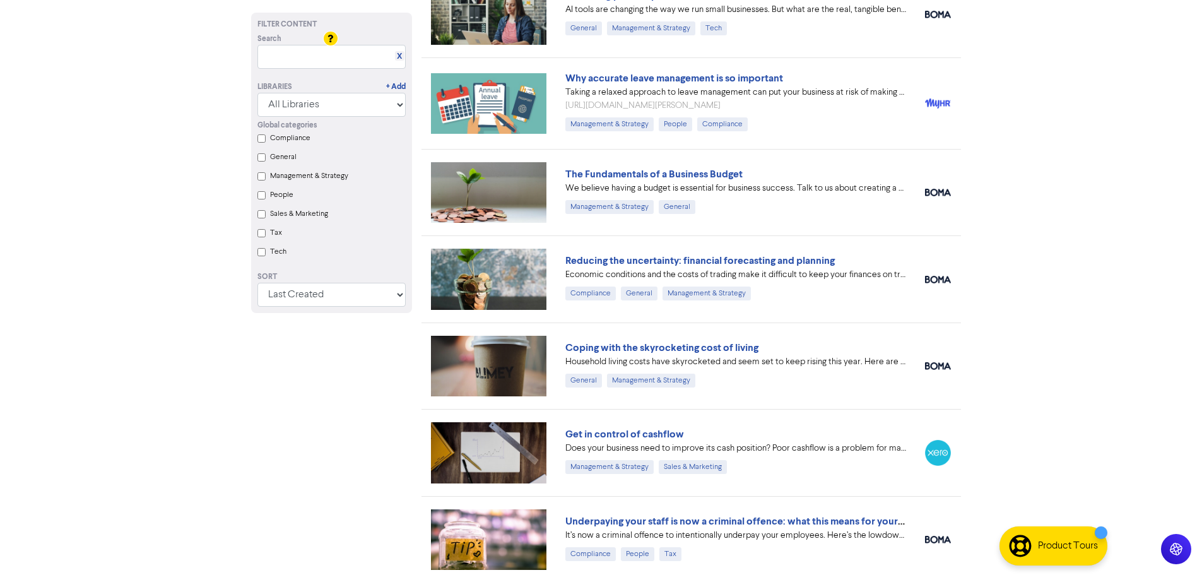
scroll to position [5647, 0]
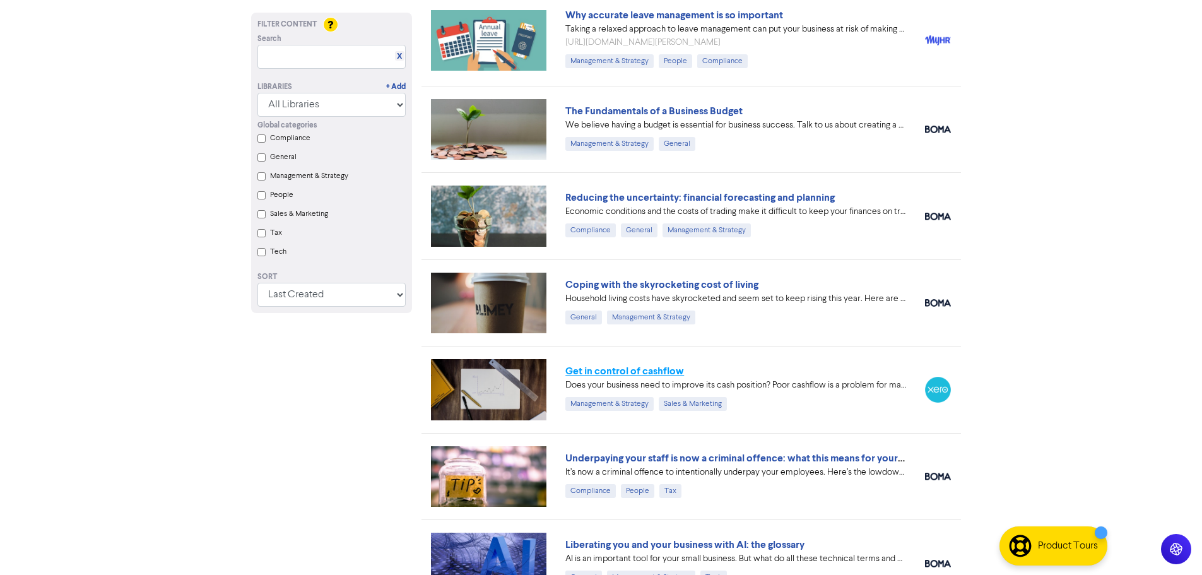
click at [648, 374] on link "Get in control of cashflow" at bounding box center [624, 371] width 119 height 13
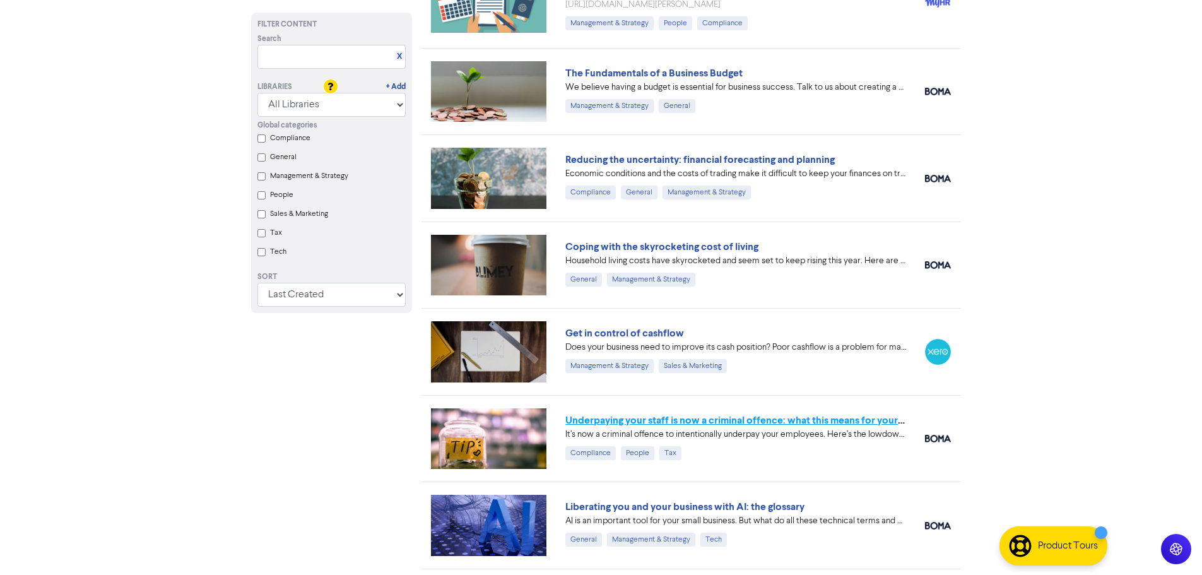
scroll to position [5773, 0]
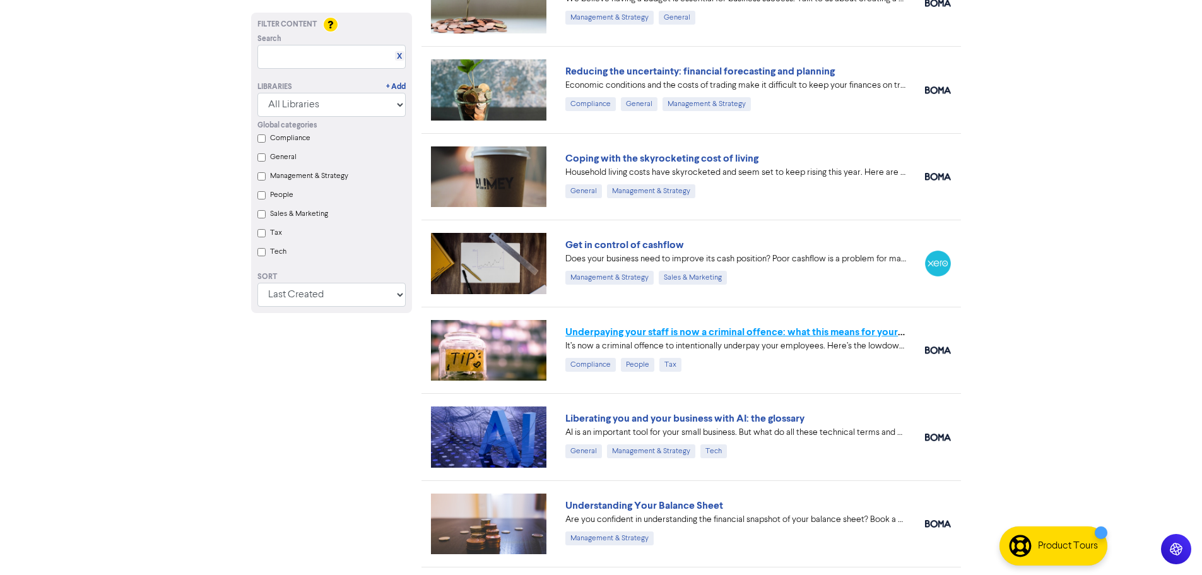
click at [689, 334] on link "Underpaying your staff is now a criminal offence: what this means for your busi…" at bounding box center [752, 332] width 374 height 13
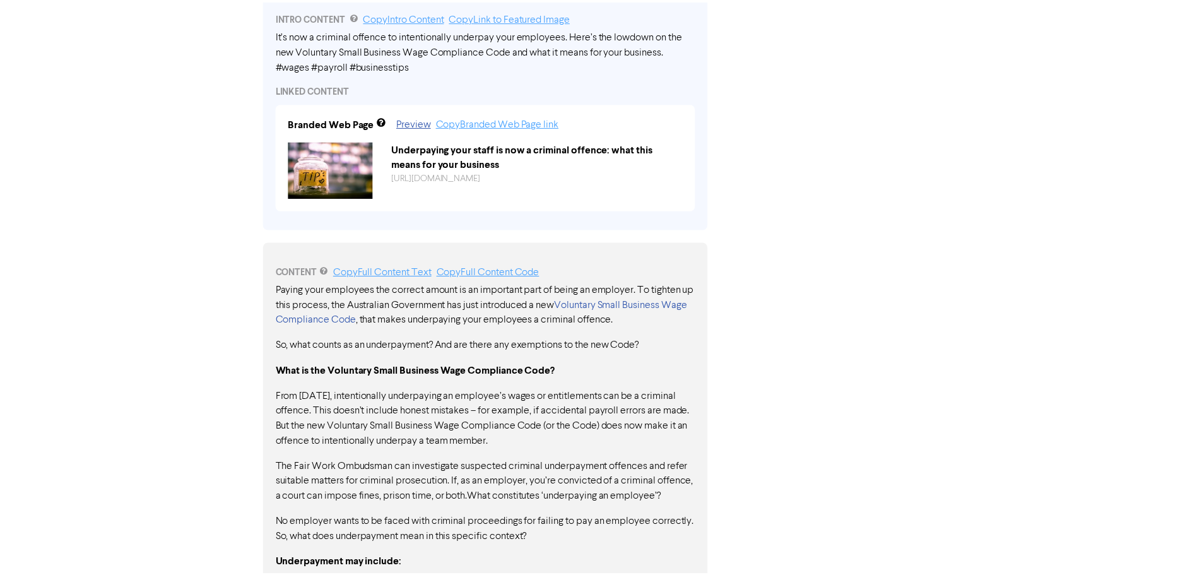
scroll to position [822, 0]
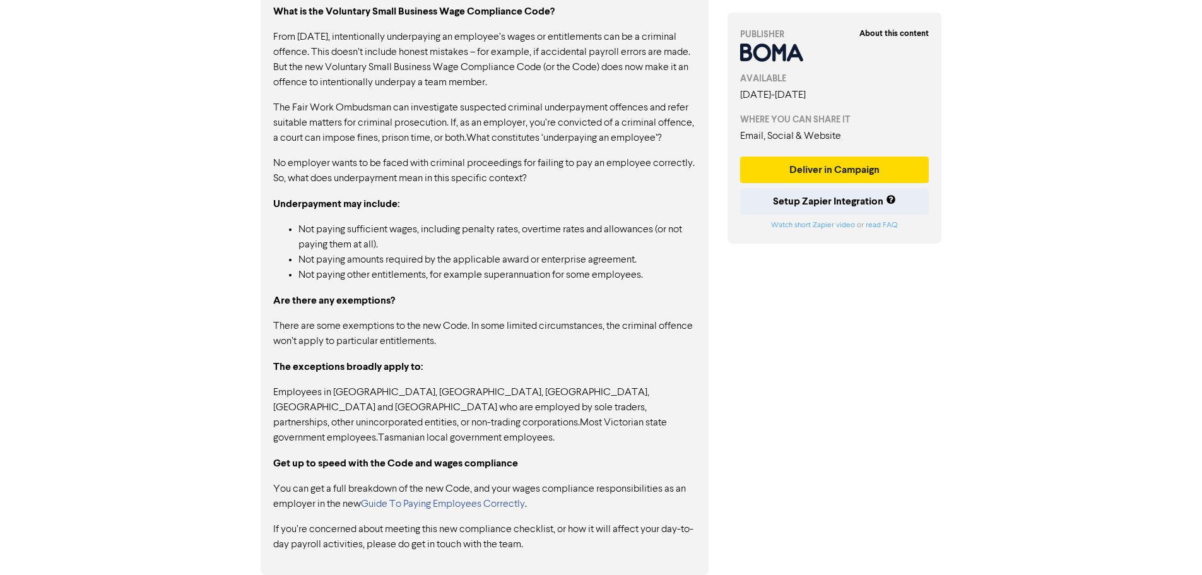
drag, startPoint x: 566, startPoint y: 263, endPoint x: 532, endPoint y: 257, distance: 34.5
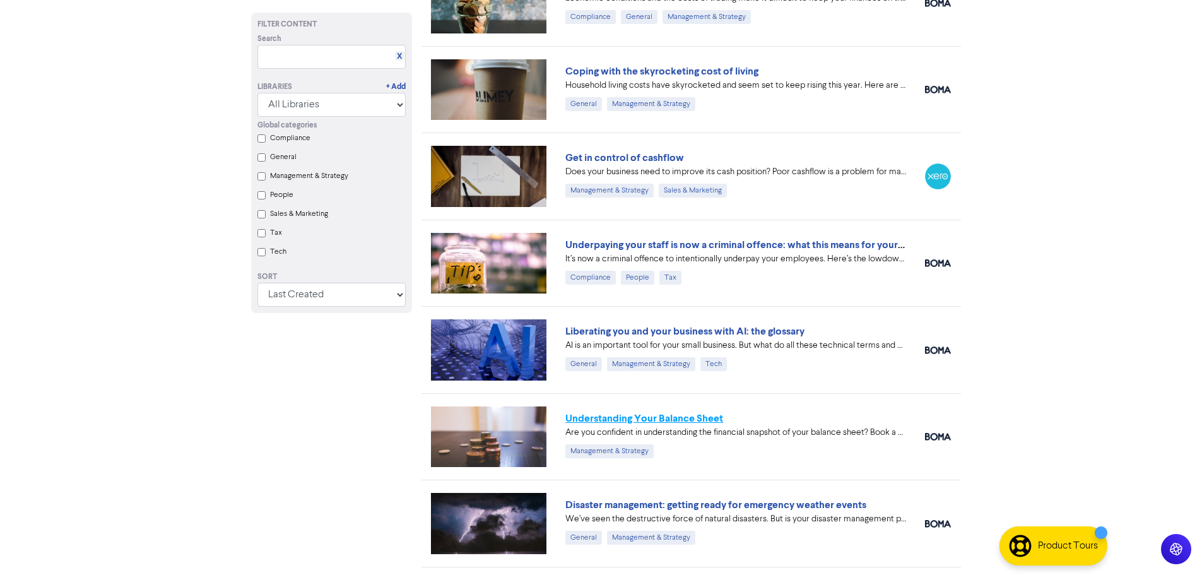
scroll to position [5962, 0]
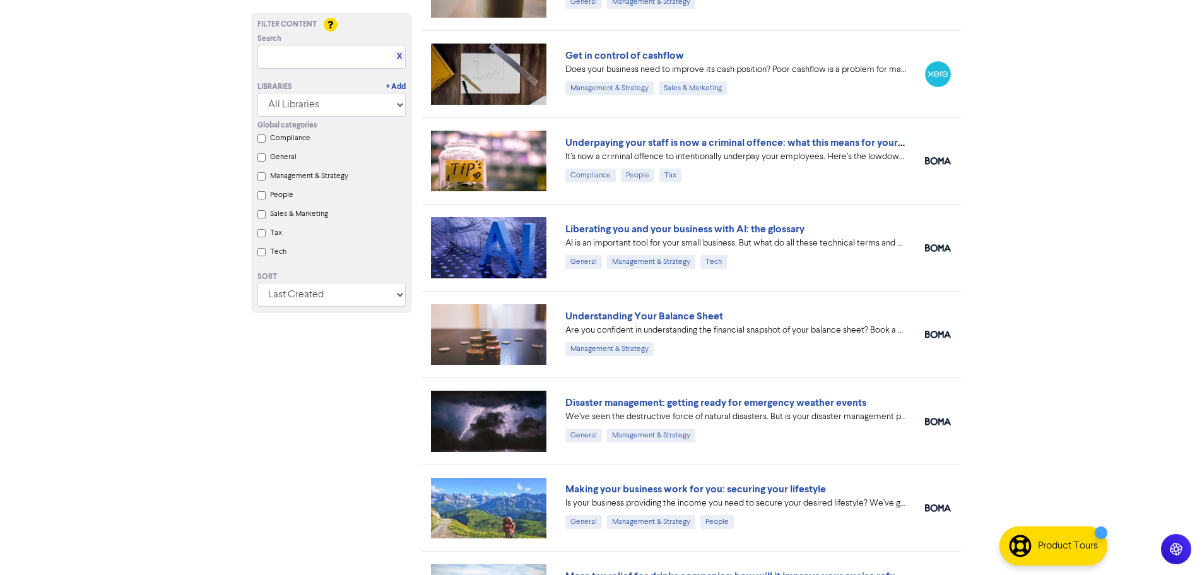
click at [622, 232] on link "Liberating you and your business with AI: the glossary" at bounding box center [684, 229] width 239 height 13
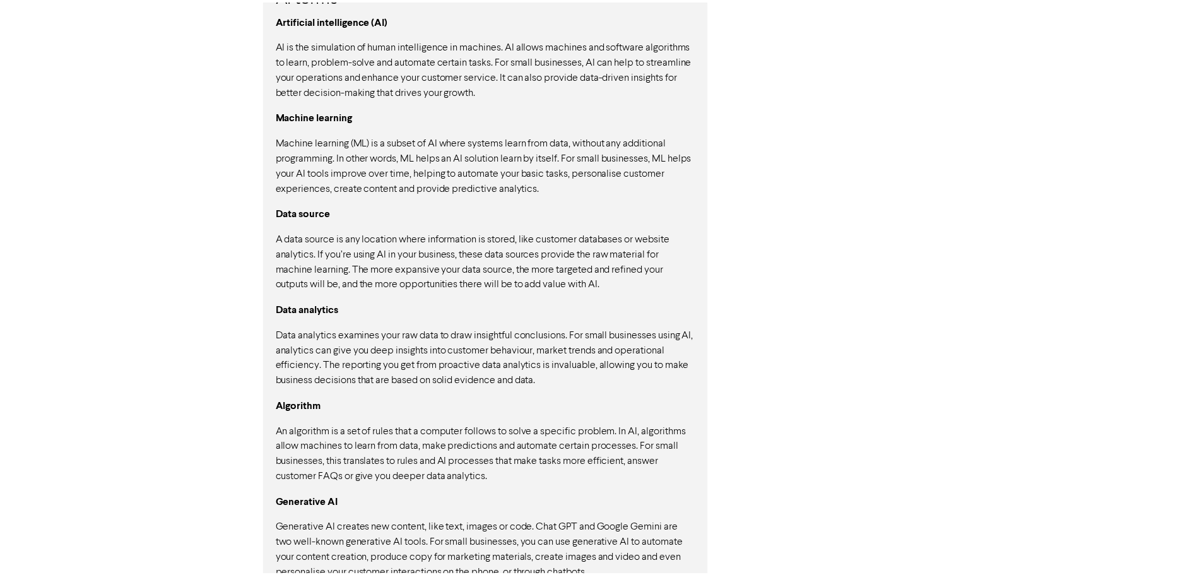
scroll to position [1333, 0]
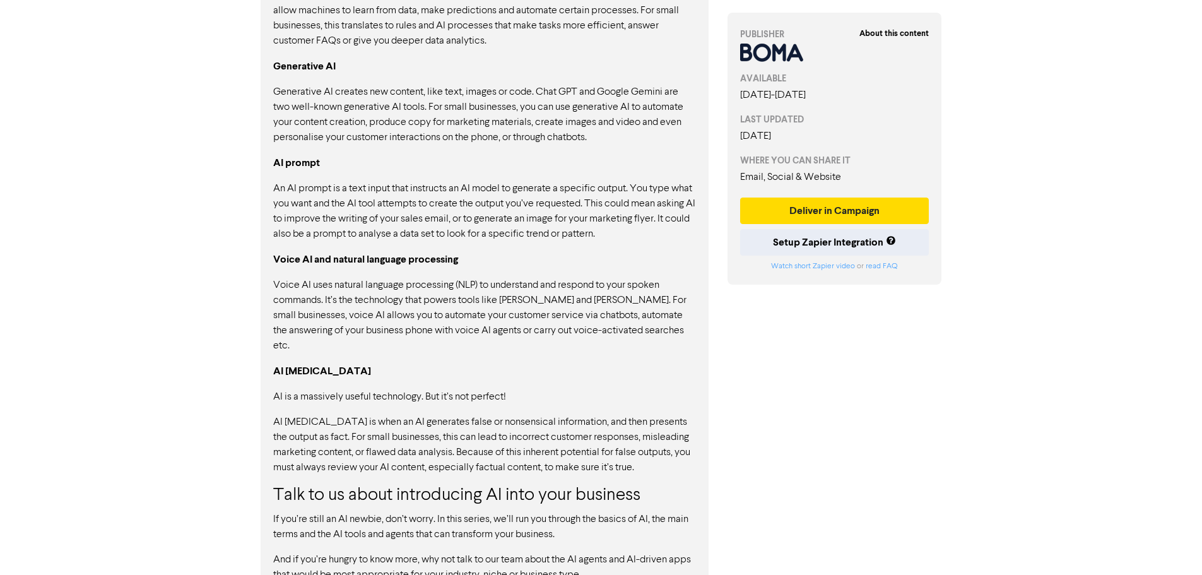
scroll to position [5962, 0]
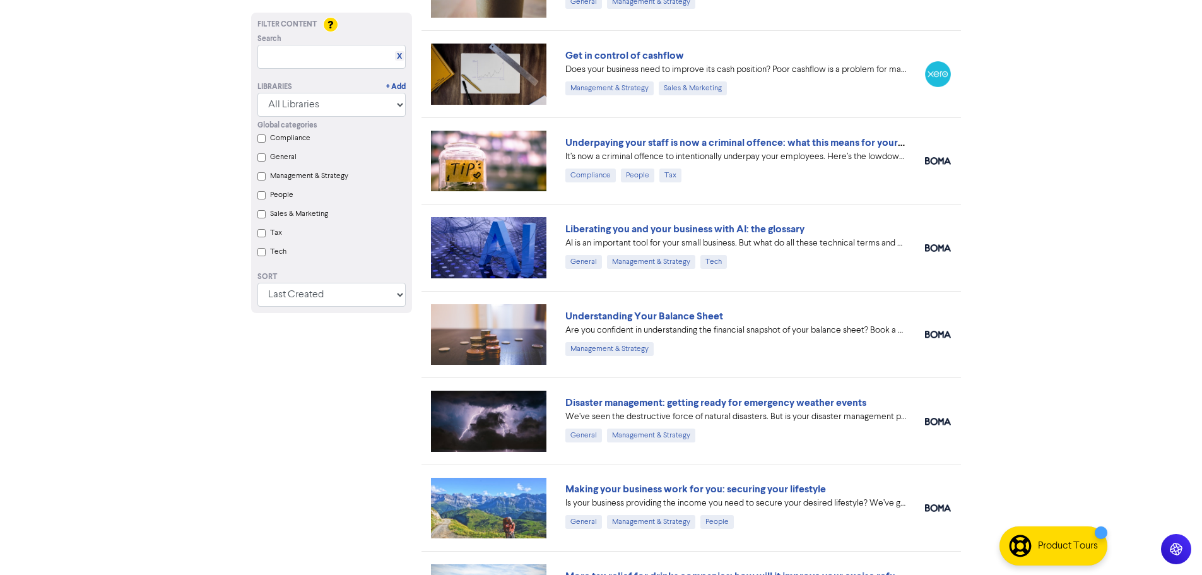
click at [634, 317] on link "Understanding Your Balance Sheet" at bounding box center [644, 316] width 158 height 13
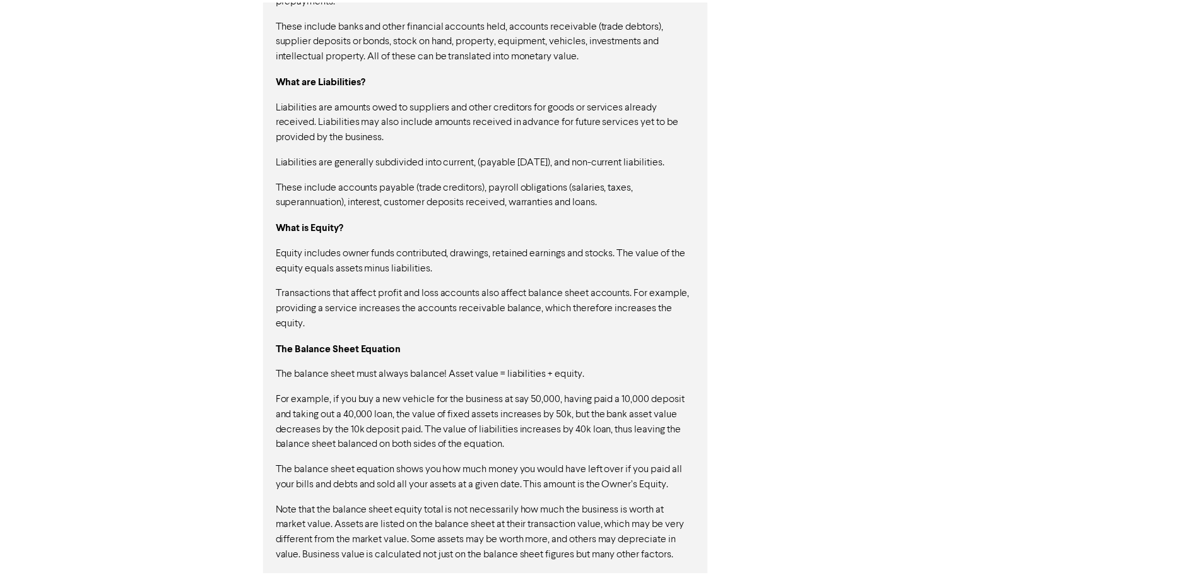
scroll to position [990, 0]
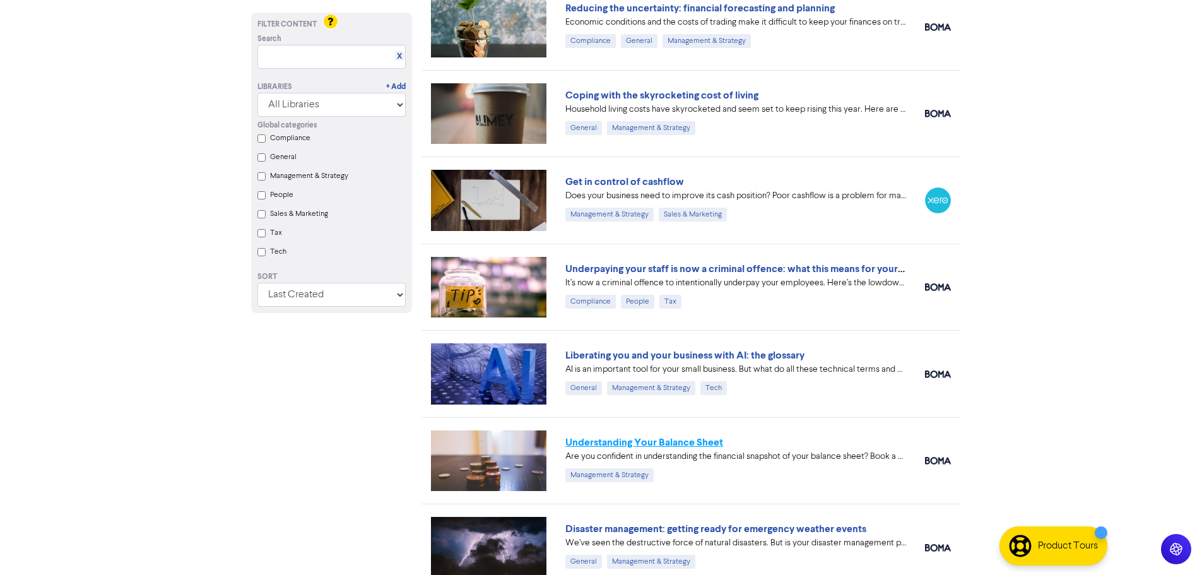
scroll to position [5773, 0]
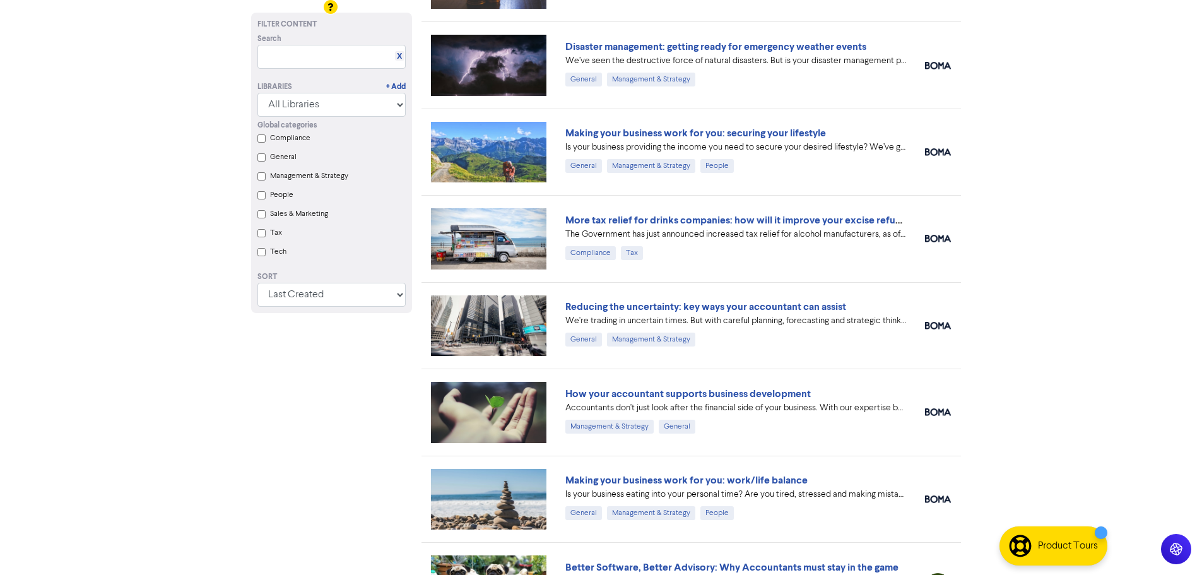
scroll to position [6341, 0]
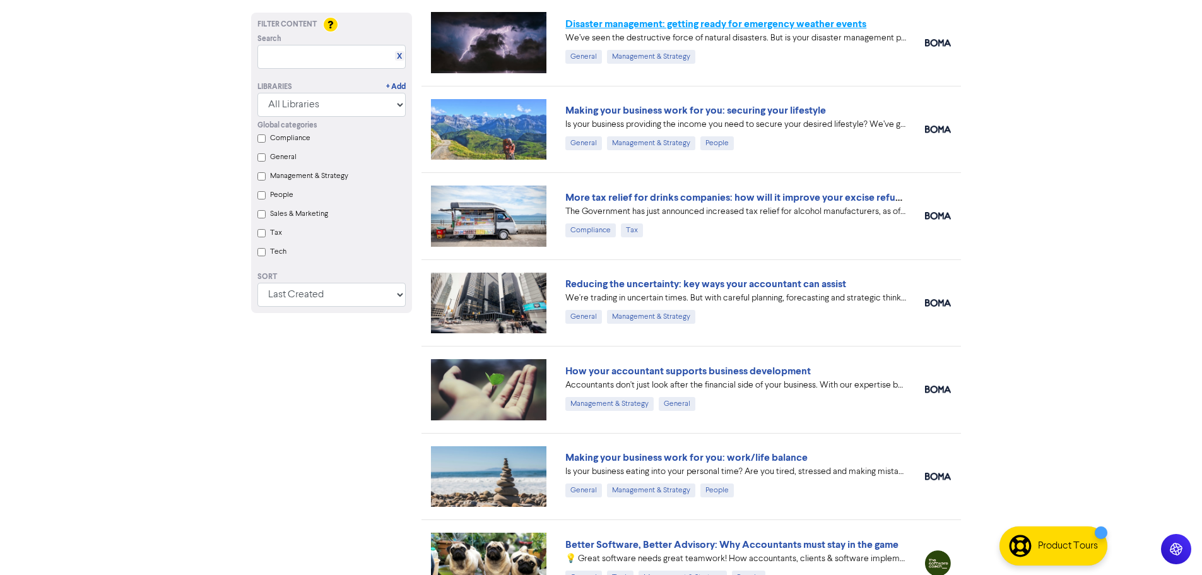
click at [622, 28] on link "Disaster management: getting ready for emergency weather events" at bounding box center [715, 24] width 301 height 13
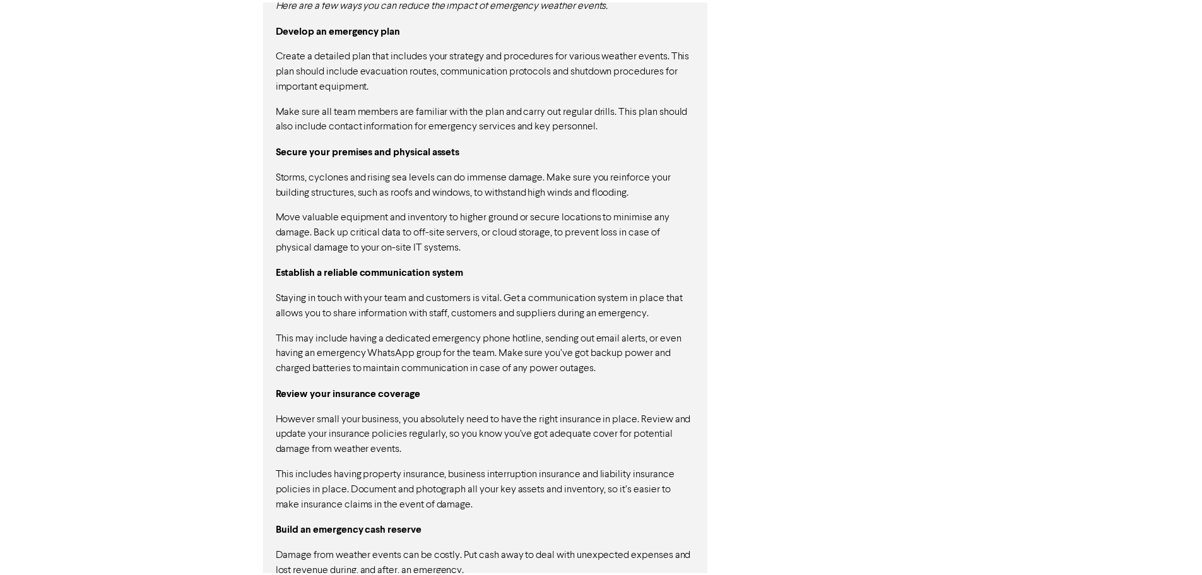
scroll to position [1087, 0]
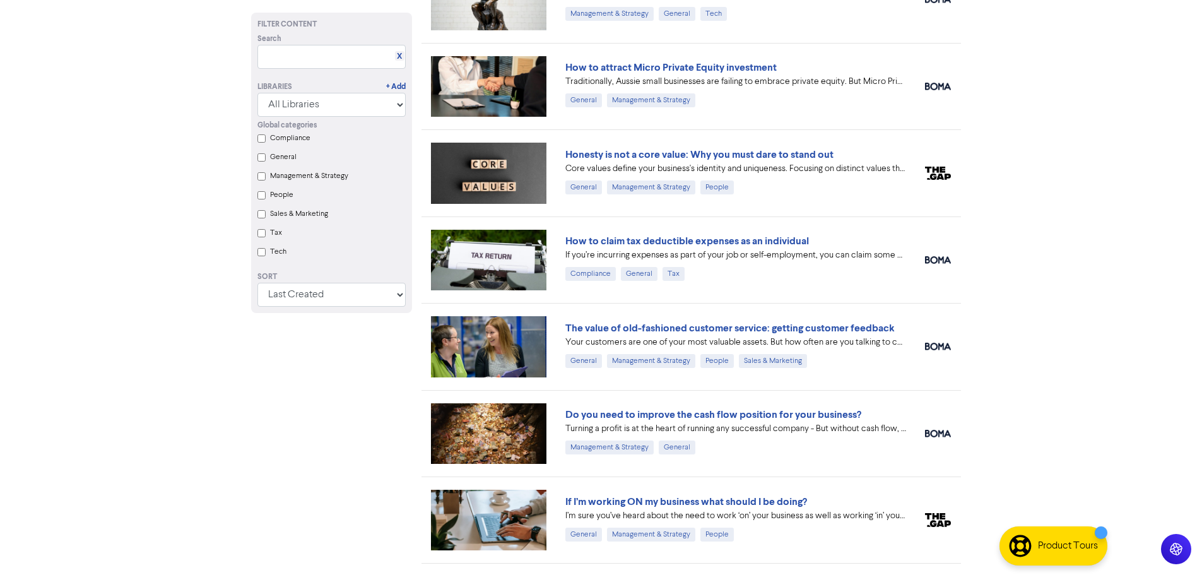
scroll to position [6341, 0]
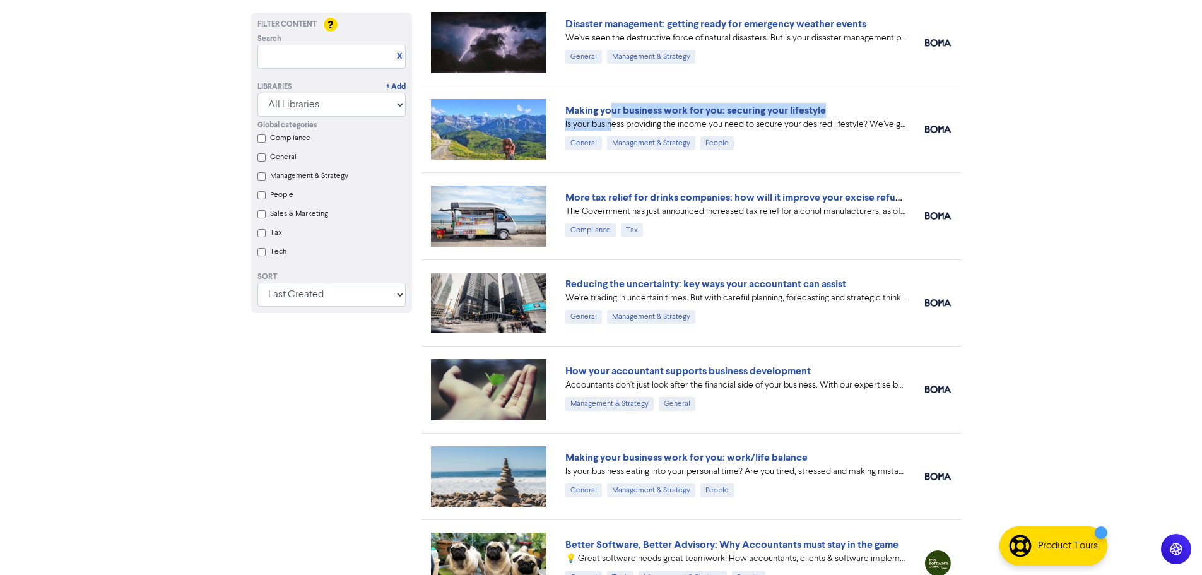
click at [614, 117] on div "Making your business work for you: securing your lifestyle Is your business pro…" at bounding box center [735, 126] width 341 height 47
click at [618, 110] on link "Making your business work for you: securing your lifestyle" at bounding box center [695, 110] width 261 height 13
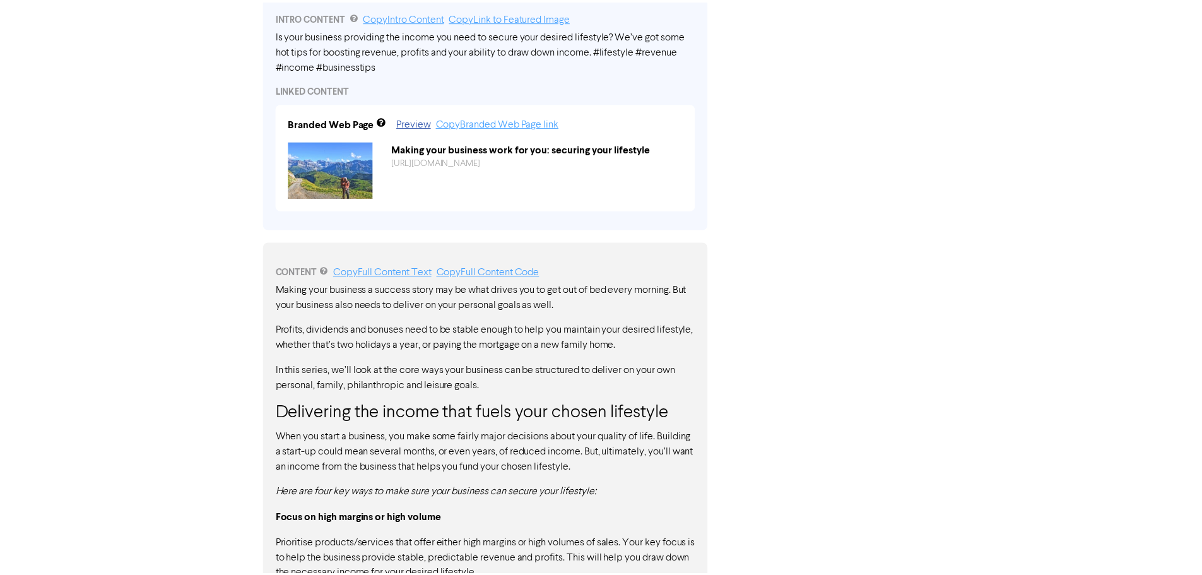
scroll to position [788, 0]
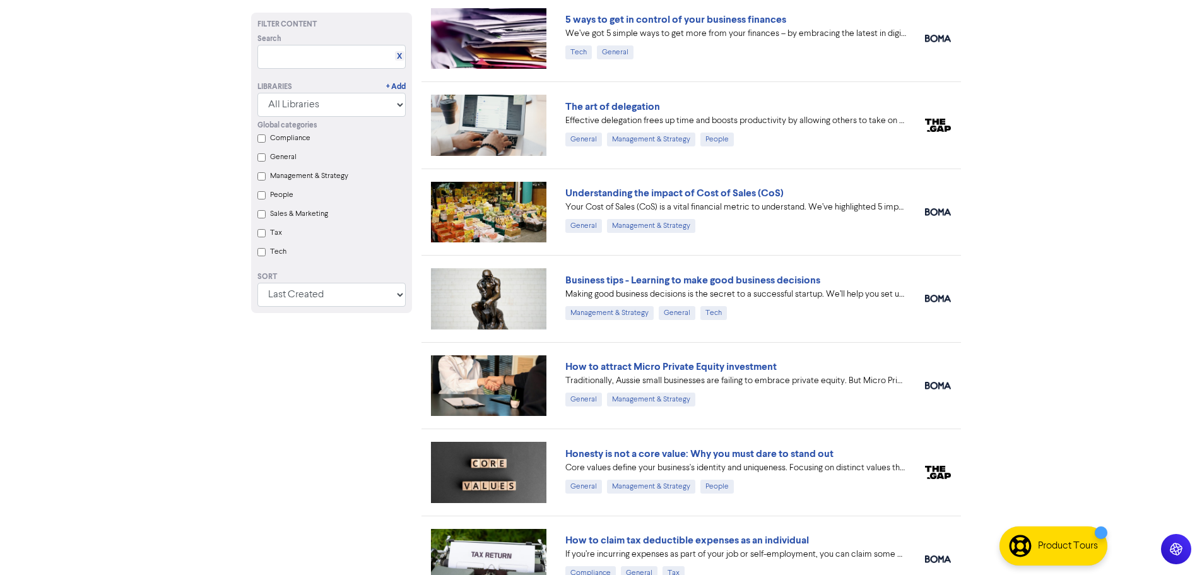
scroll to position [6341, 0]
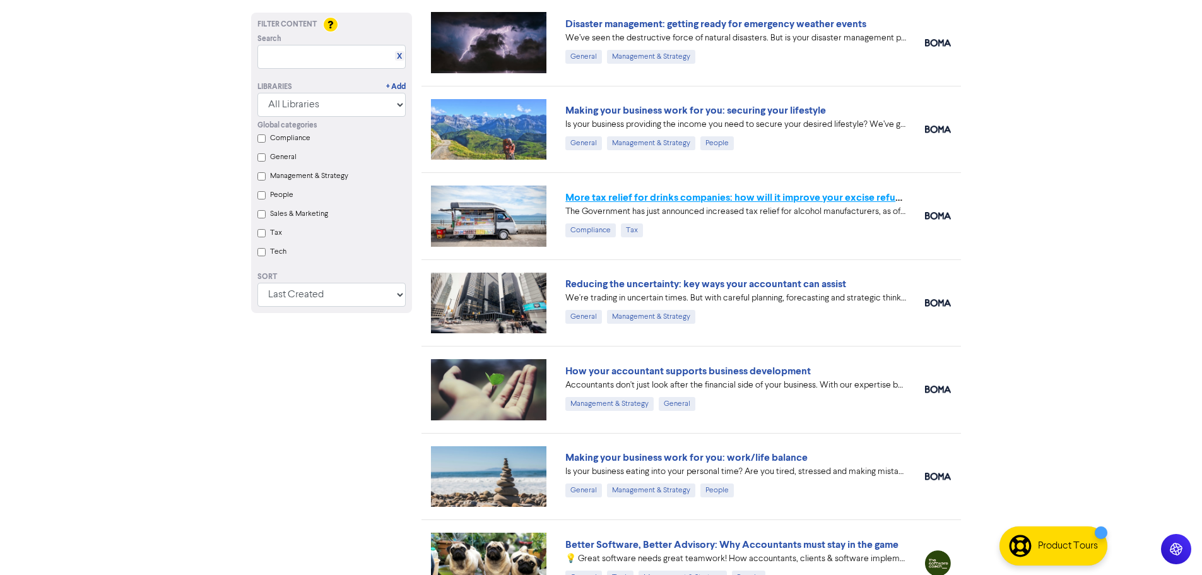
click at [760, 202] on link "More tax relief for drinks companies: how will it improve your excise refund?" at bounding box center [738, 197] width 346 height 13
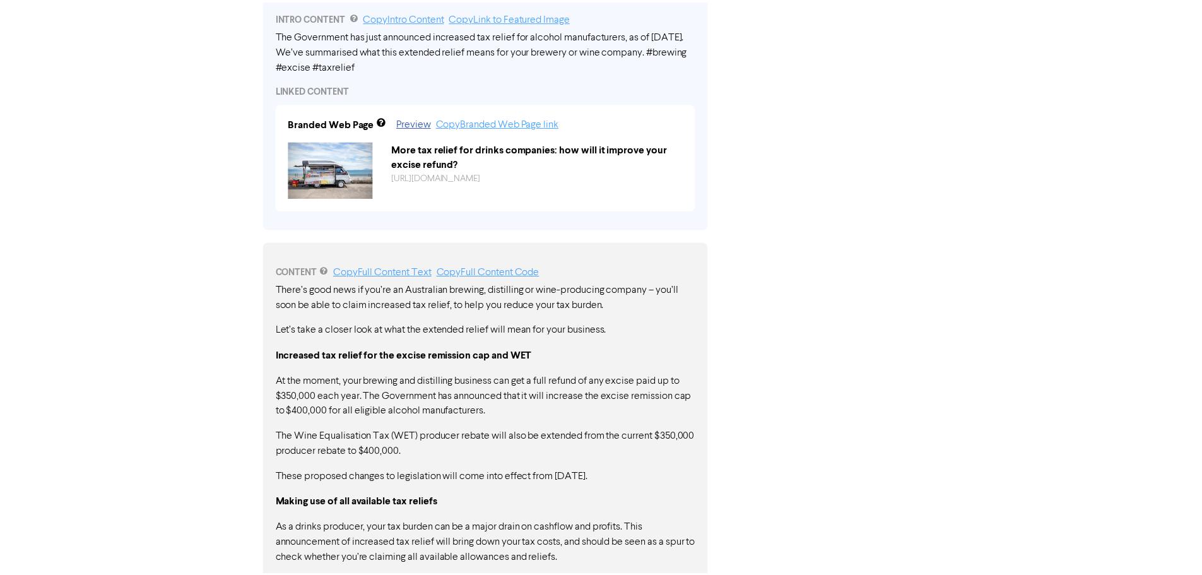
scroll to position [502, 0]
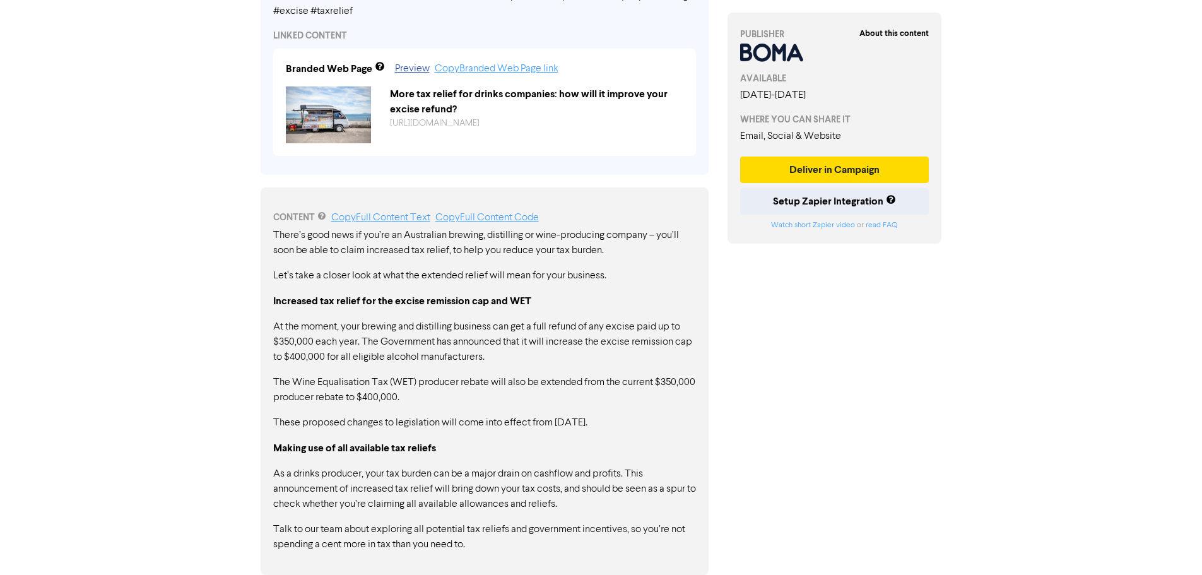
drag, startPoint x: 1019, startPoint y: 326, endPoint x: 1002, endPoint y: 328, distance: 17.1
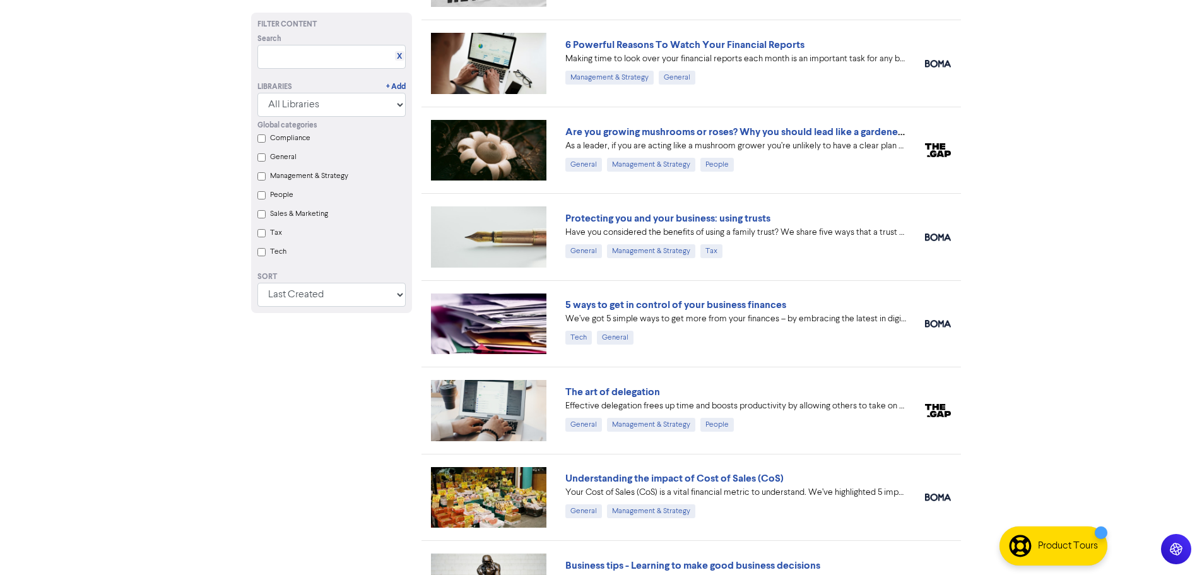
scroll to position [6341, 0]
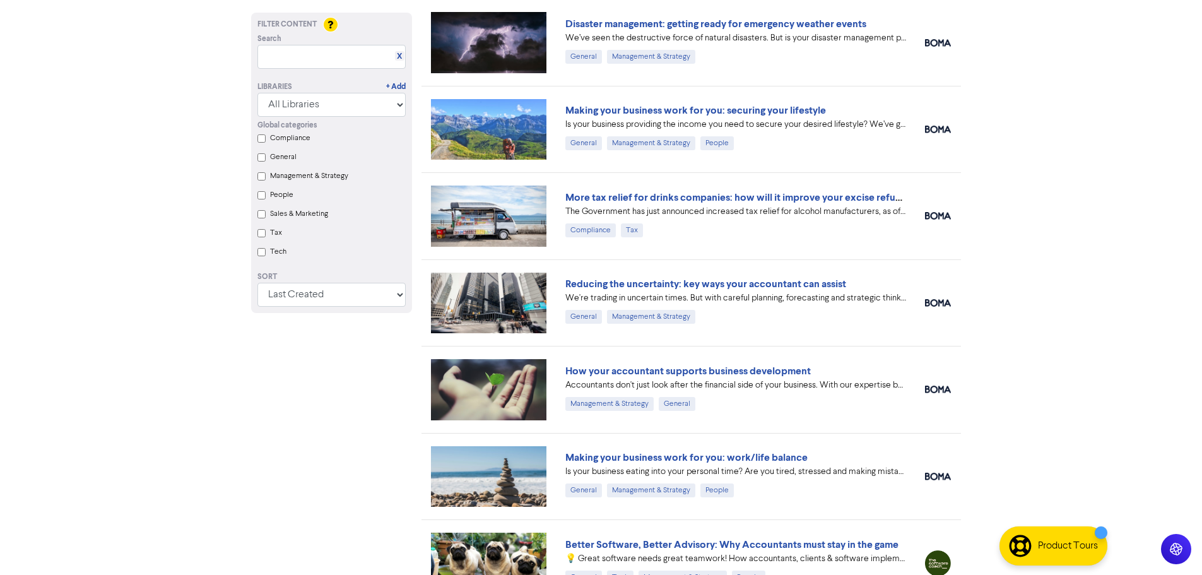
click at [644, 280] on link "Reducing the uncertainty: key ways your accountant can assist" at bounding box center [705, 284] width 281 height 13
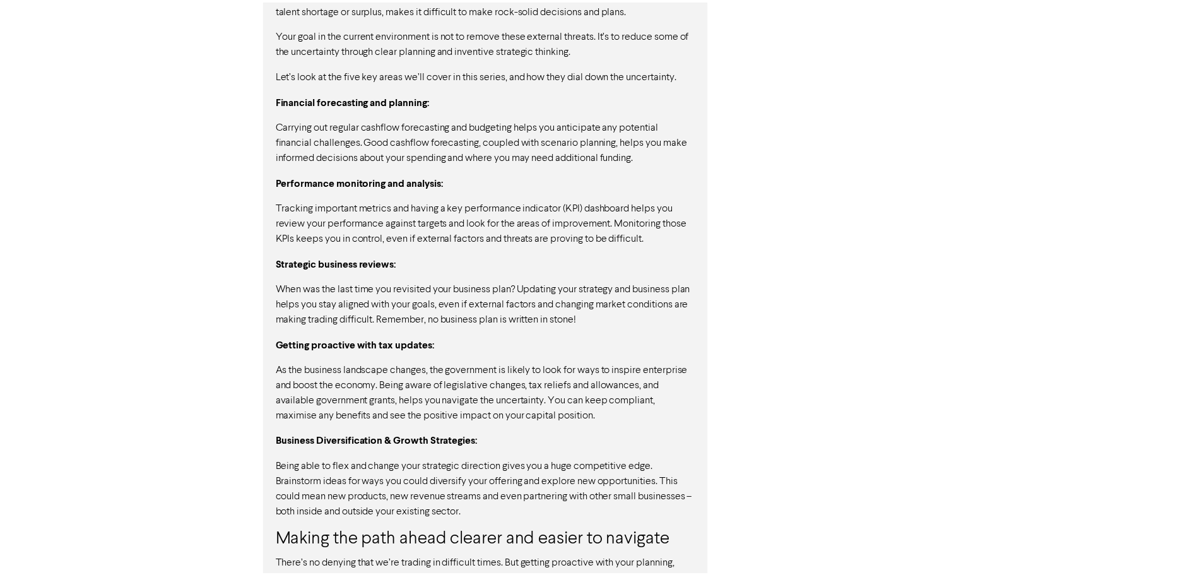
scroll to position [972, 0]
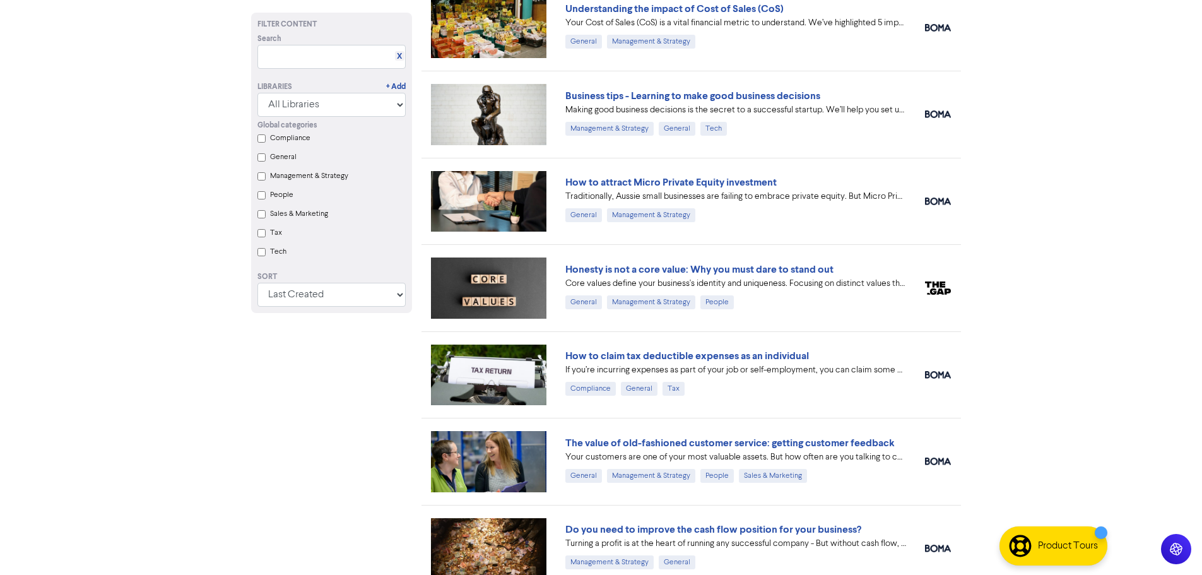
scroll to position [6341, 0]
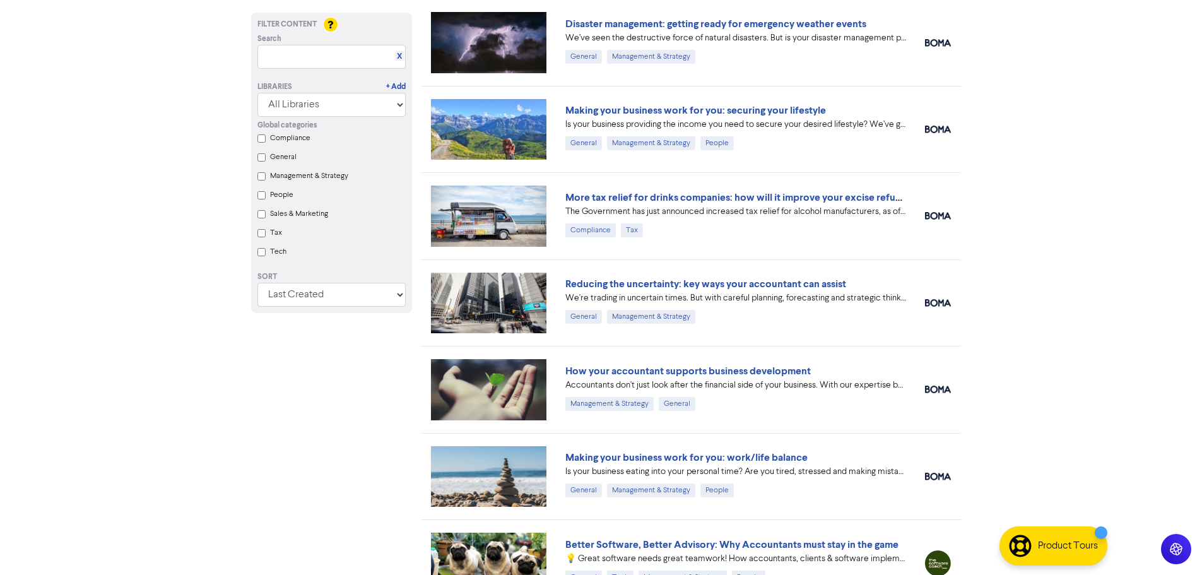
click at [699, 365] on link "How your accountant supports business development" at bounding box center [688, 371] width 246 height 13
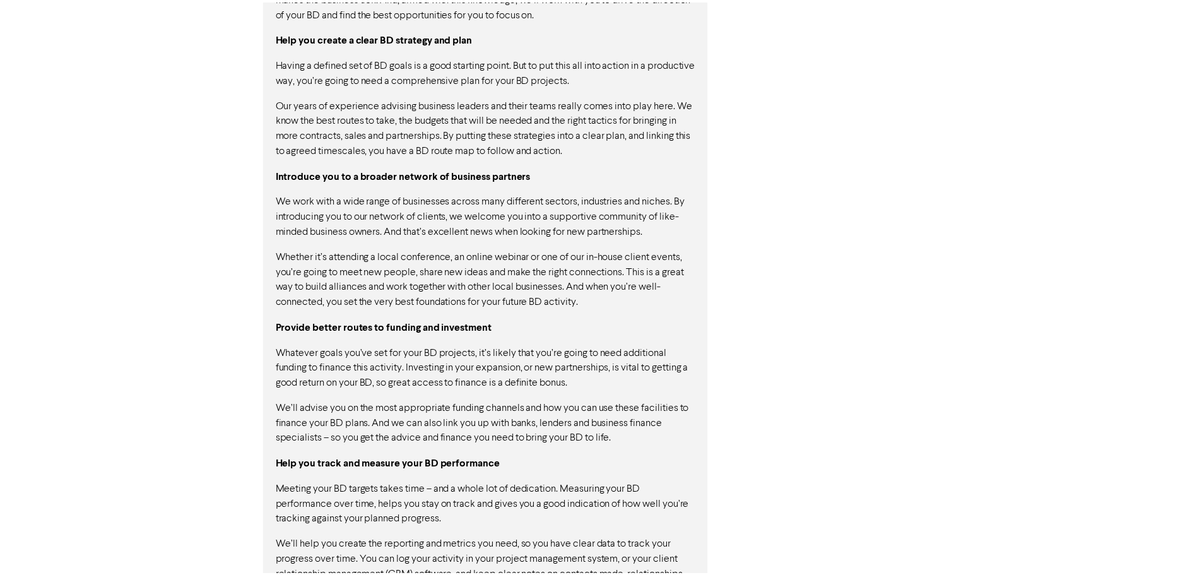
scroll to position [983, 0]
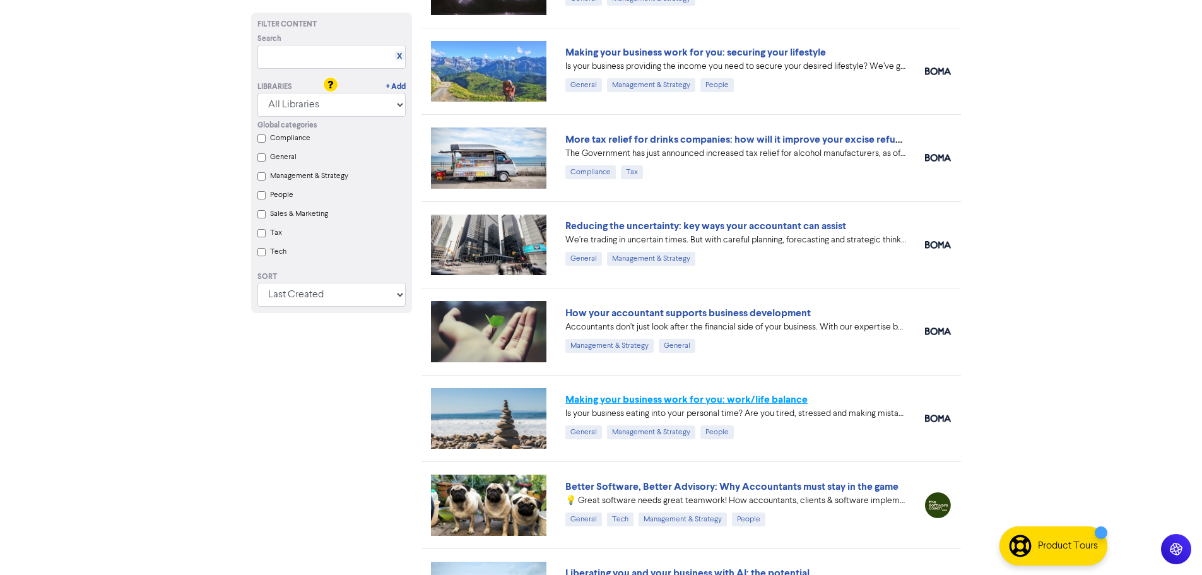
scroll to position [6459, 0]
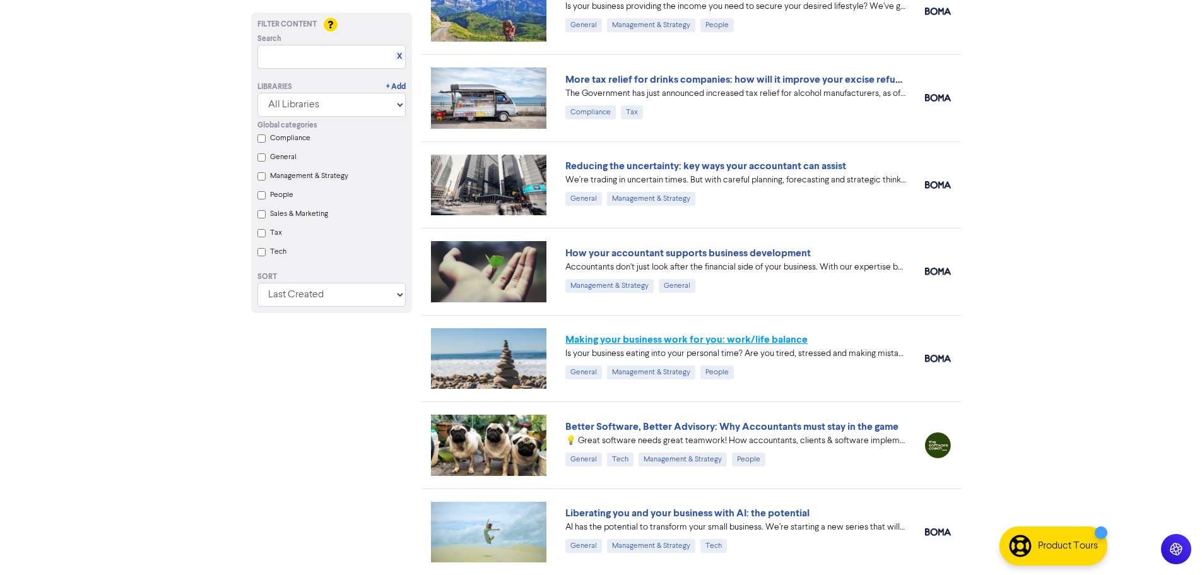
click at [584, 340] on link "Making your business work for you: work/life balance" at bounding box center [686, 339] width 242 height 13
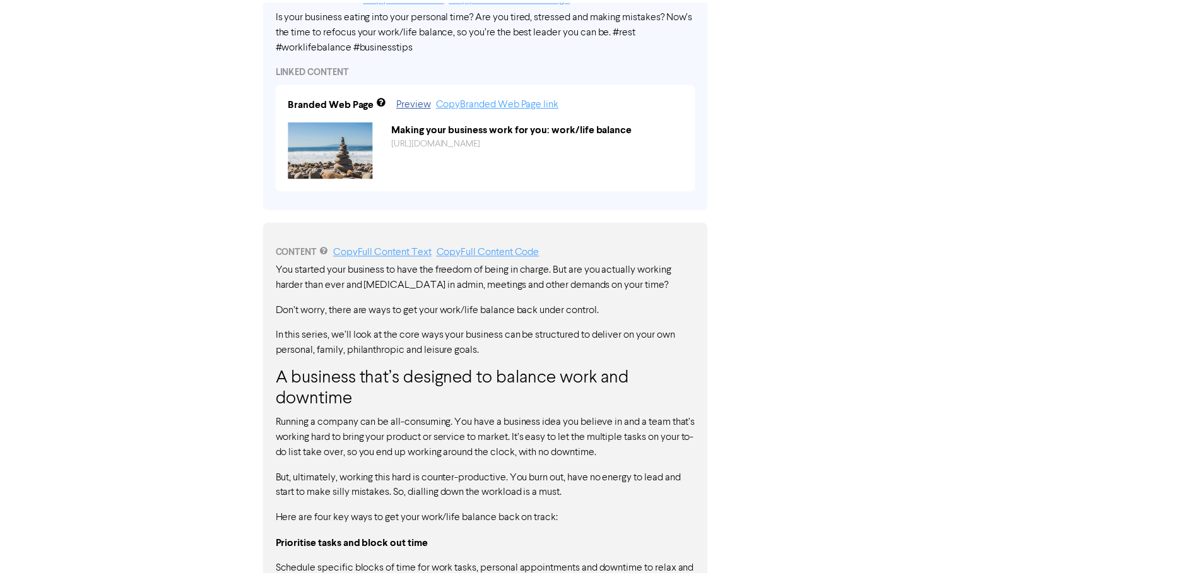
scroll to position [844, 0]
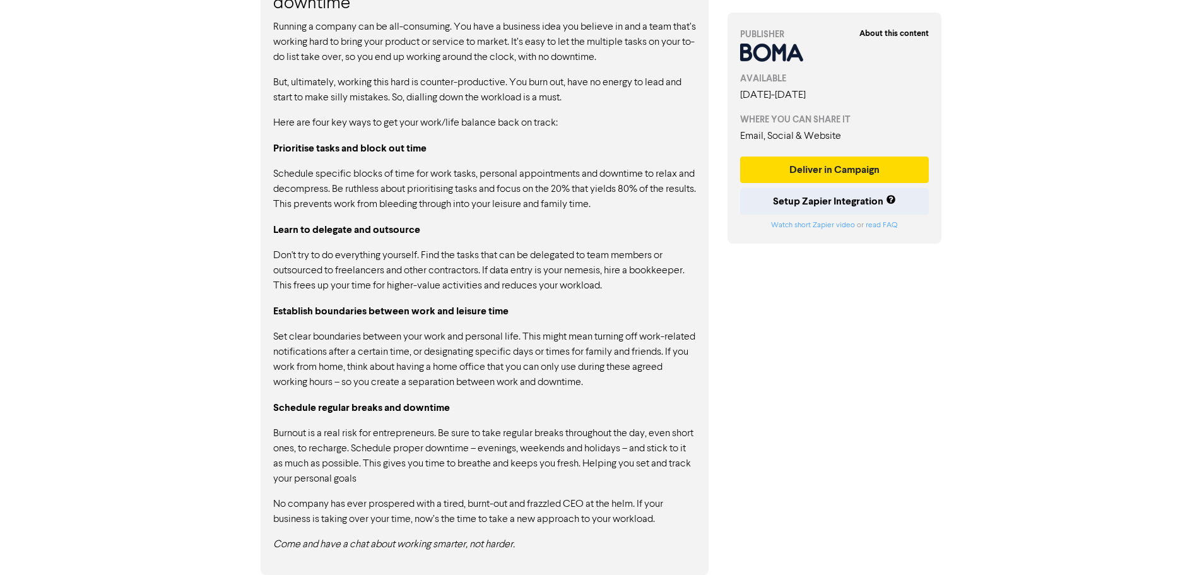
drag, startPoint x: 350, startPoint y: 179, endPoint x: 361, endPoint y: 179, distance: 11.4
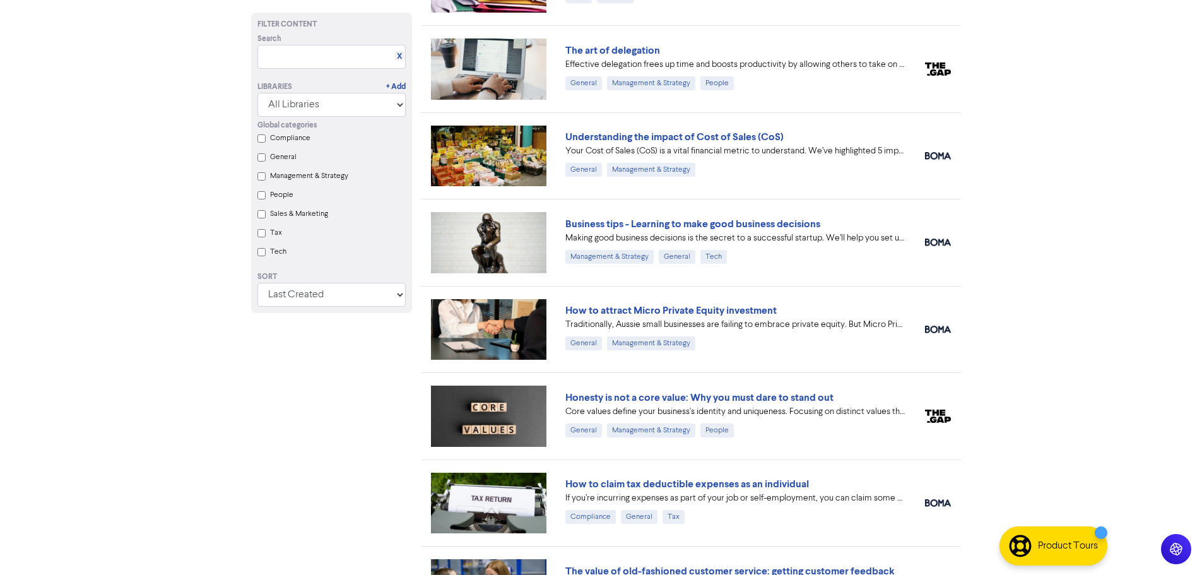
scroll to position [6459, 0]
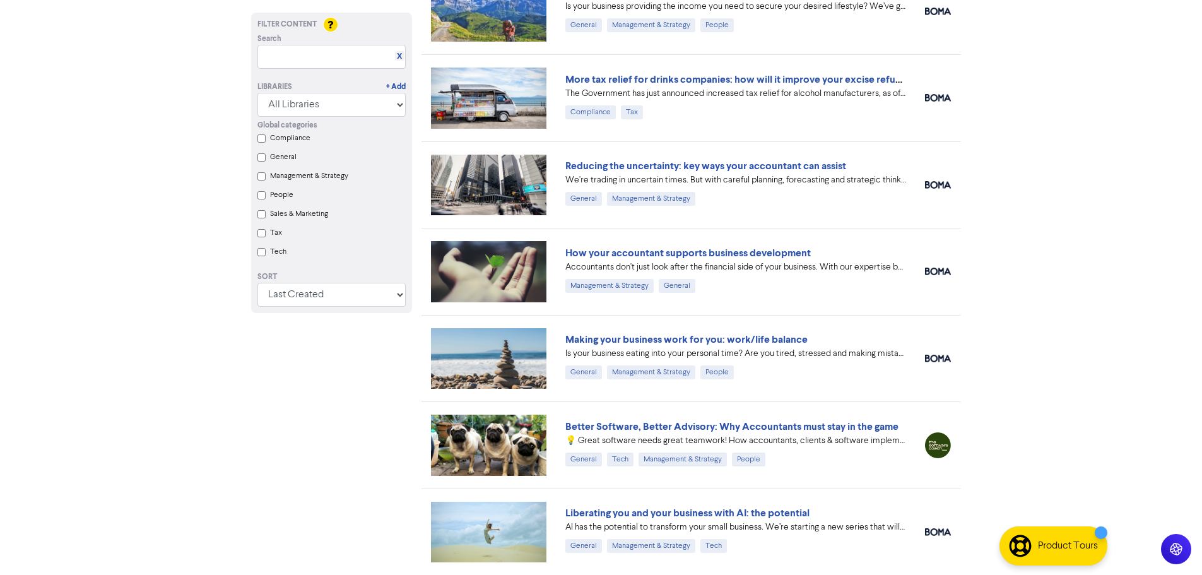
click at [723, 423] on link "Better Software, Better Advisory: Why Accountants must stay in the game" at bounding box center [731, 426] width 333 height 13
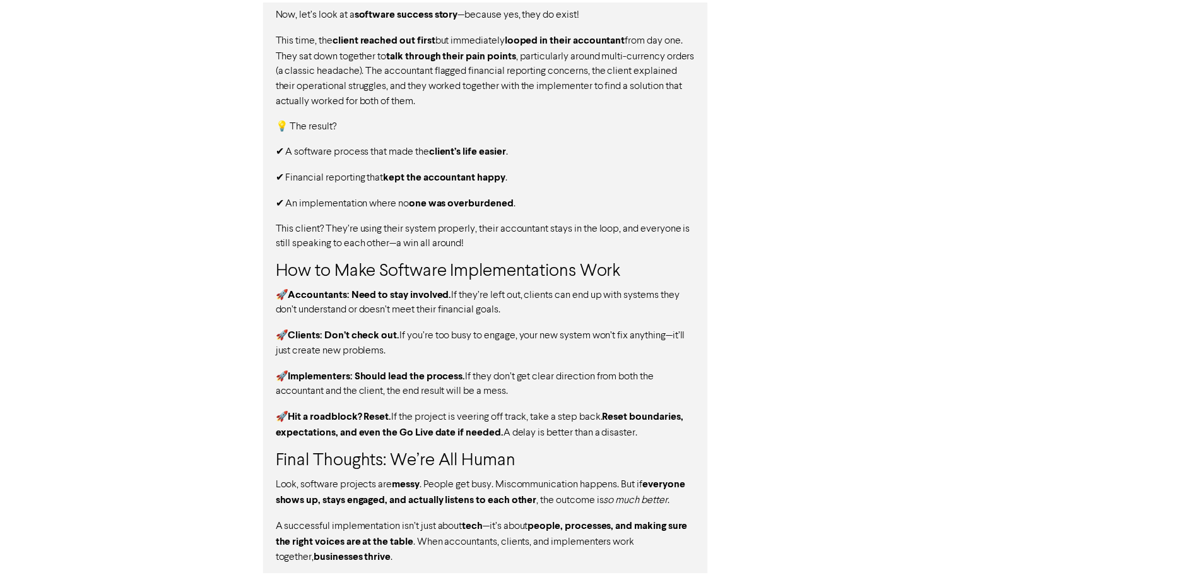
scroll to position [1359, 0]
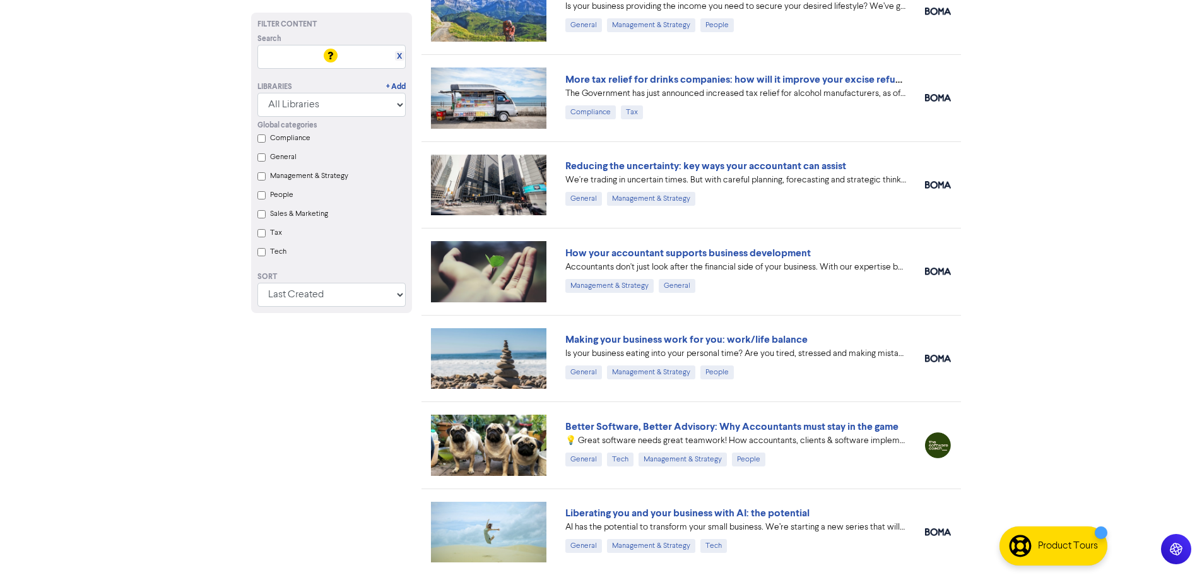
scroll to position [6648, 0]
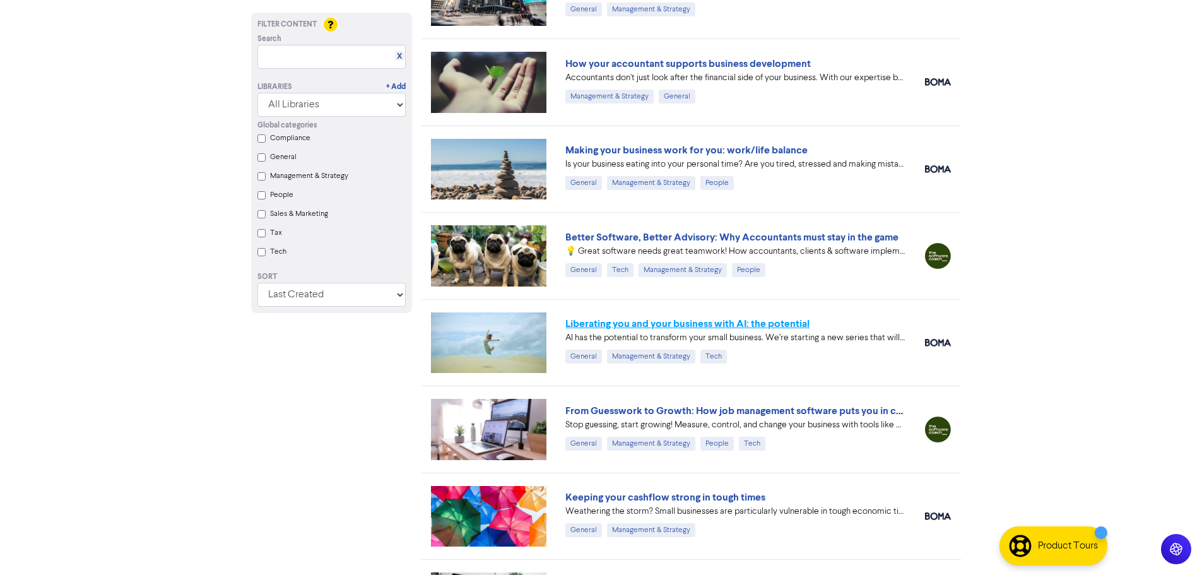
click at [692, 322] on link "Liberating you and your business with AI: the potential" at bounding box center [687, 323] width 244 height 13
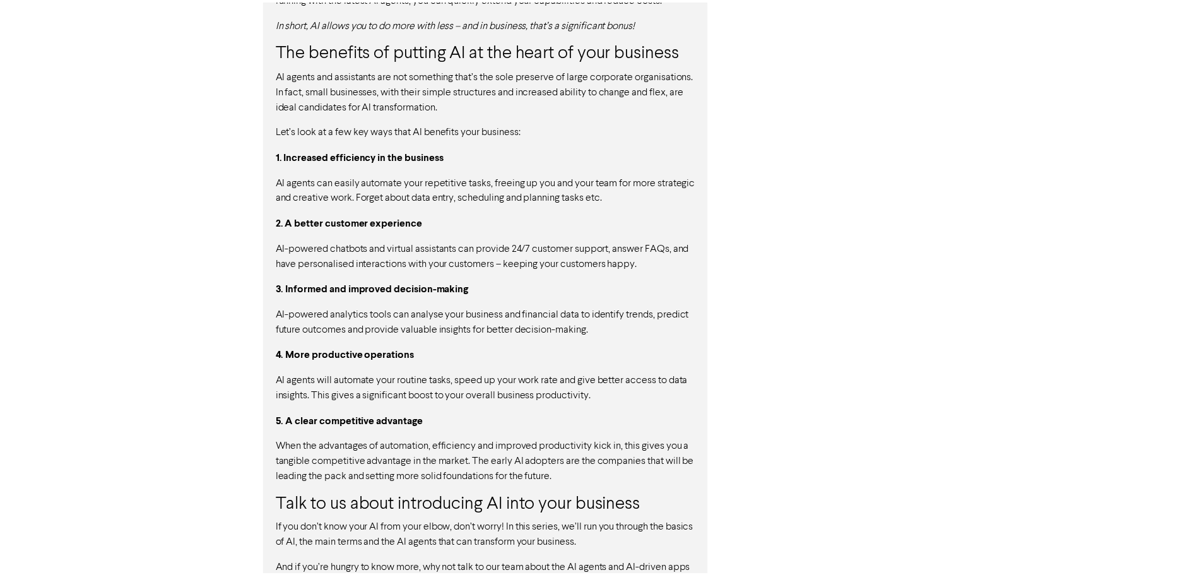
scroll to position [936, 0]
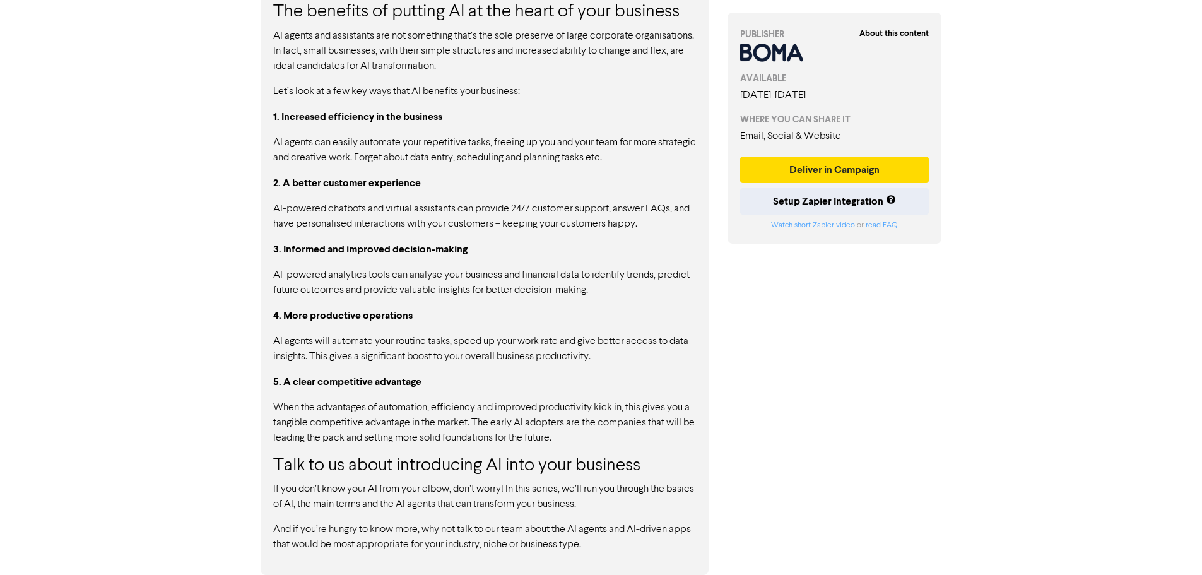
drag, startPoint x: 526, startPoint y: 303, endPoint x: 530, endPoint y: 295, distance: 9.0
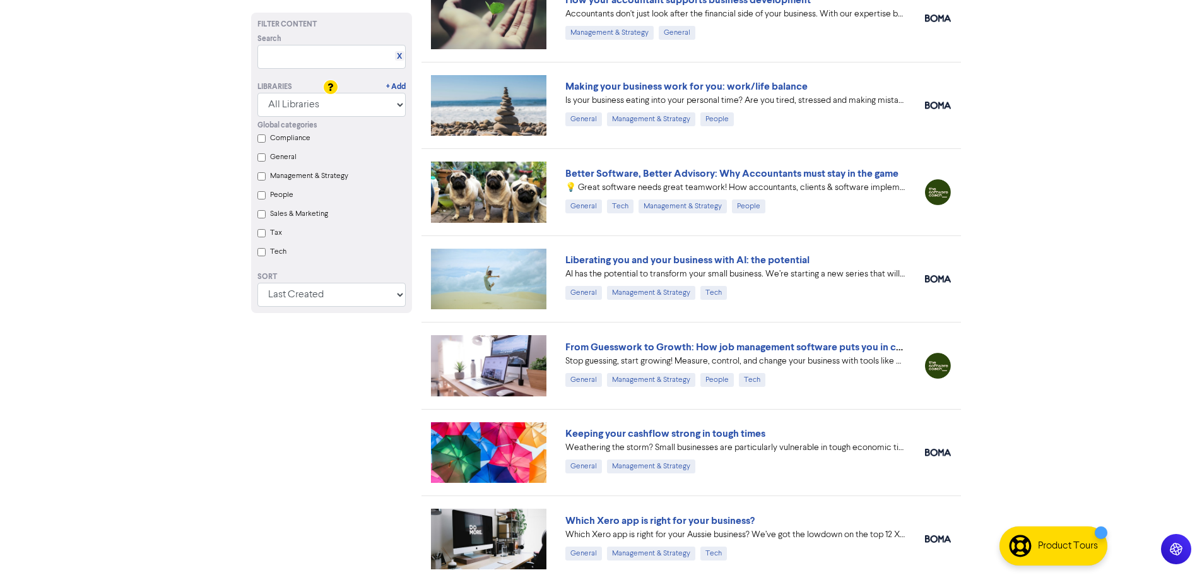
scroll to position [6774, 0]
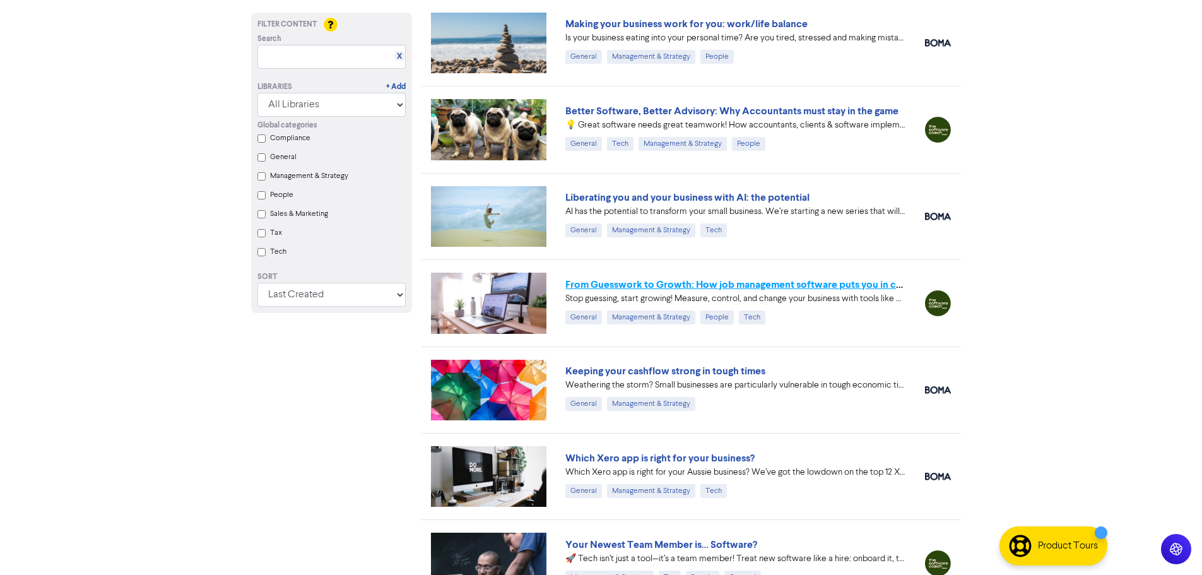
click at [681, 290] on link "From Guesswork to Growth: How job management software puts you in control" at bounding box center [744, 284] width 359 height 13
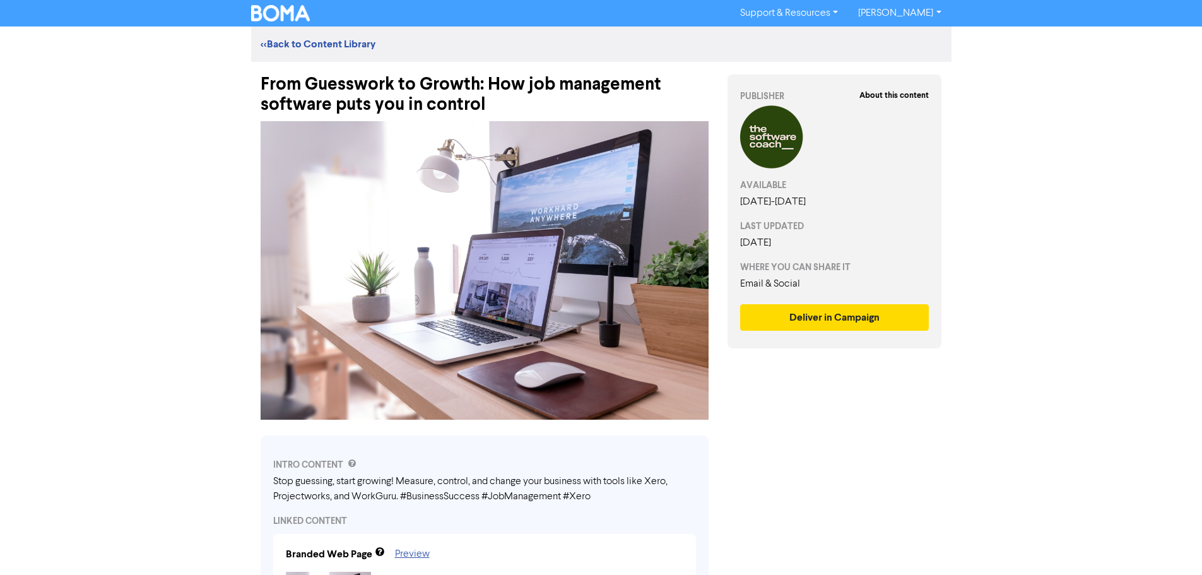
scroll to position [6774, 0]
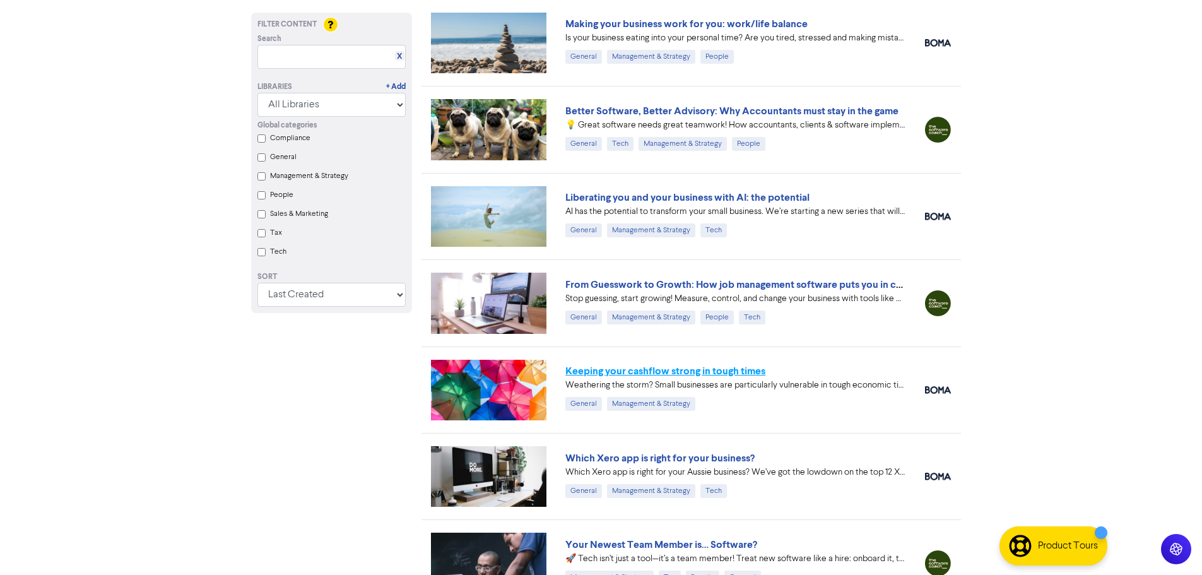
click at [682, 367] on link "Keeping your cashflow strong in tough times" at bounding box center [665, 371] width 200 height 13
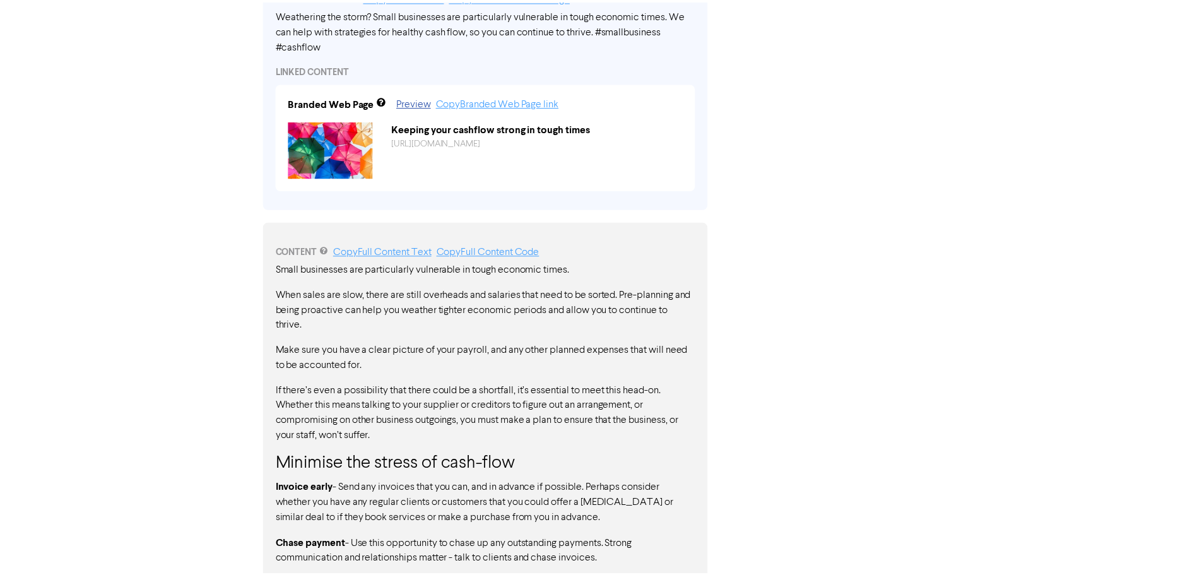
scroll to position [728, 0]
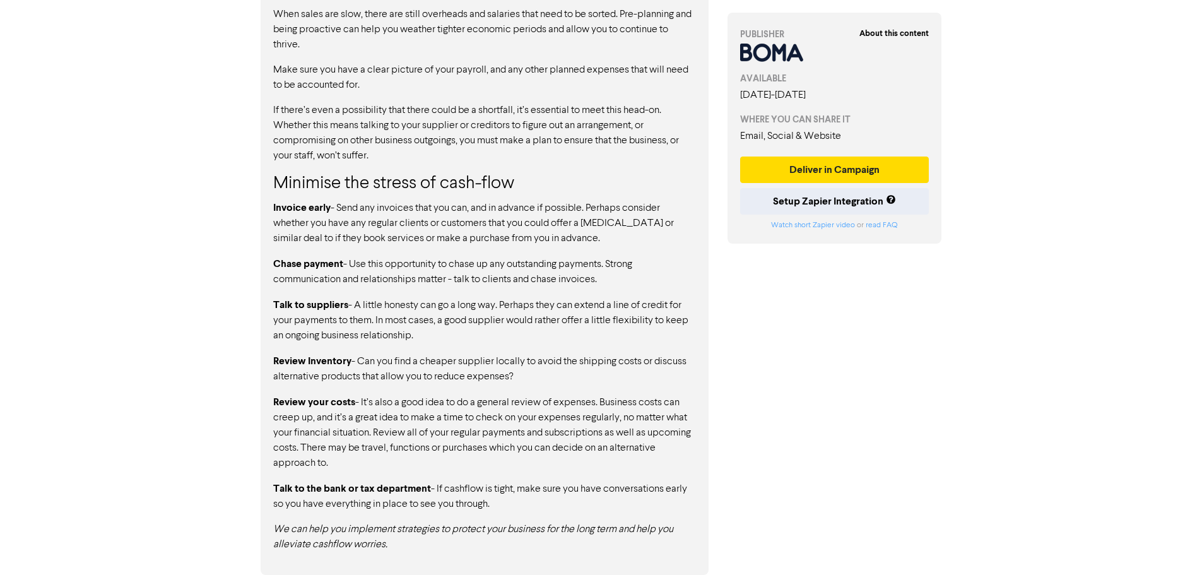
drag, startPoint x: 476, startPoint y: 257, endPoint x: 522, endPoint y: 289, distance: 56.2
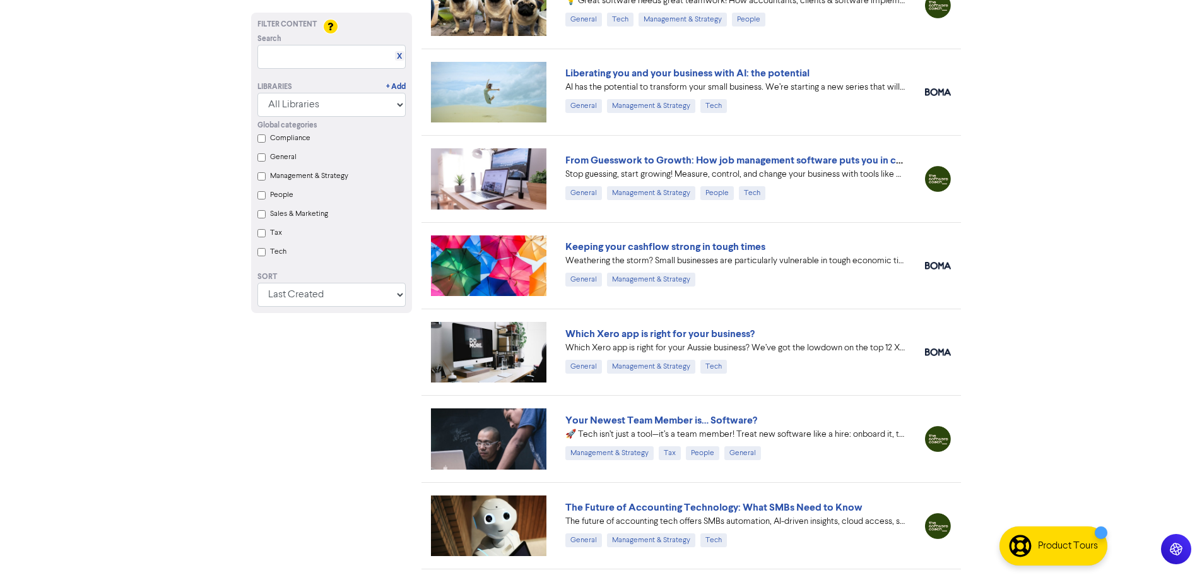
scroll to position [6901, 0]
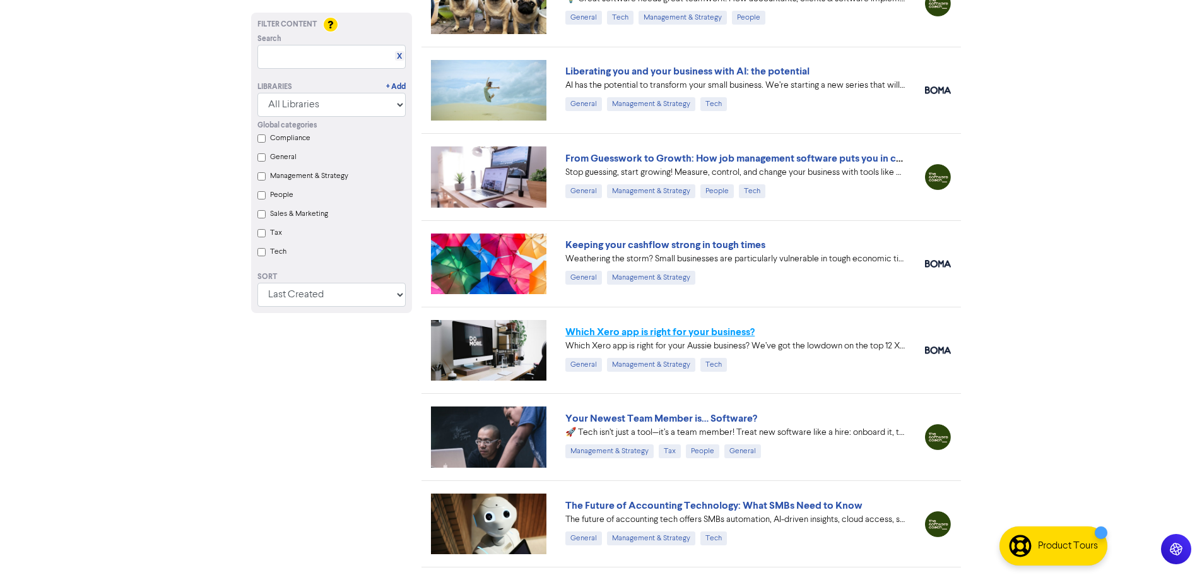
click at [633, 337] on link "Which Xero app is right for your business?" at bounding box center [659, 332] width 189 height 13
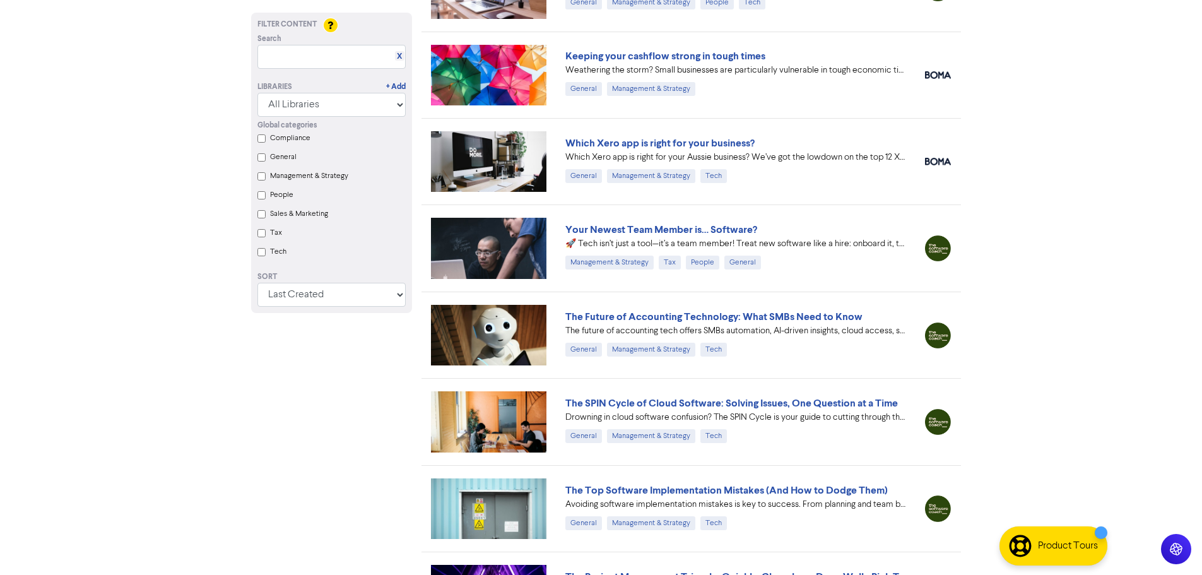
scroll to position [7090, 0]
click at [627, 230] on link "Your Newest Team Member is… Software?" at bounding box center [661, 229] width 192 height 13
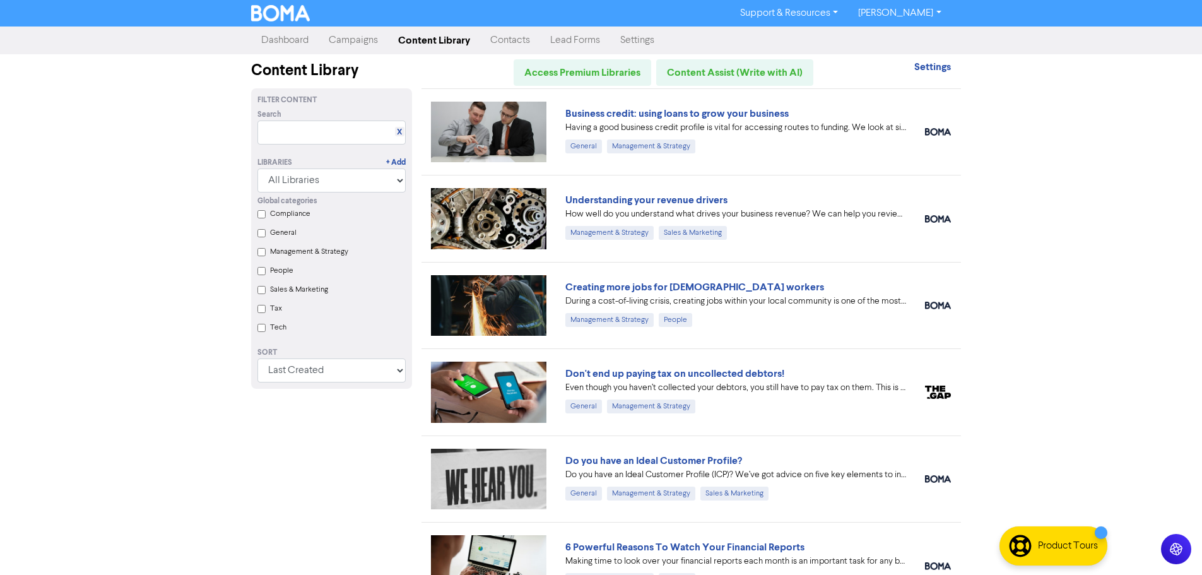
scroll to position [7090, 0]
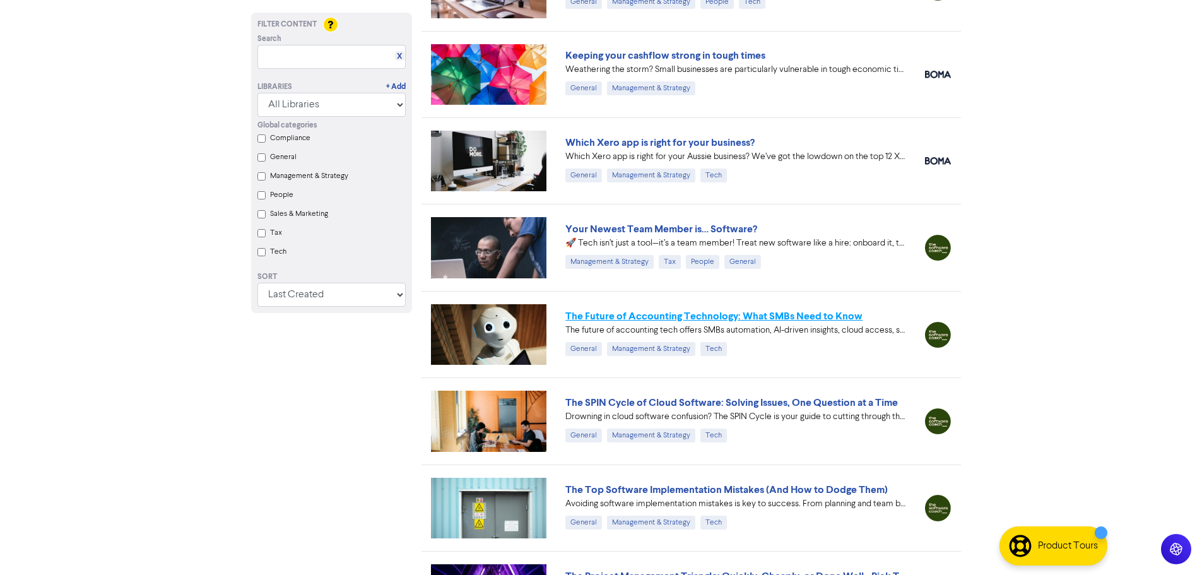
click at [611, 315] on link "The Future of Accounting Technology: What SMBs Need to Know" at bounding box center [713, 316] width 297 height 13
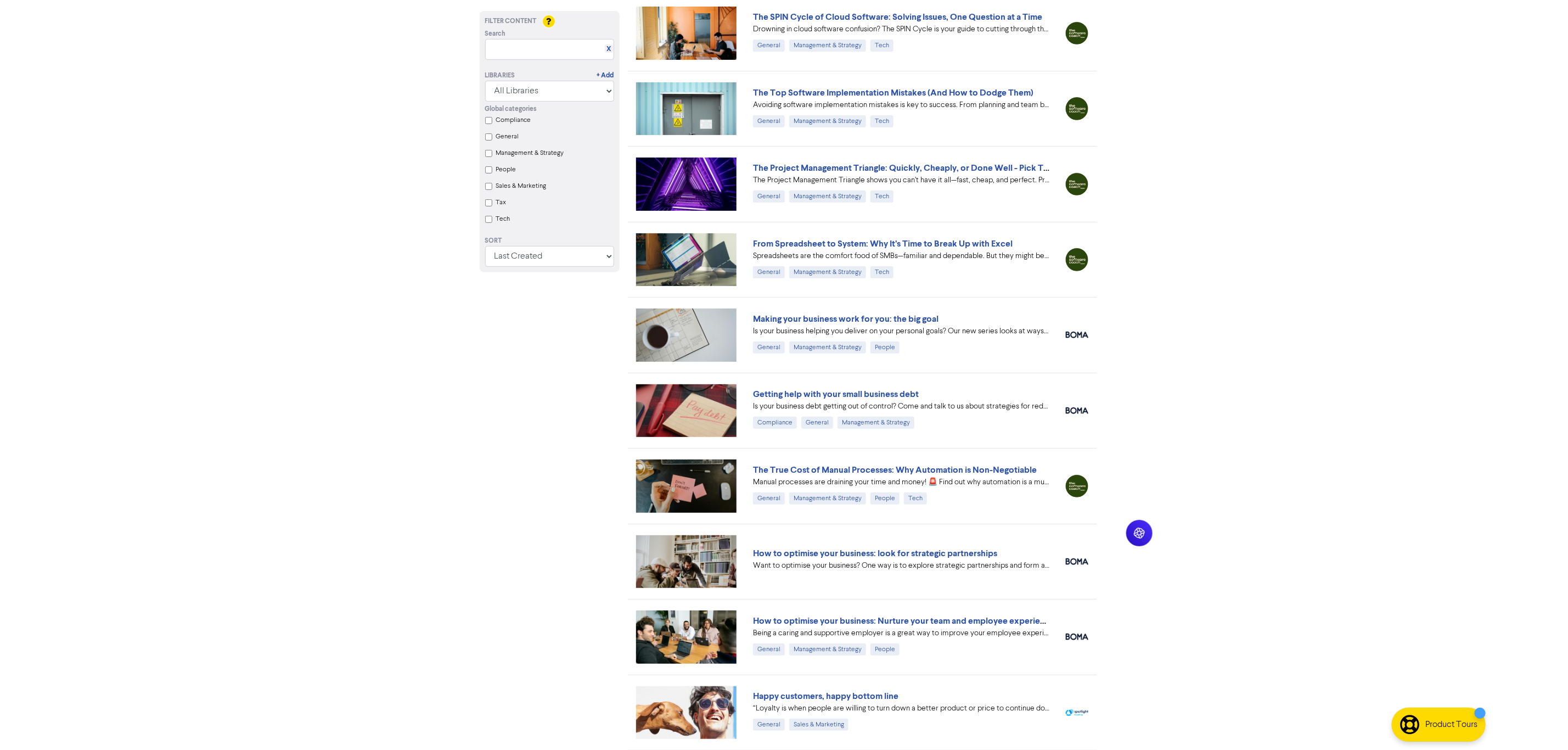
scroll to position [6511, 0]
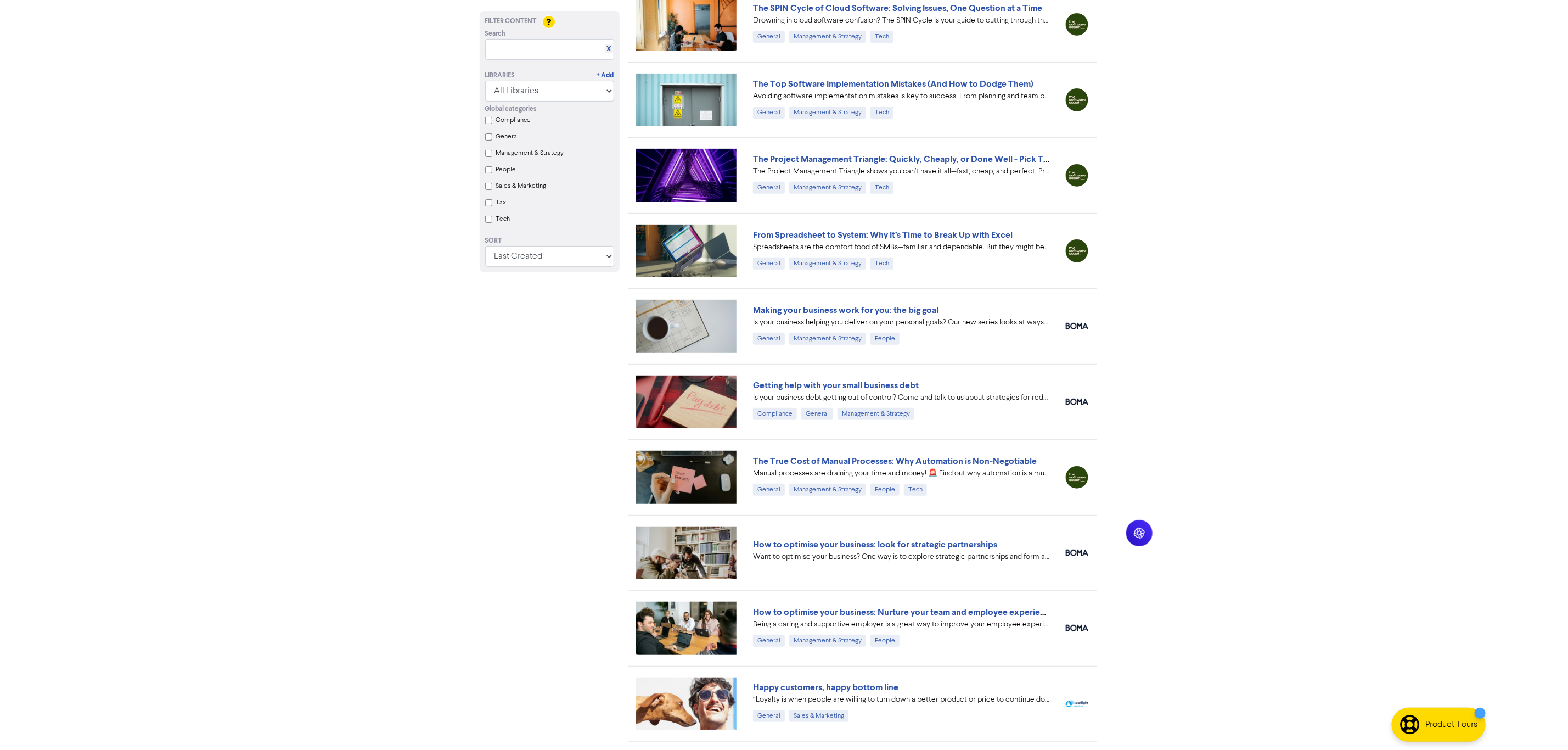
drag, startPoint x: 911, startPoint y: 25, endPoint x: 838, endPoint y: 29, distance: 73.1
click at [838, 14] on link "The SPIN Cycle of Cloud Software: Solving Issues, One Question at a Time" at bounding box center [897, 8] width 290 height 11
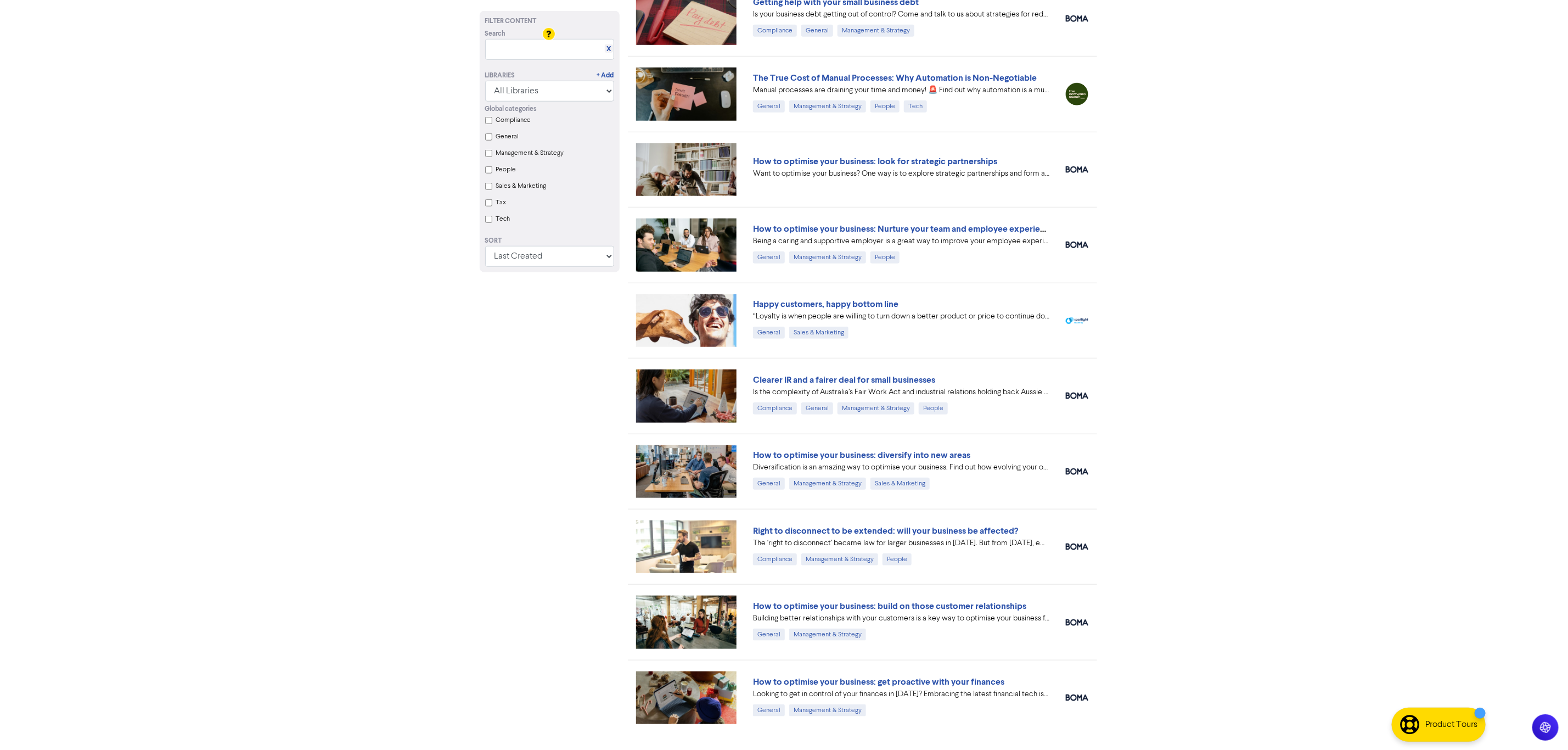
scroll to position [6907, 0]
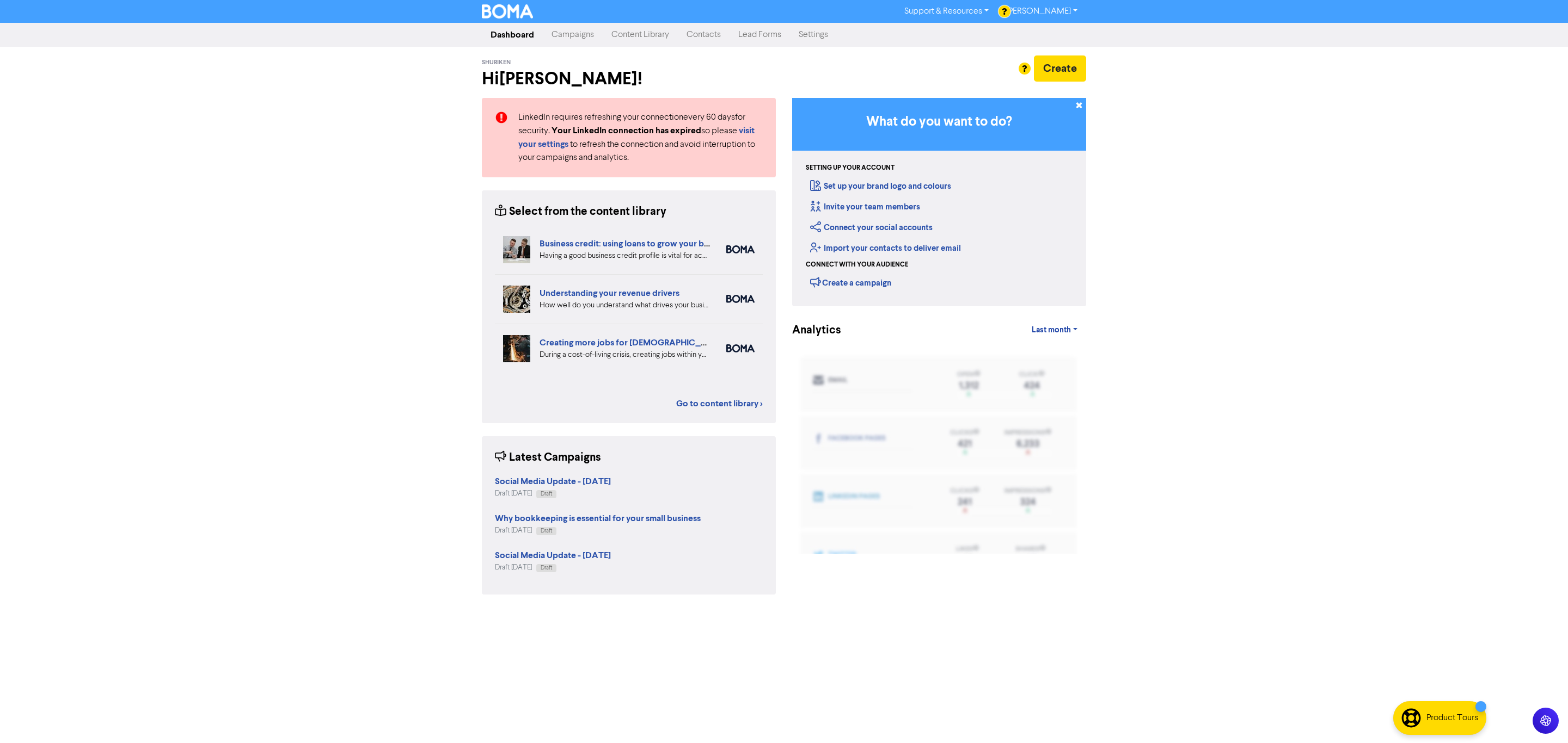
drag, startPoint x: 786, startPoint y: 569, endPoint x: 761, endPoint y: 566, distance: 25.2
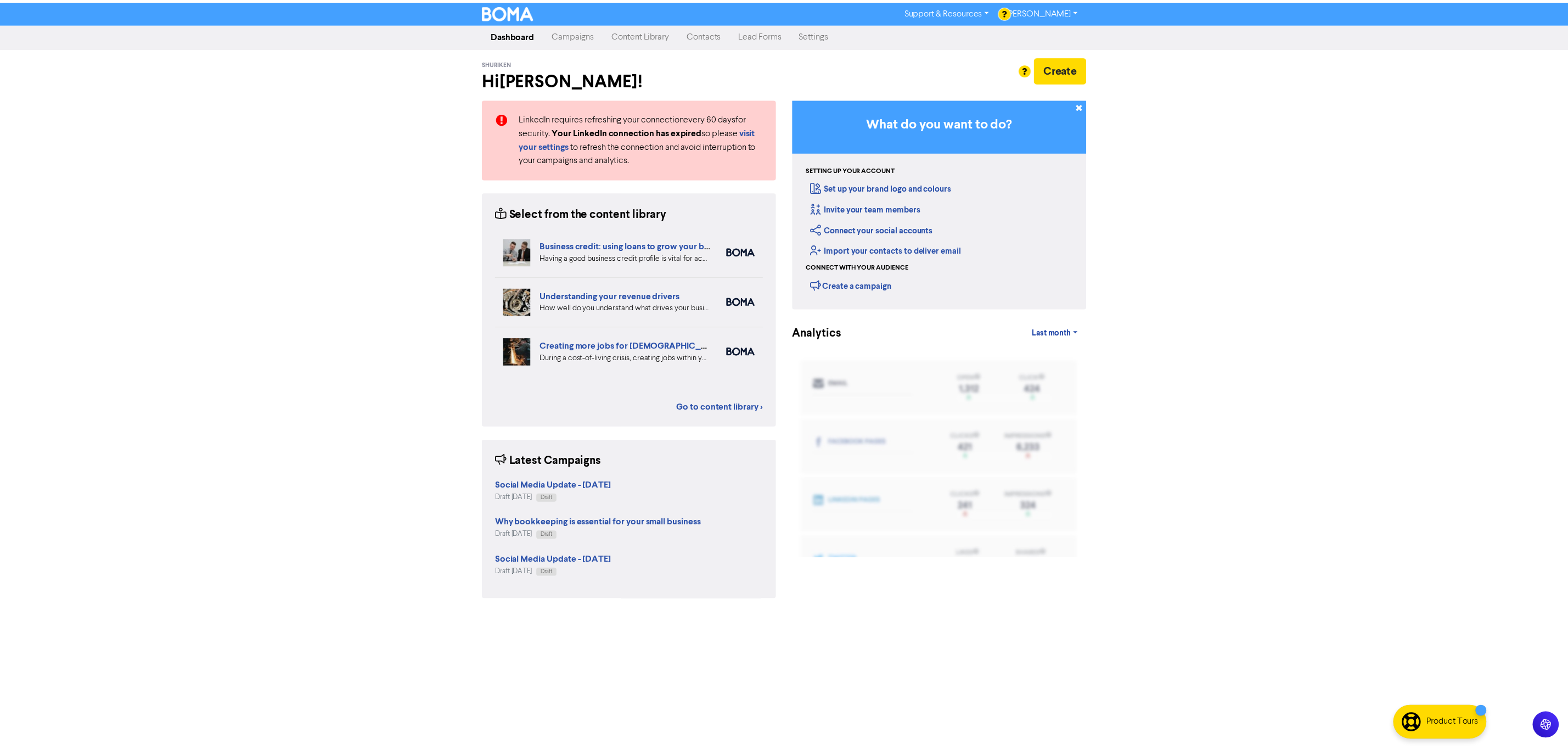
scroll to position [6907, 0]
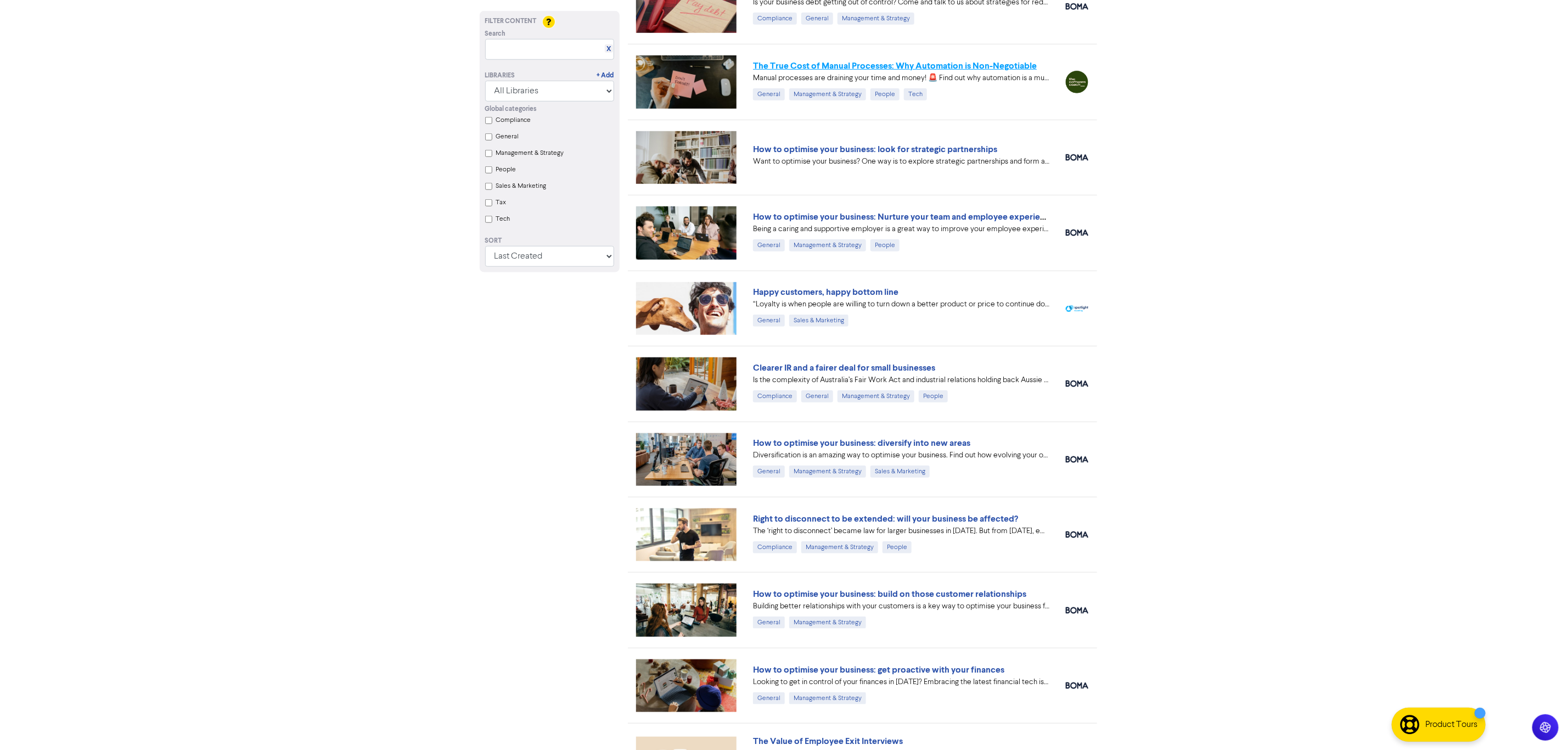
drag, startPoint x: 805, startPoint y: 97, endPoint x: 814, endPoint y: 89, distance: 12.0
click at [816, 499] on link "Right to disconnect to be extended: will your business be affected?" at bounding box center [885, 519] width 265 height 11
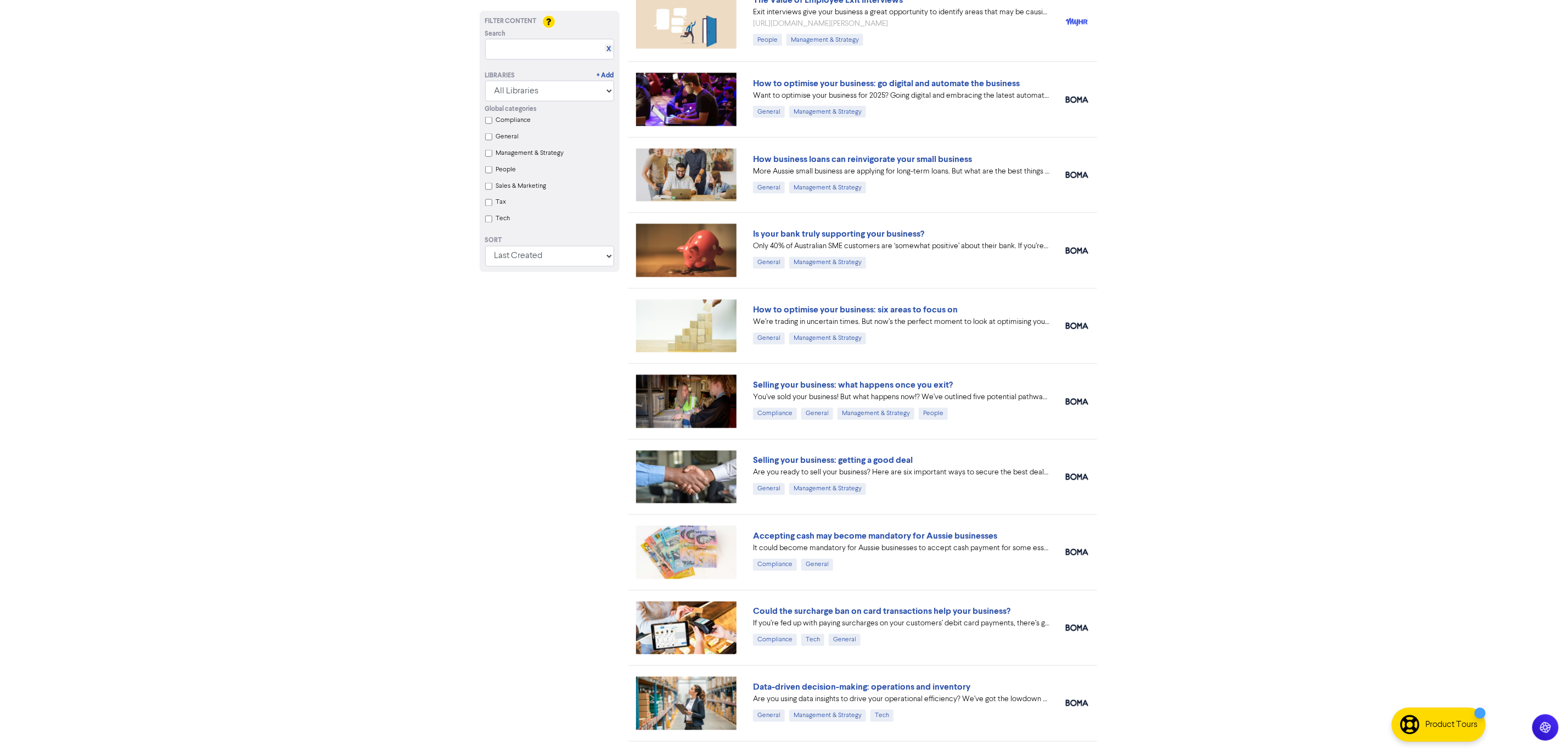
scroll to position [7658, 0]
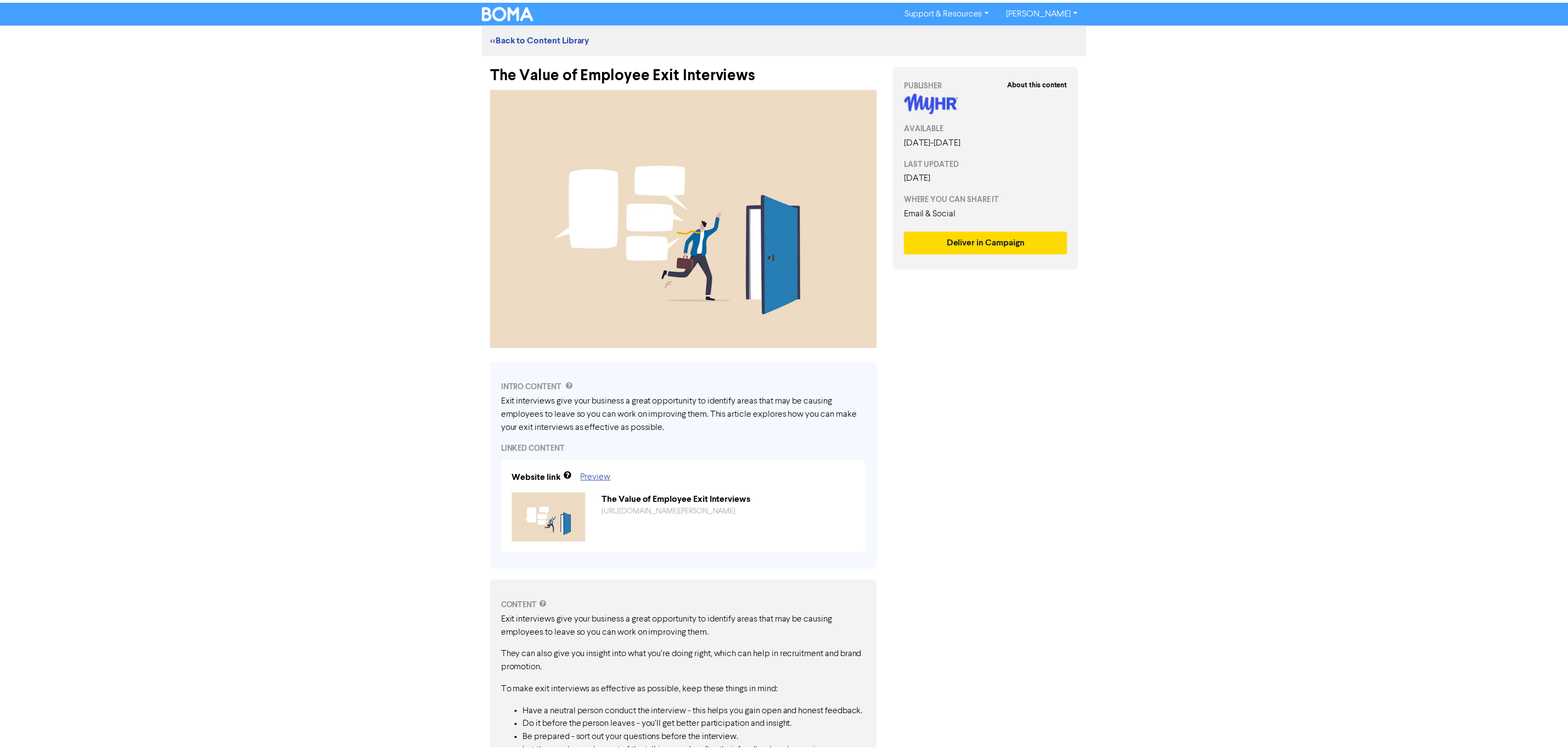
scroll to position [104, 0]
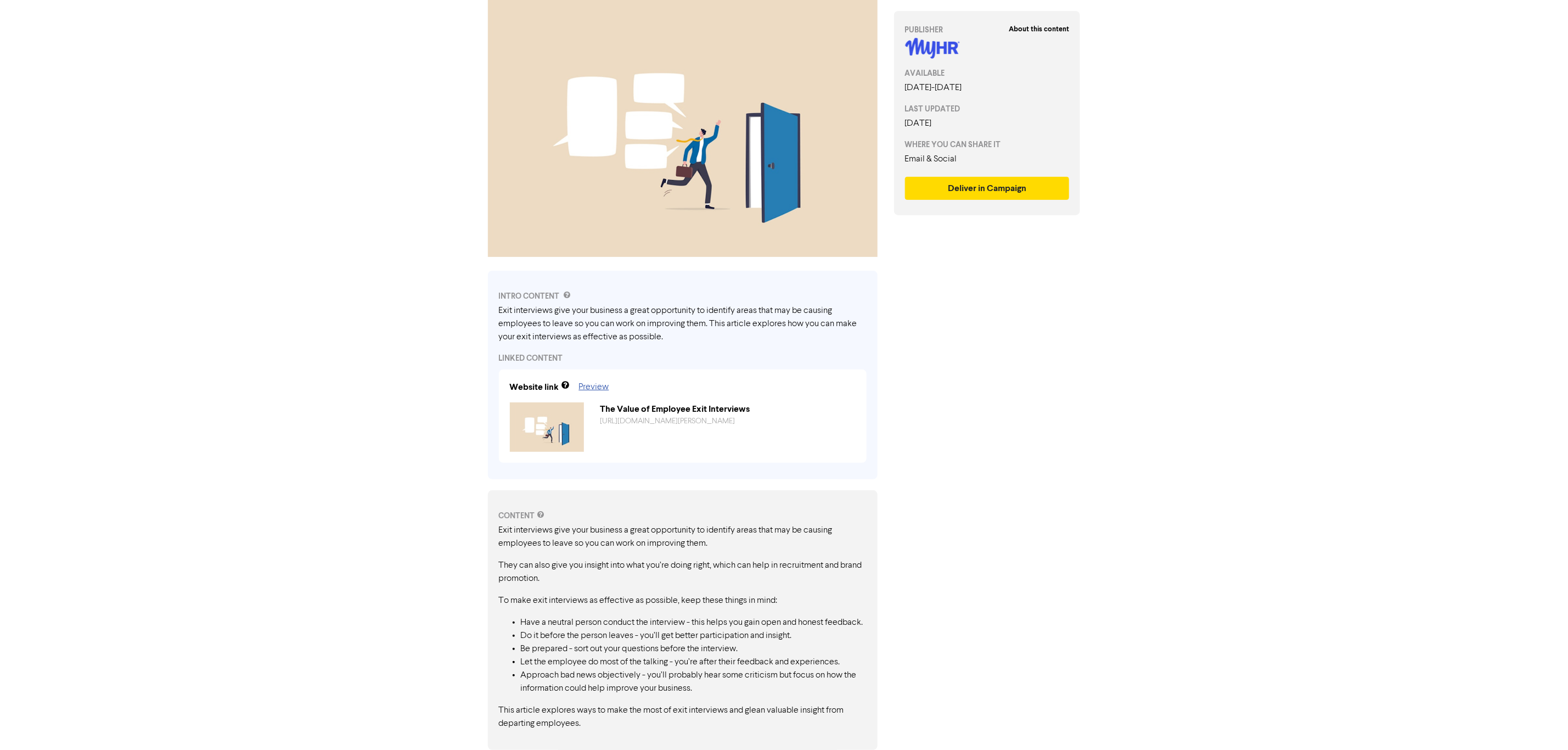
drag, startPoint x: 250, startPoint y: 313, endPoint x: 313, endPoint y: 294, distance: 65.8
click at [250, 315] on div "Support & Resources Video Tutorials FAQ & Guides Marketing Education Andrew Jef…" at bounding box center [784, 284] width 1568 height 750
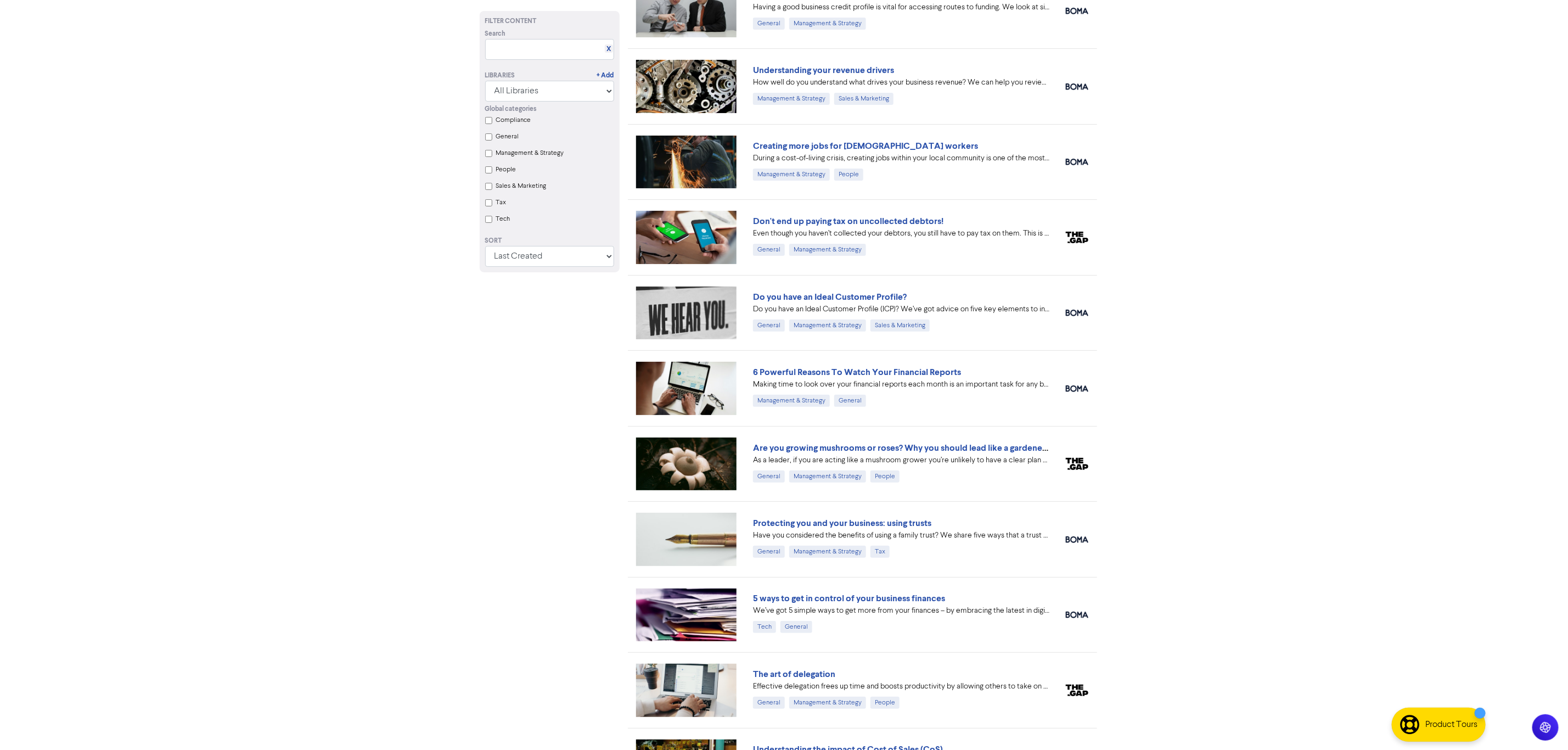
scroll to position [7658, 0]
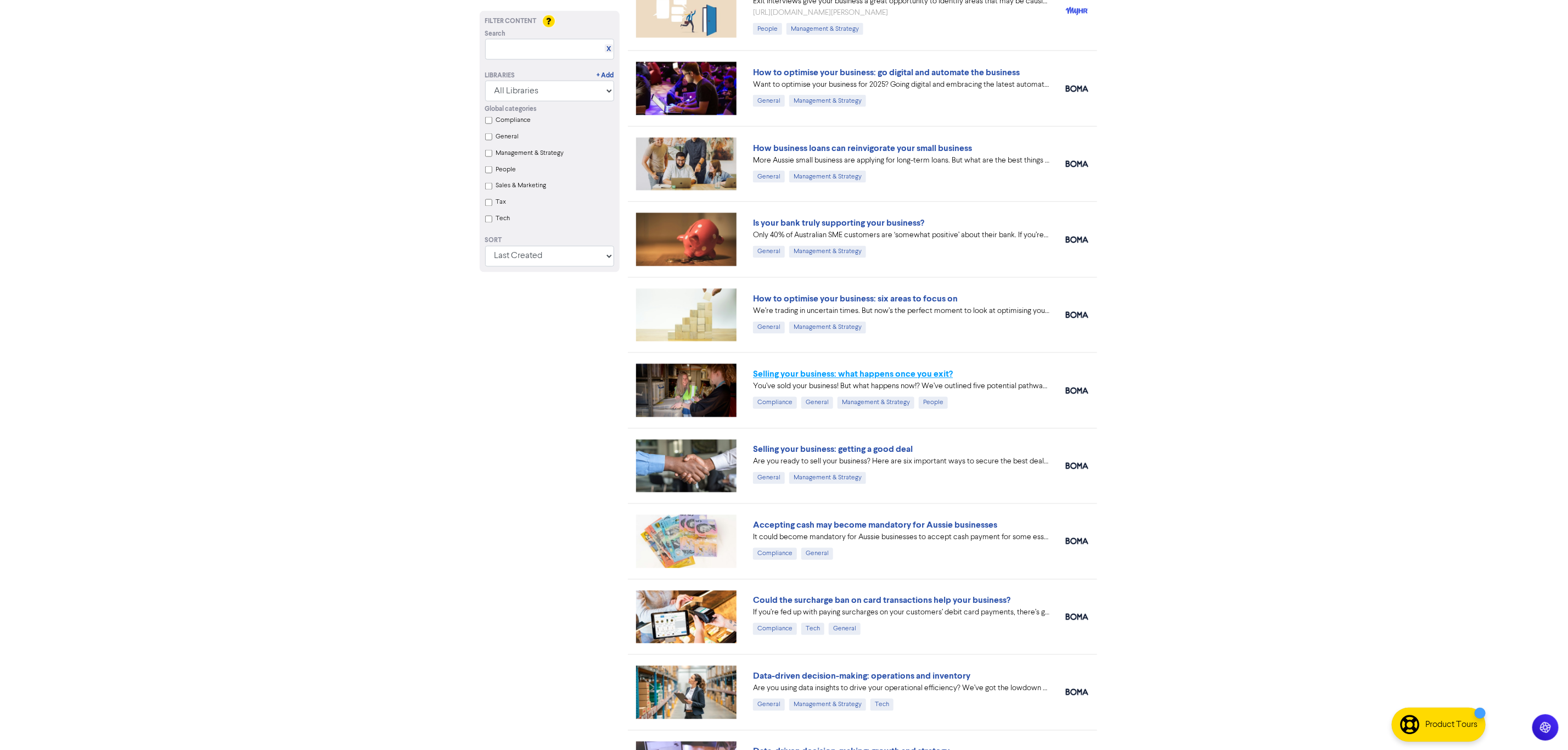
drag, startPoint x: 781, startPoint y: 395, endPoint x: 768, endPoint y: 405, distance: 16.4
drag, startPoint x: 851, startPoint y: 636, endPoint x: 787, endPoint y: 628, distance: 64.5
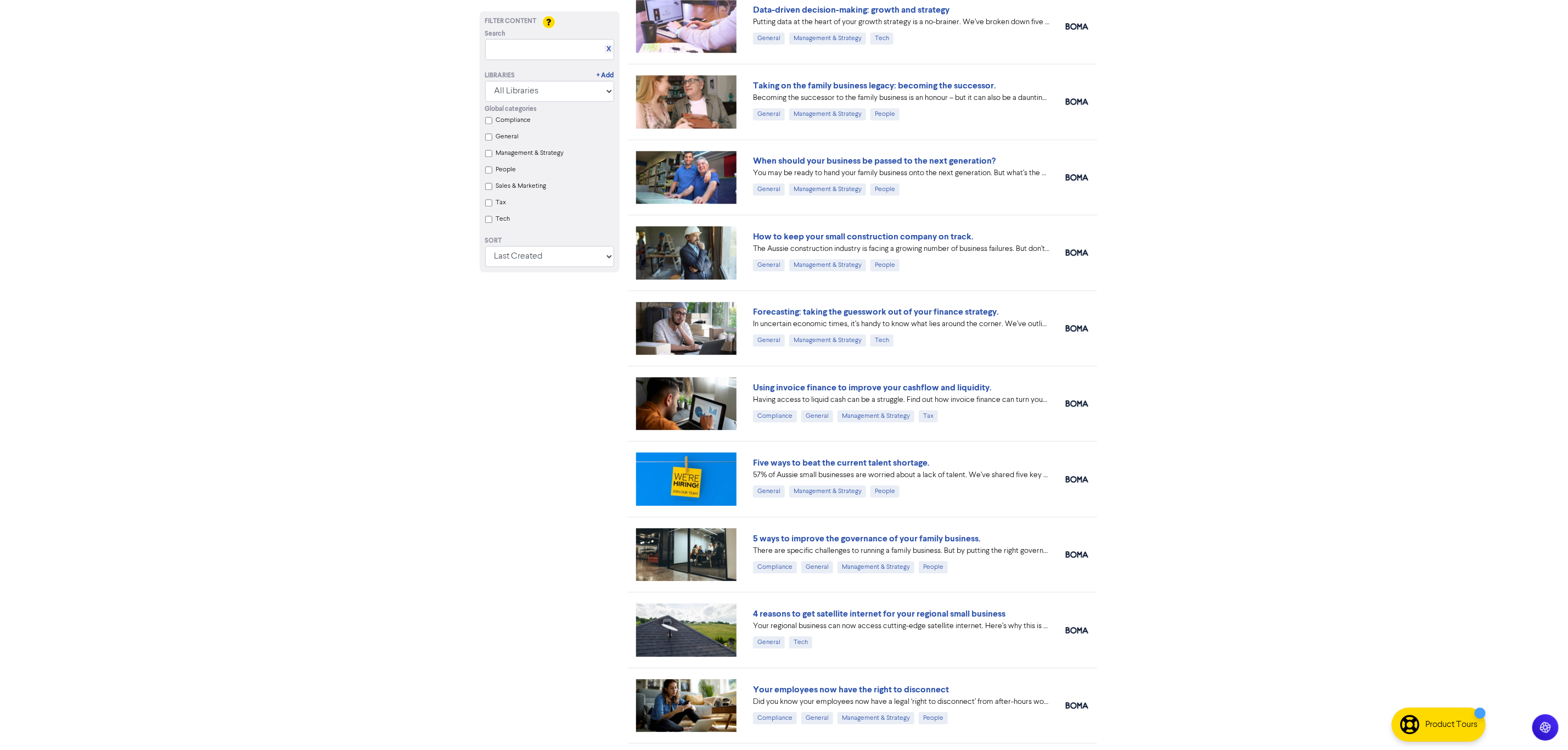
scroll to position [8423, 0]
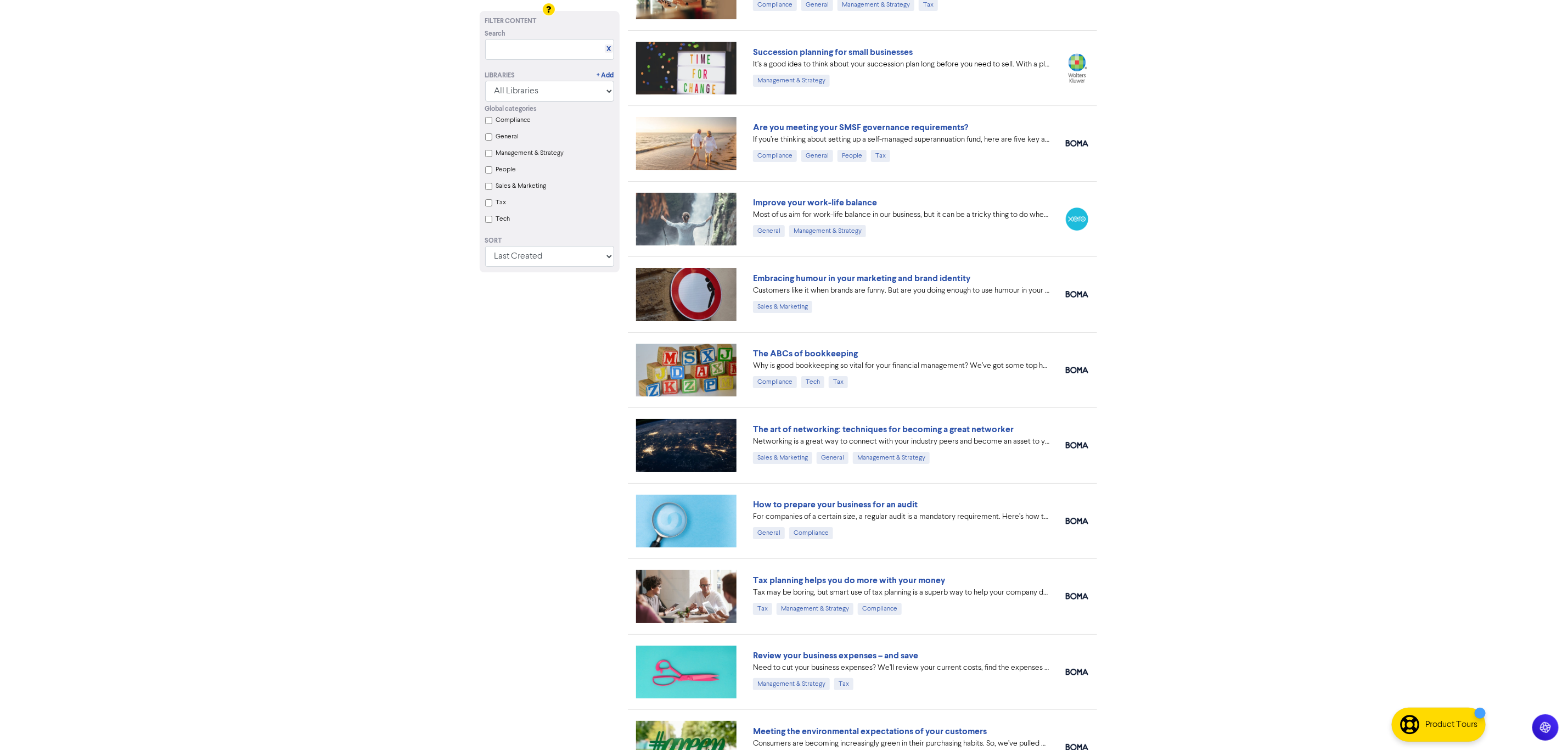
scroll to position [9177, 0]
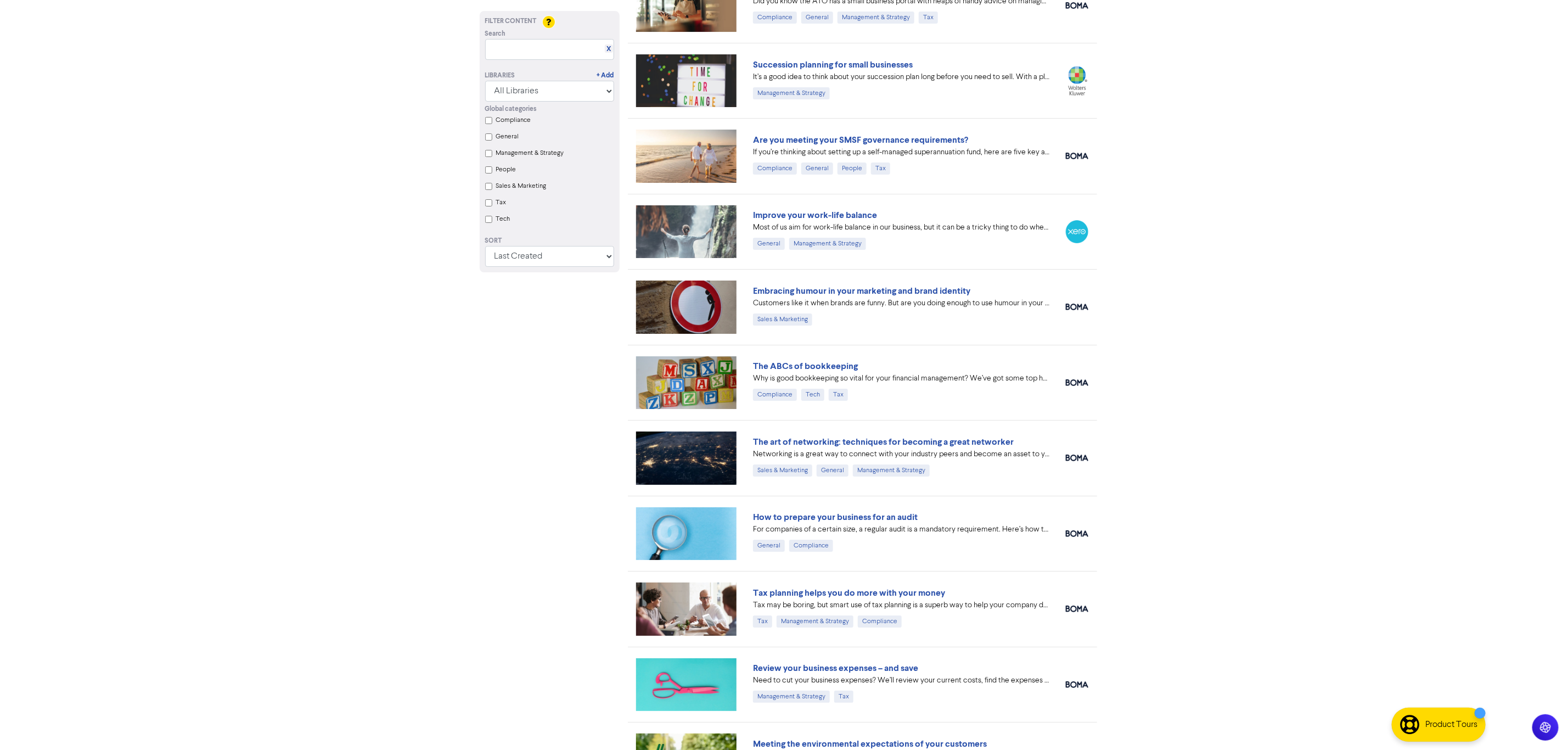
drag, startPoint x: 338, startPoint y: 483, endPoint x: 353, endPoint y: 472, distance: 18.6
drag, startPoint x: 772, startPoint y: 254, endPoint x: 784, endPoint y: 249, distance: 13.0
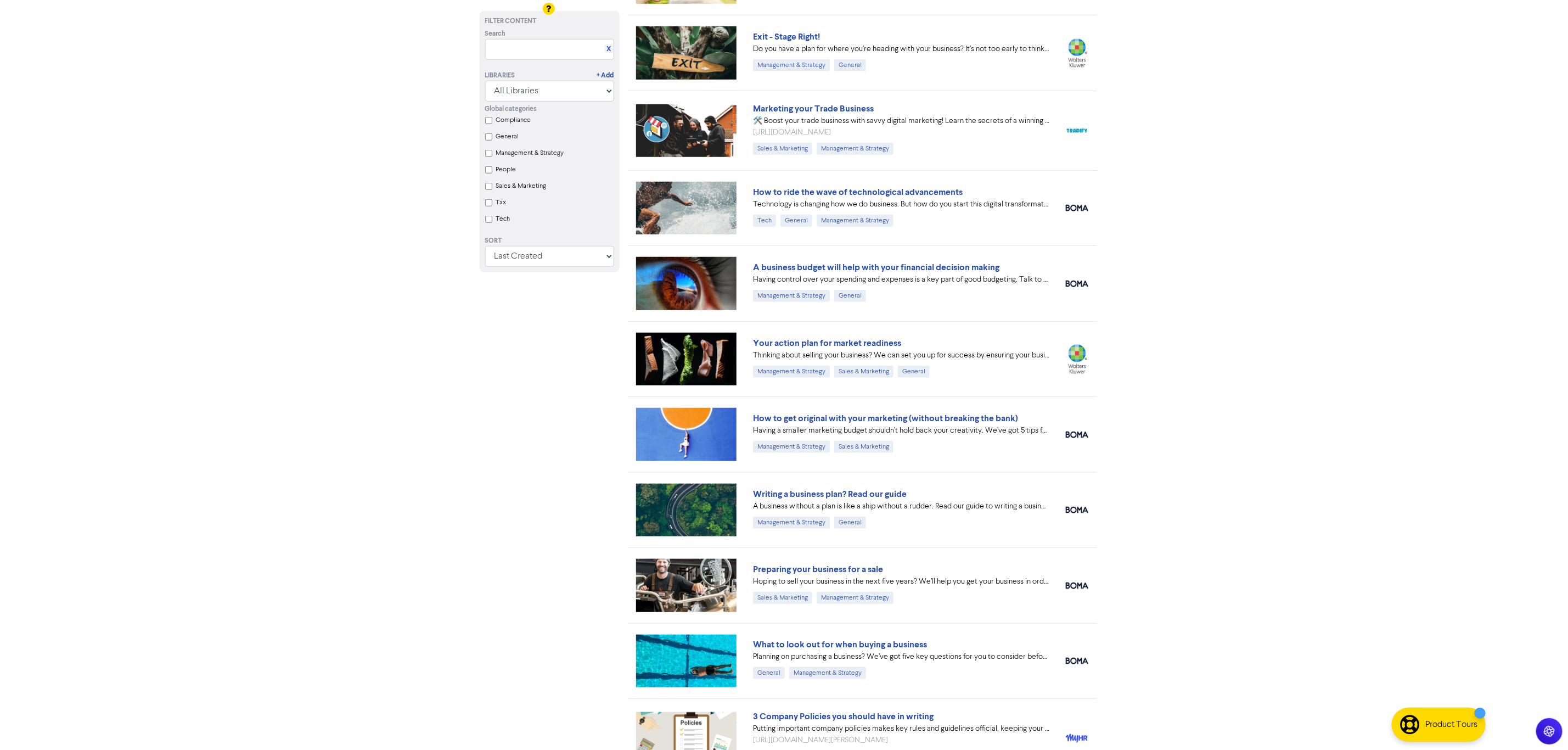
scroll to position [9946, 0]
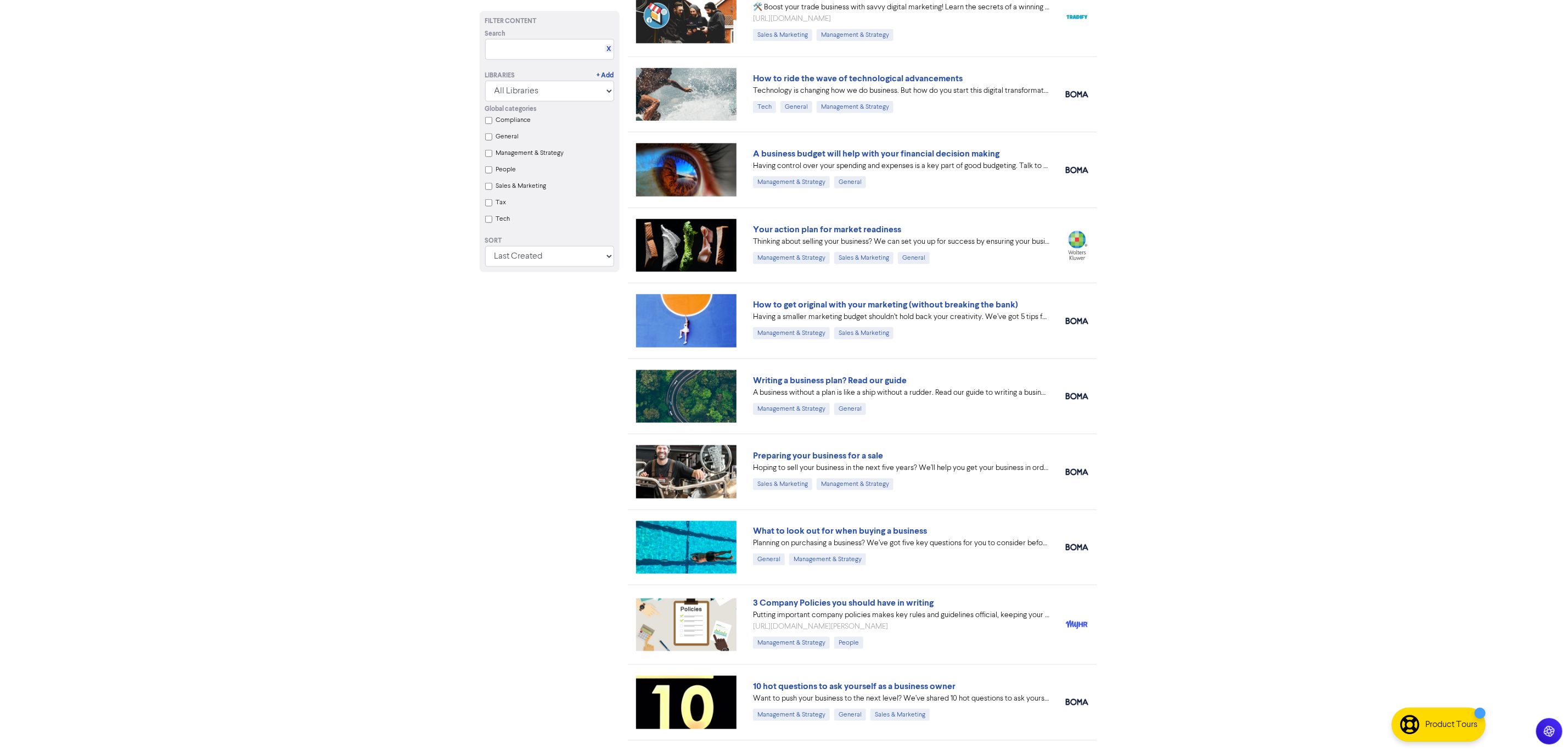
scroll to position [10510, 0]
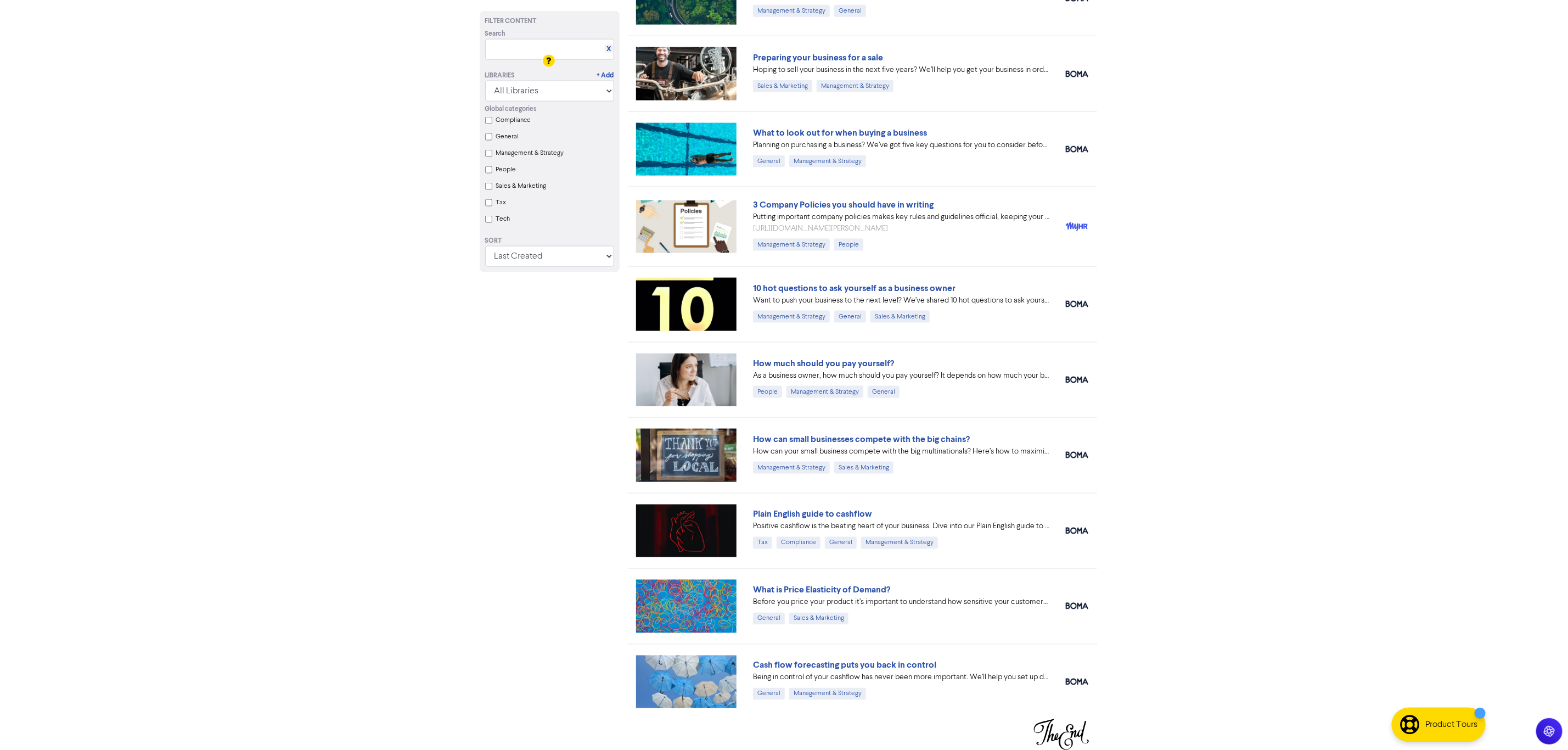
drag, startPoint x: 1572, startPoint y: 730, endPoint x: 1577, endPoint y: 789, distance: 59.2
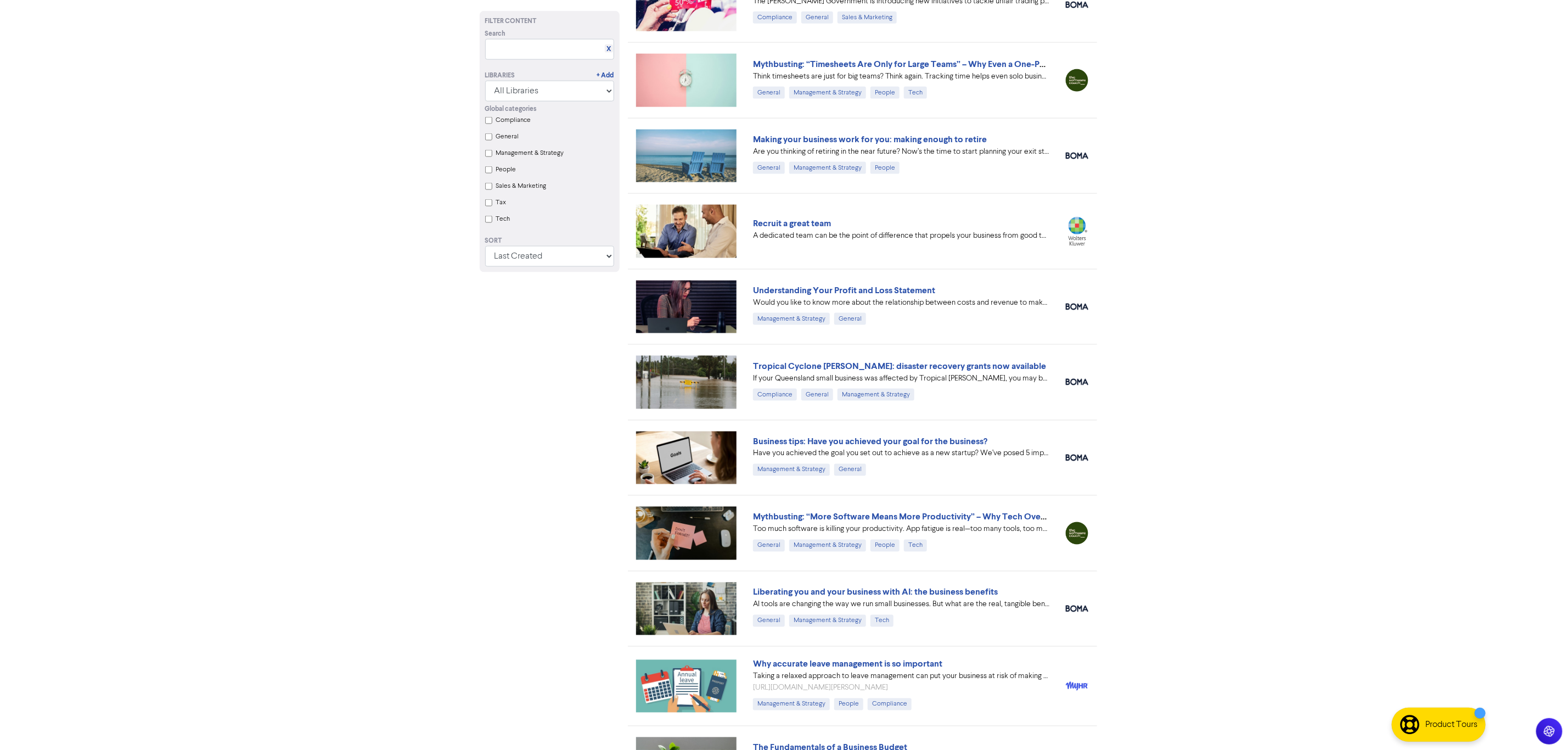
scroll to position [4085, 0]
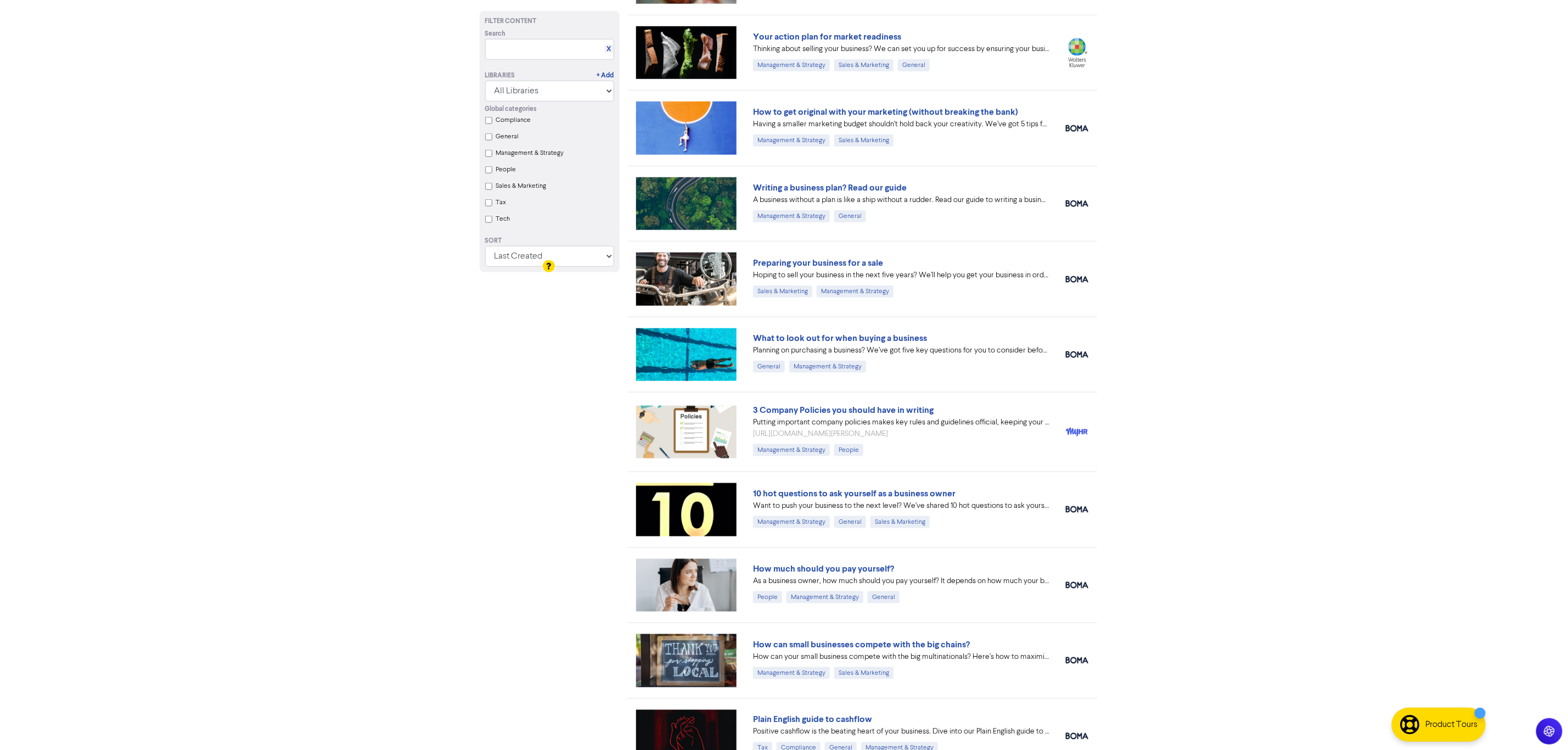
scroll to position [10510, 0]
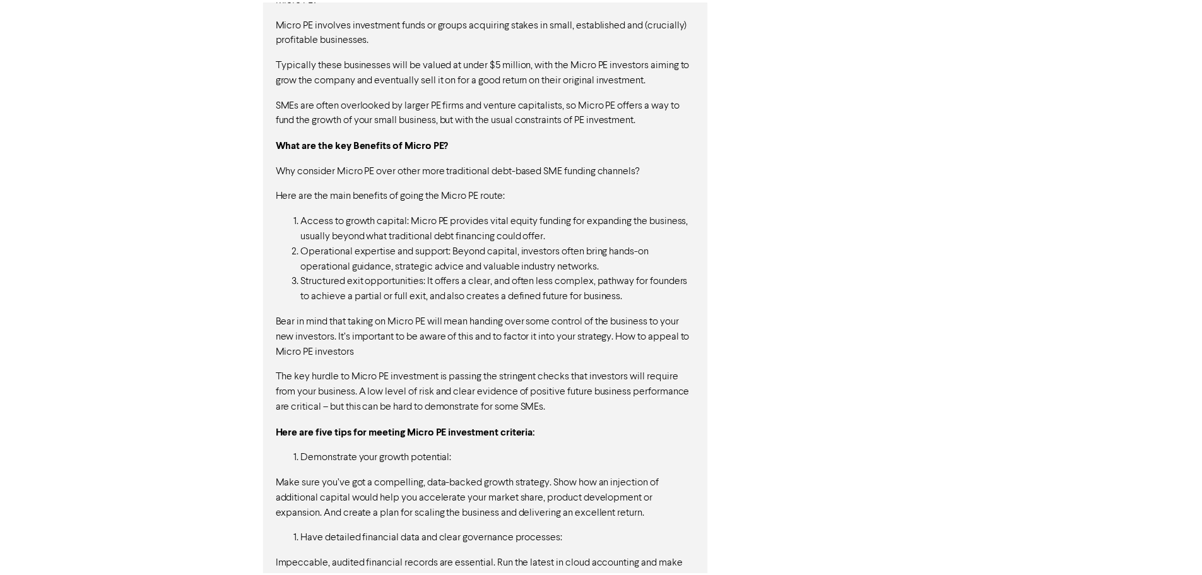
scroll to position [1255, 0]
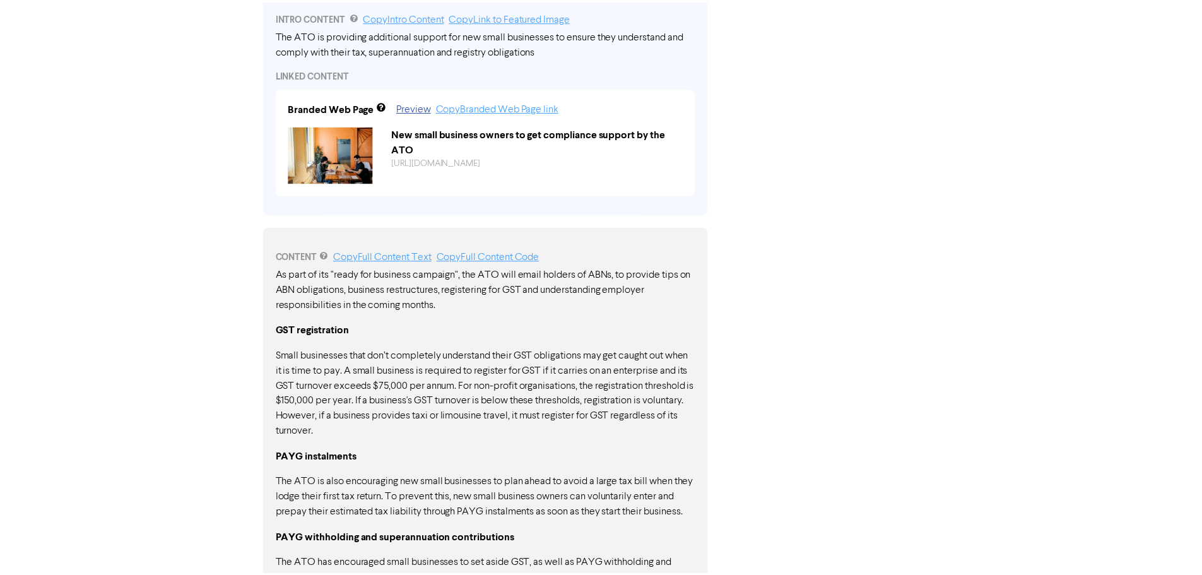
scroll to position [701, 0]
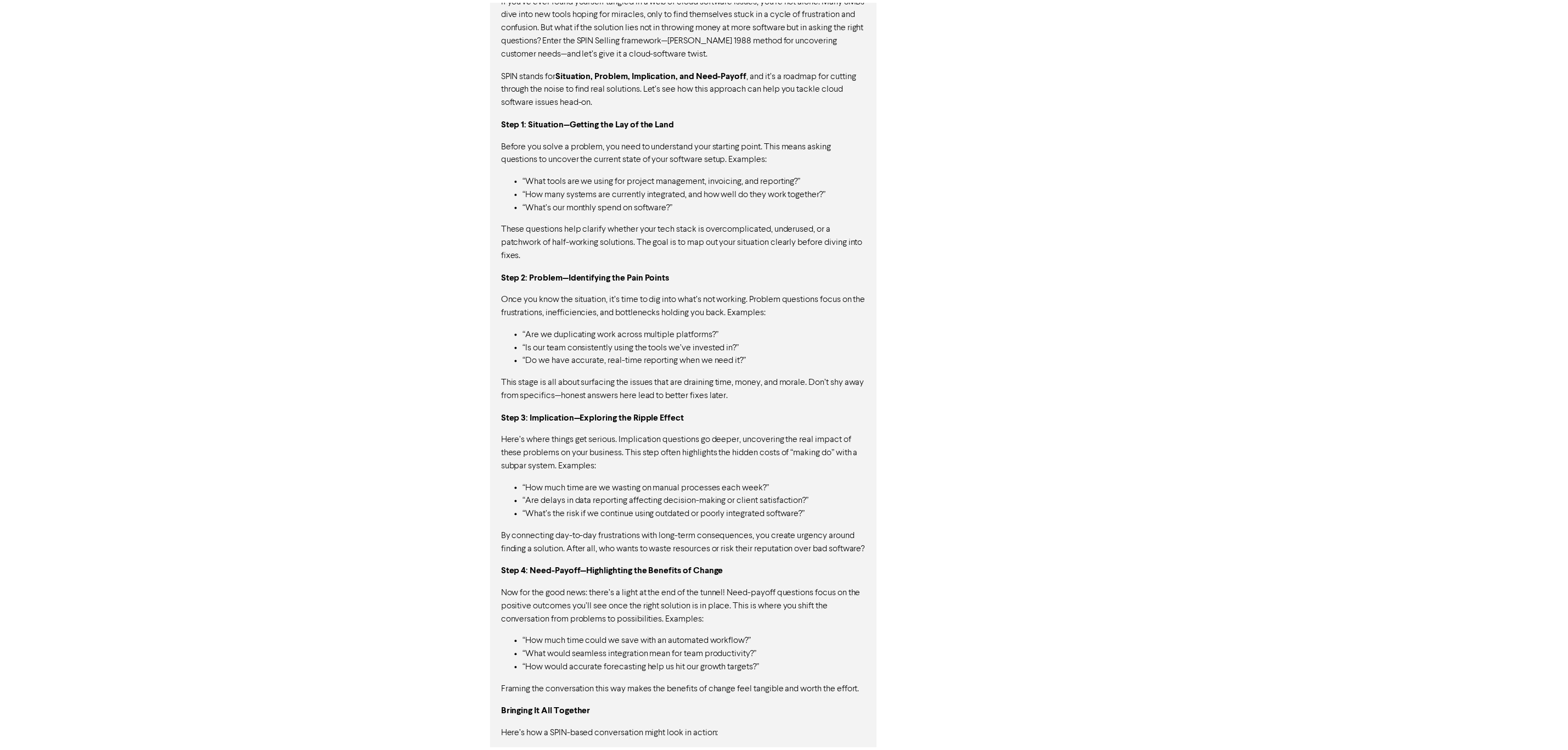
scroll to position [860, 0]
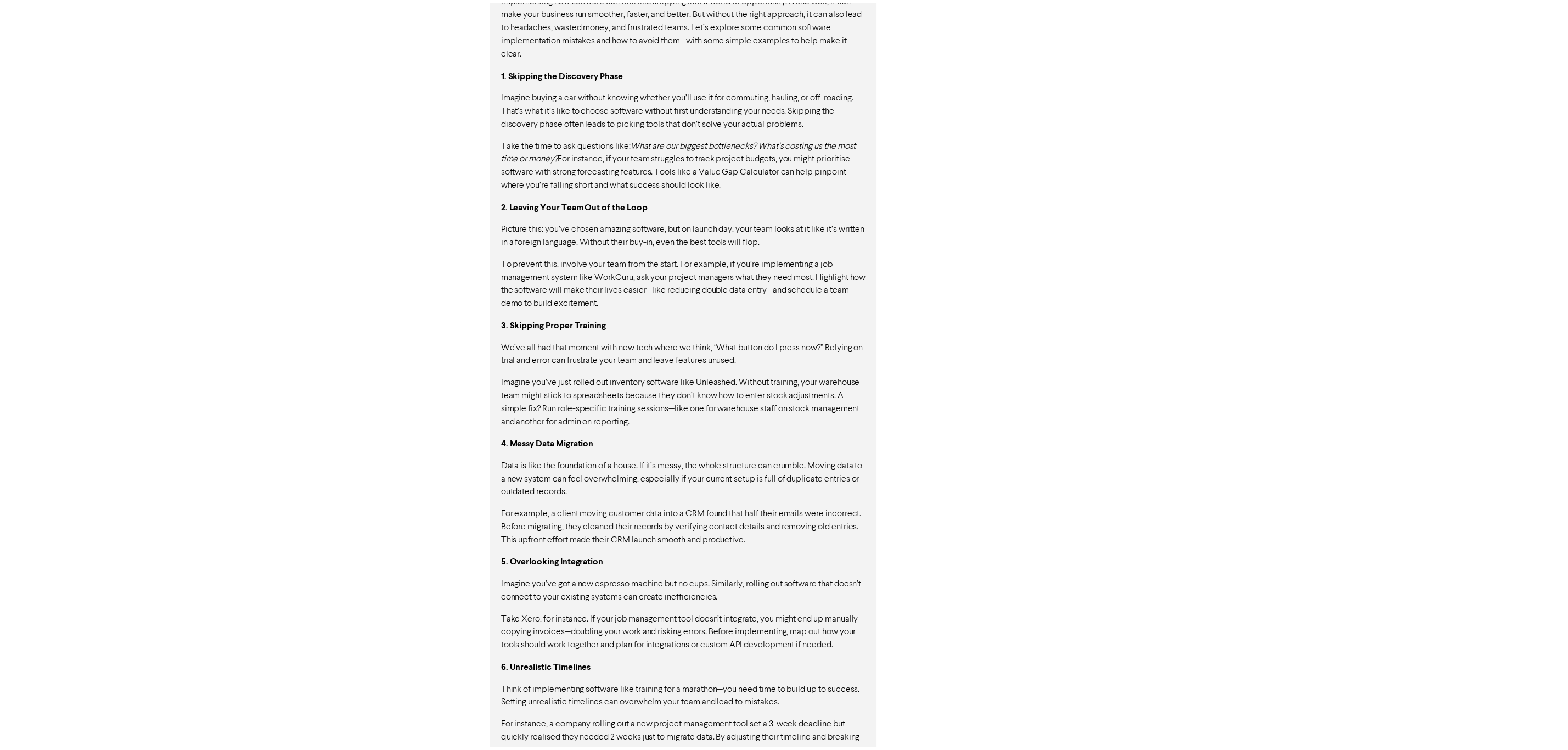
scroll to position [754, 0]
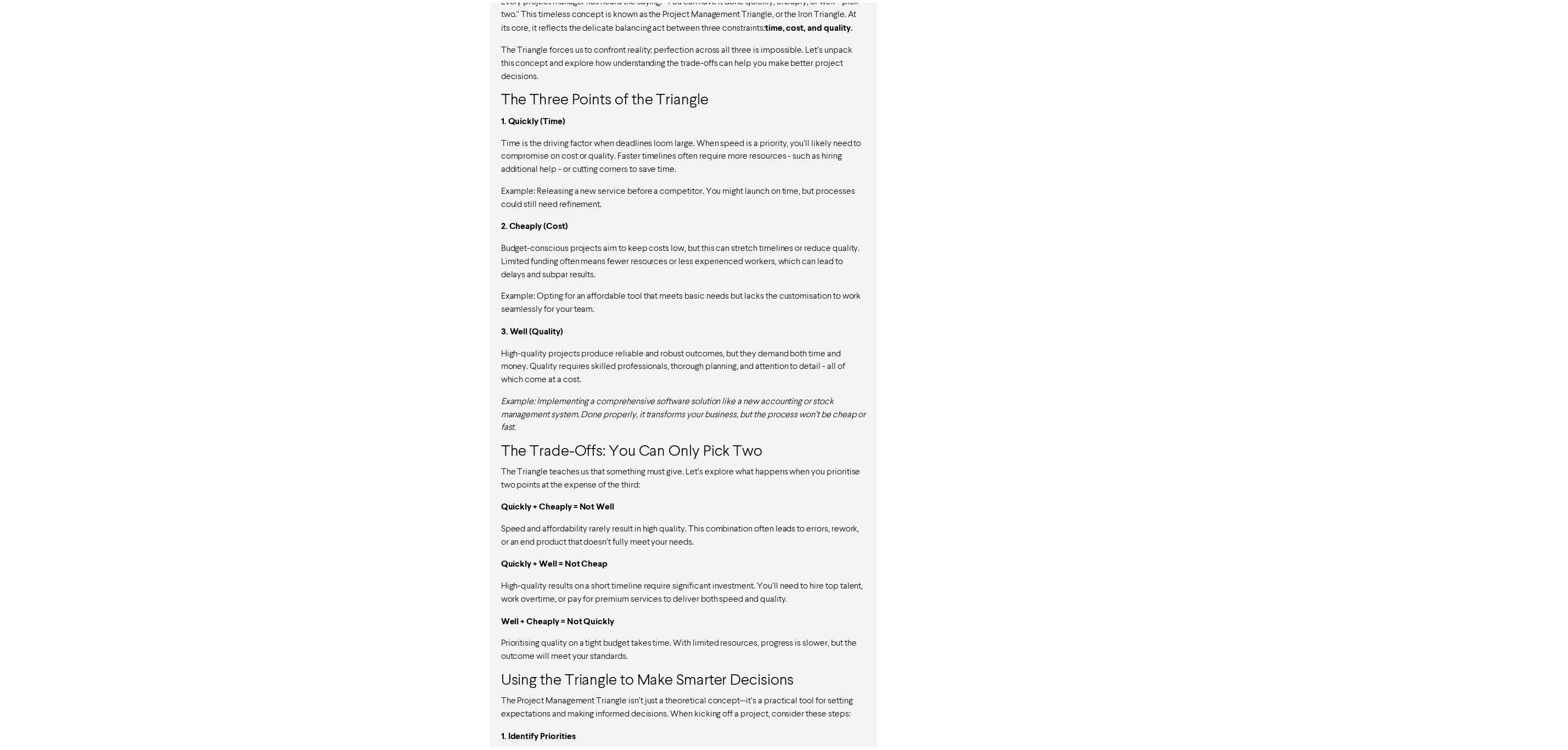
scroll to position [927, 0]
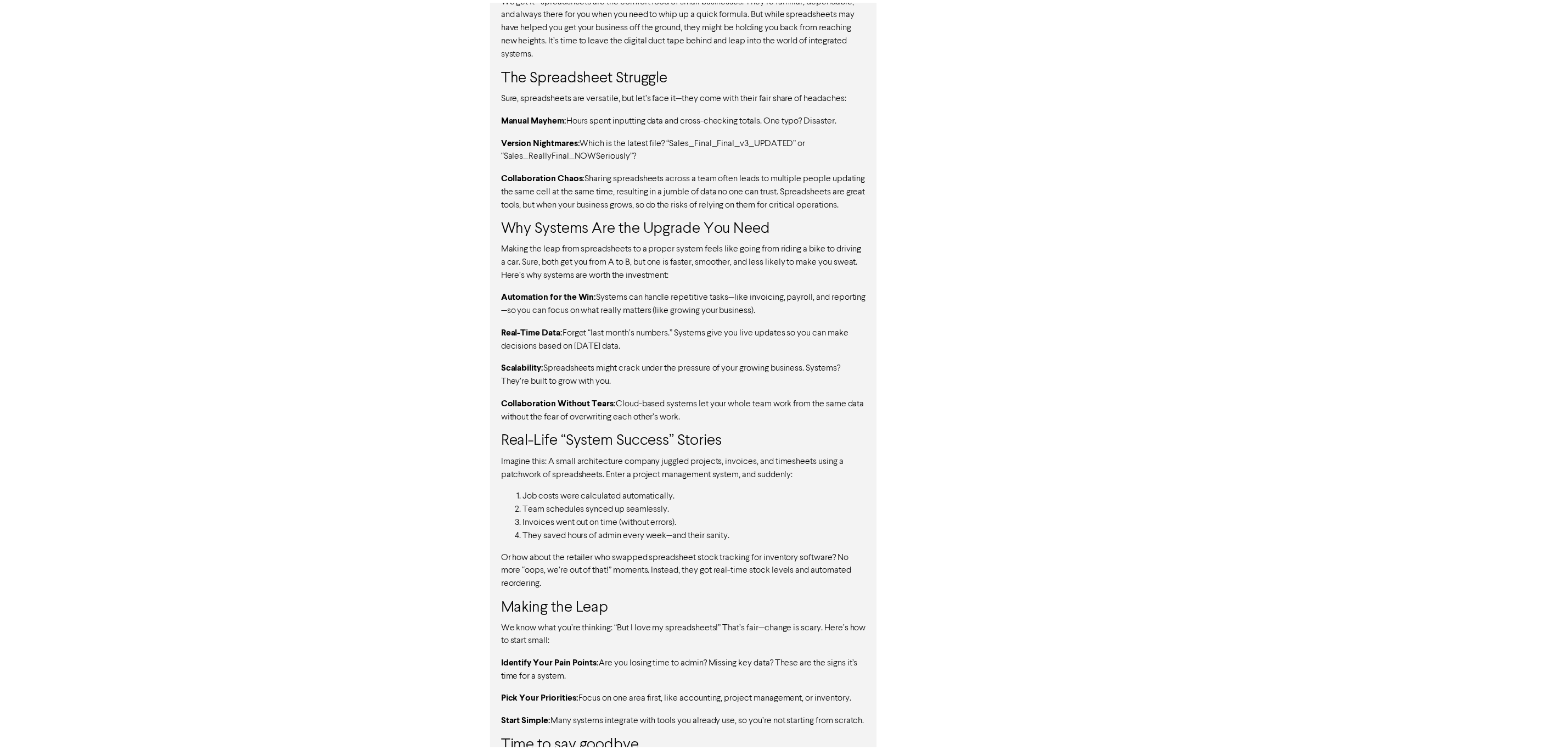
scroll to position [801, 0]
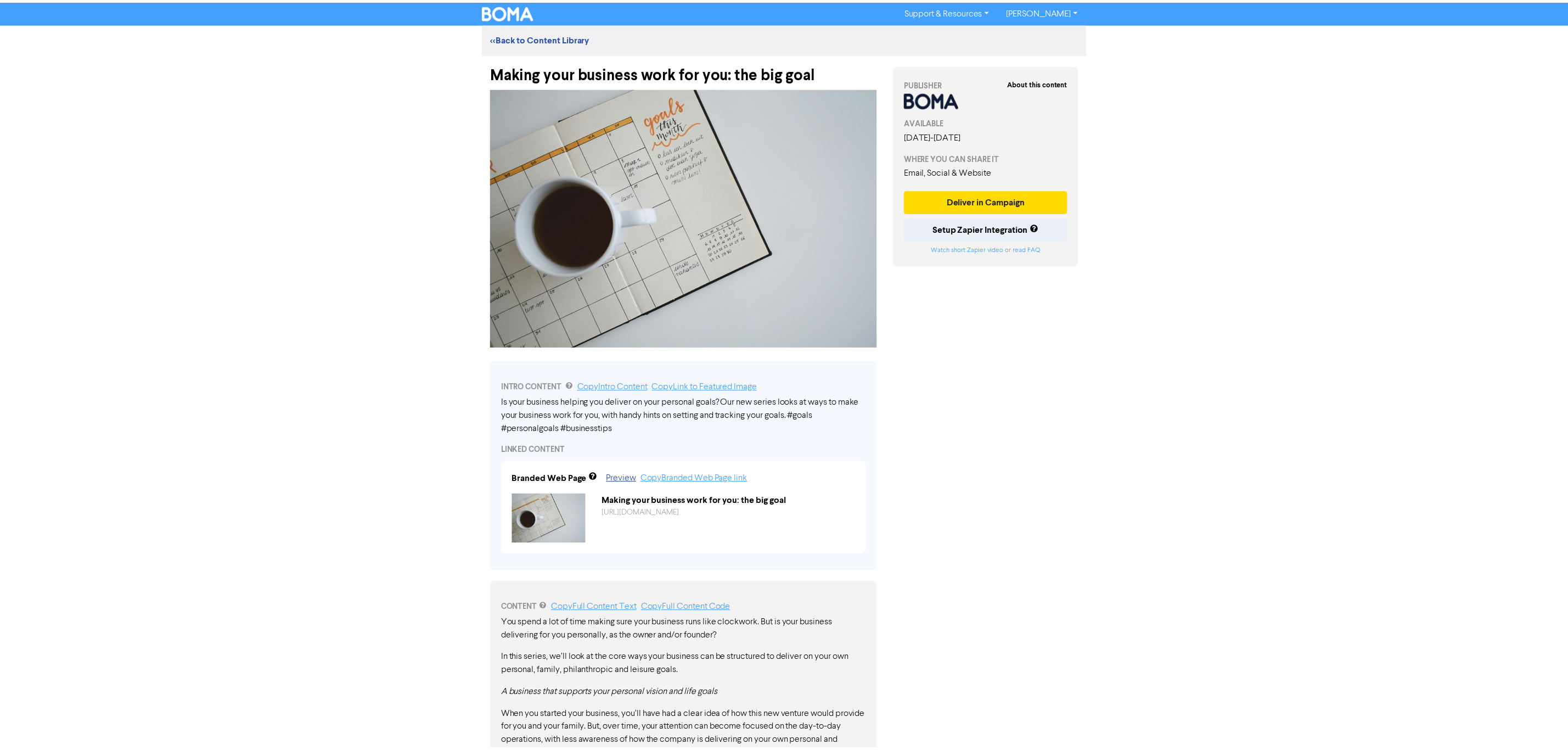
scroll to position [526, 0]
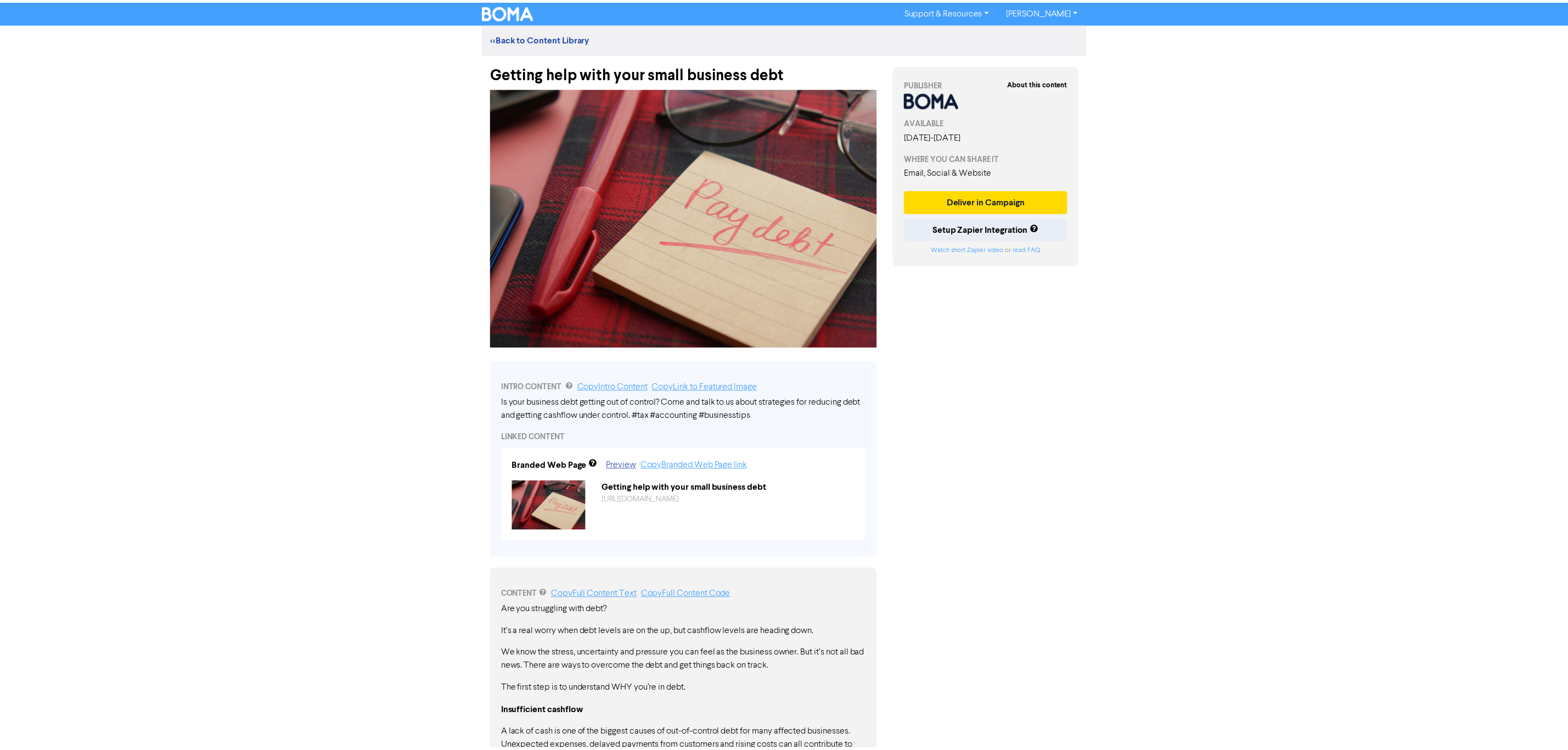
scroll to position [415, 0]
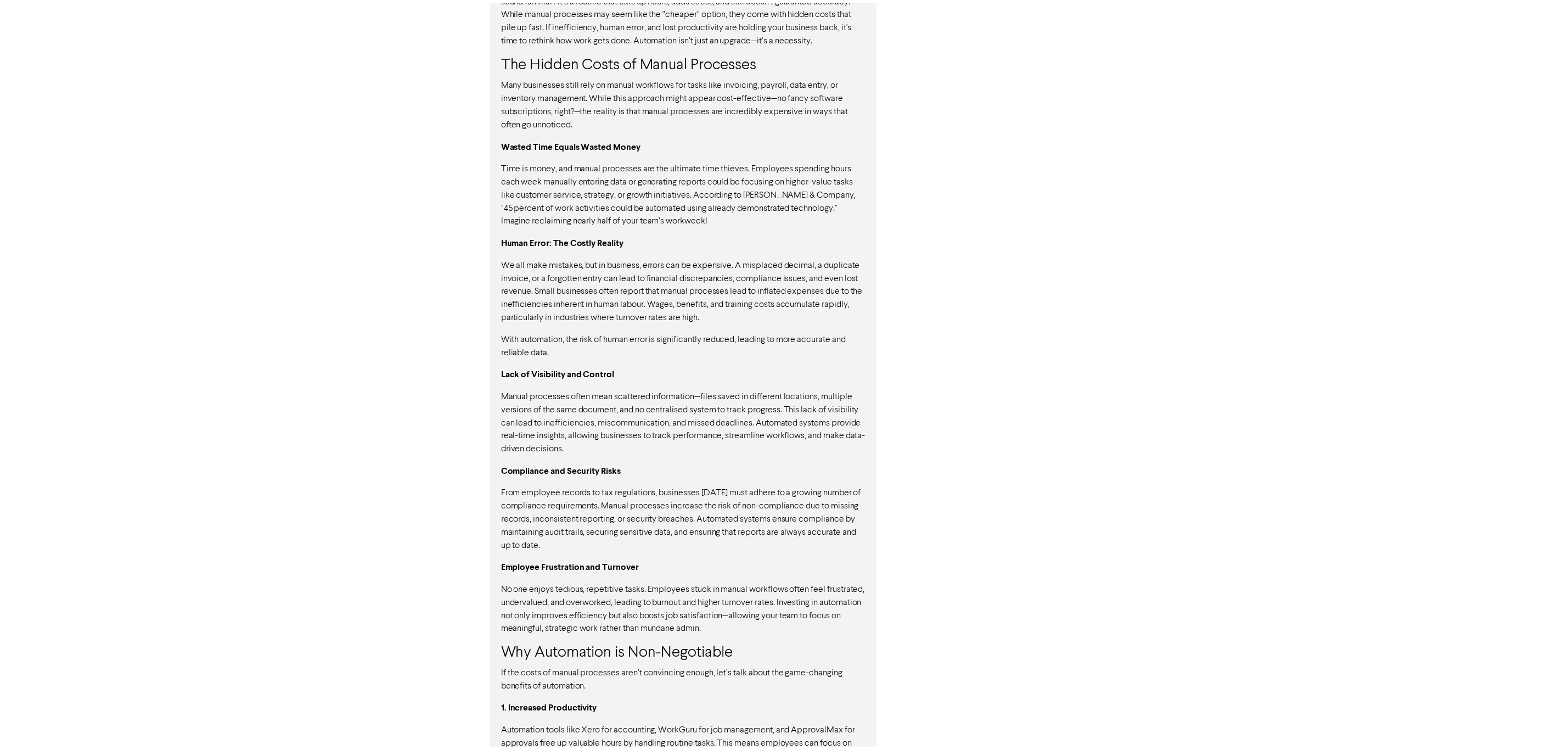
scroll to position [1068, 0]
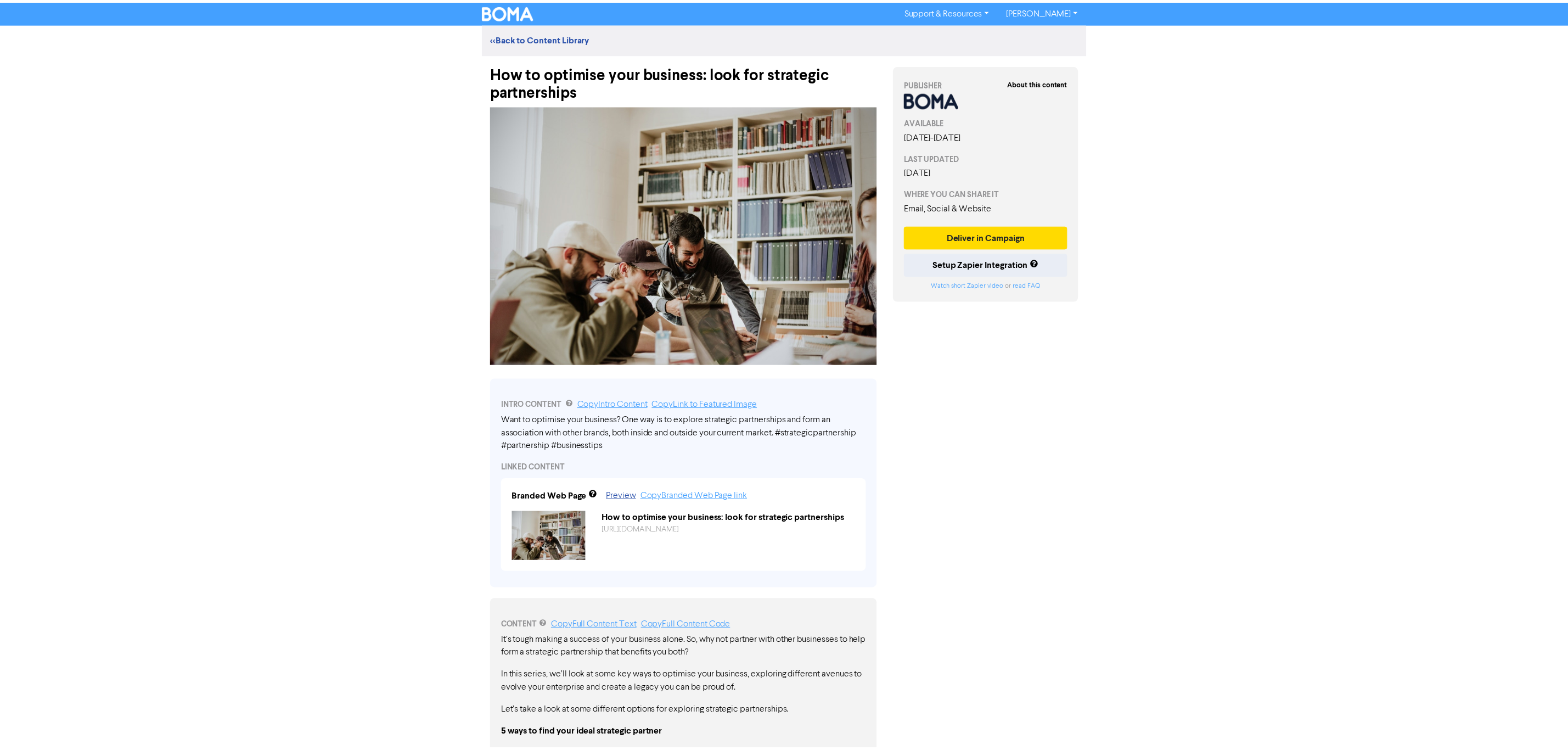
scroll to position [531, 0]
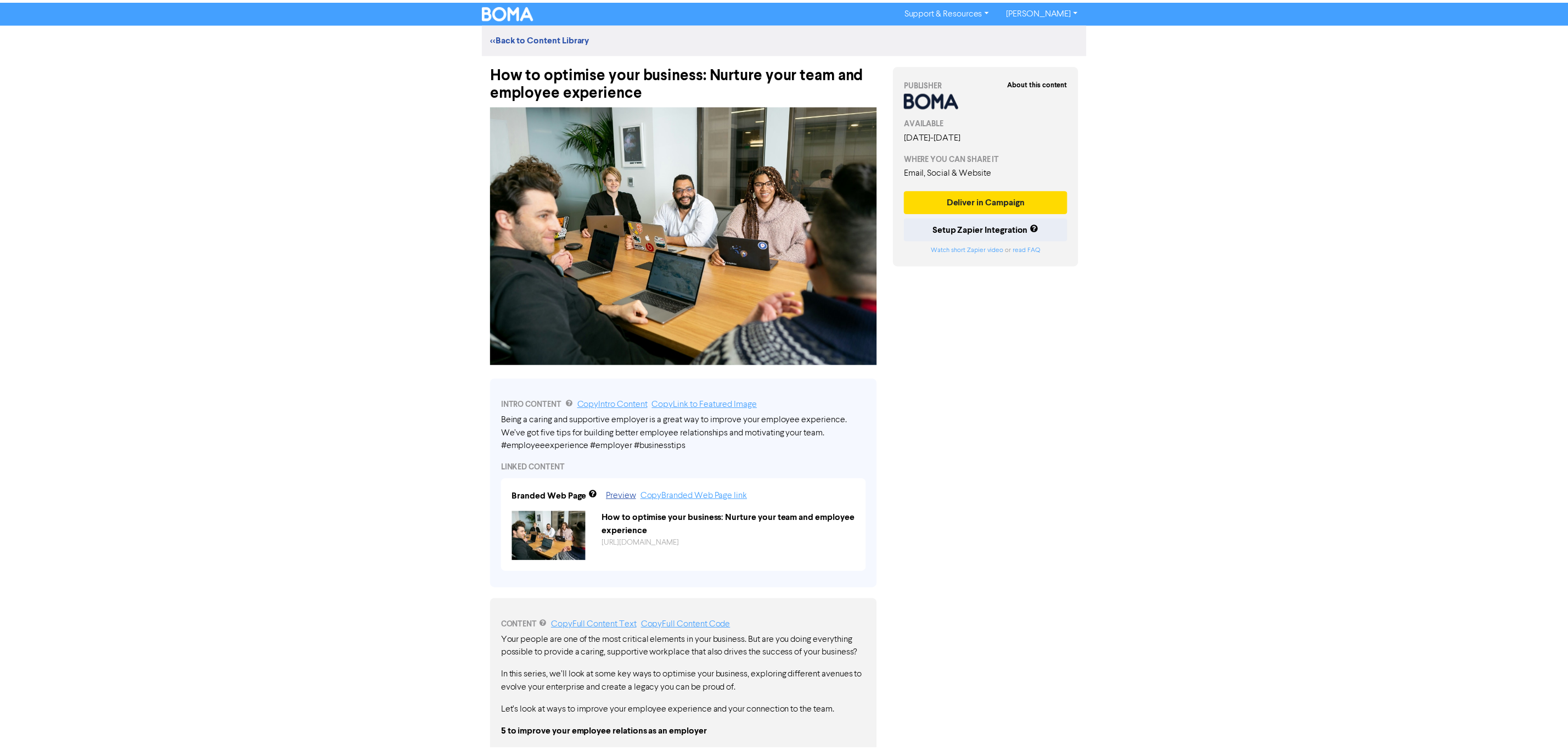
scroll to position [531, 0]
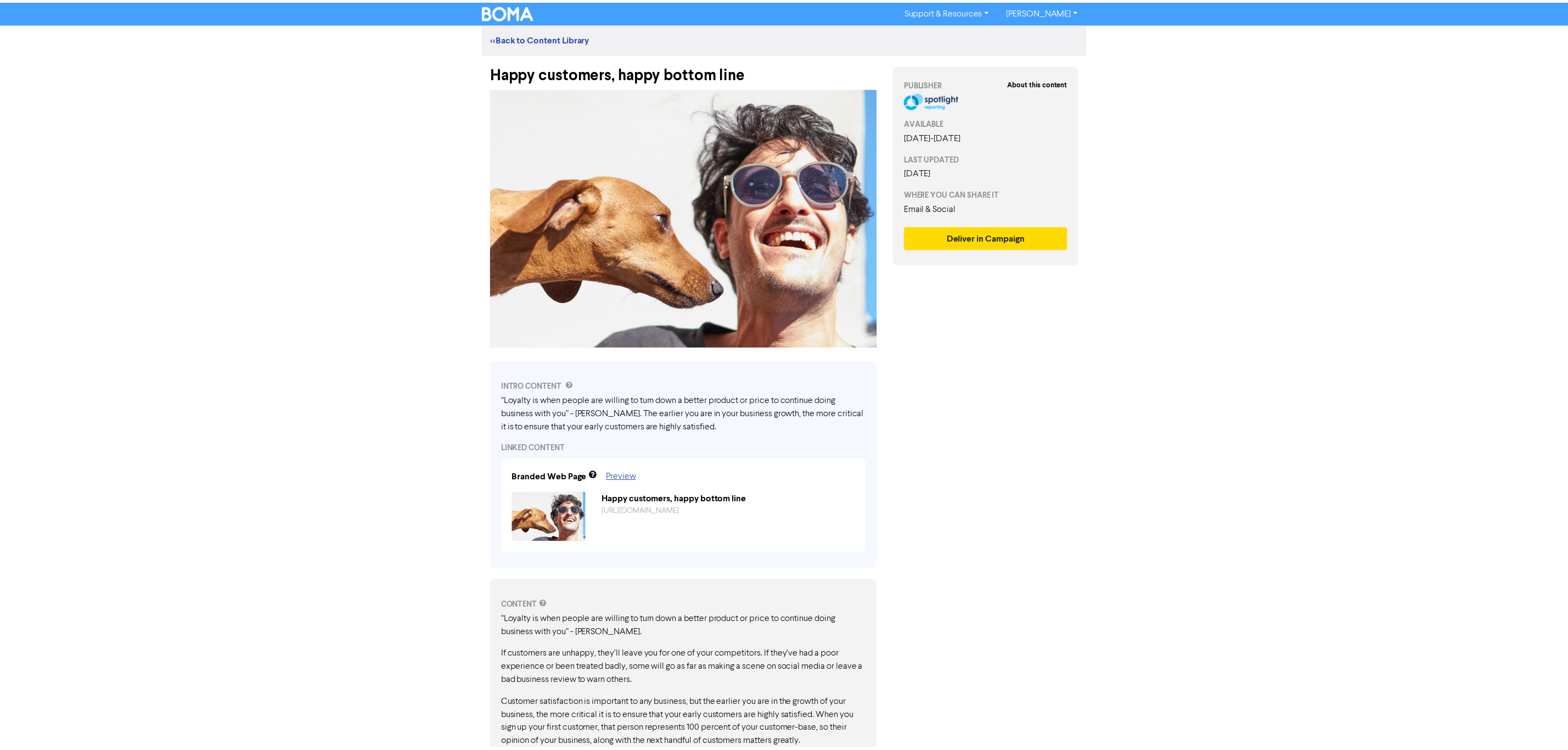
scroll to position [191, 0]
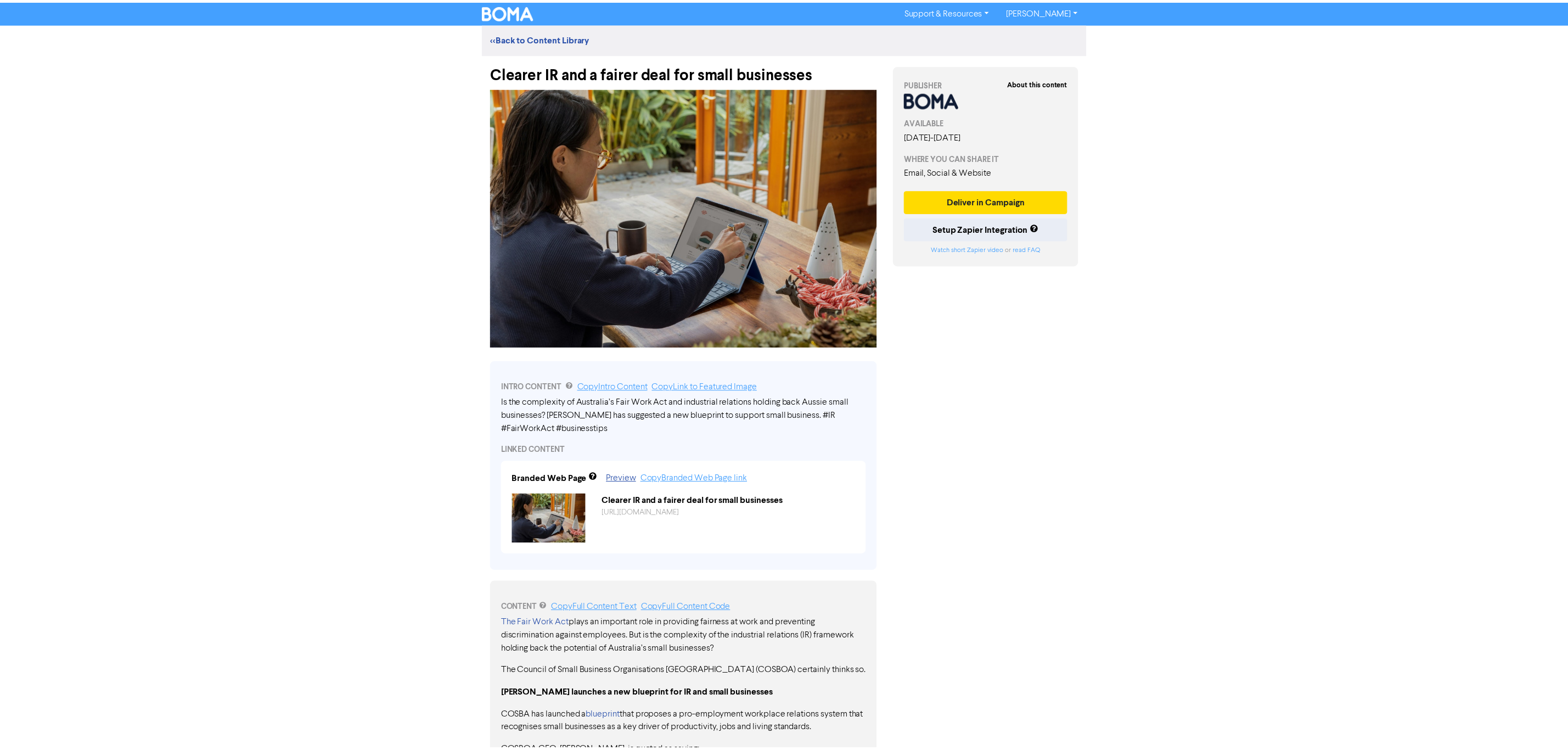
scroll to position [323, 0]
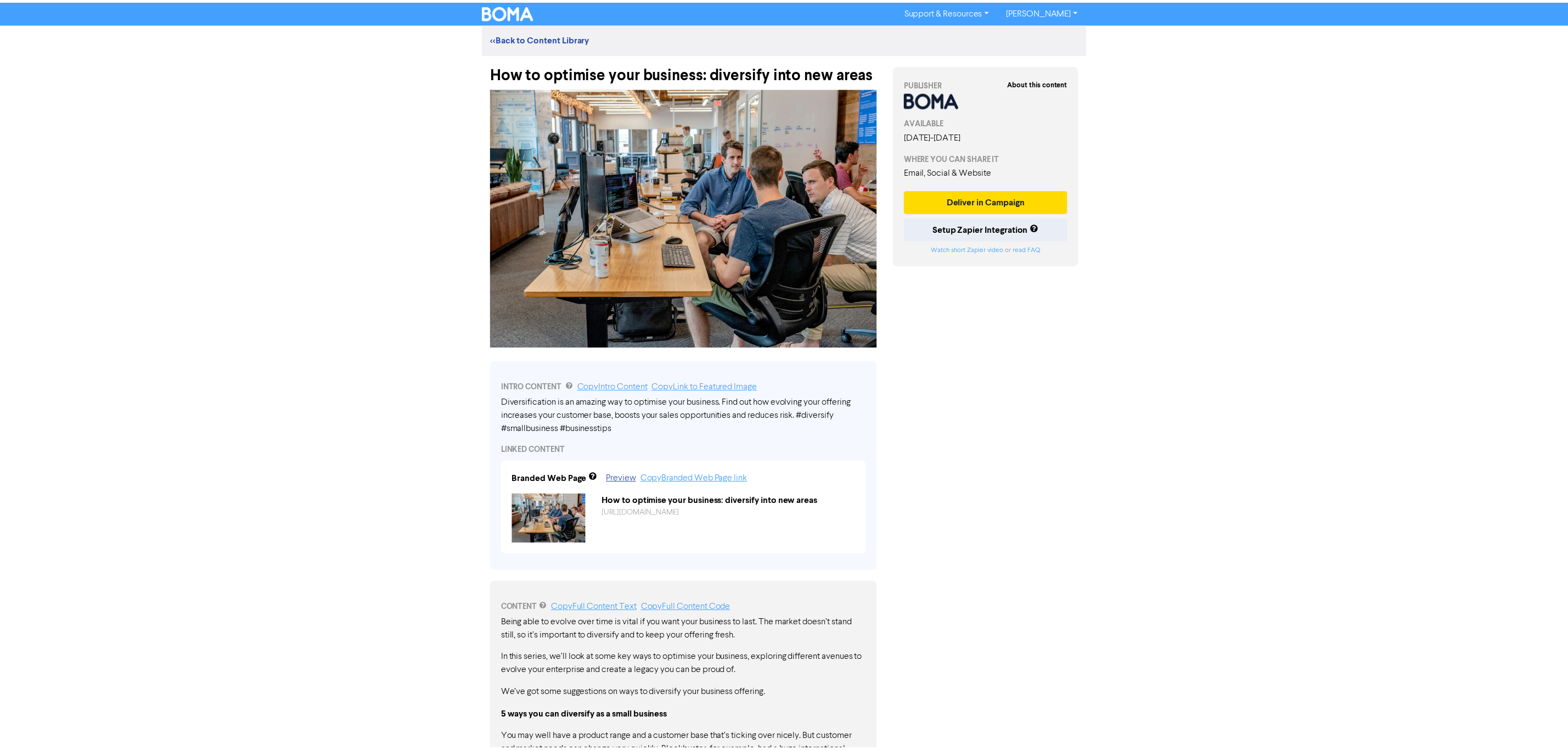
scroll to position [587, 0]
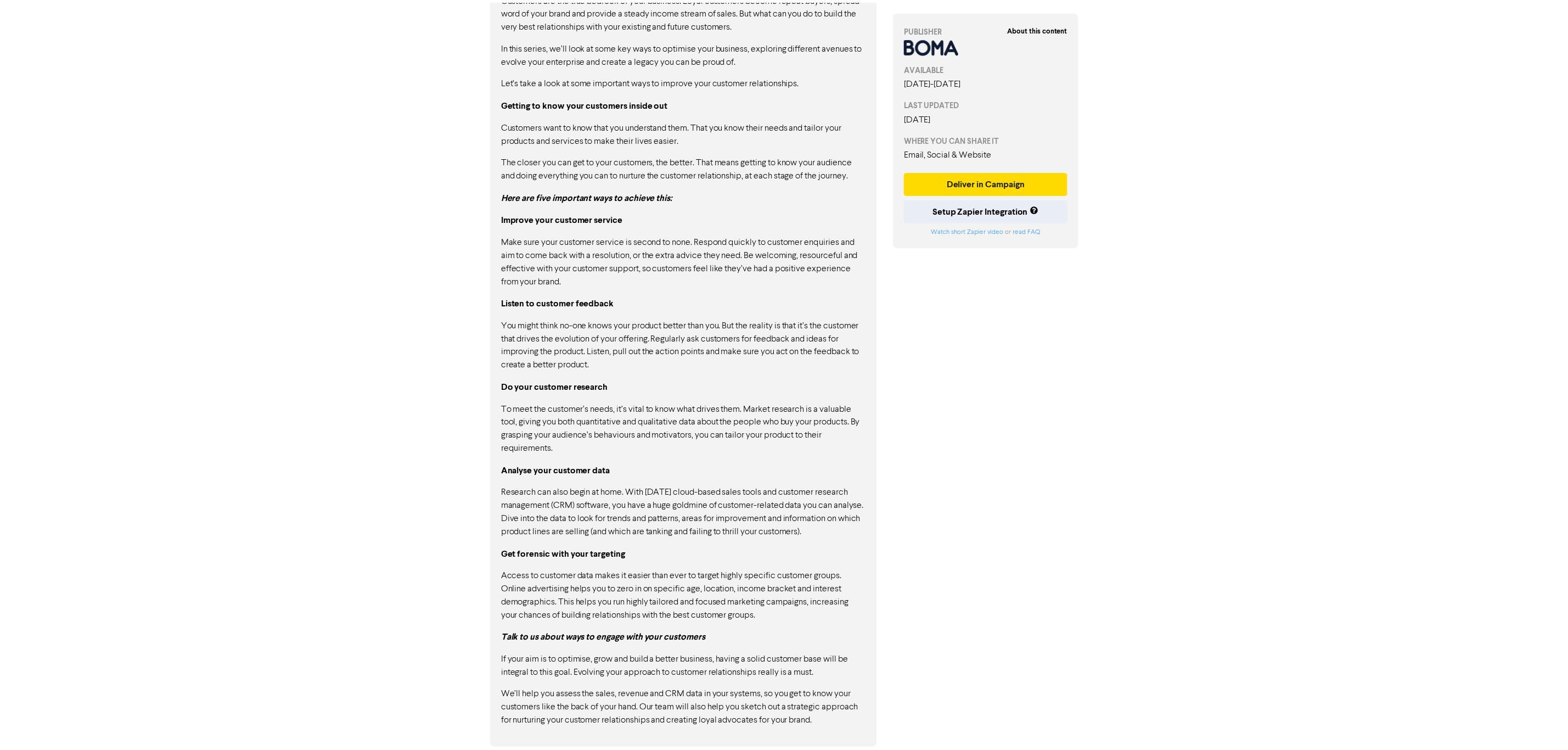
scroll to position [635, 0]
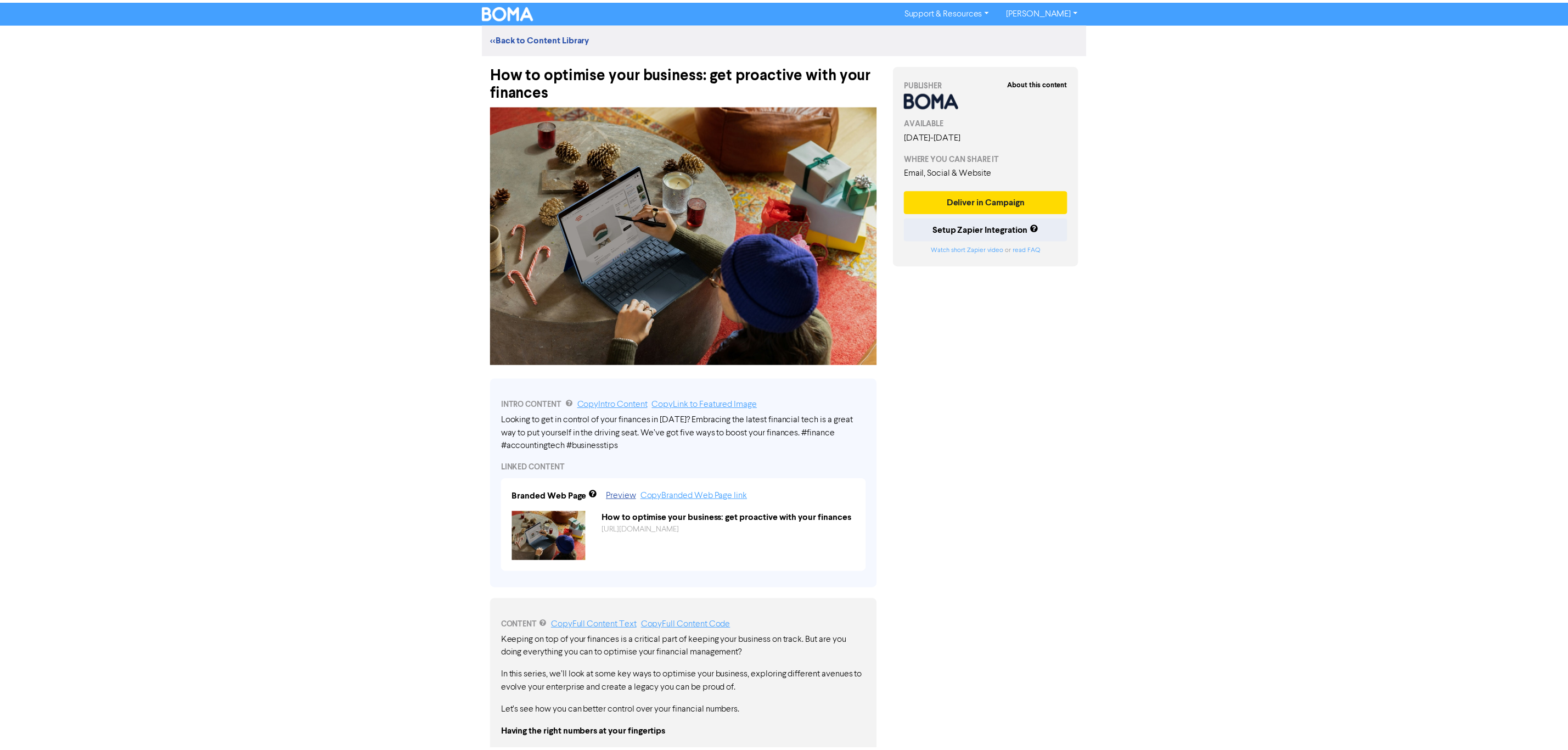
scroll to position [610, 0]
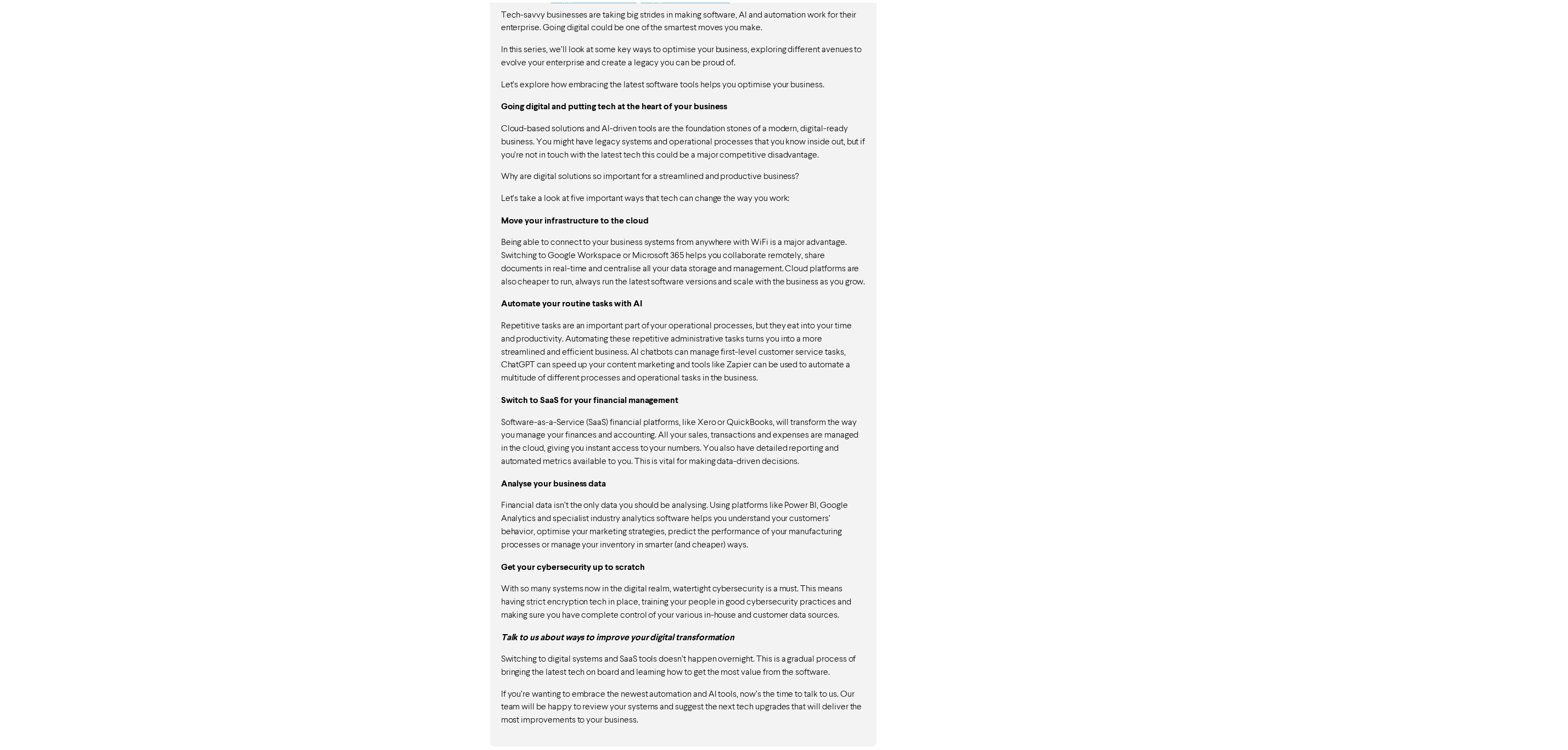
scroll to position [646, 0]
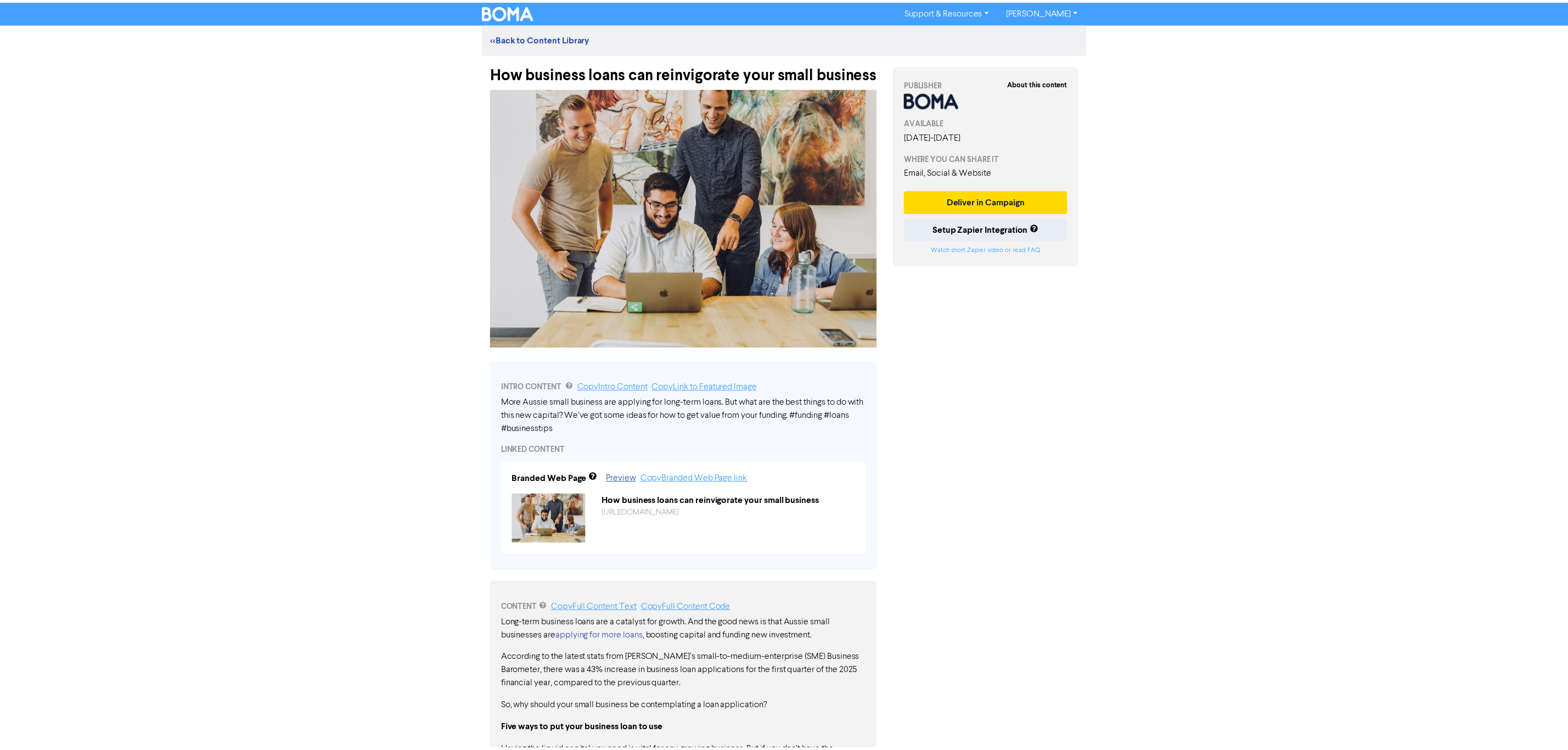
scroll to position [575, 0]
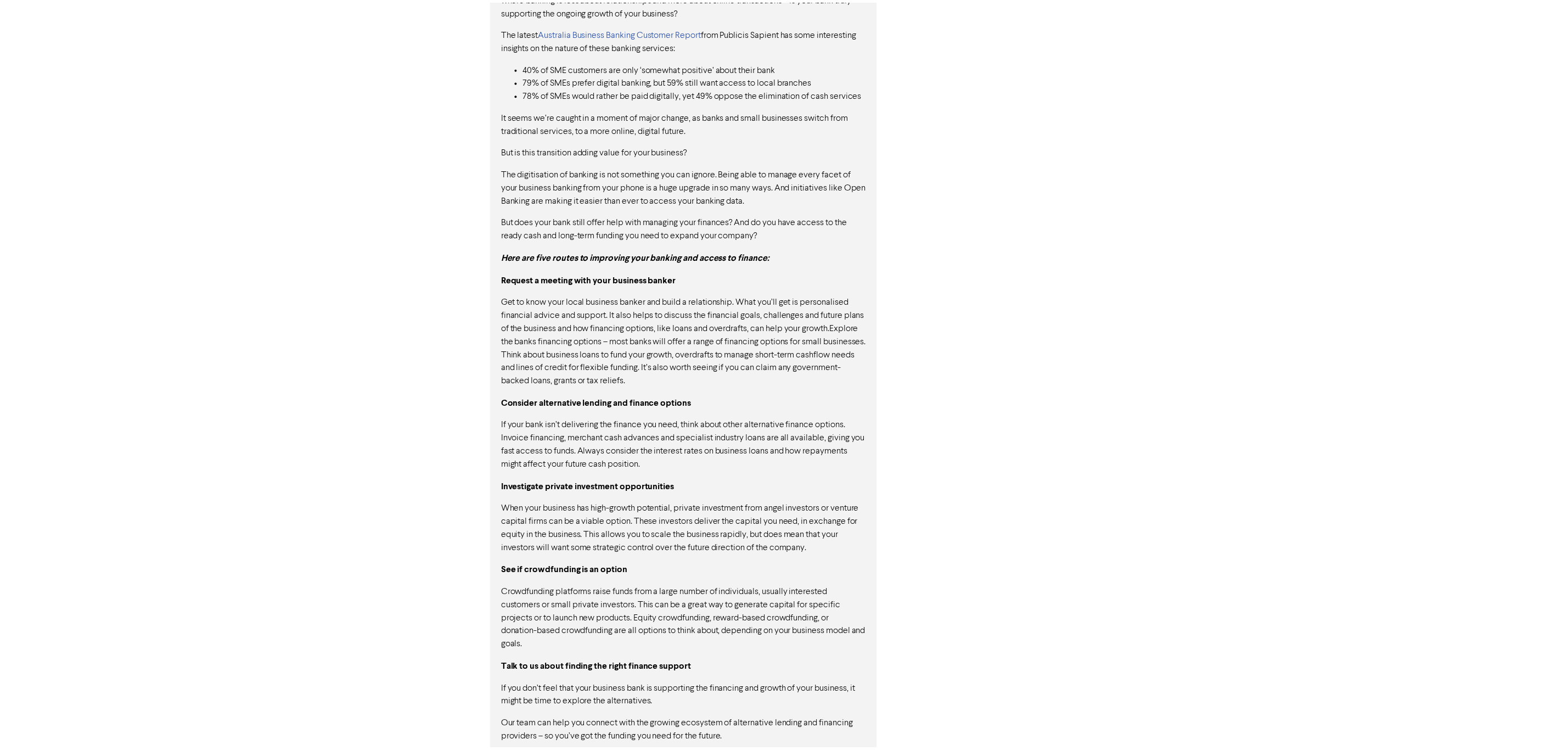
scroll to position [658, 0]
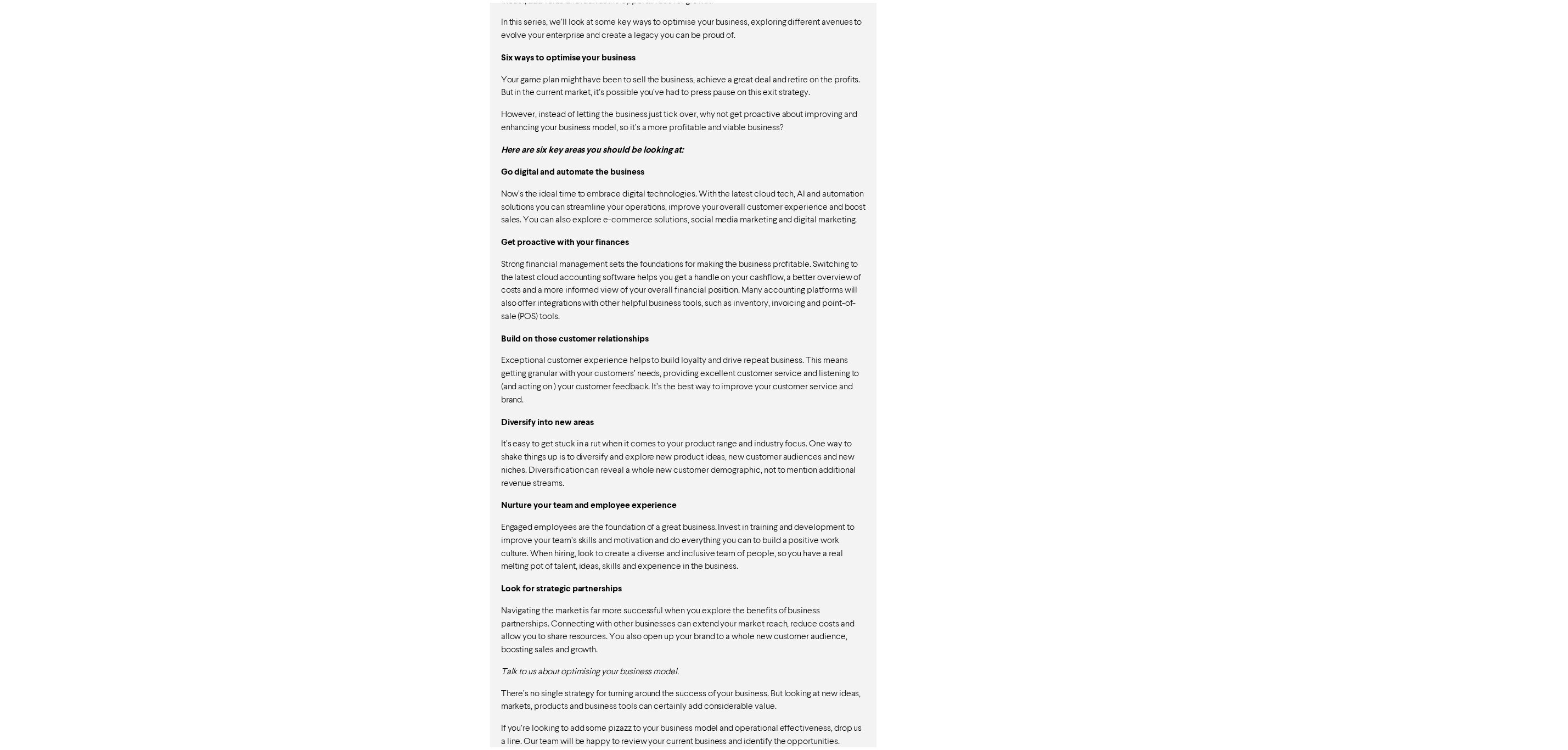
scroll to position [677, 0]
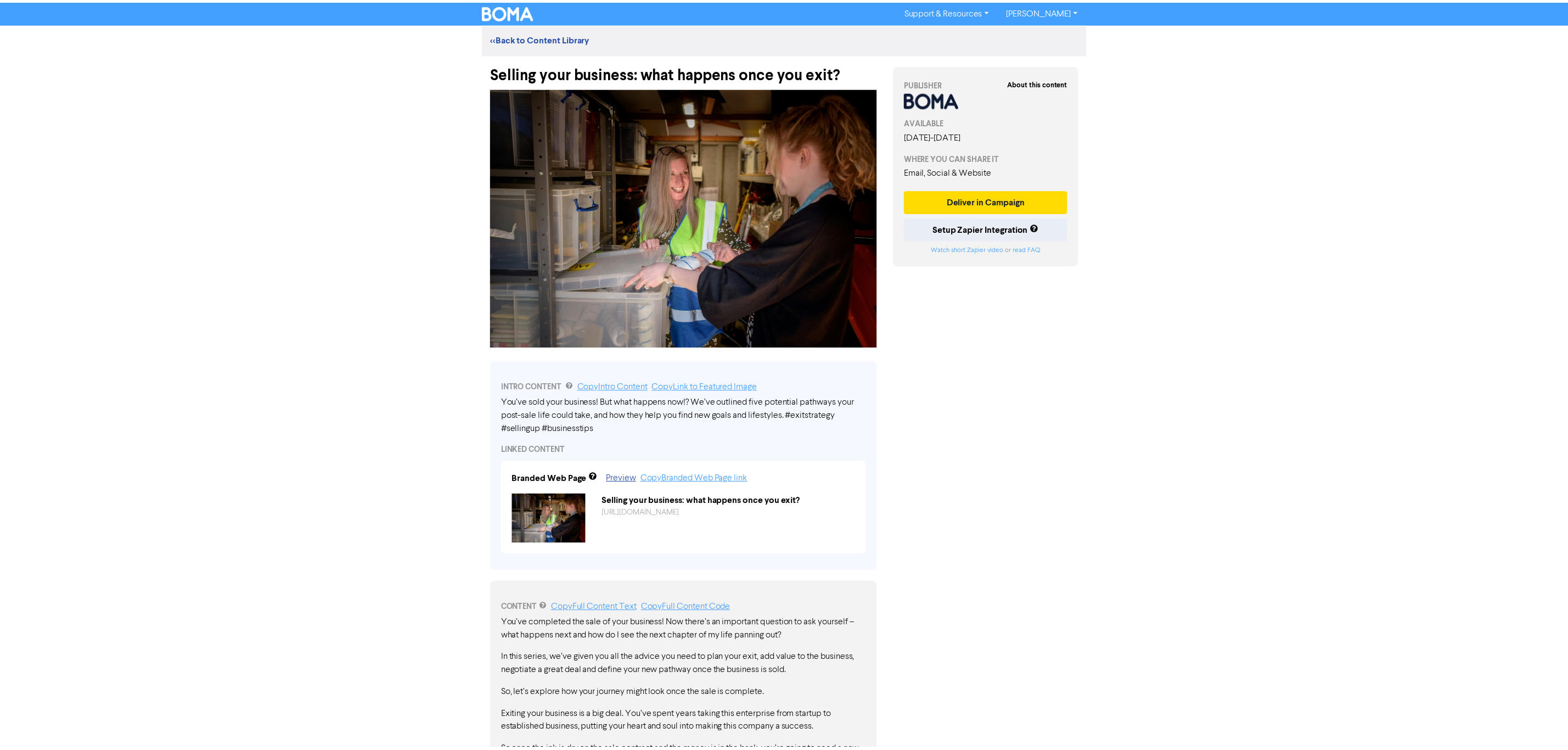
scroll to position [579, 0]
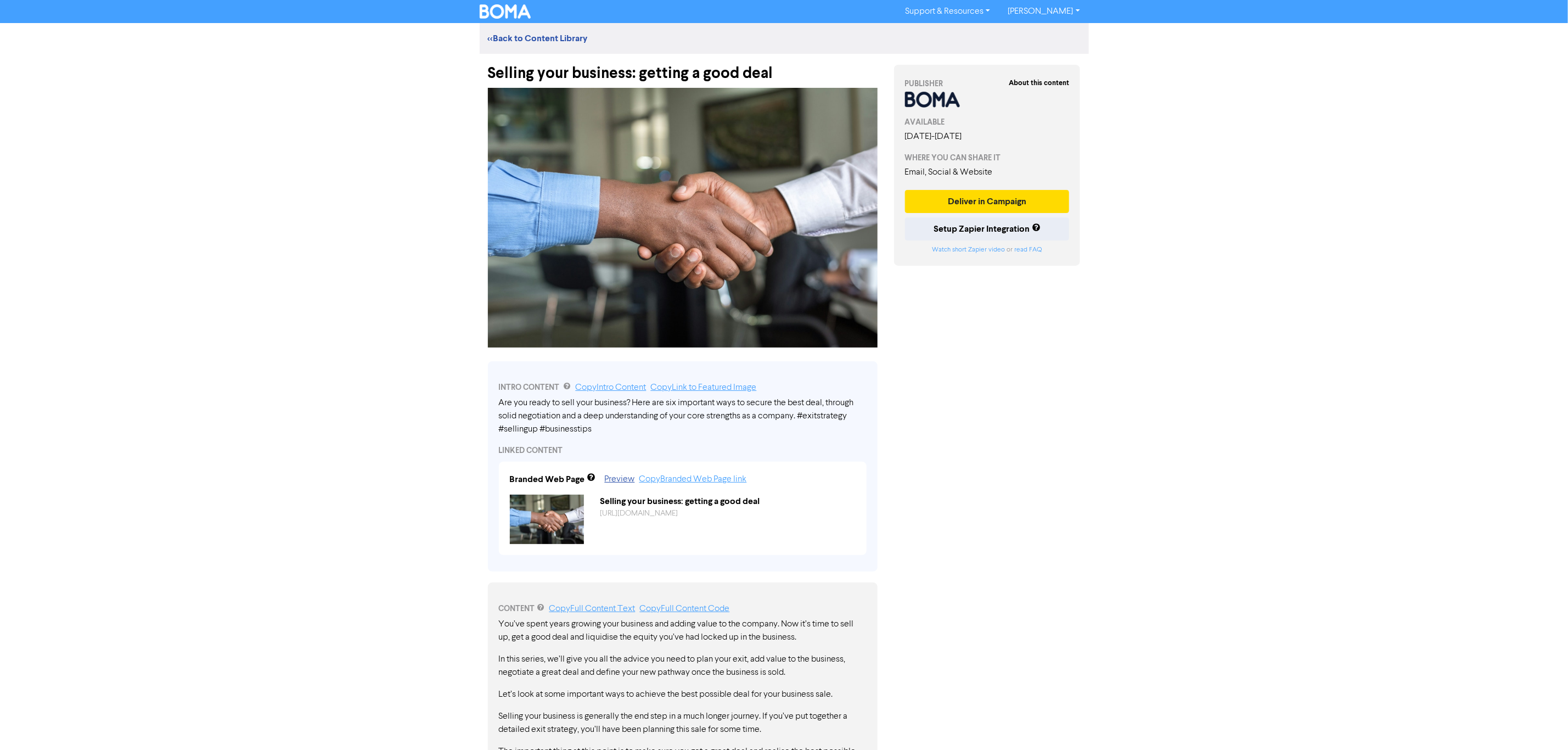
click at [1135, 43] on div "Support & Resources Video Tutorials FAQ & Guides Marketing Education Andrew Jef…" at bounding box center [784, 375] width 1568 height 750
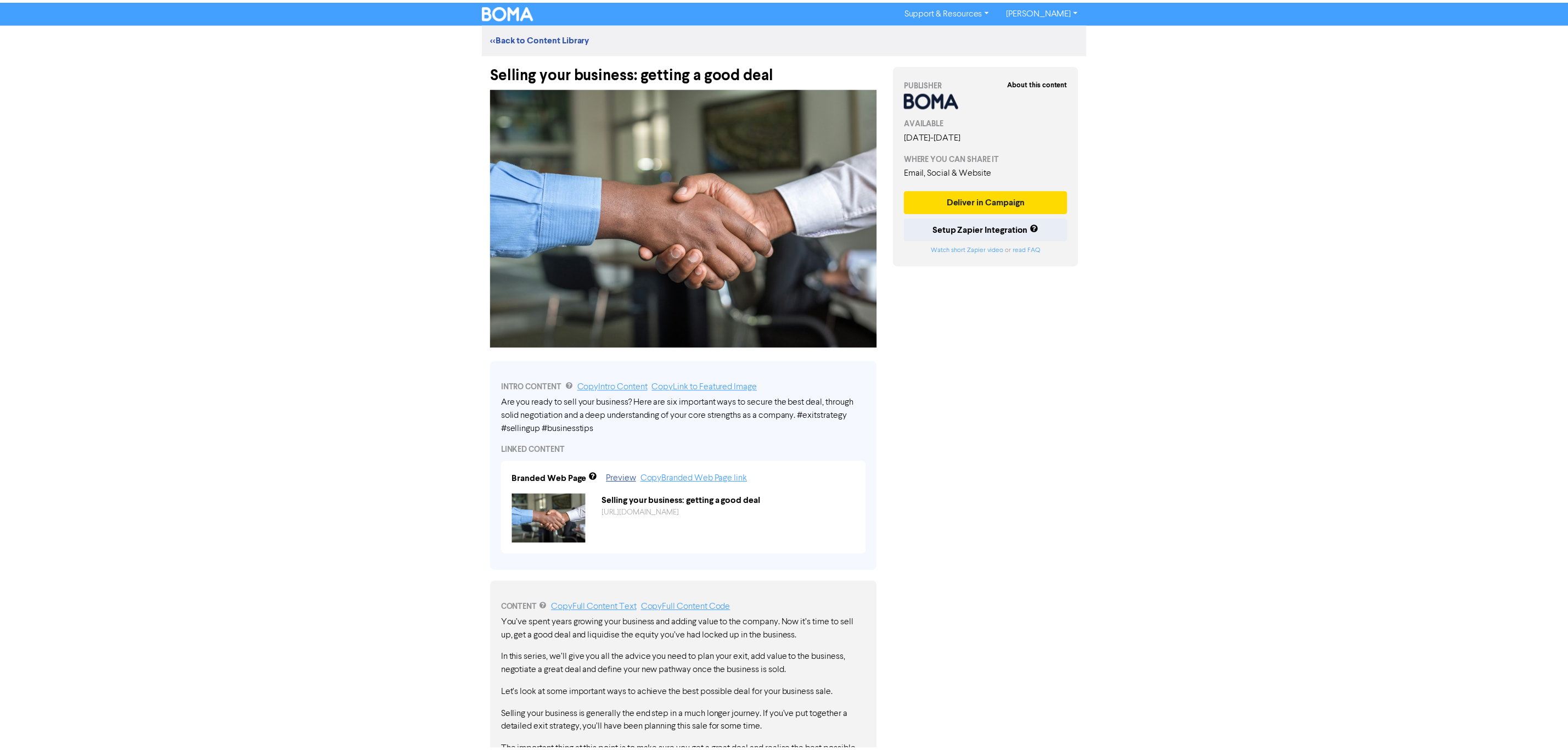
scroll to position [636, 0]
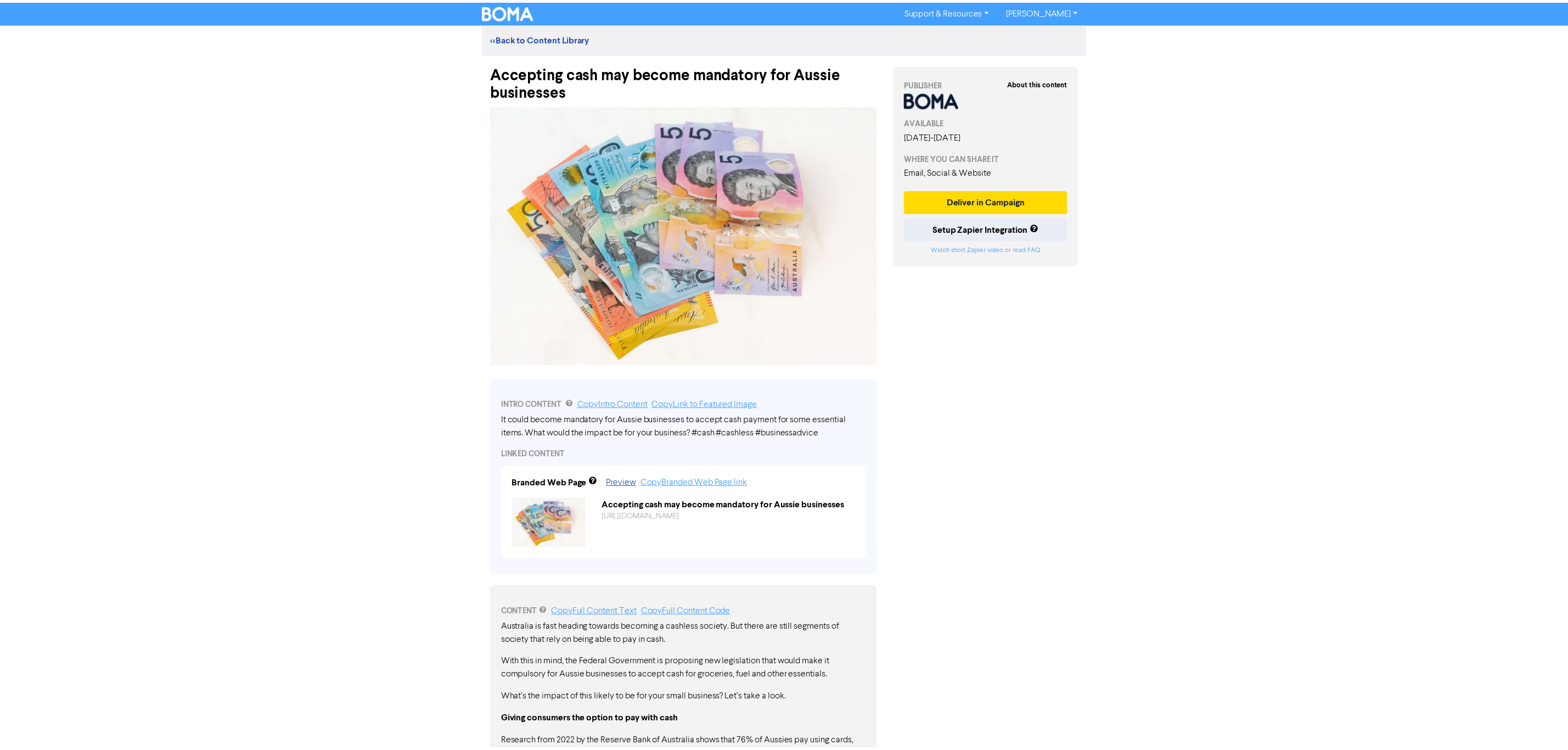
scroll to position [343, 0]
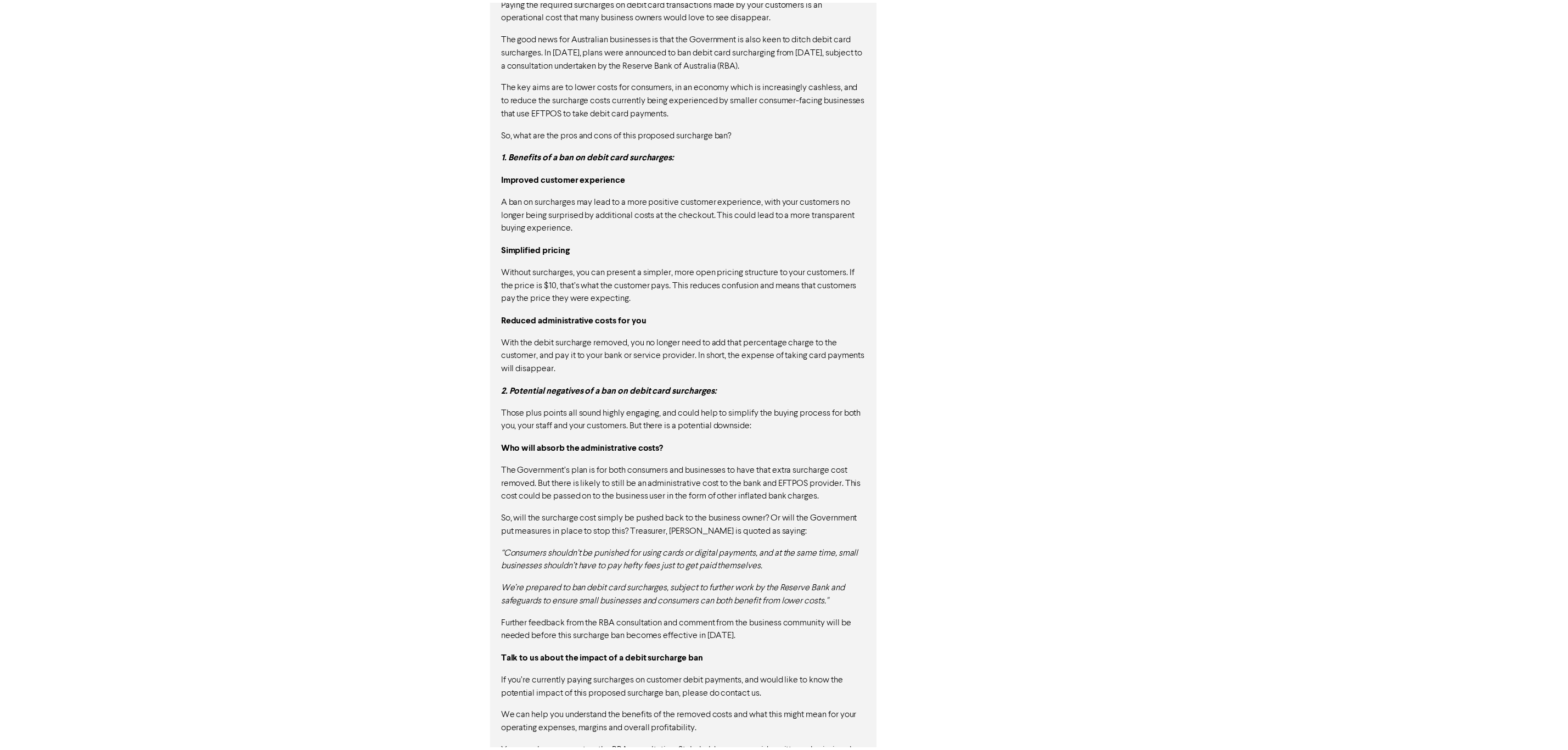
scroll to position [686, 0]
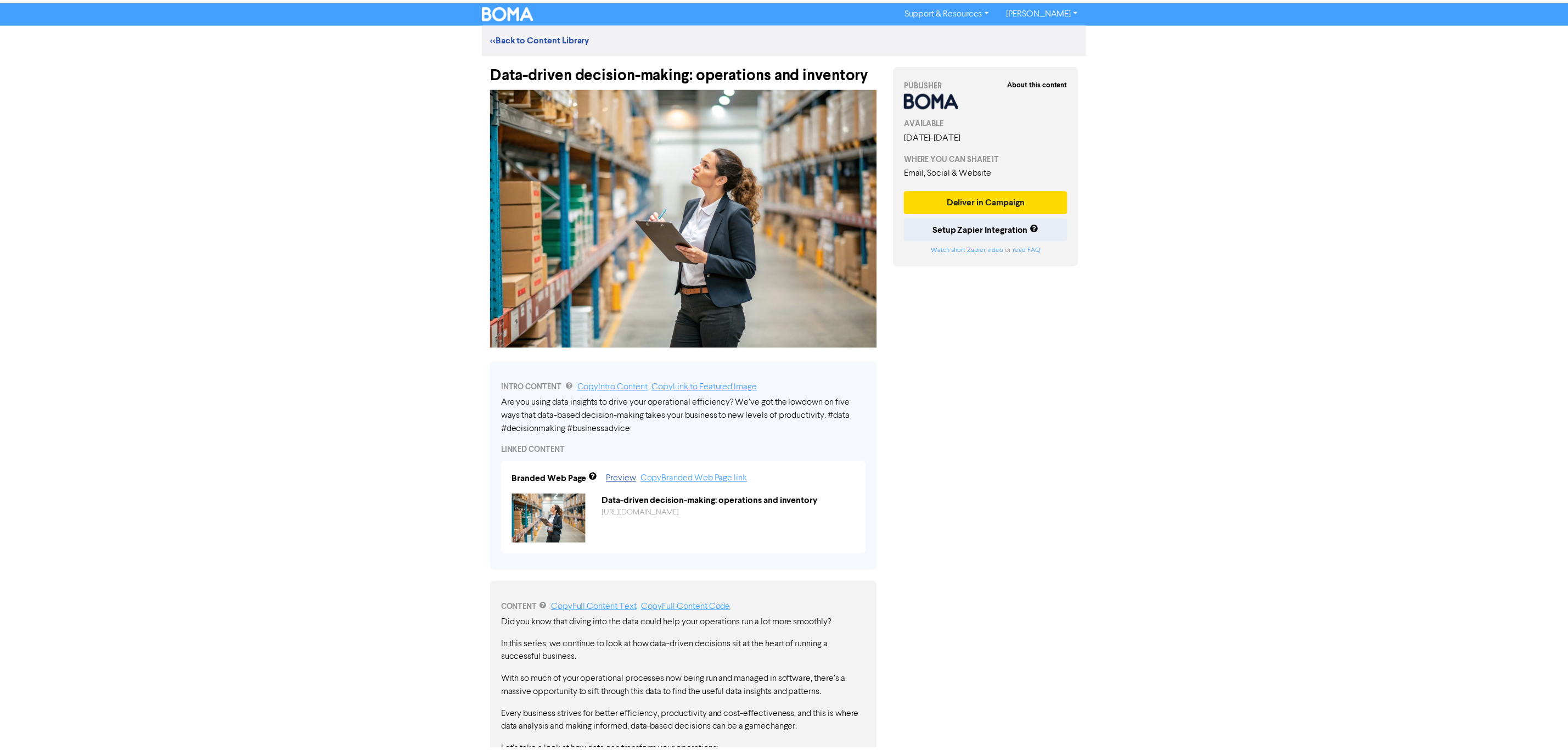
scroll to position [518, 0]
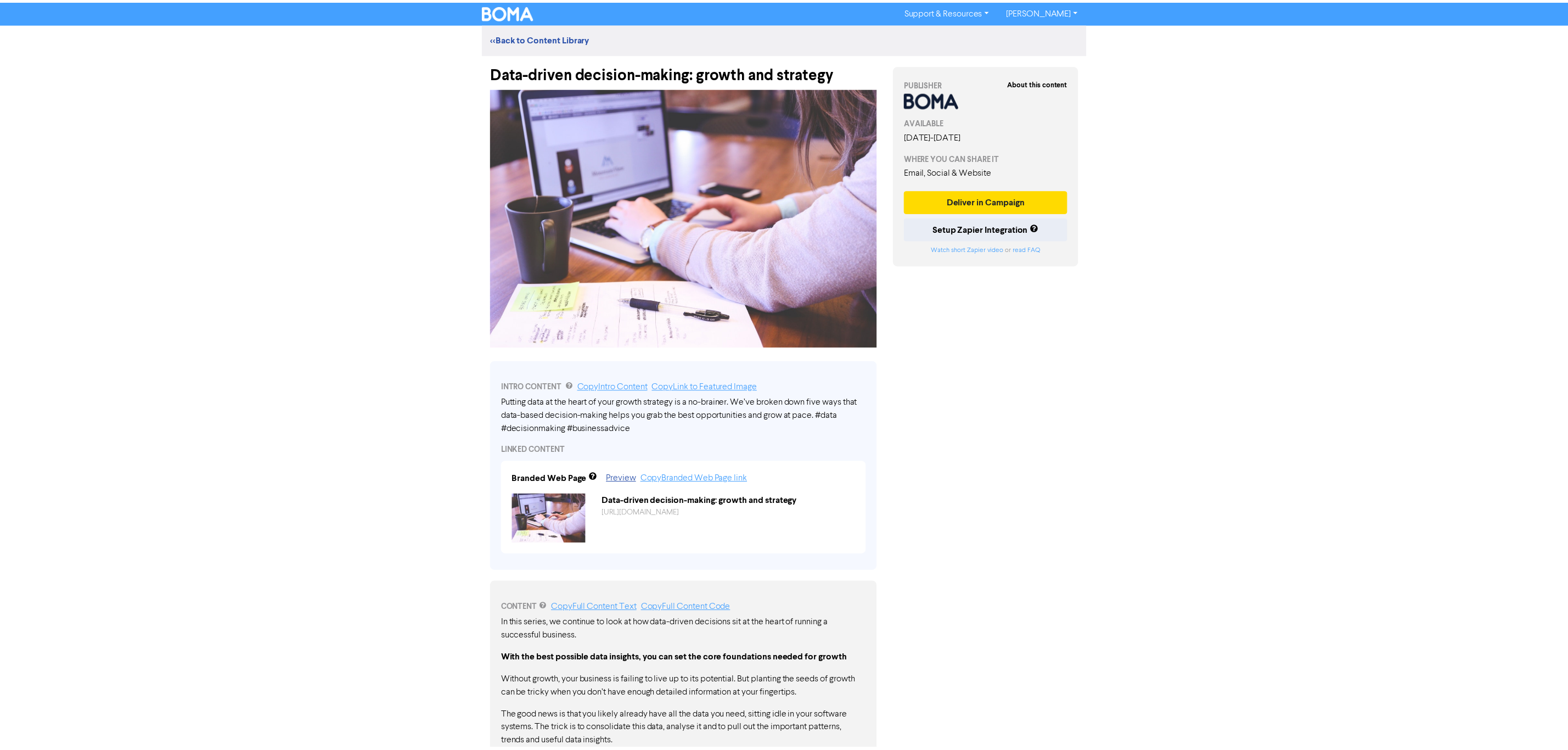
scroll to position [579, 0]
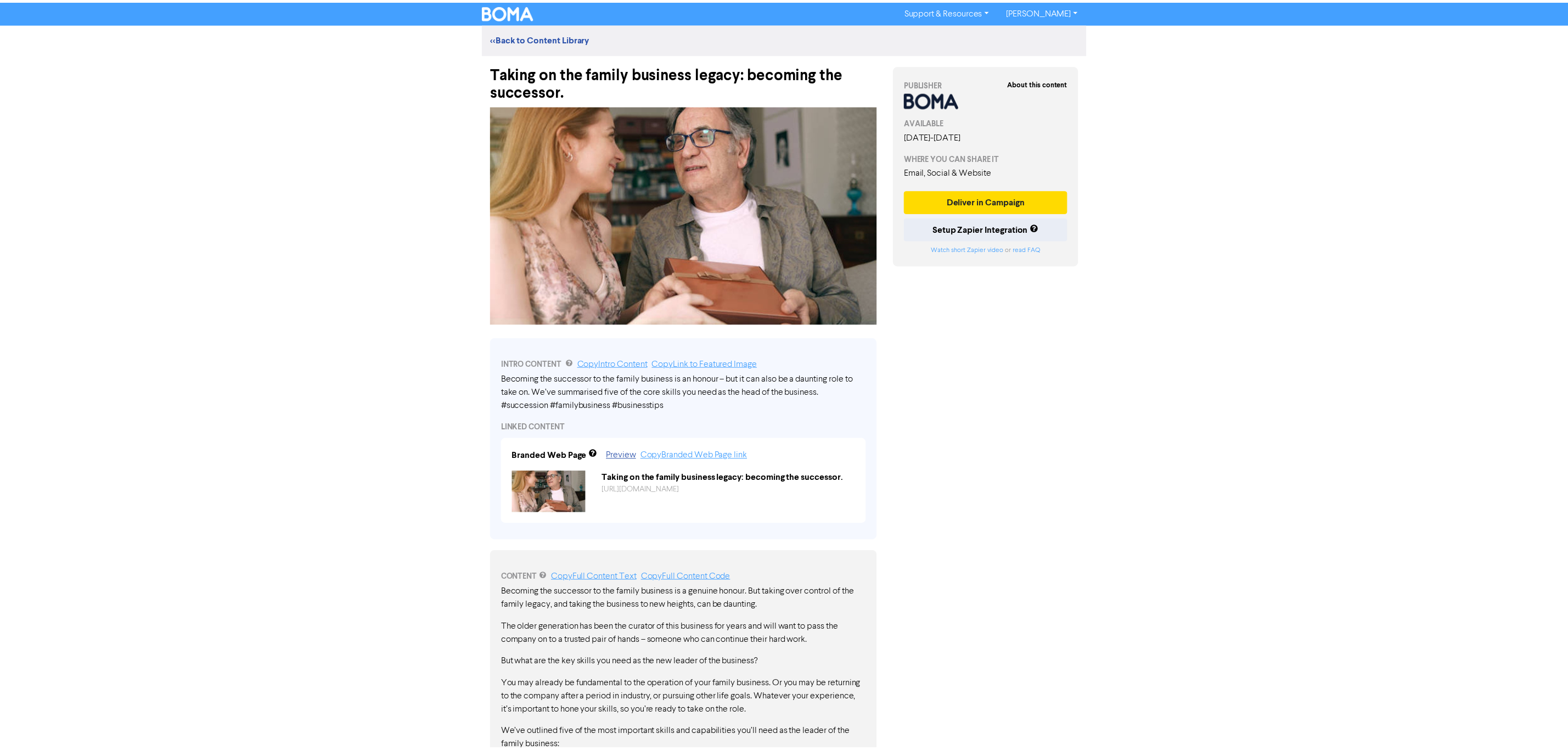
scroll to position [486, 0]
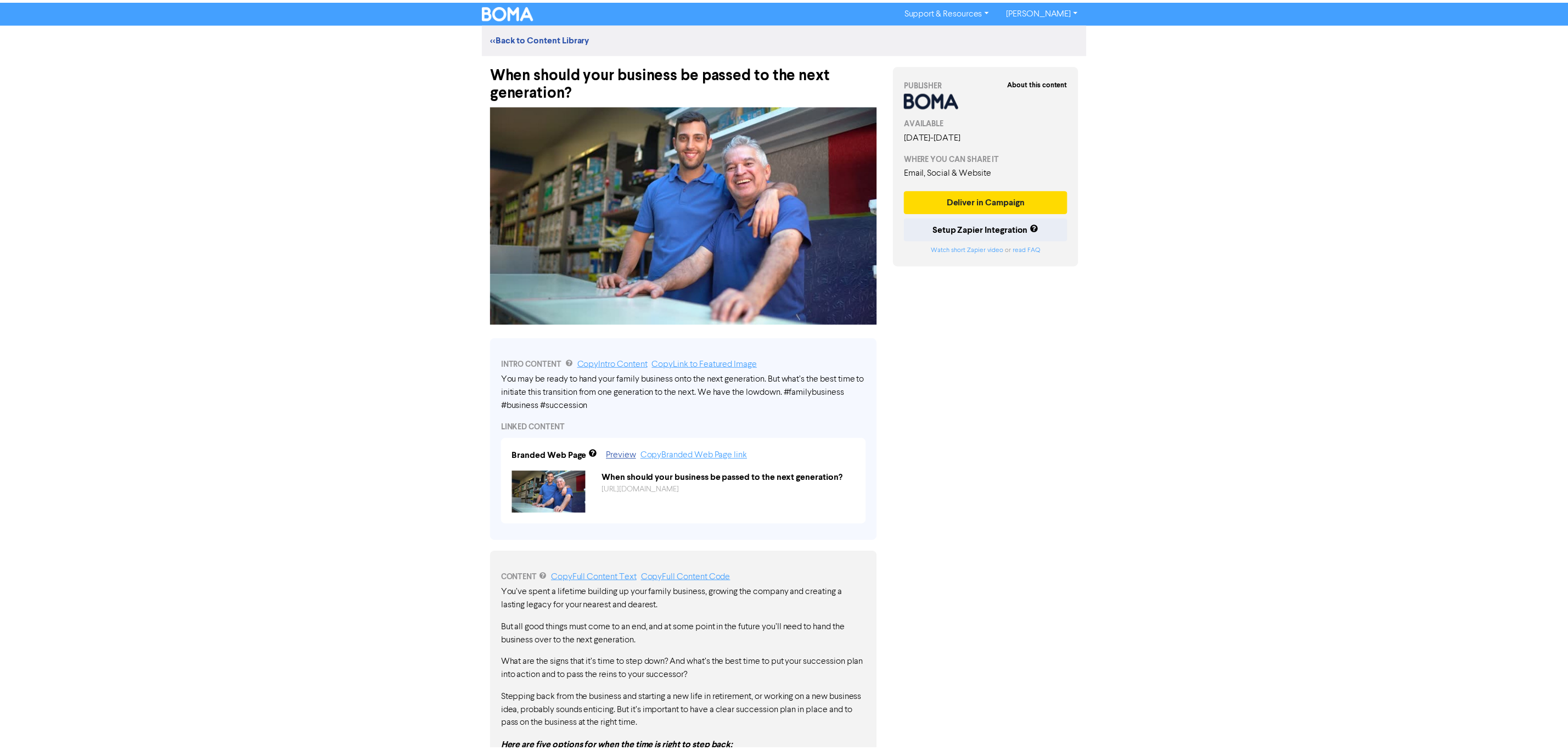
scroll to position [504, 0]
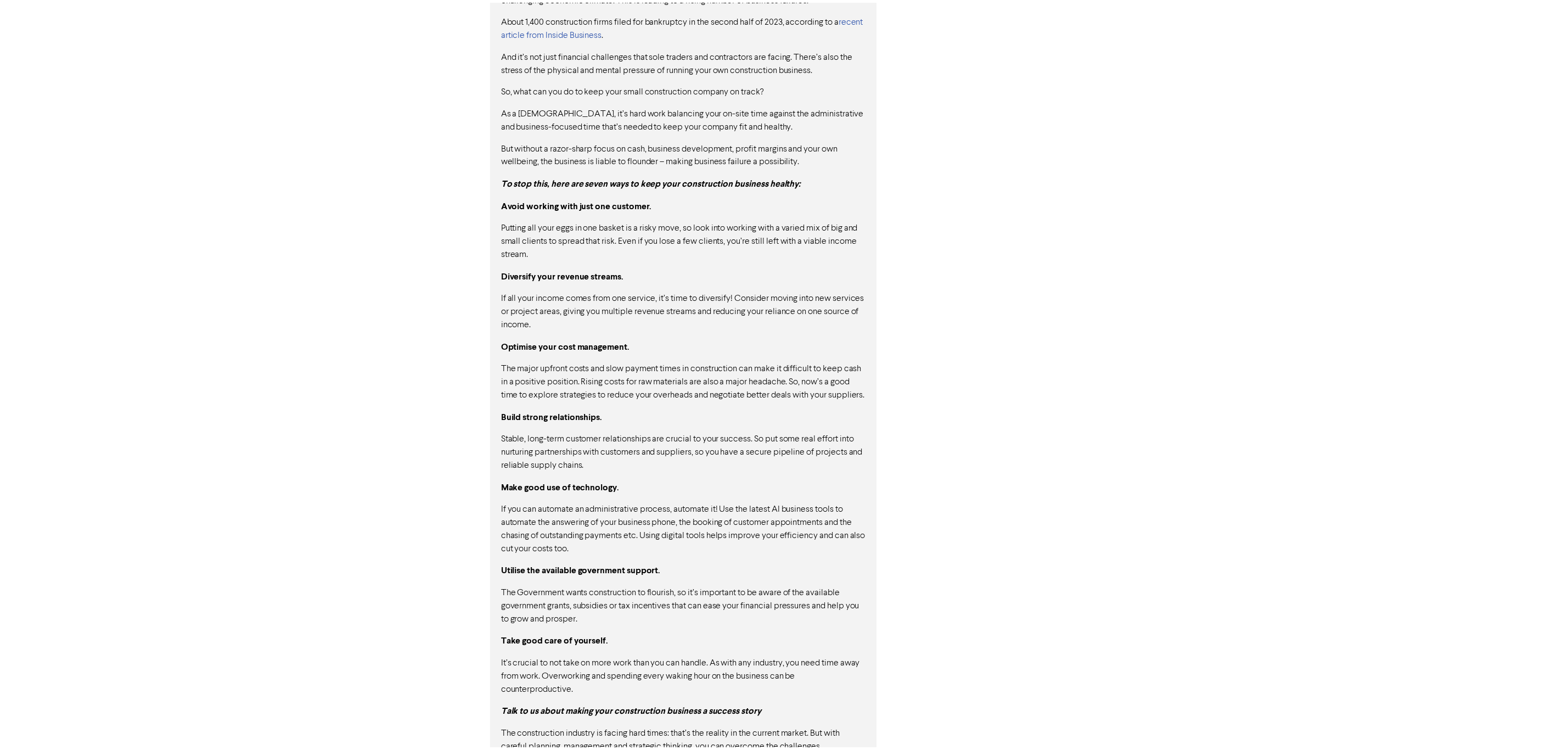
scroll to position [717, 0]
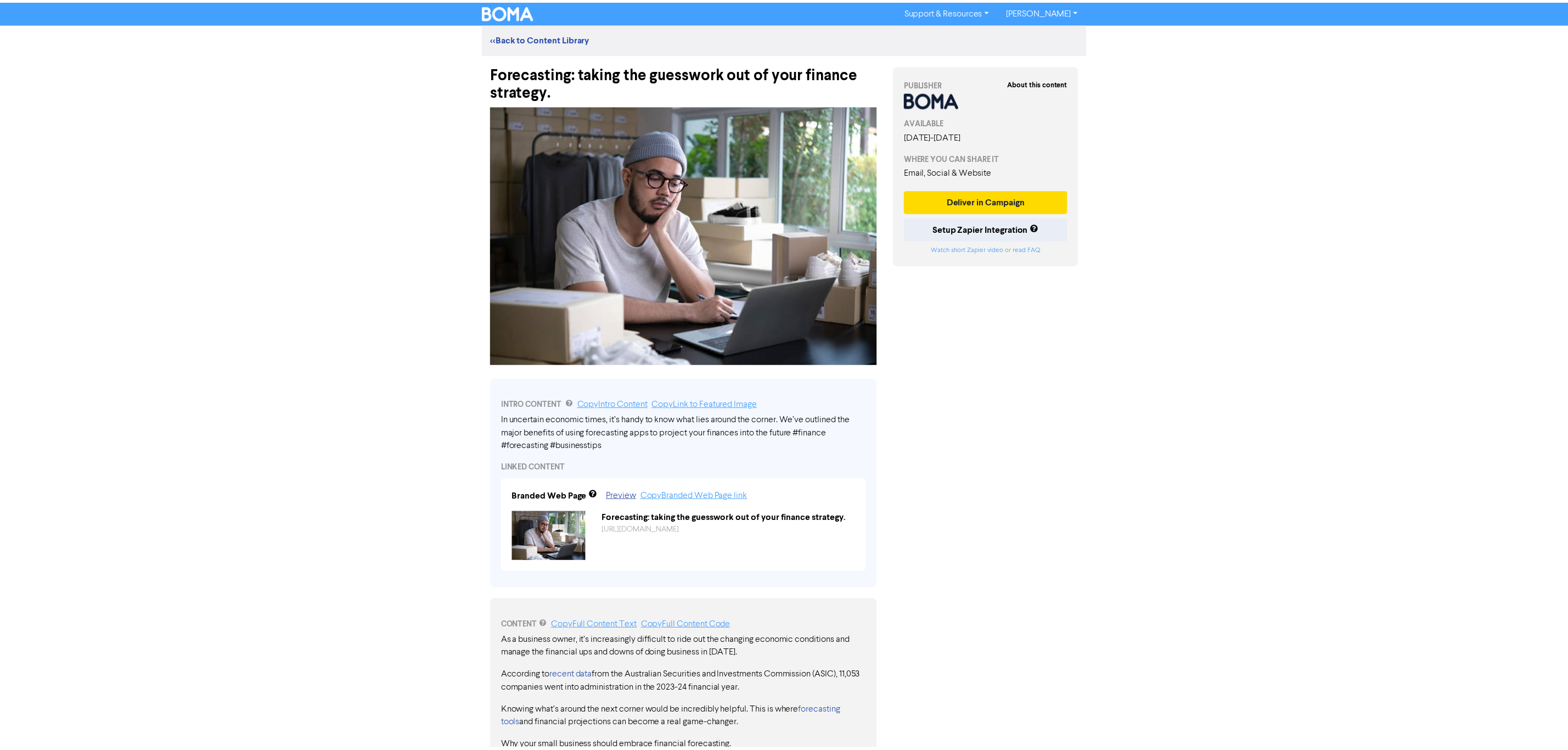
scroll to position [613, 0]
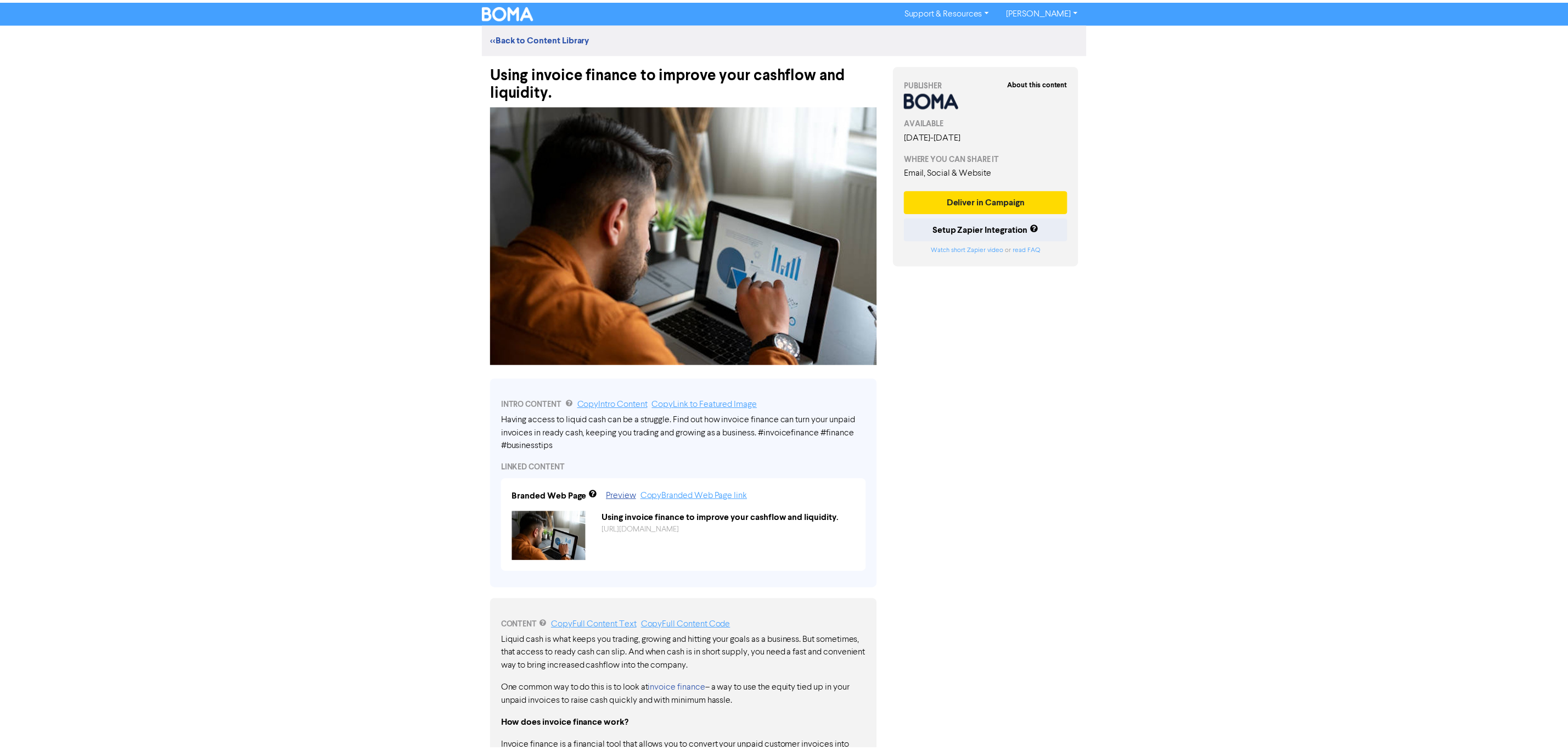
scroll to position [625, 0]
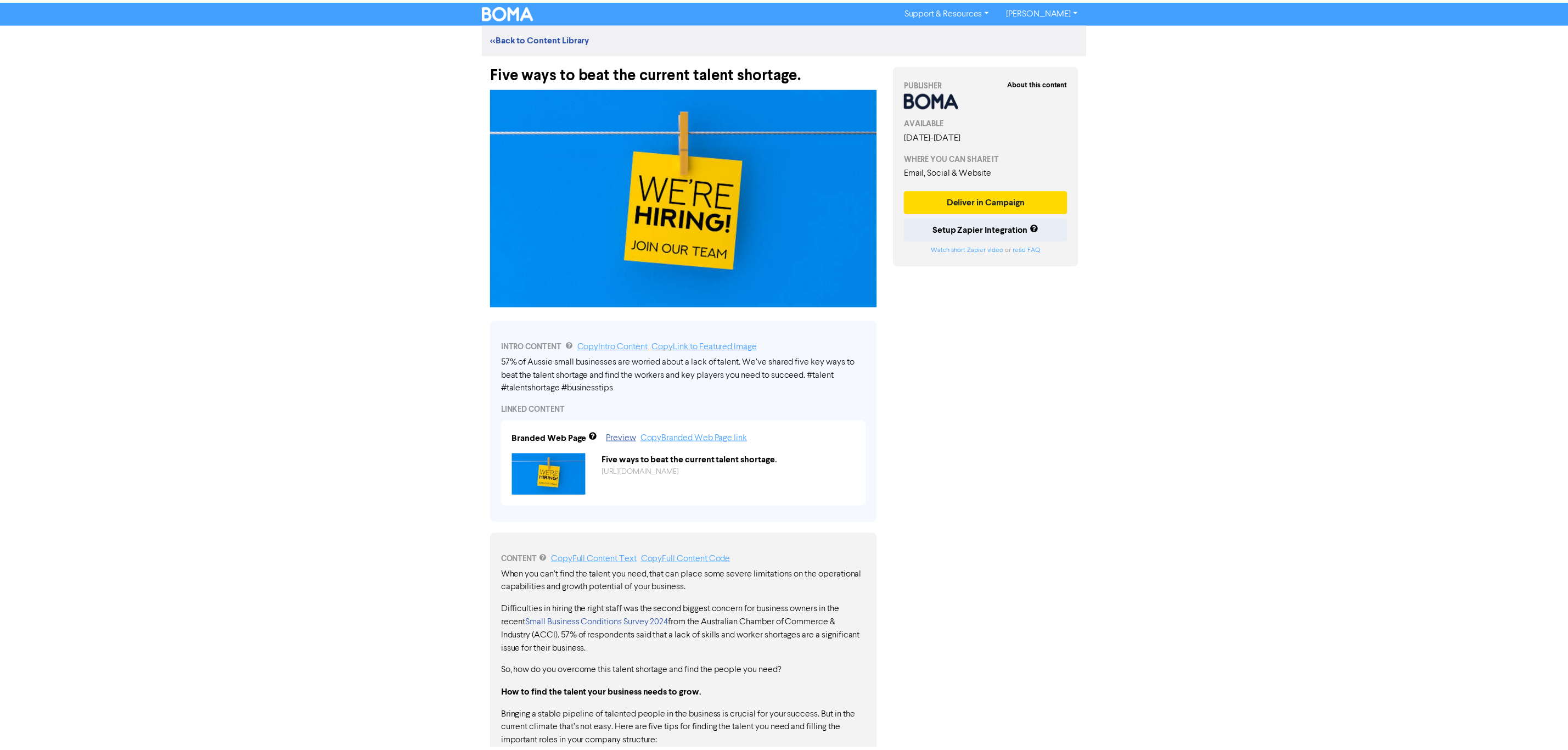
scroll to position [501, 0]
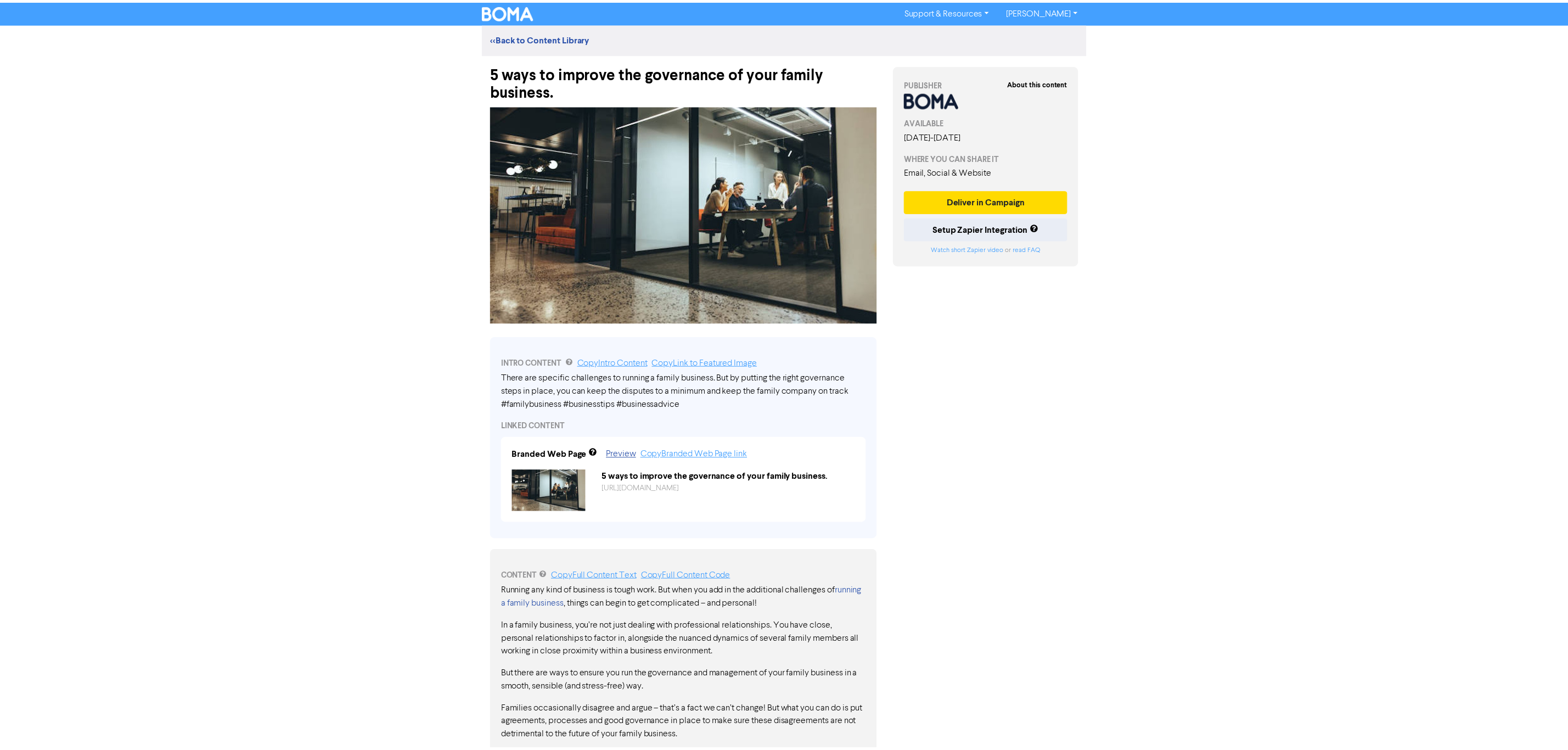
scroll to position [506, 0]
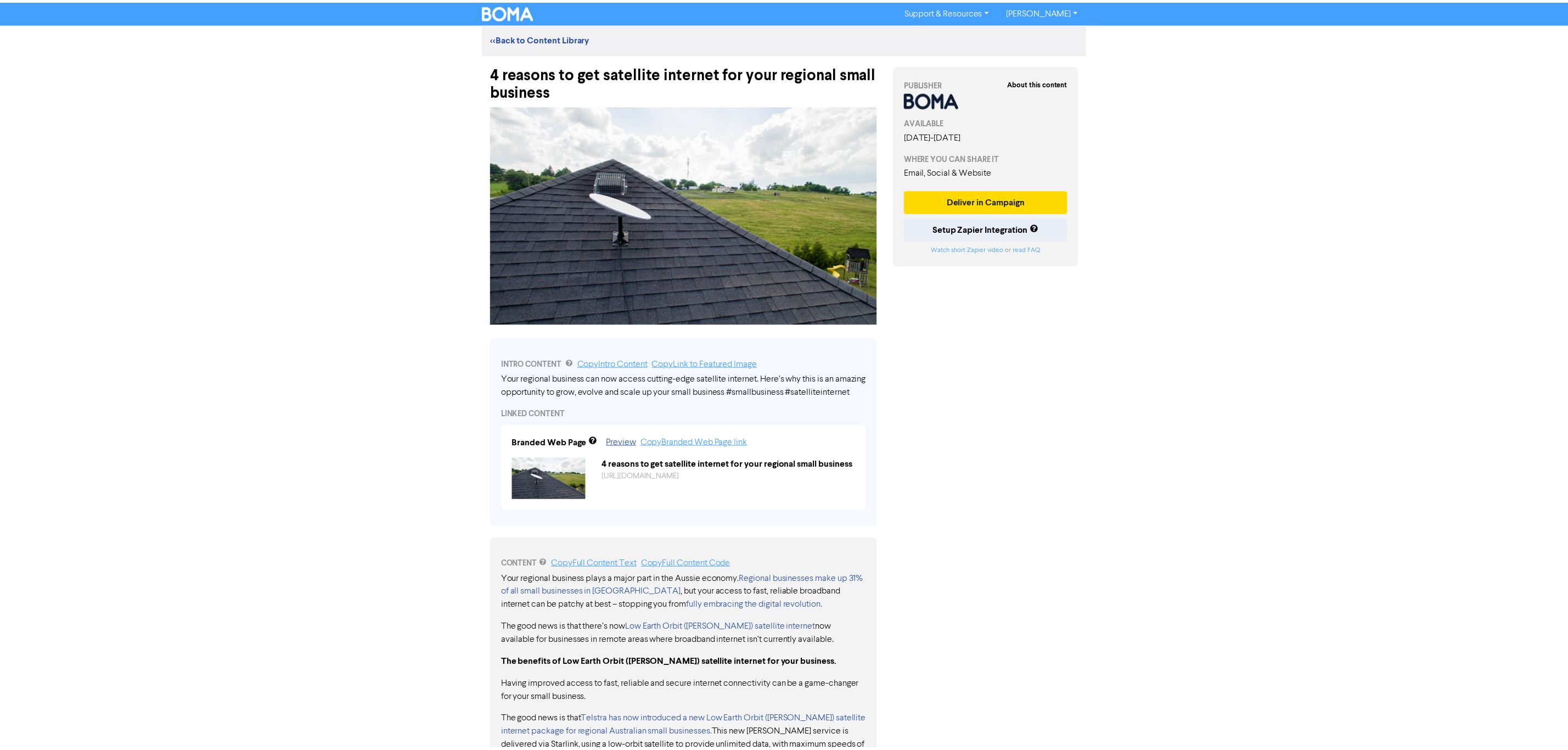
scroll to position [398, 0]
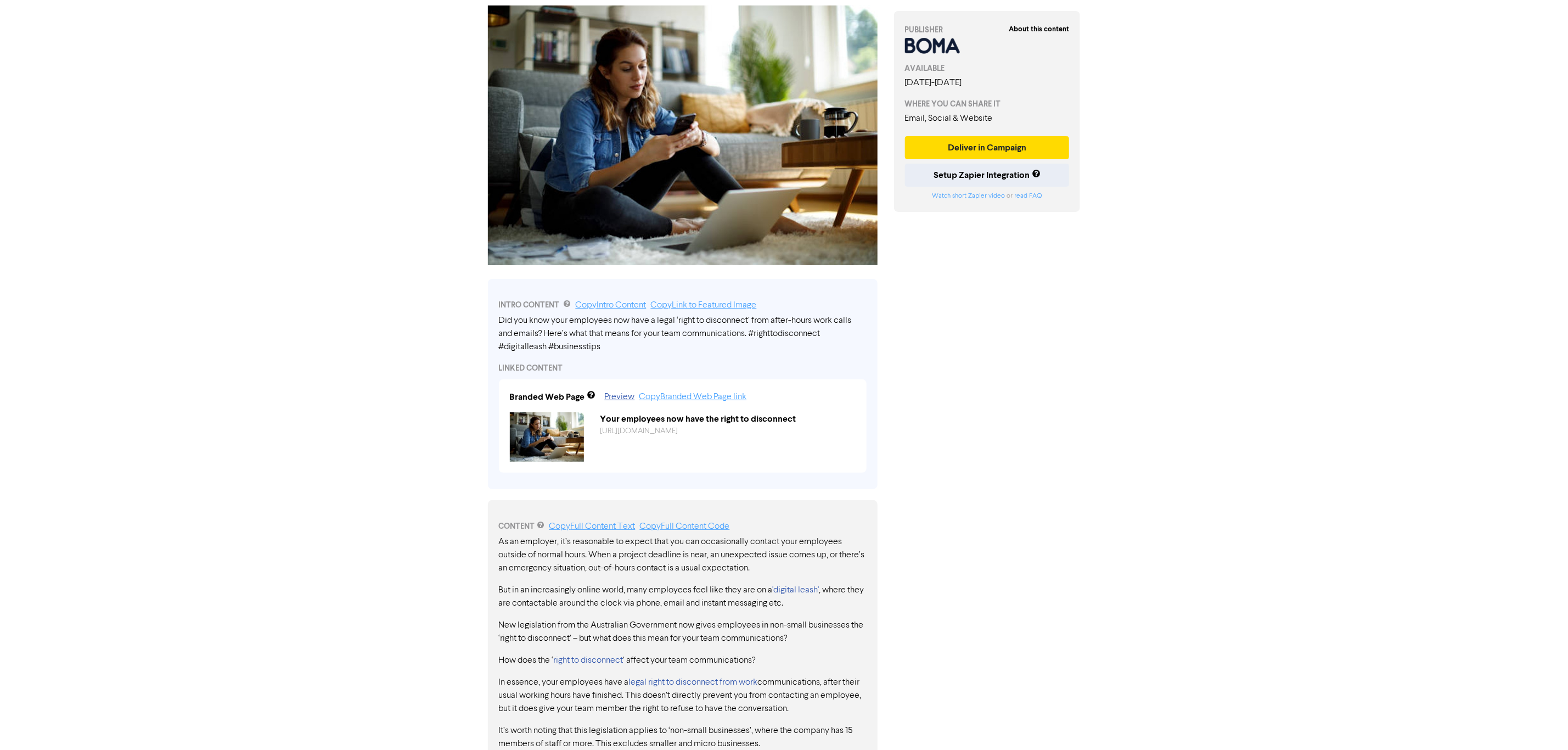
scroll to position [184, 0]
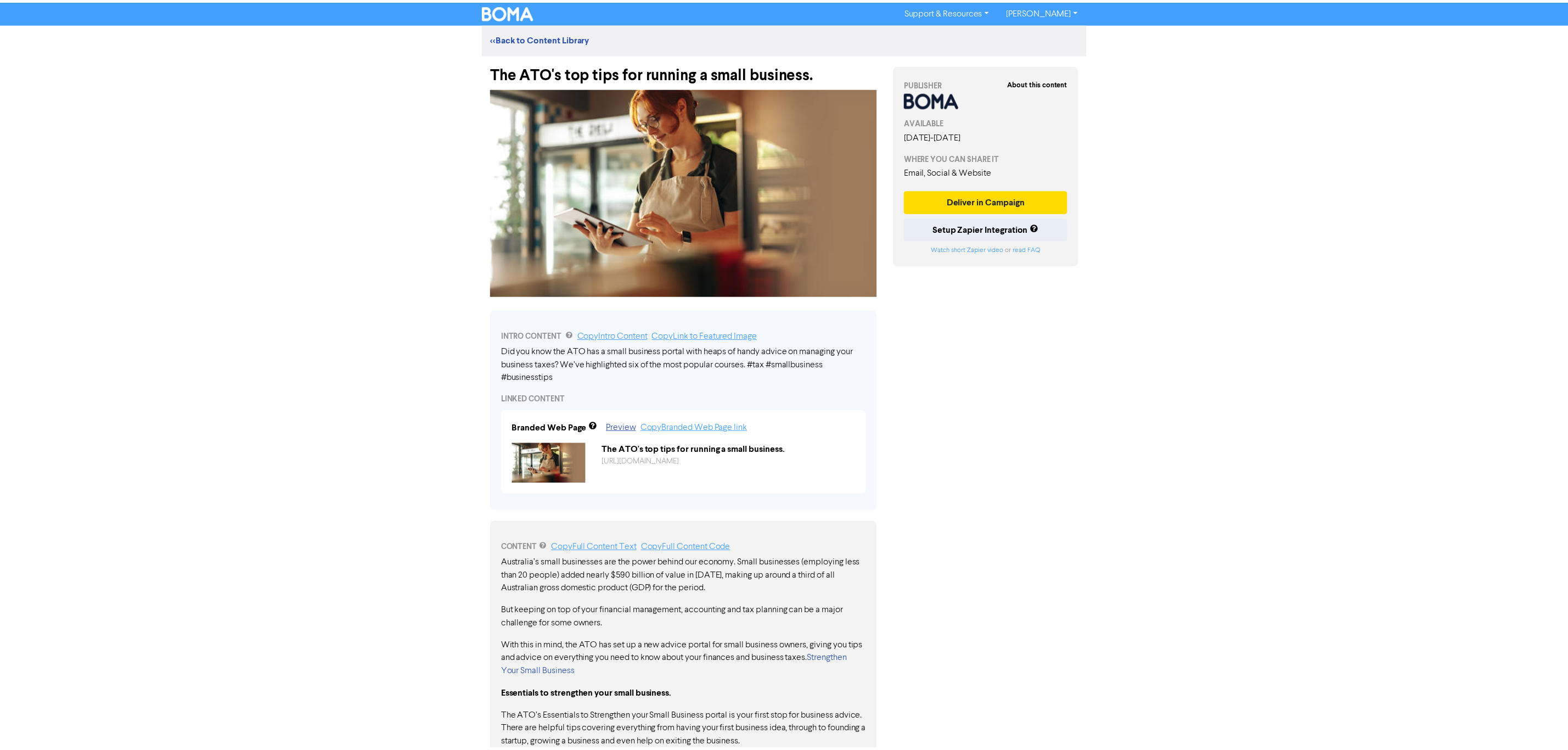
scroll to position [338, 0]
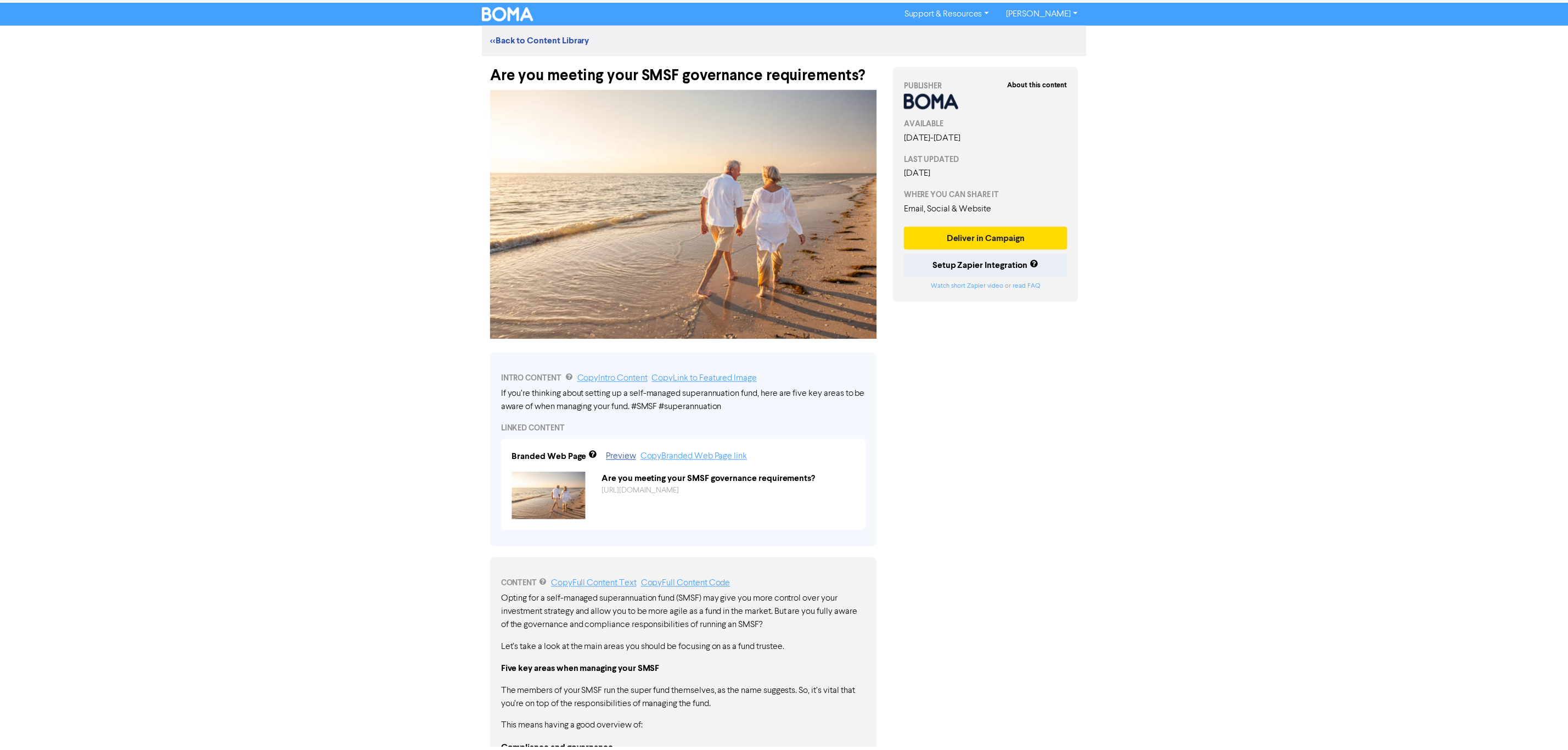
scroll to position [533, 0]
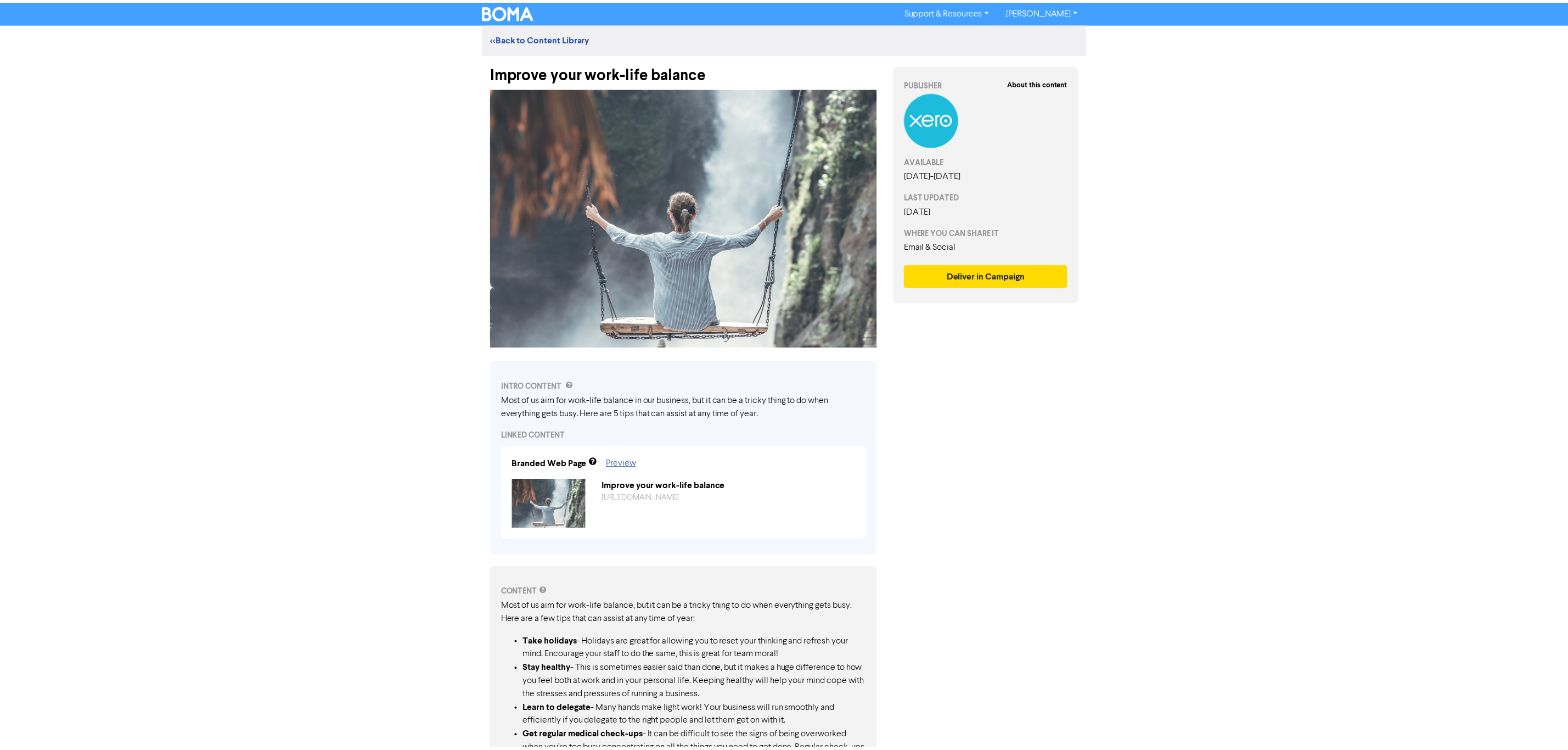
scroll to position [151, 0]
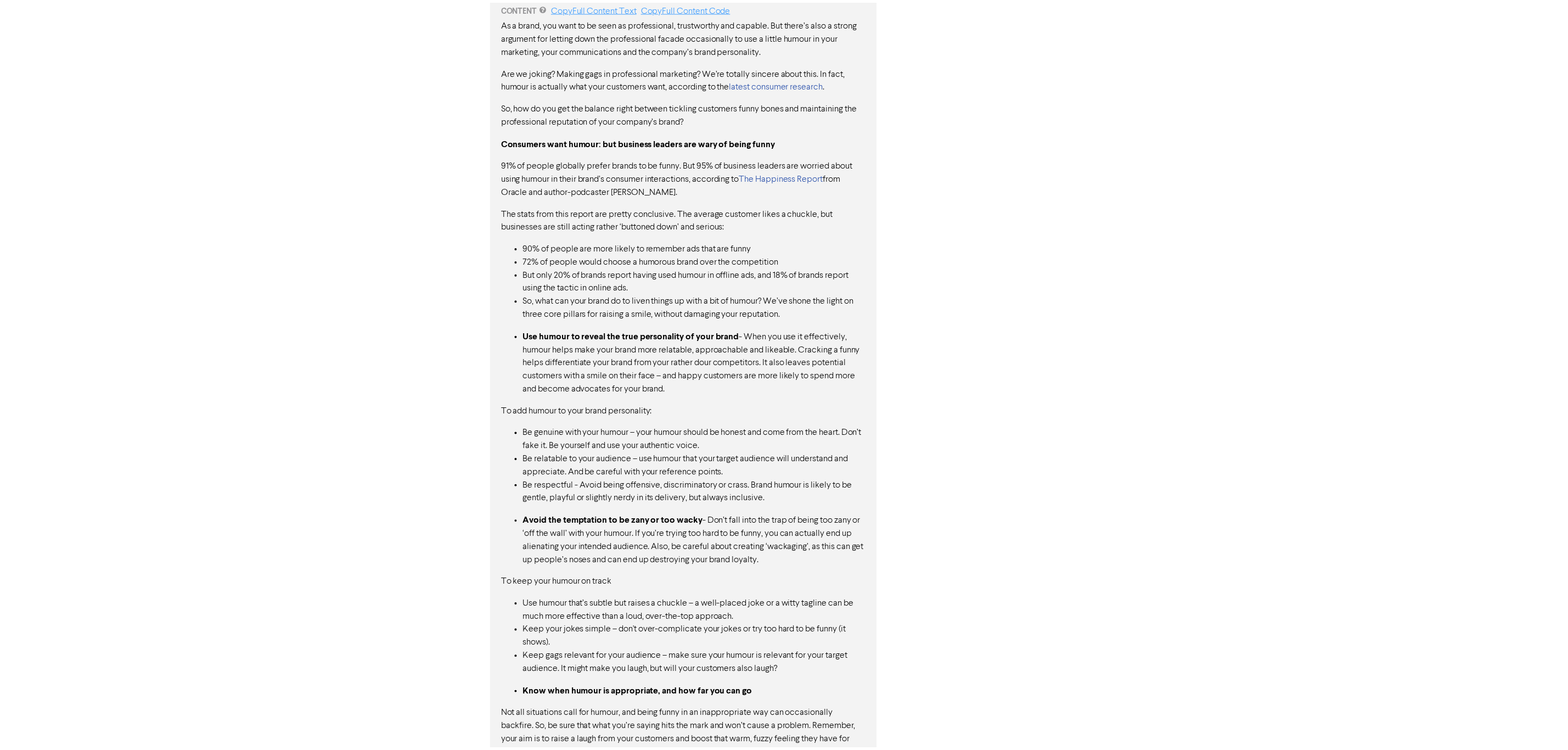
scroll to position [911, 0]
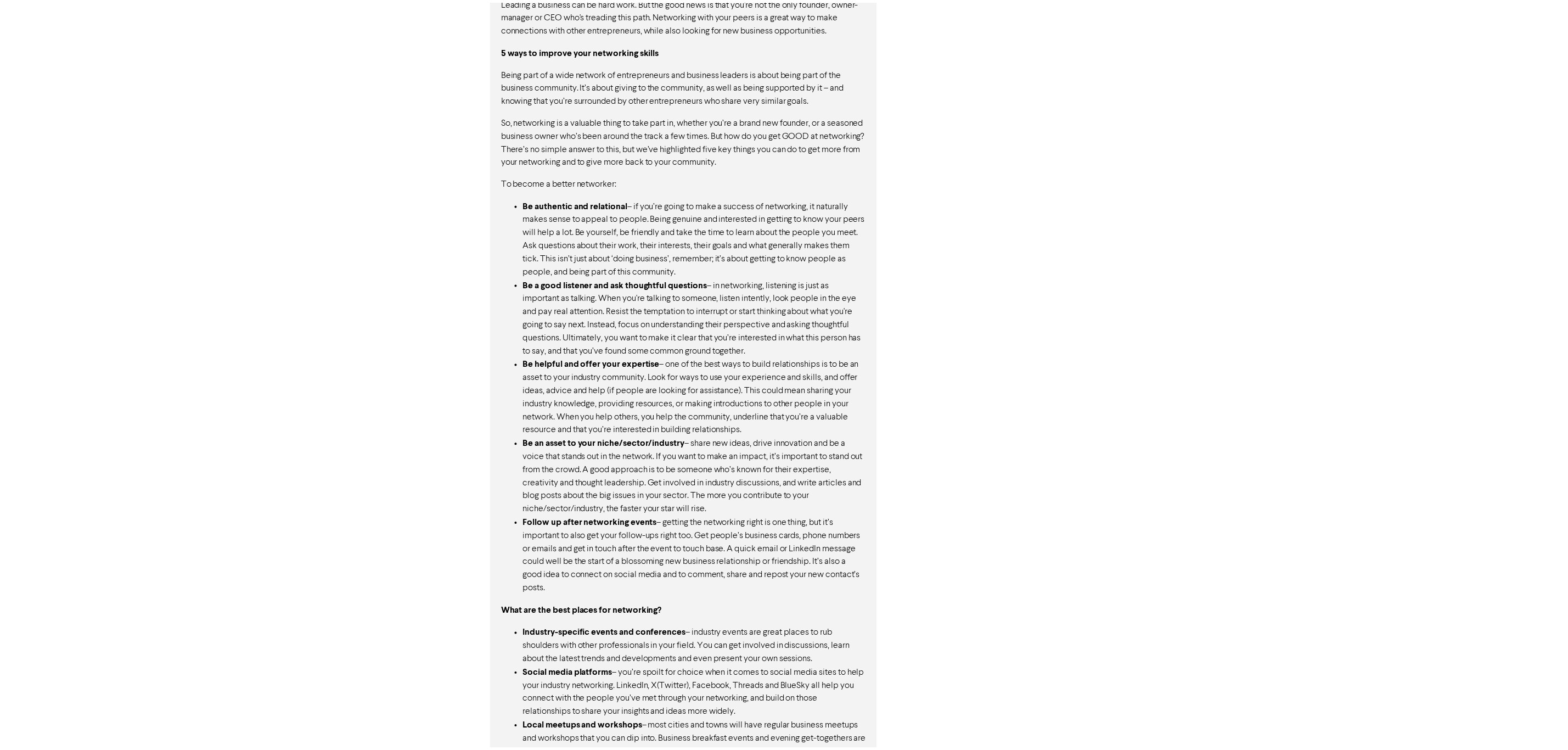
scroll to position [771, 0]
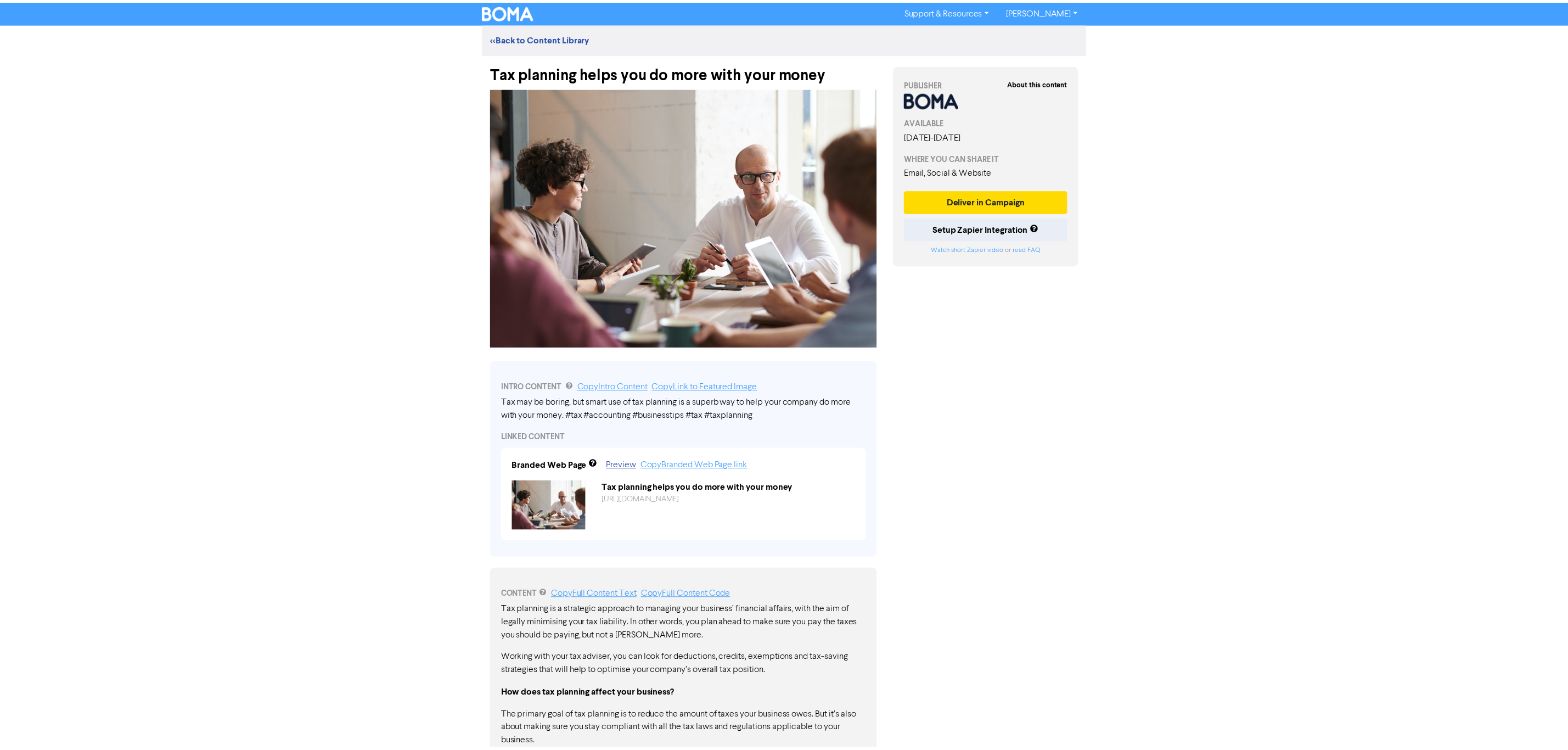
scroll to position [425, 0]
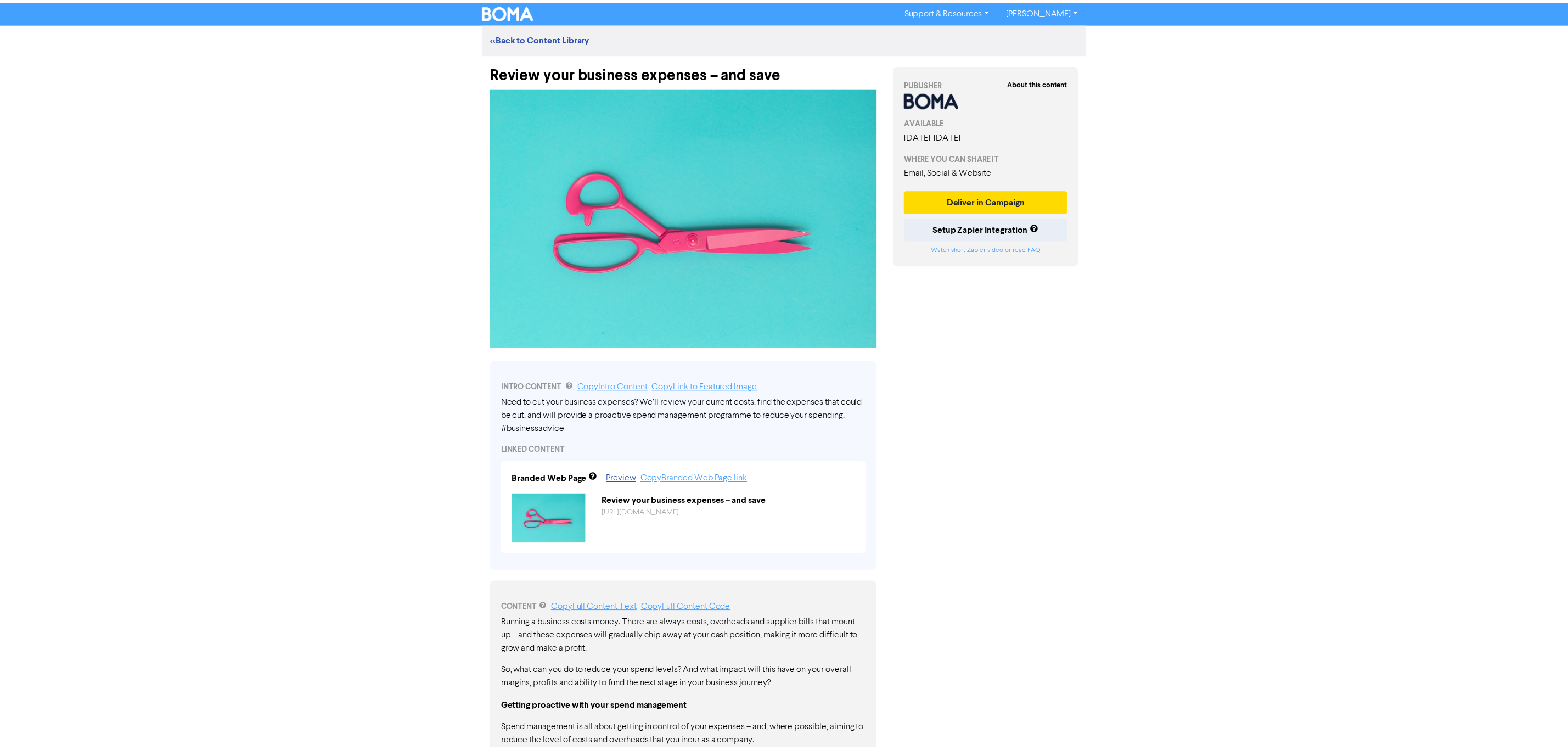
scroll to position [606, 0]
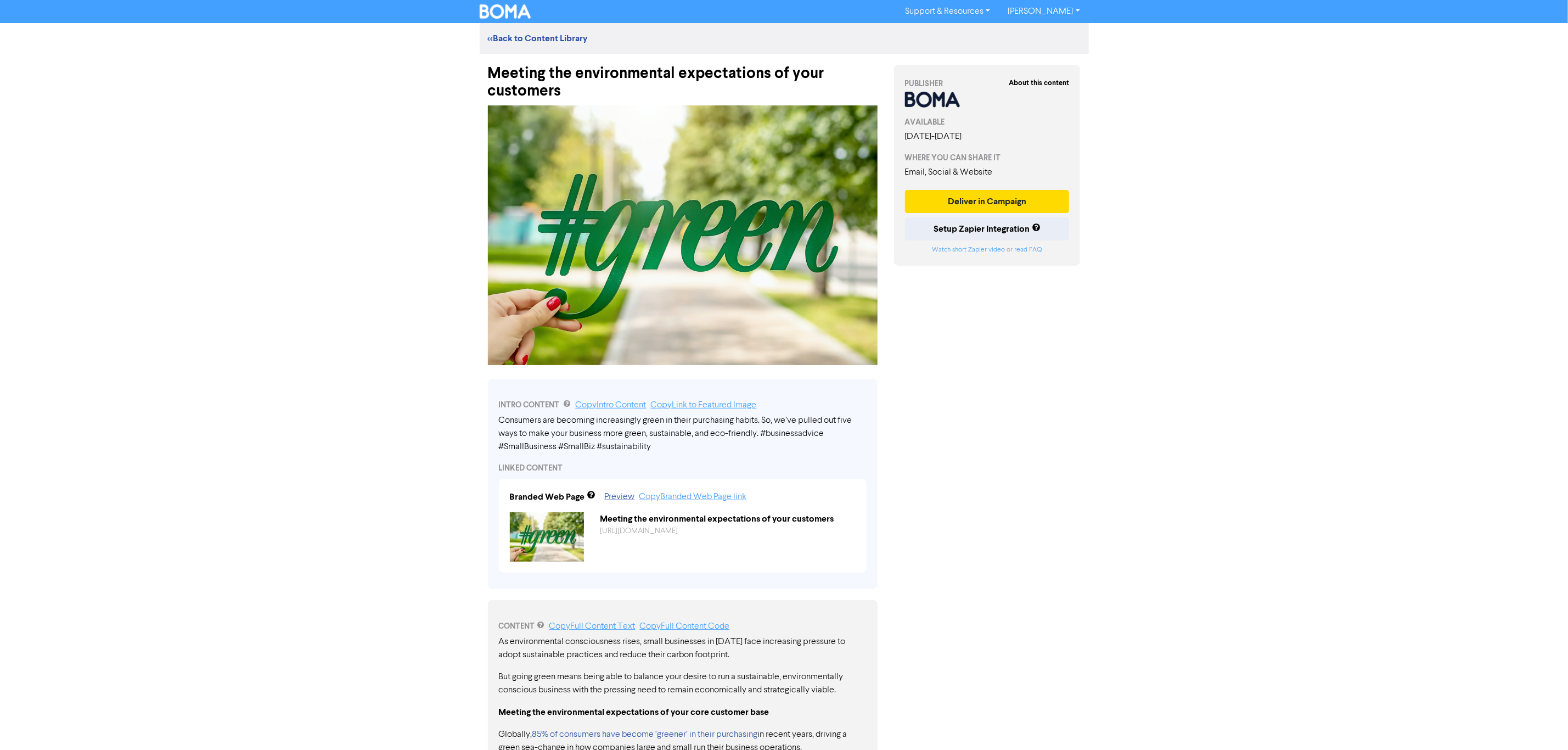
click at [269, 376] on div "Support & Resources Video Tutorials FAQ & Guides Marketing Education Andrew Jef…" at bounding box center [784, 375] width 1568 height 750
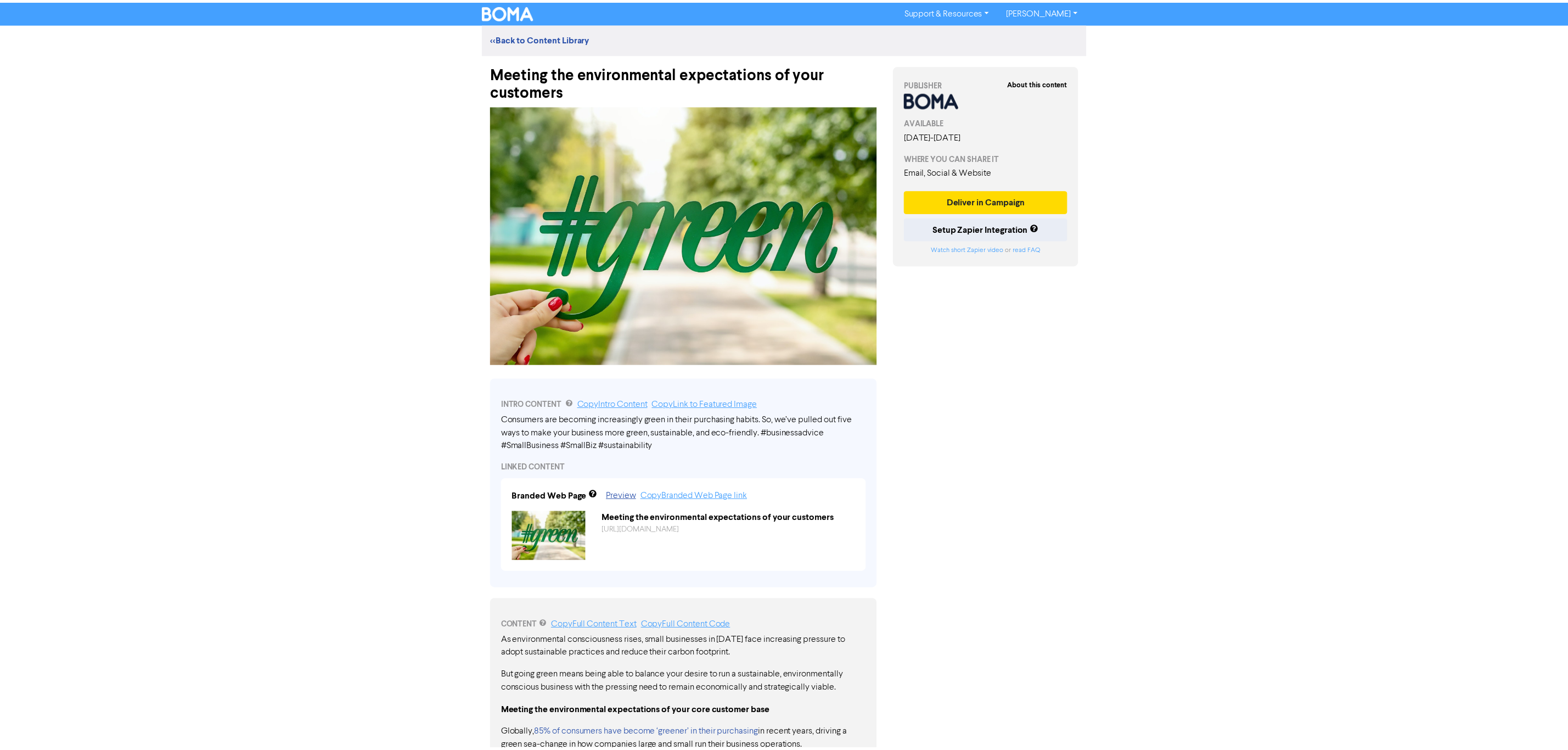
scroll to position [385, 0]
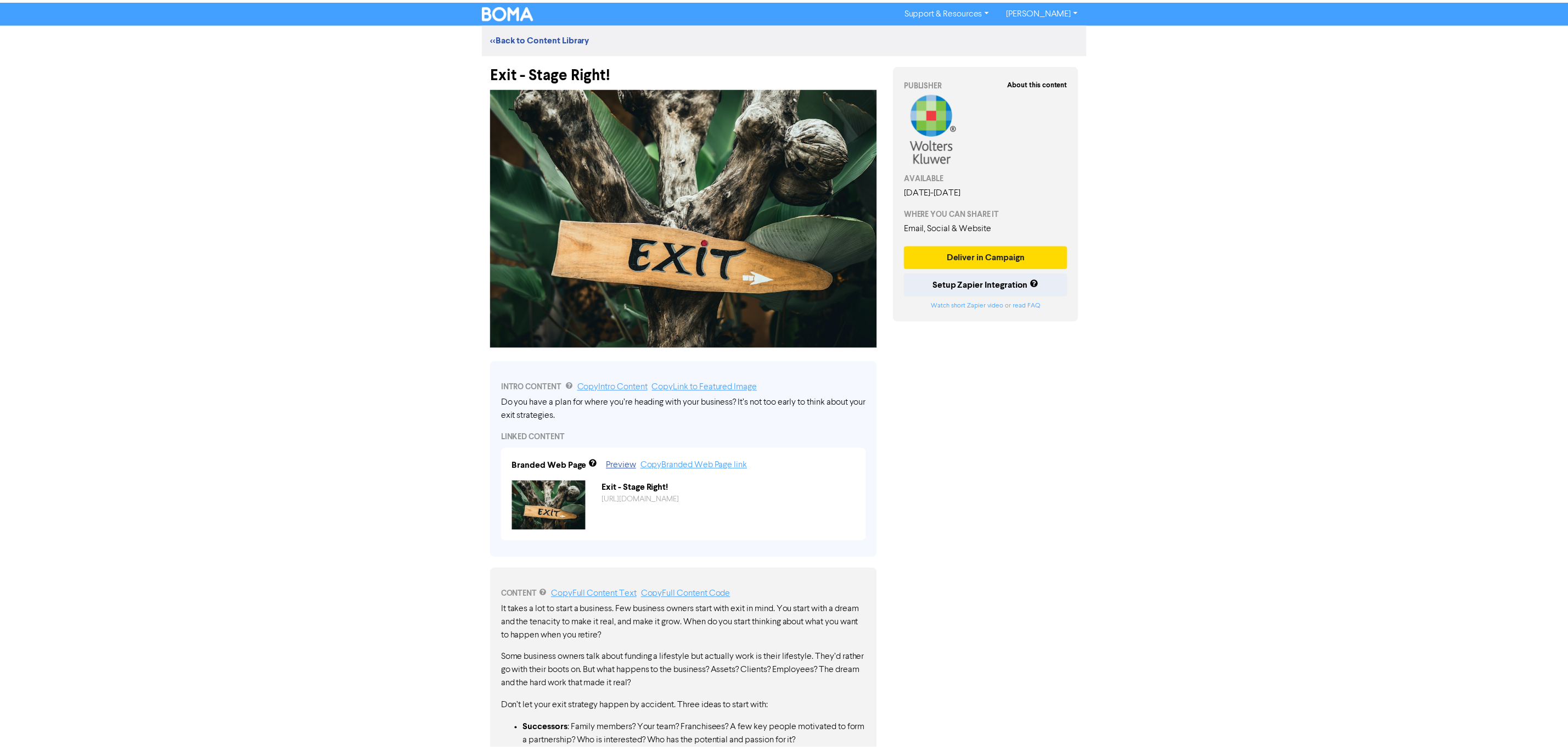
scroll to position [163, 0]
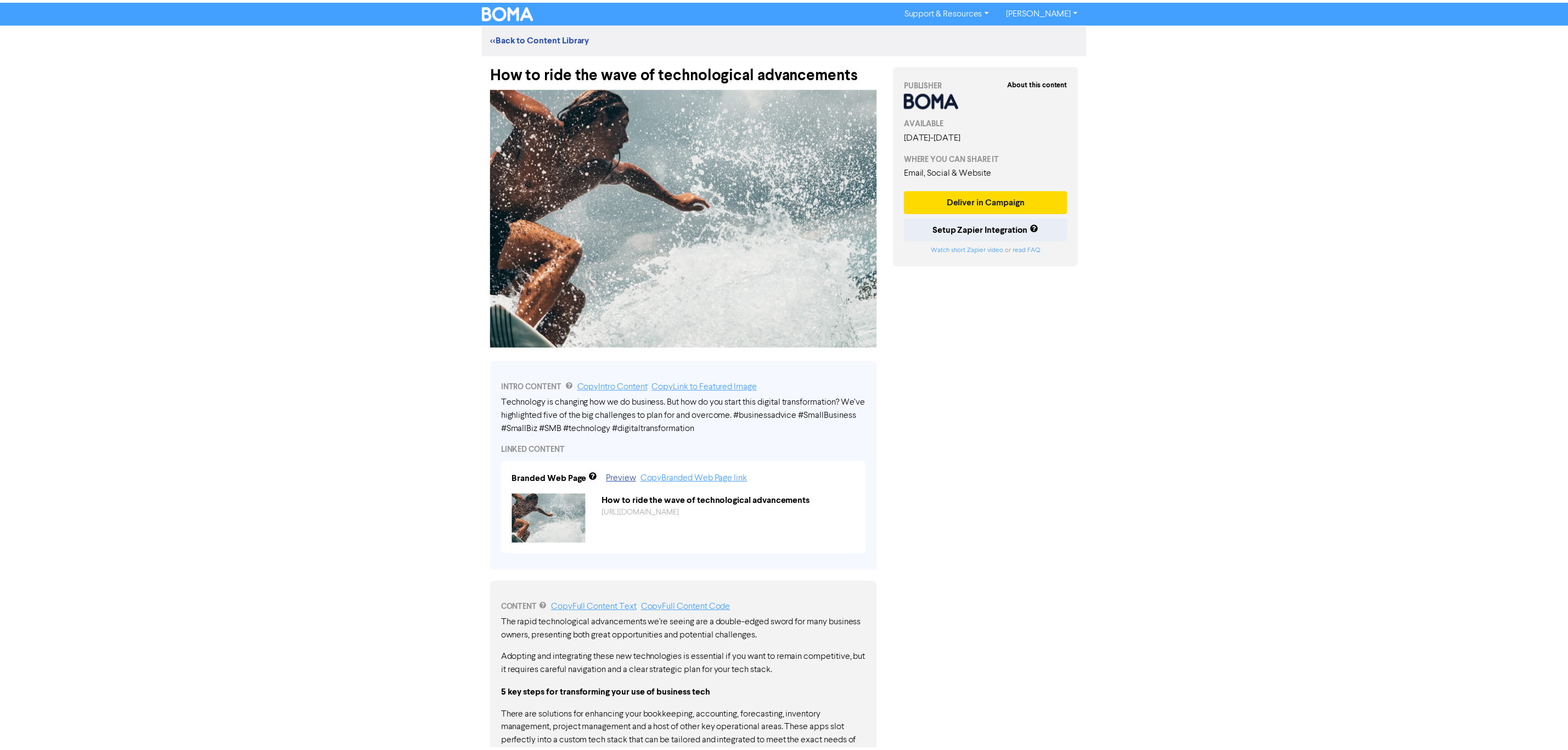
scroll to position [452, 0]
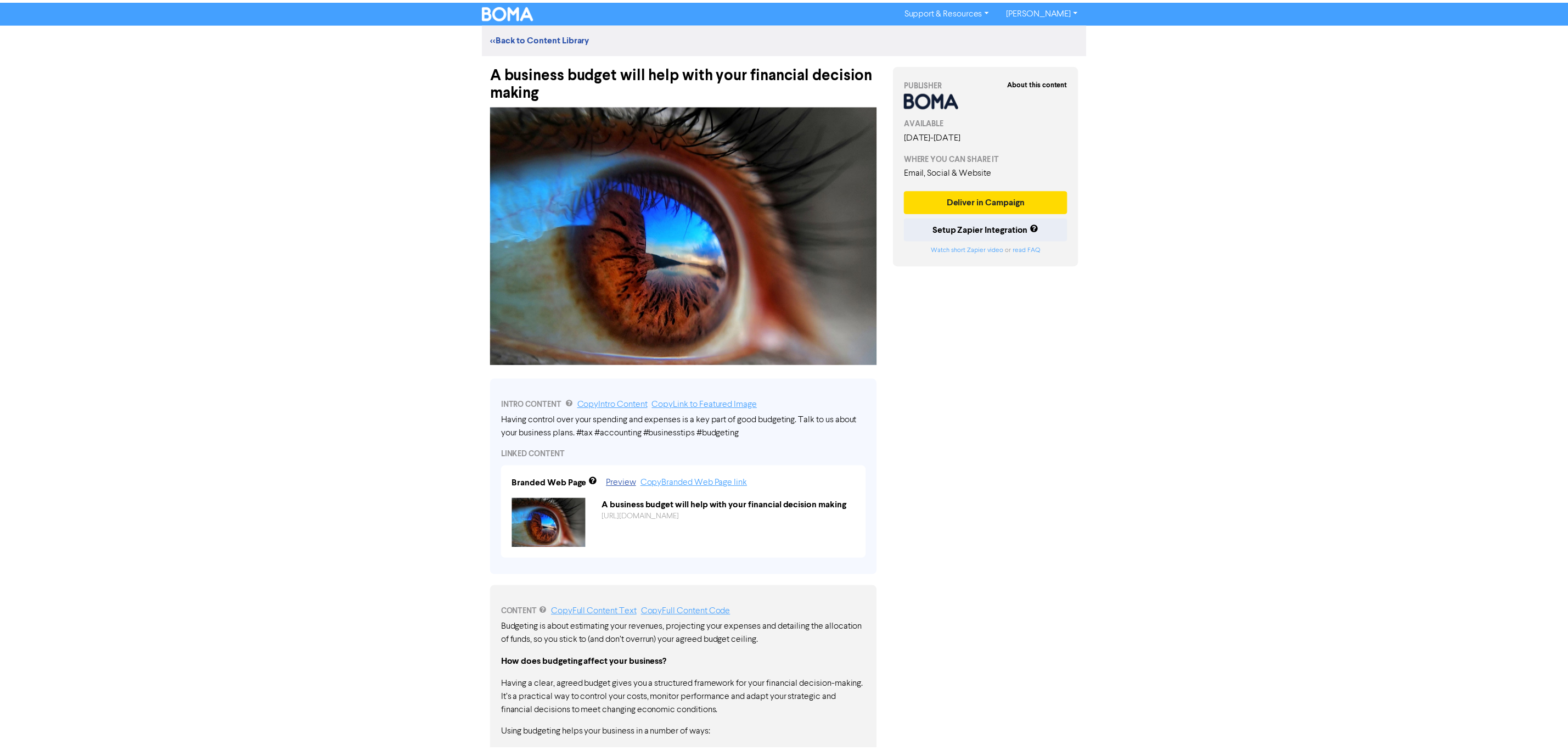
scroll to position [351, 0]
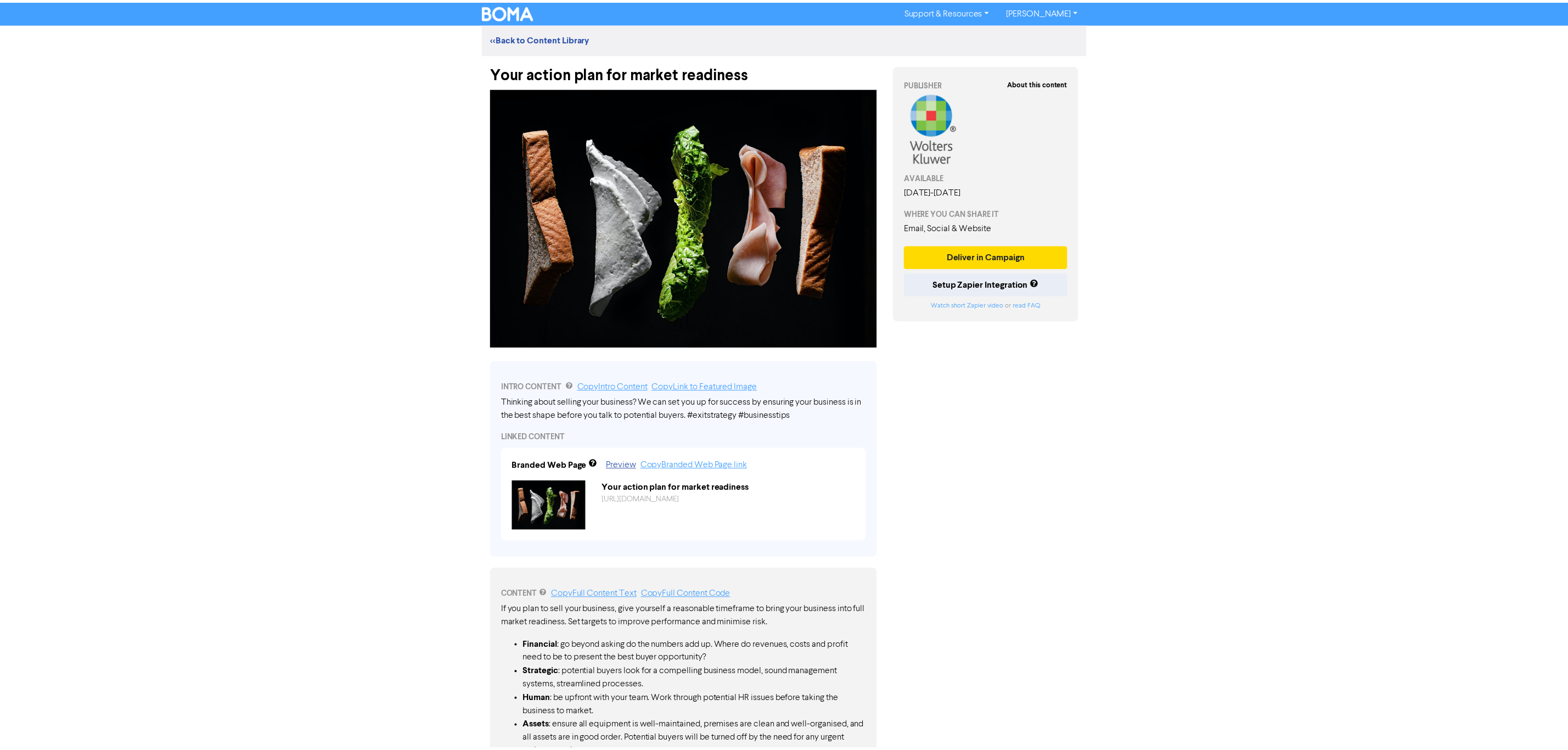
scroll to position [188, 0]
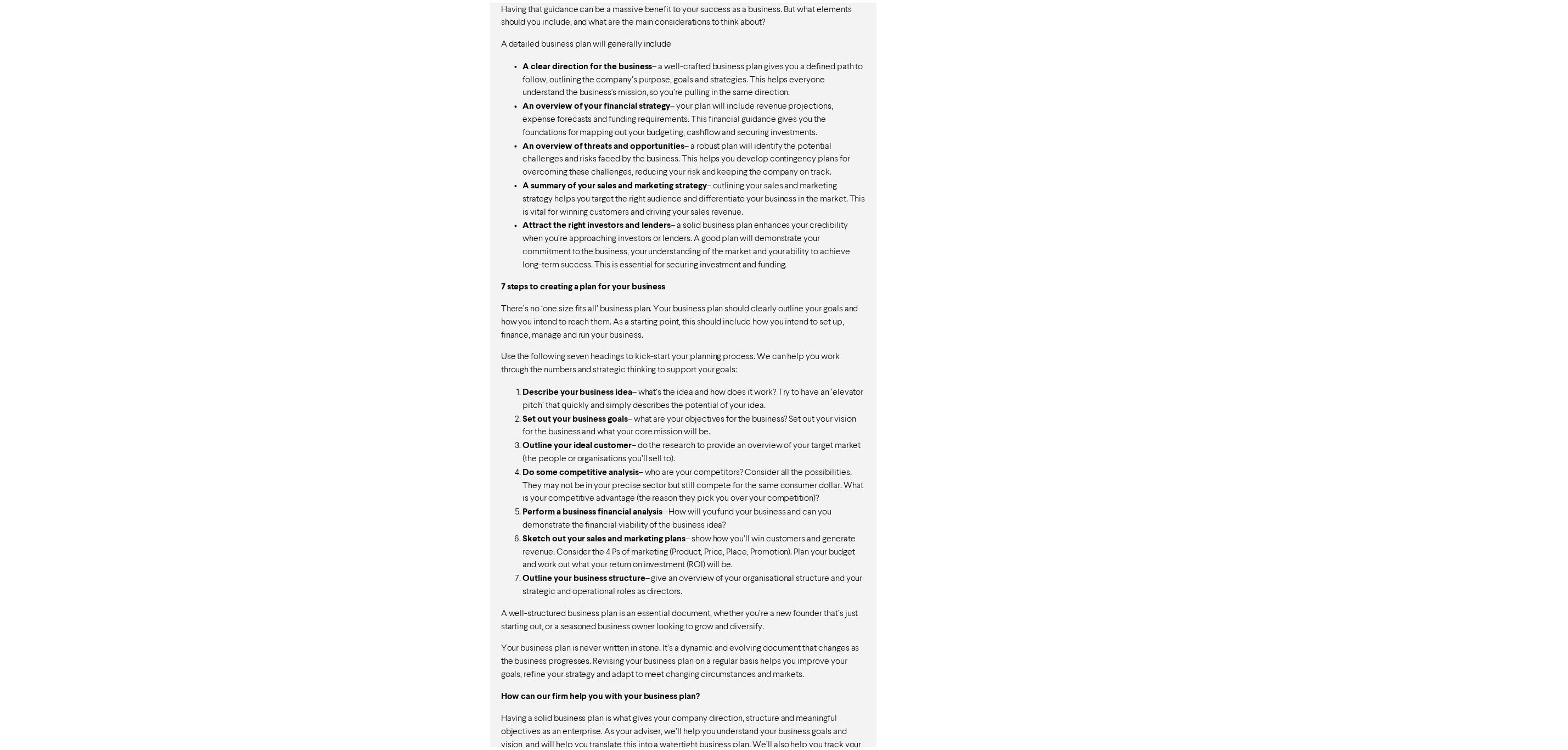
scroll to position [730, 0]
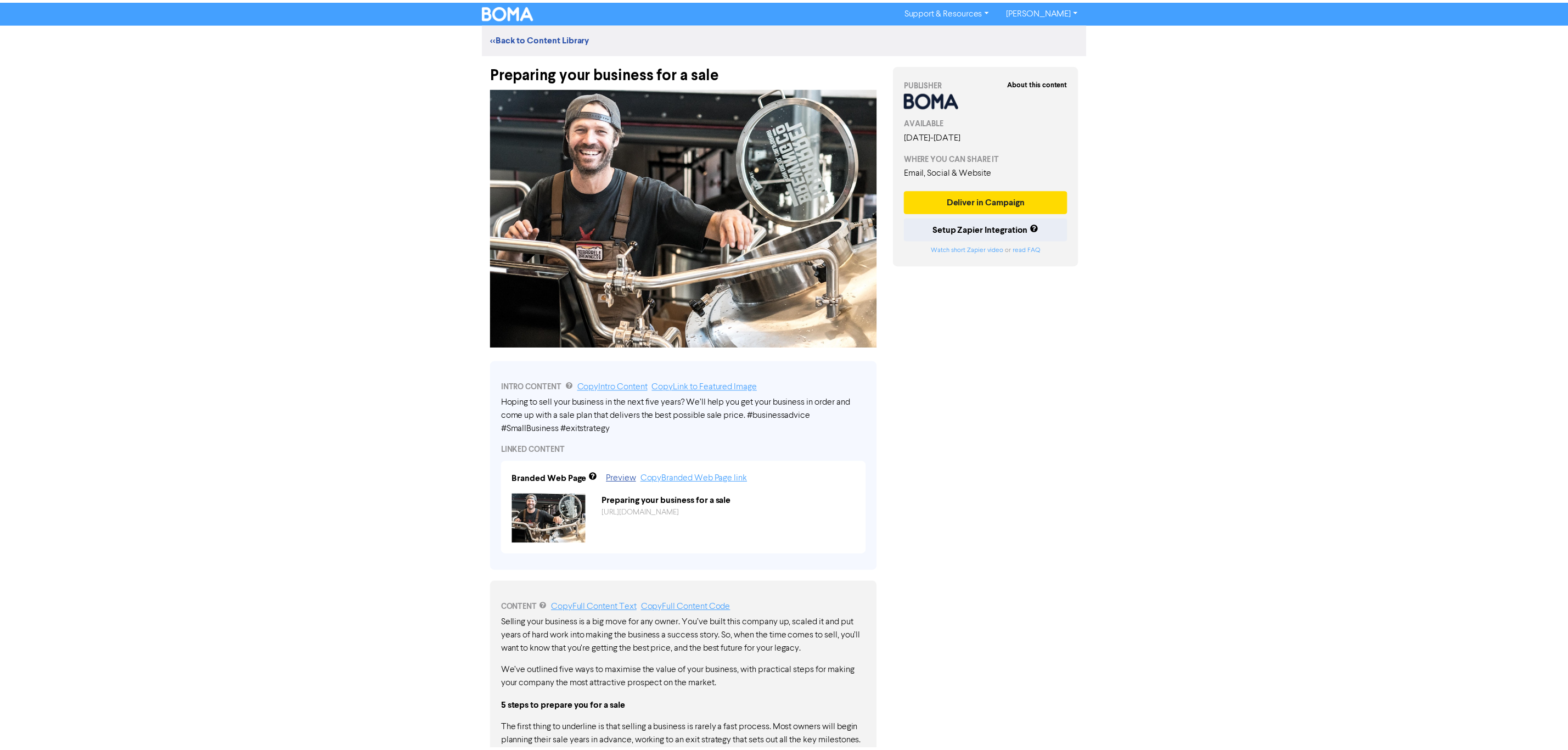
scroll to position [558, 0]
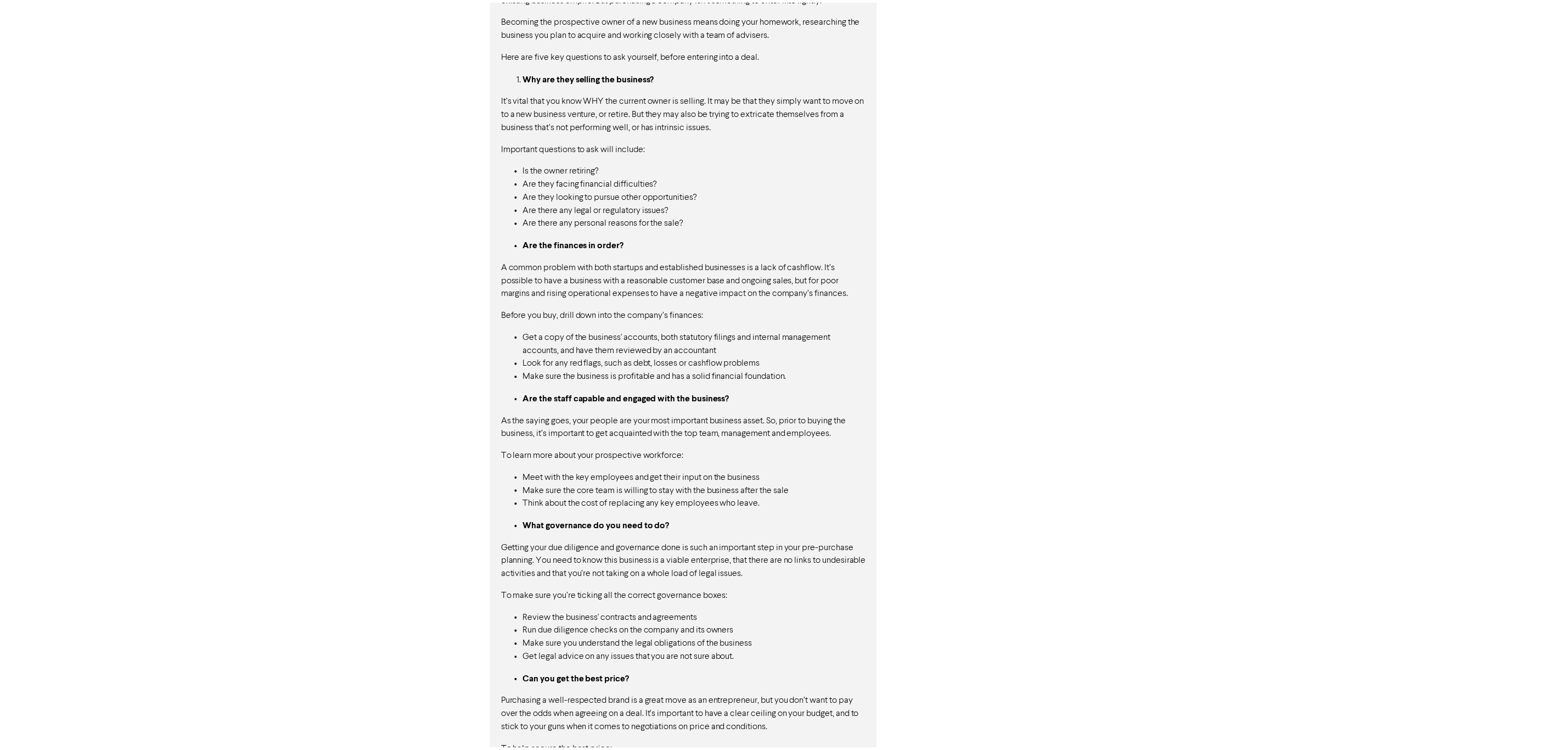
scroll to position [895, 0]
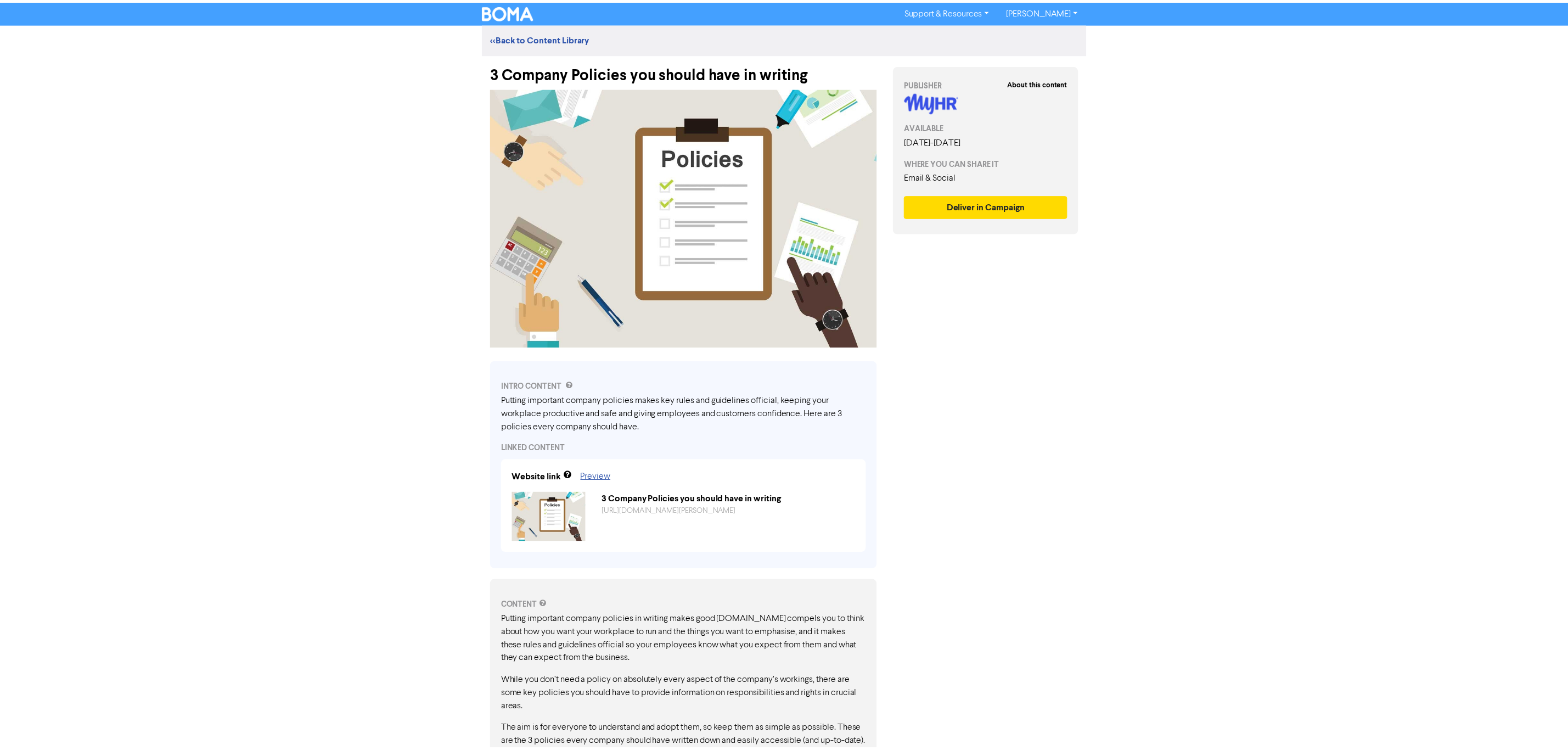
scroll to position [479, 0]
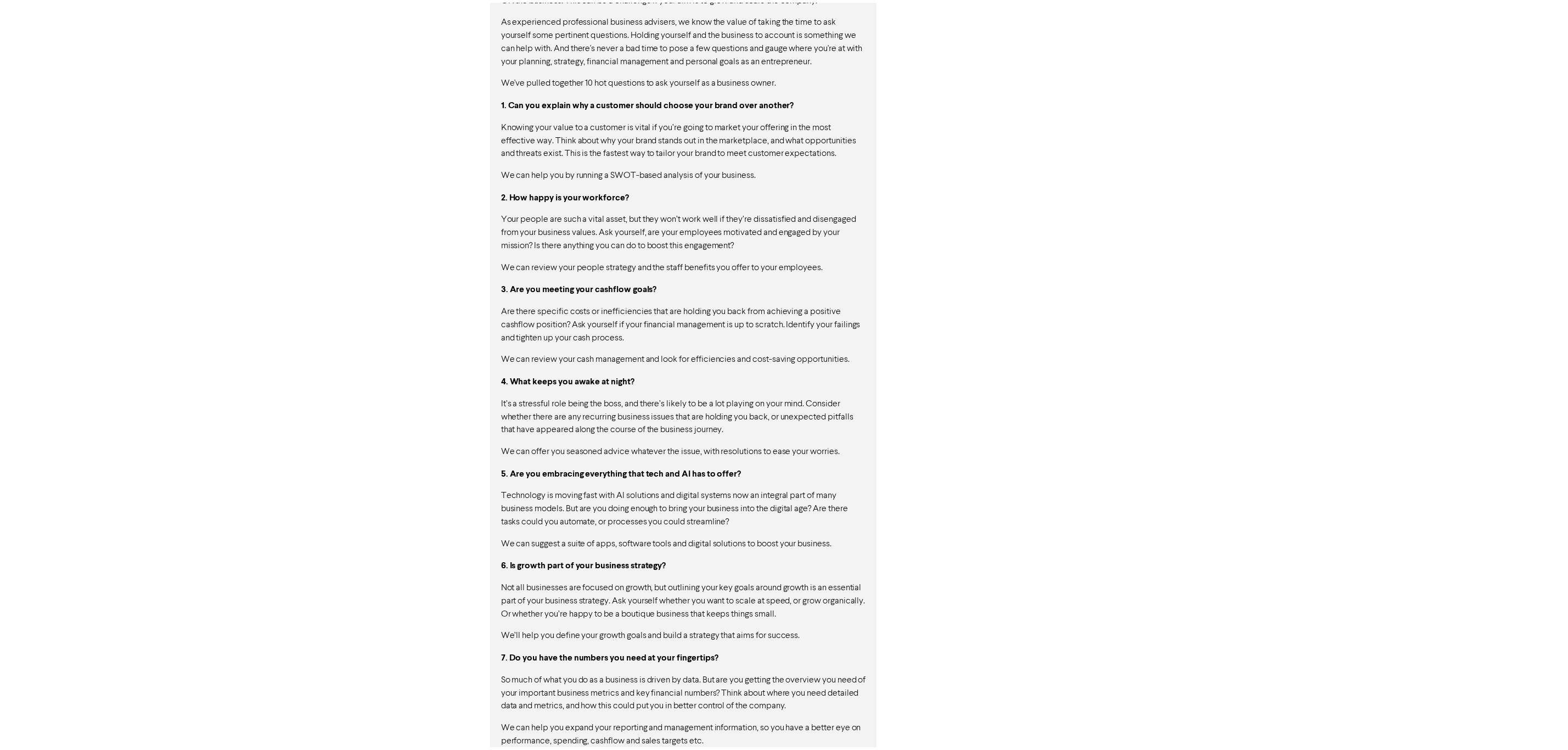
scroll to position [1083, 0]
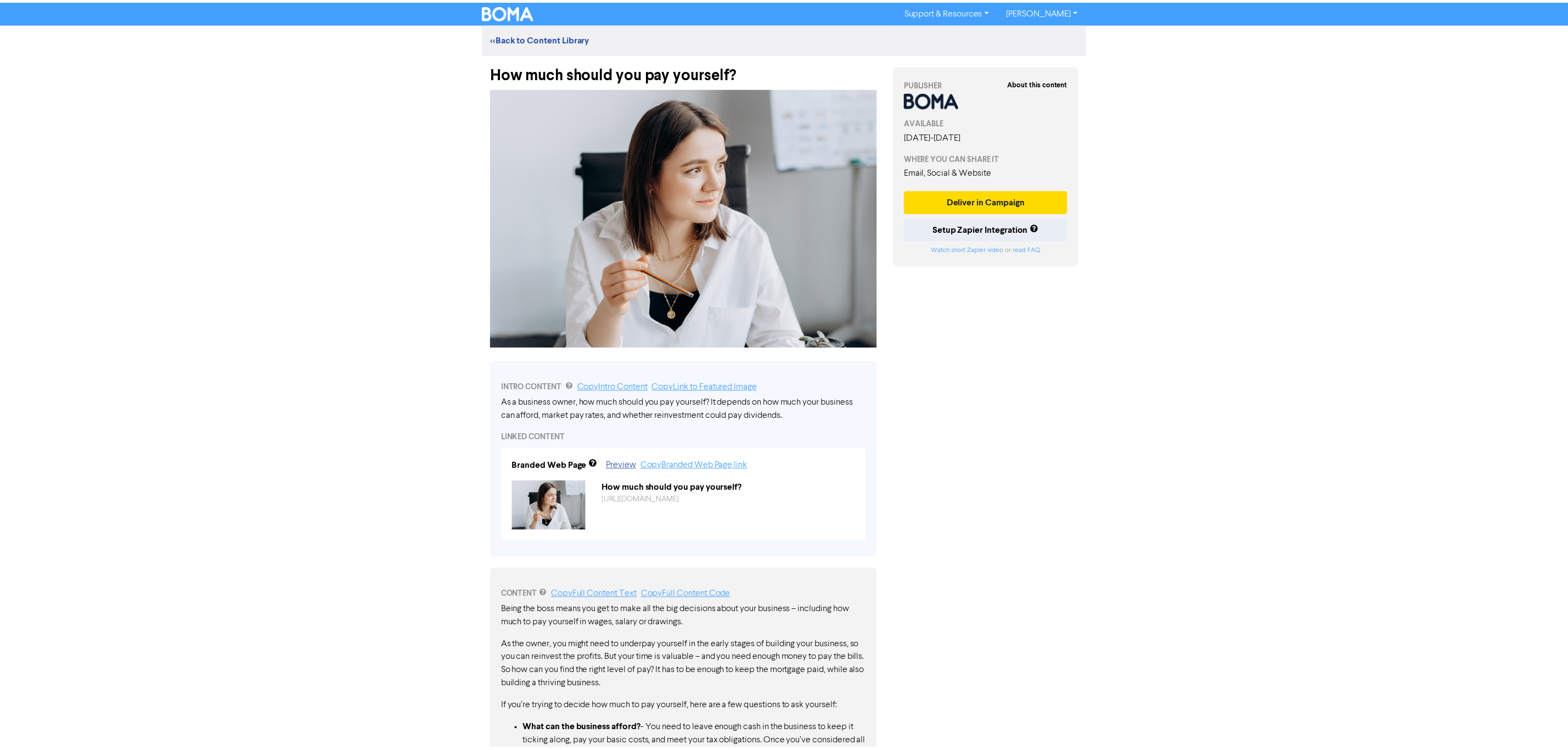
scroll to position [300, 0]
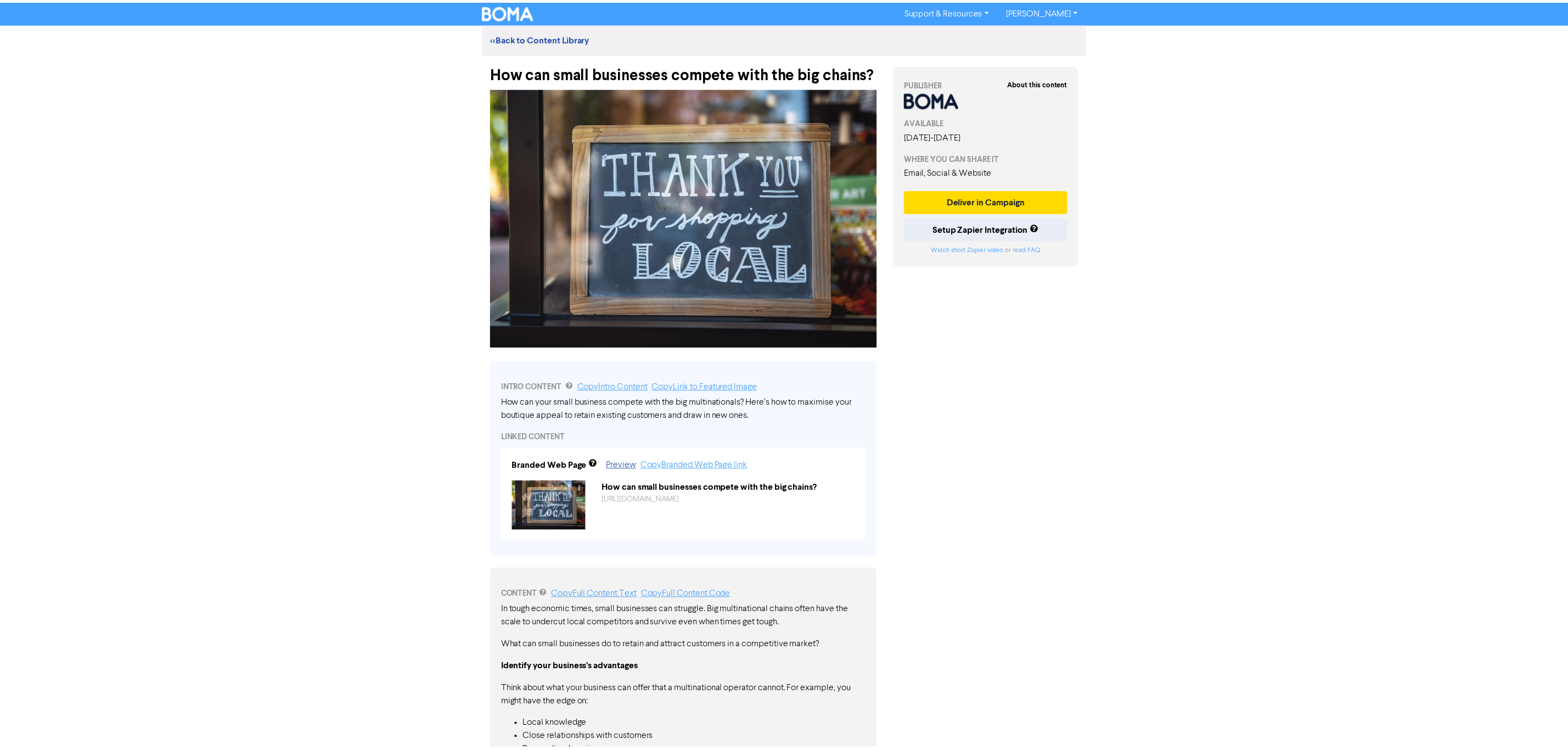
scroll to position [557, 0]
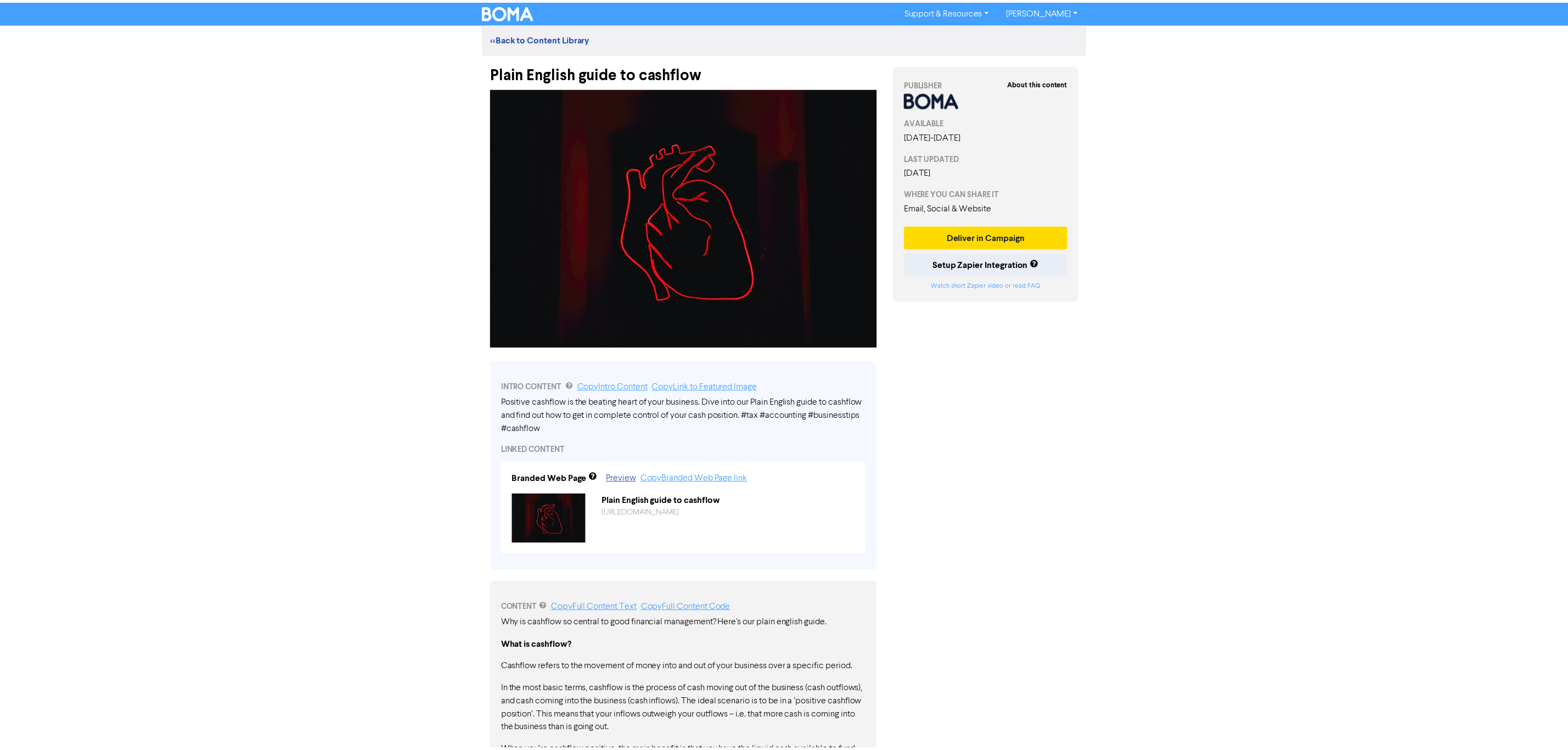
scroll to position [497, 0]
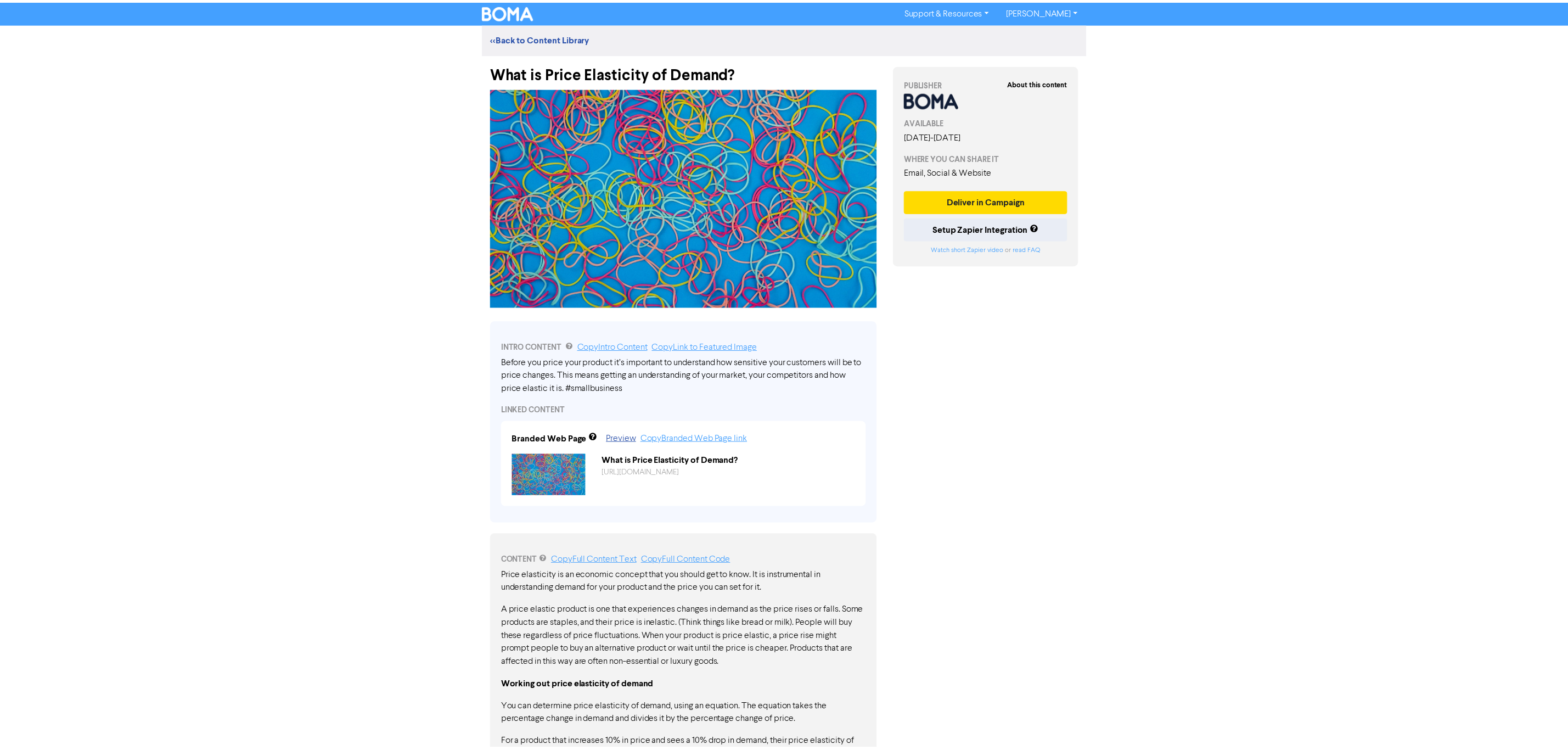
scroll to position [295, 0]
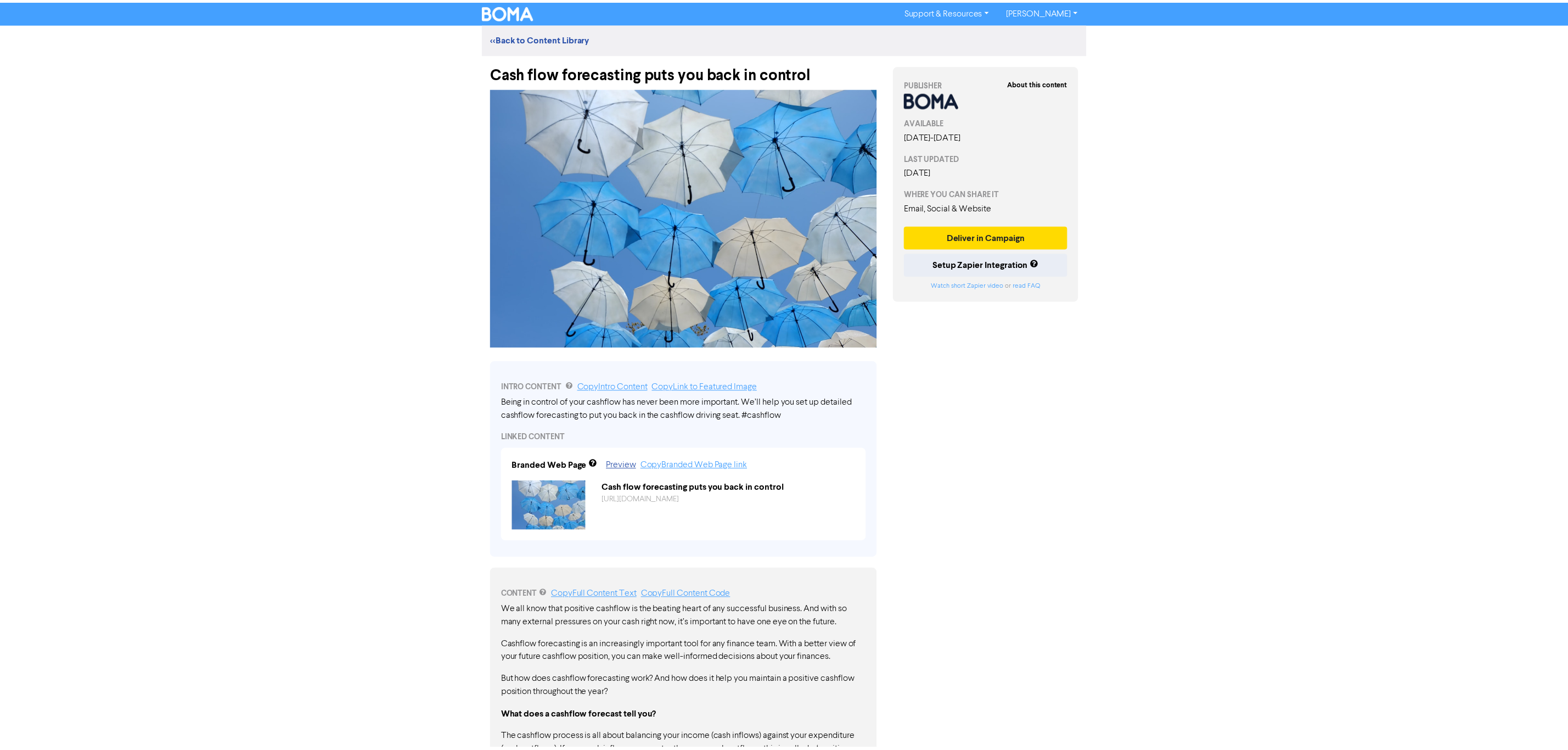
scroll to position [341, 0]
